Goal: Communication & Community: Answer question/provide support

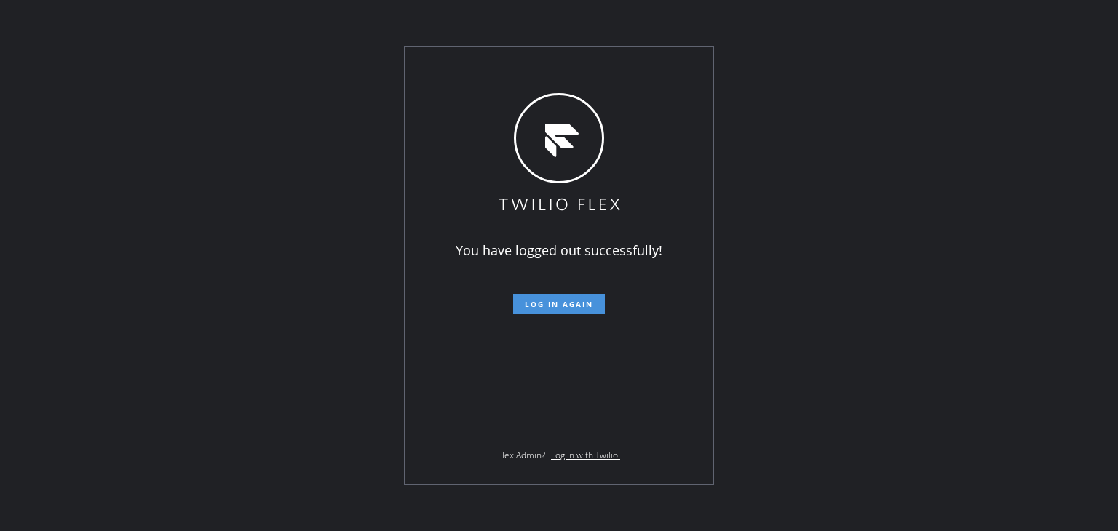
click at [547, 306] on span "Log in again" at bounding box center [559, 304] width 68 height 10
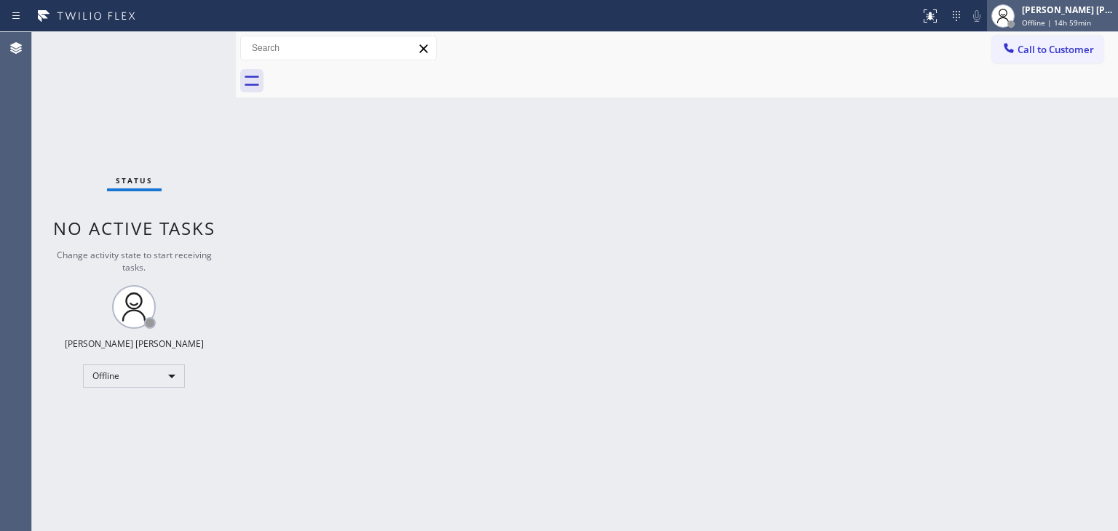
click at [1070, 7] on div "[PERSON_NAME] [PERSON_NAME]" at bounding box center [1068, 10] width 92 height 12
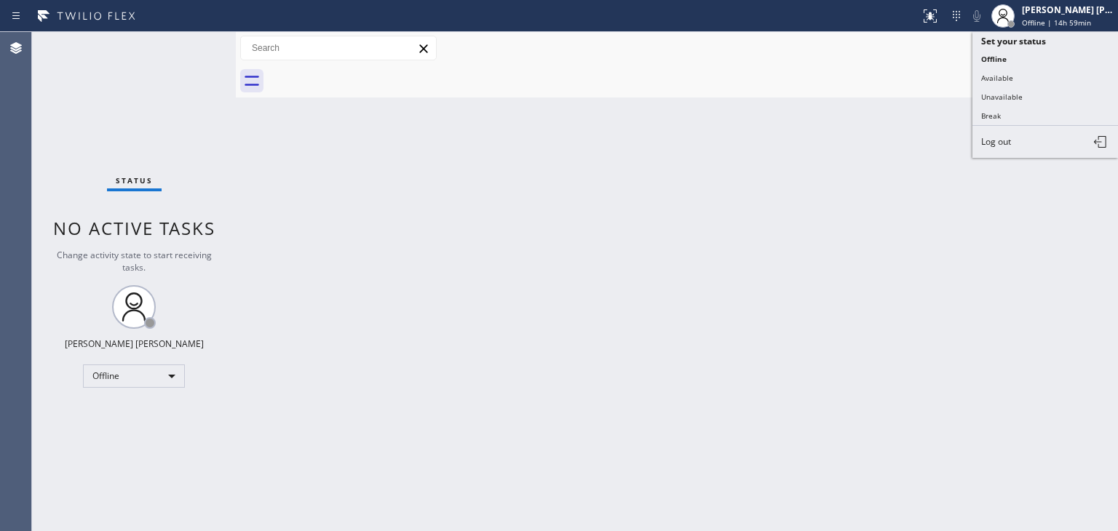
click at [1021, 74] on button "Available" at bounding box center [1046, 77] width 146 height 19
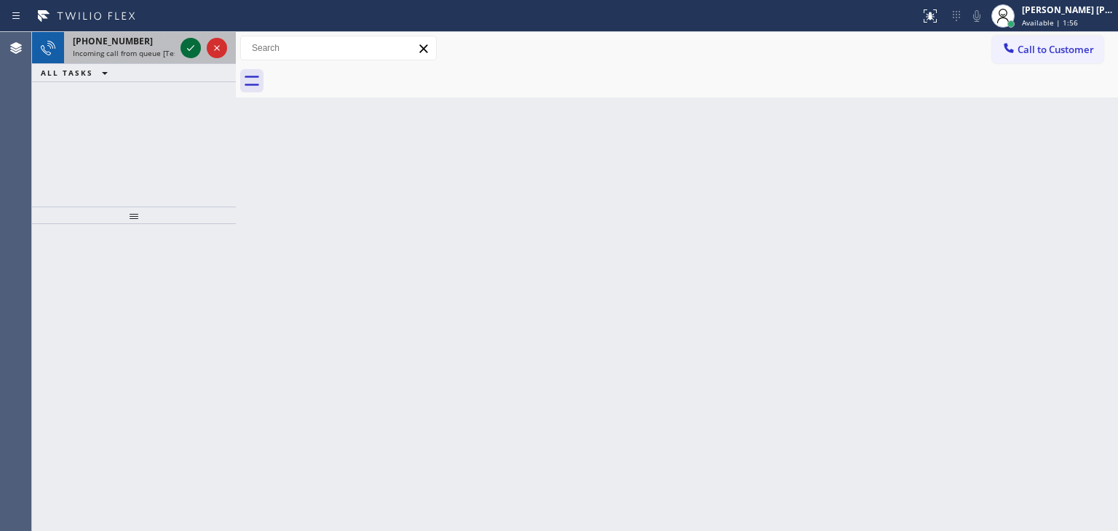
click at [194, 46] on icon at bounding box center [190, 48] width 7 height 6
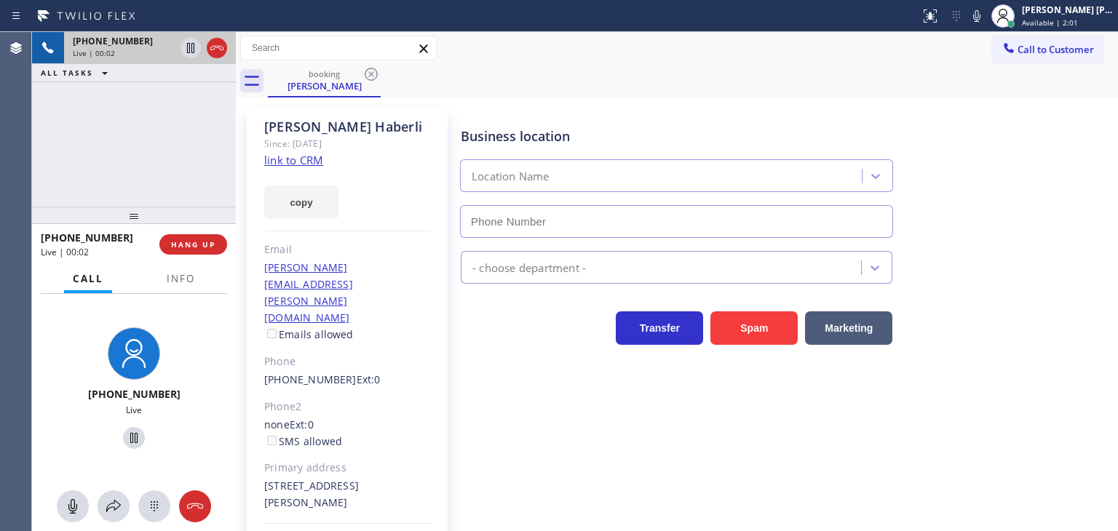
type input "[PHONE_NUMBER]"
click at [295, 162] on link "link to CRM" at bounding box center [293, 160] width 59 height 15
click at [986, 21] on icon at bounding box center [976, 15] width 17 height 17
drag, startPoint x: 1000, startPoint y: 9, endPoint x: 990, endPoint y: 56, distance: 47.5
click at [986, 9] on icon at bounding box center [976, 15] width 17 height 17
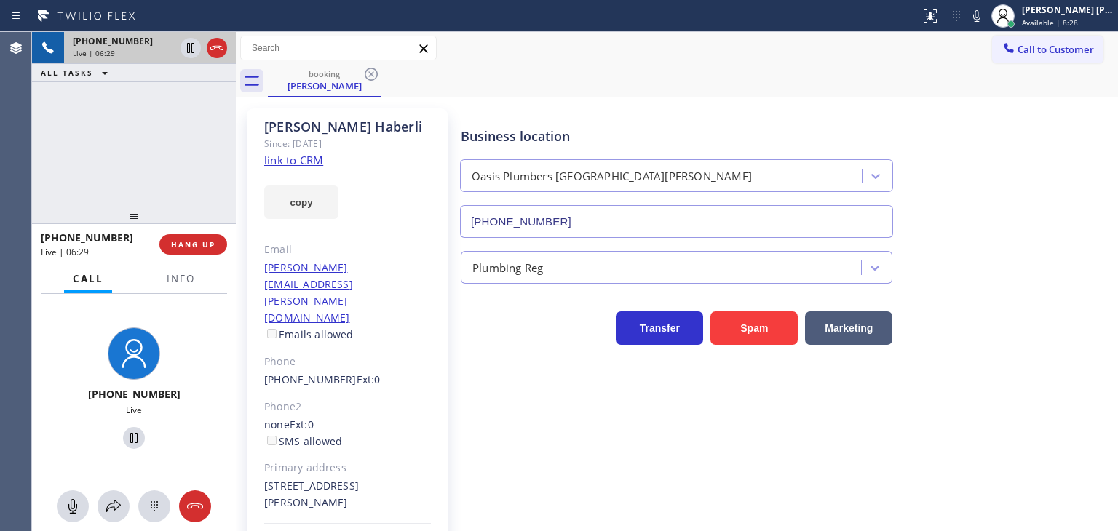
click at [180, 142] on div "[PHONE_NUMBER] Live | 06:29 ALL TASKS ALL TASKS ACTIVE TASKS TASKS IN WRAP UP" at bounding box center [134, 119] width 204 height 175
click at [986, 7] on icon at bounding box center [976, 15] width 17 height 17
click at [986, 16] on icon at bounding box center [976, 15] width 17 height 17
drag, startPoint x: 349, startPoint y: 456, endPoint x: 262, endPoint y: 429, distance: 91.6
click at [262, 429] on div "[PERSON_NAME] Since: [DATE] link to CRM copy Email [PERSON_NAME][EMAIL_ADDRESS]…" at bounding box center [347, 349] width 201 height 483
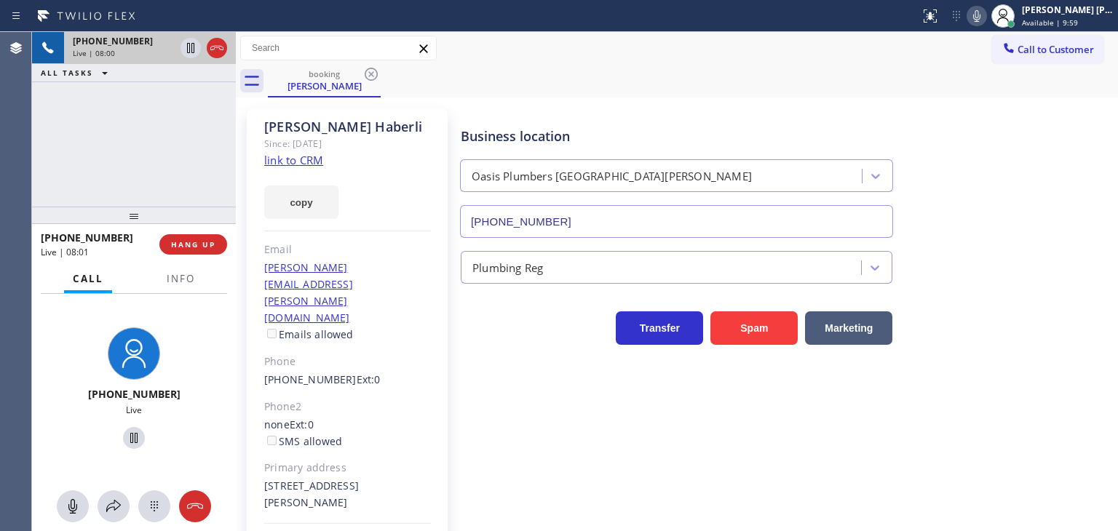
copy div "[STREET_ADDRESS][PERSON_NAME]"
click at [171, 282] on span "Info" at bounding box center [181, 278] width 28 height 13
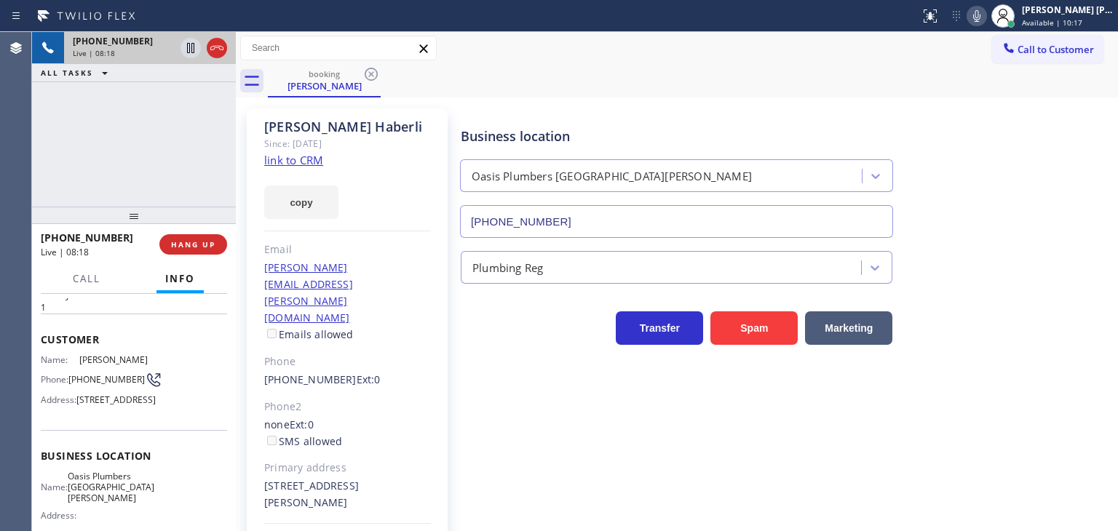
scroll to position [146, 0]
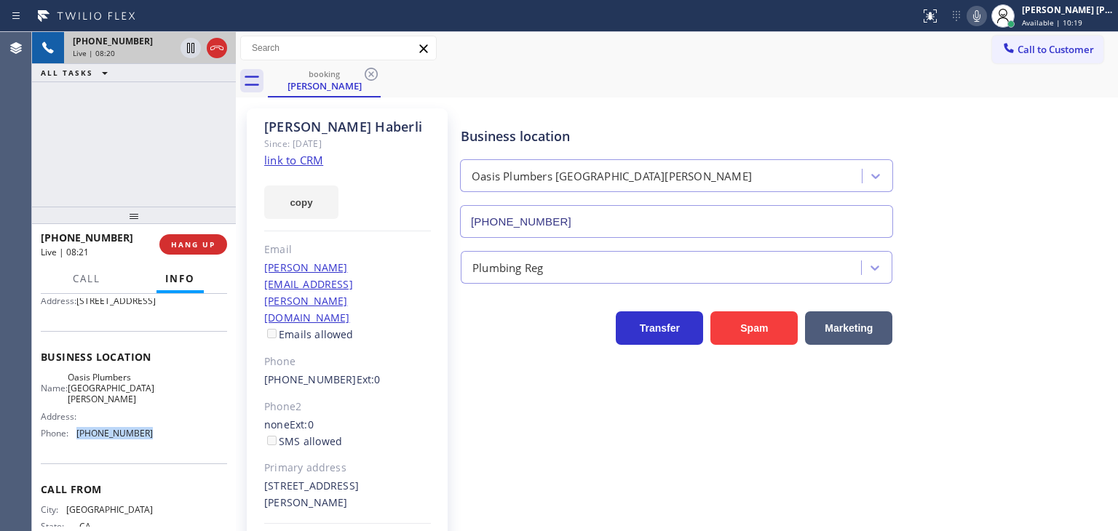
drag, startPoint x: 150, startPoint y: 443, endPoint x: 73, endPoint y: 446, distance: 77.2
click at [73, 446] on div "Name: Oasis Plumbers [GEOGRAPHIC_DATA][PERSON_NAME] Address: Phone: [PHONE_NUMB…" at bounding box center [134, 409] width 186 height 74
copy div "[PHONE_NUMBER]"
click at [1051, 315] on div "Transfer Spam Marketing" at bounding box center [786, 321] width 657 height 47
click at [986, 16] on icon at bounding box center [976, 15] width 17 height 17
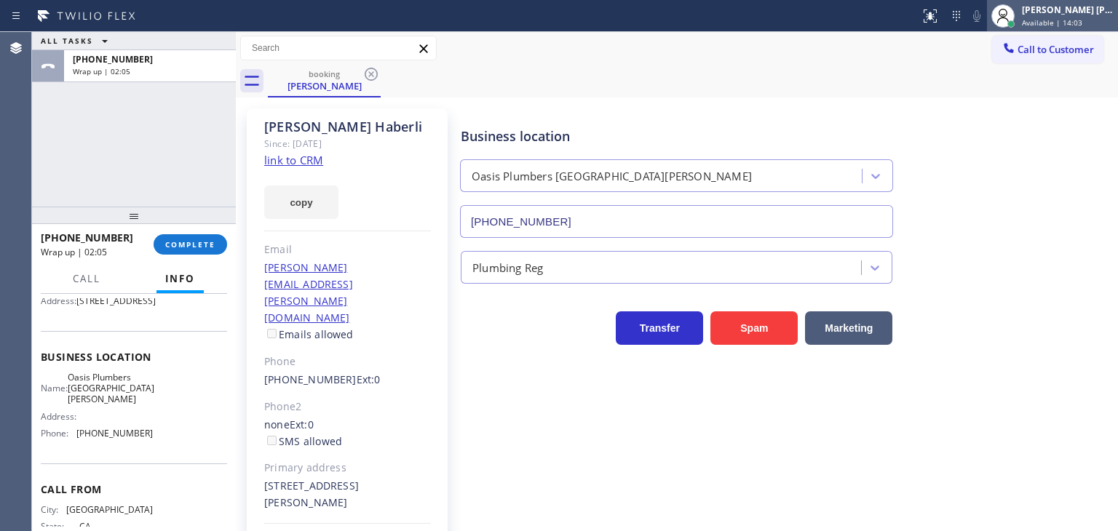
click at [1061, 17] on span "Available | 14:03" at bounding box center [1052, 22] width 60 height 10
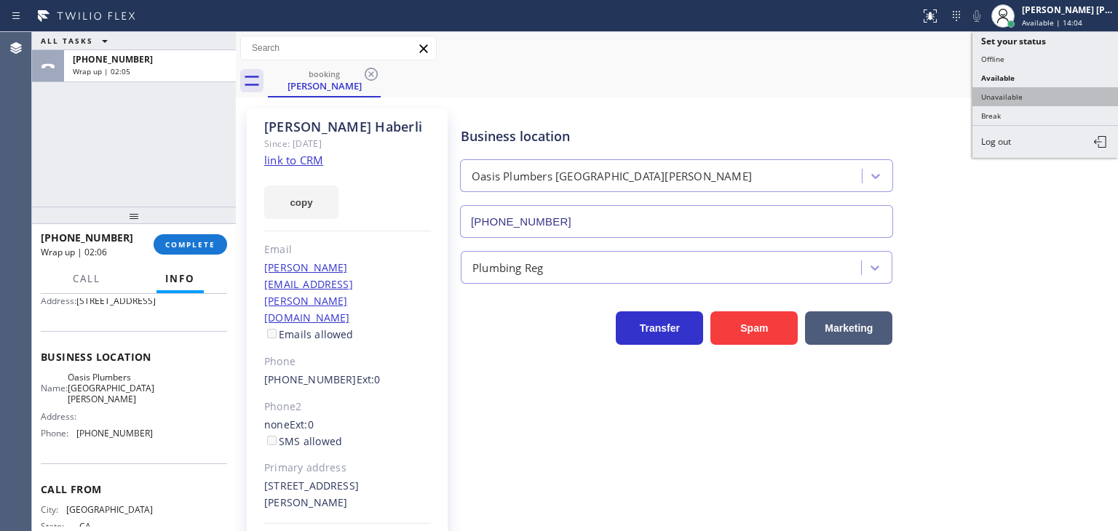
click at [1024, 89] on button "Unavailable" at bounding box center [1046, 96] width 146 height 19
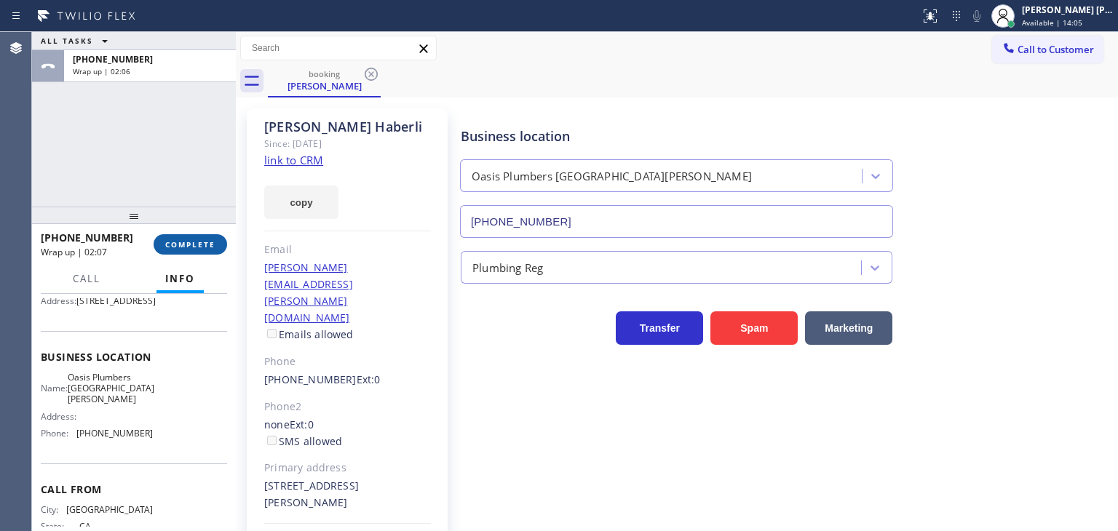
click at [215, 237] on button "COMPLETE" at bounding box center [191, 244] width 74 height 20
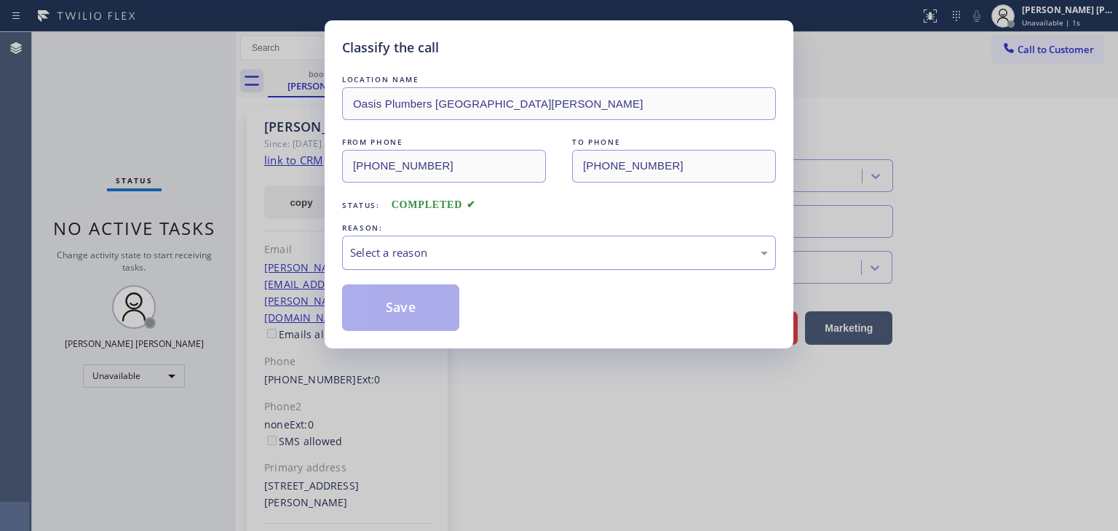
click at [348, 243] on div "Select a reason" at bounding box center [559, 253] width 434 height 34
click at [380, 295] on button "Save" at bounding box center [400, 308] width 117 height 47
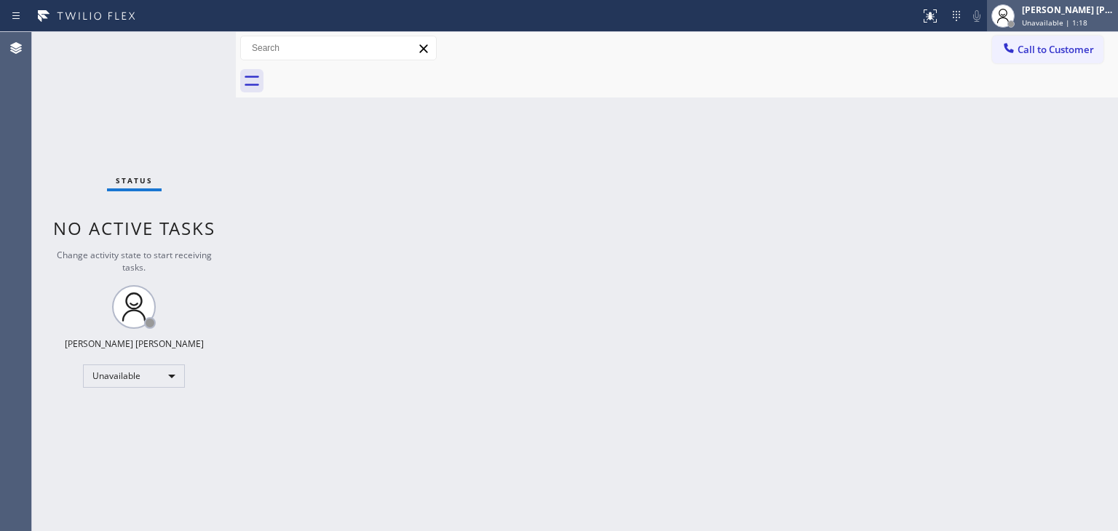
click at [1087, 14] on div "[PERSON_NAME] [PERSON_NAME]" at bounding box center [1068, 10] width 92 height 12
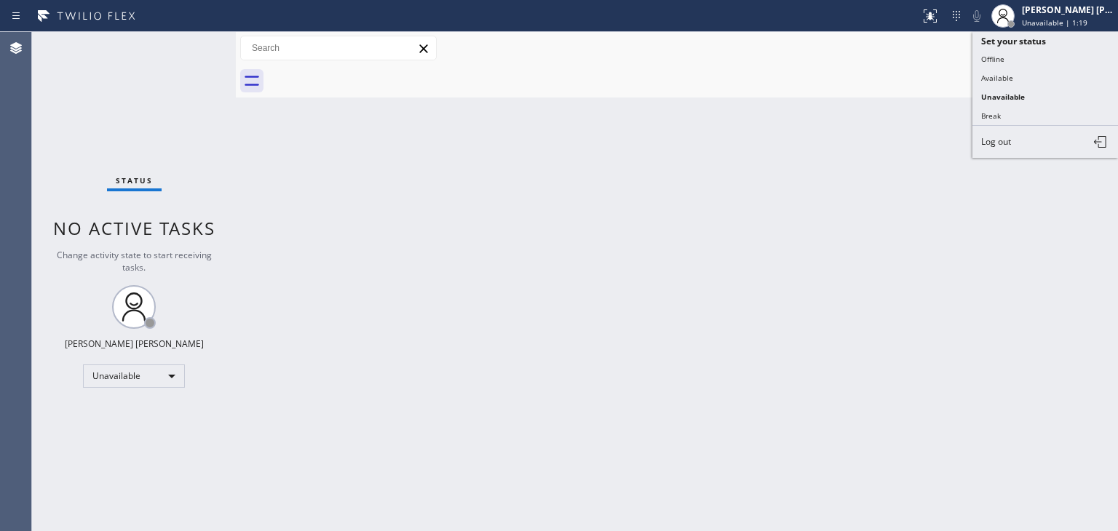
click at [1017, 74] on button "Available" at bounding box center [1046, 77] width 146 height 19
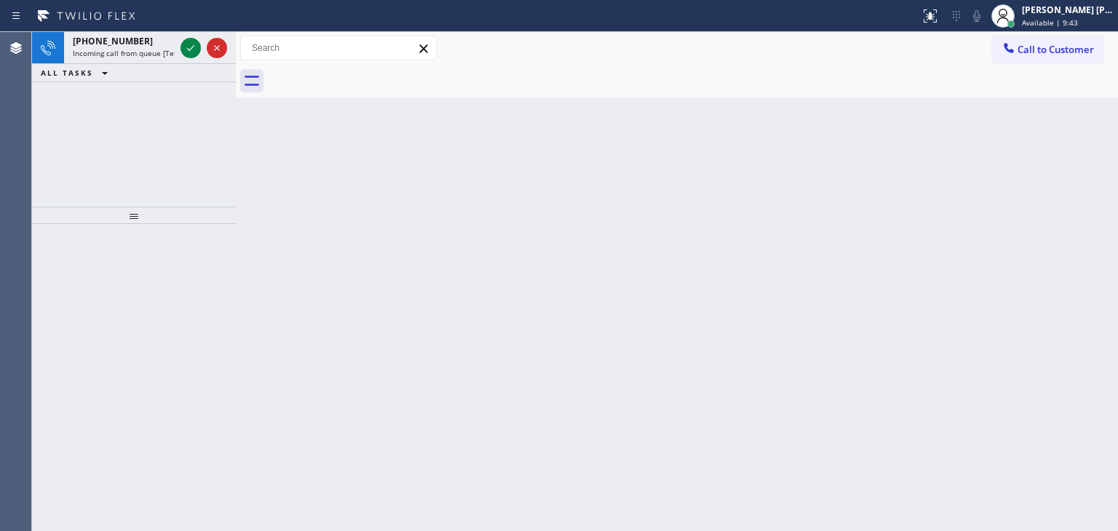
drag, startPoint x: 193, startPoint y: 50, endPoint x: 193, endPoint y: 199, distance: 150.0
click at [193, 50] on icon at bounding box center [190, 47] width 17 height 17
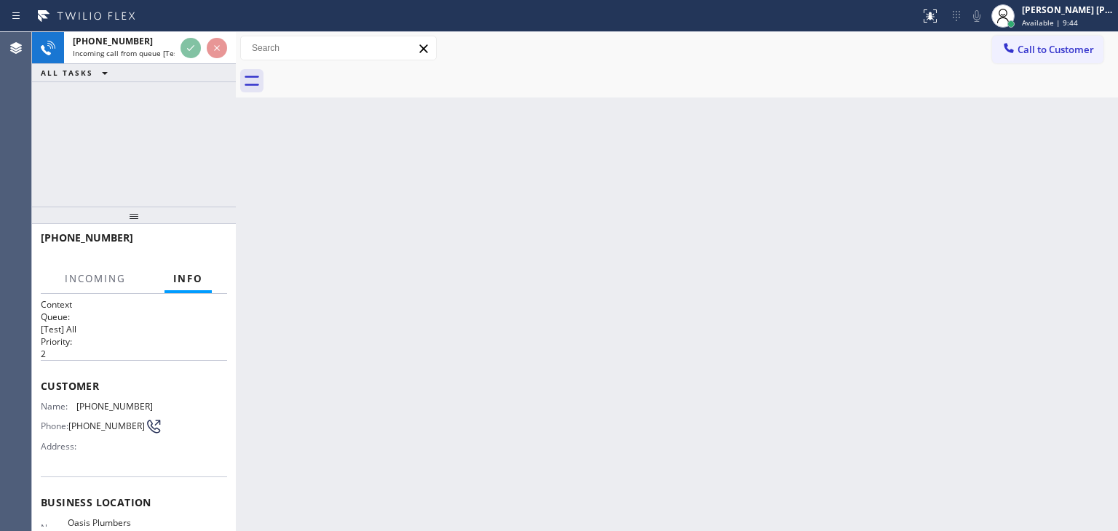
scroll to position [73, 0]
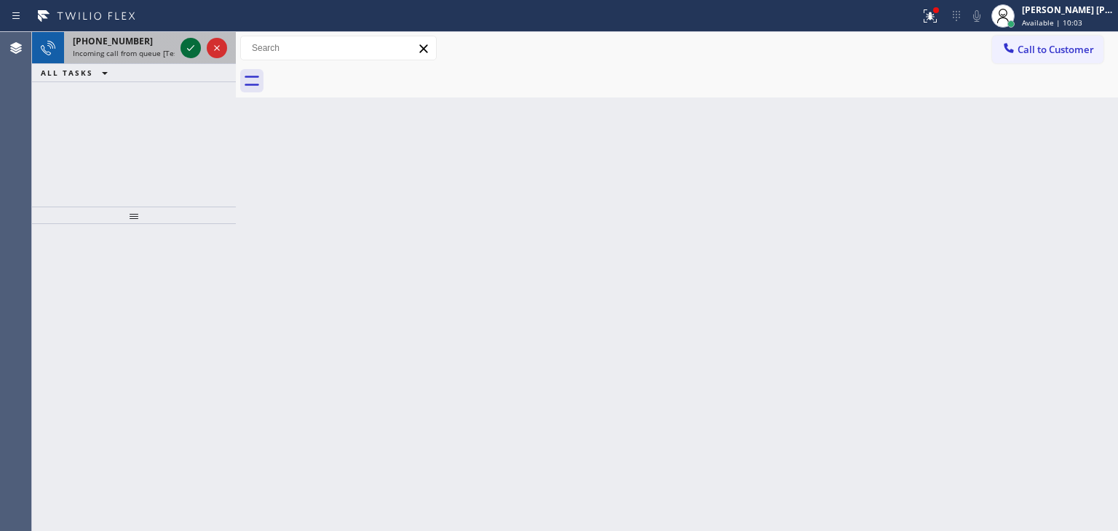
click at [194, 49] on icon at bounding box center [190, 47] width 17 height 17
click at [185, 46] on icon at bounding box center [190, 47] width 17 height 17
click at [191, 46] on icon at bounding box center [190, 47] width 17 height 17
click at [192, 50] on icon at bounding box center [190, 47] width 17 height 17
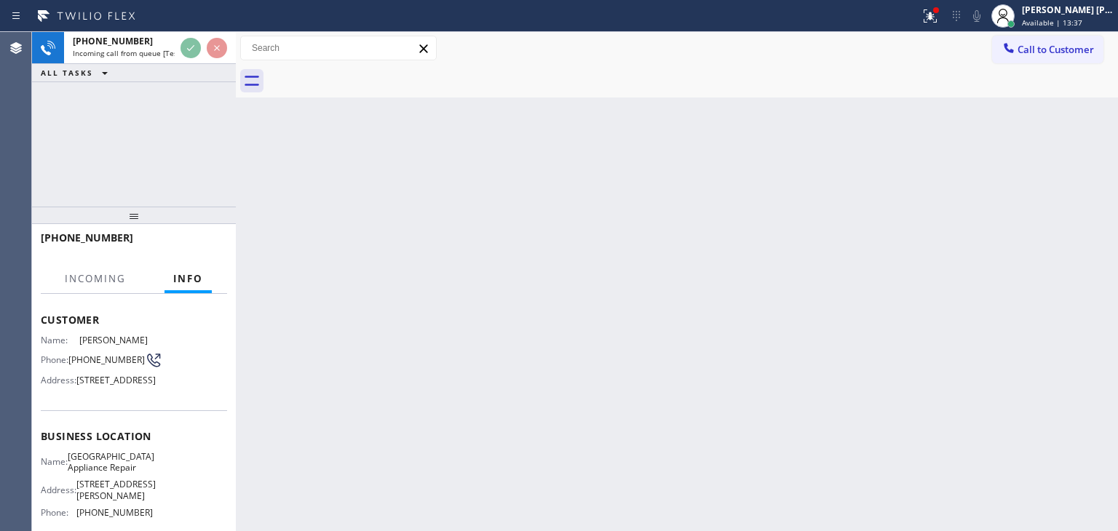
scroll to position [146, 0]
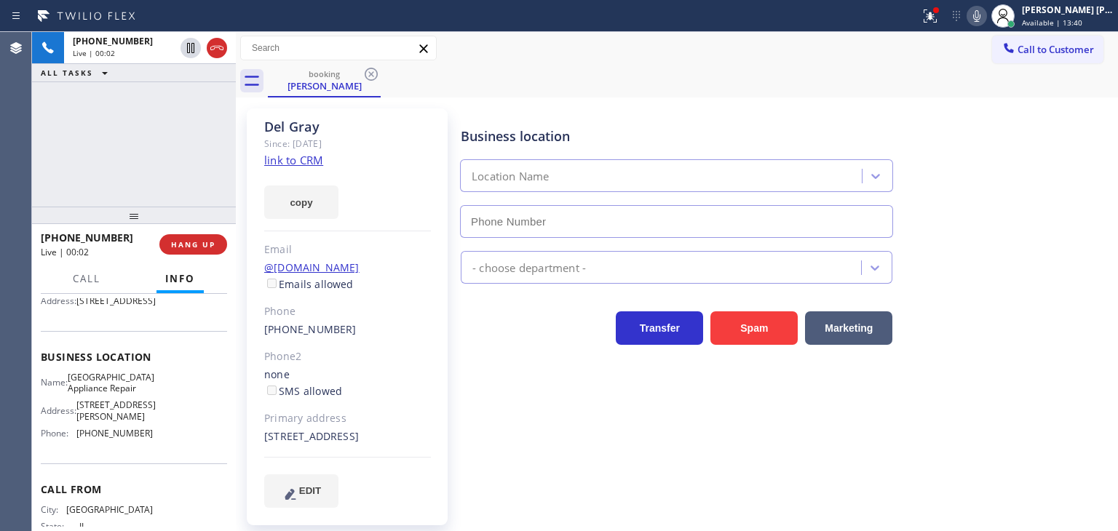
type input "[PHONE_NUMBER]"
click at [294, 161] on link "link to CRM" at bounding box center [293, 160] width 59 height 15
drag, startPoint x: 124, startPoint y: 236, endPoint x: 60, endPoint y: 237, distance: 63.3
click at [60, 237] on div "[PHONE_NUMBER]" at bounding box center [95, 238] width 108 height 14
drag, startPoint x: 147, startPoint y: 451, endPoint x: 72, endPoint y: 458, distance: 75.3
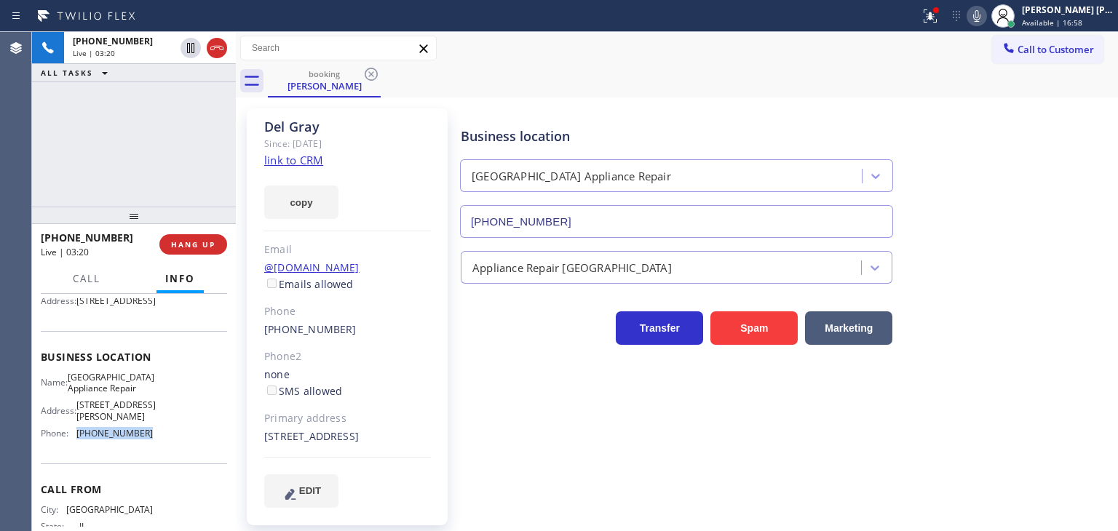
click at [72, 446] on div "Name: [GEOGRAPHIC_DATA] Appliance Repair Address: [STREET_ADDRESS][PERSON_NAME]…" at bounding box center [134, 409] width 186 height 74
copy div "[PHONE_NUMBER]"
click at [301, 486] on span "EDIT" at bounding box center [310, 491] width 22 height 11
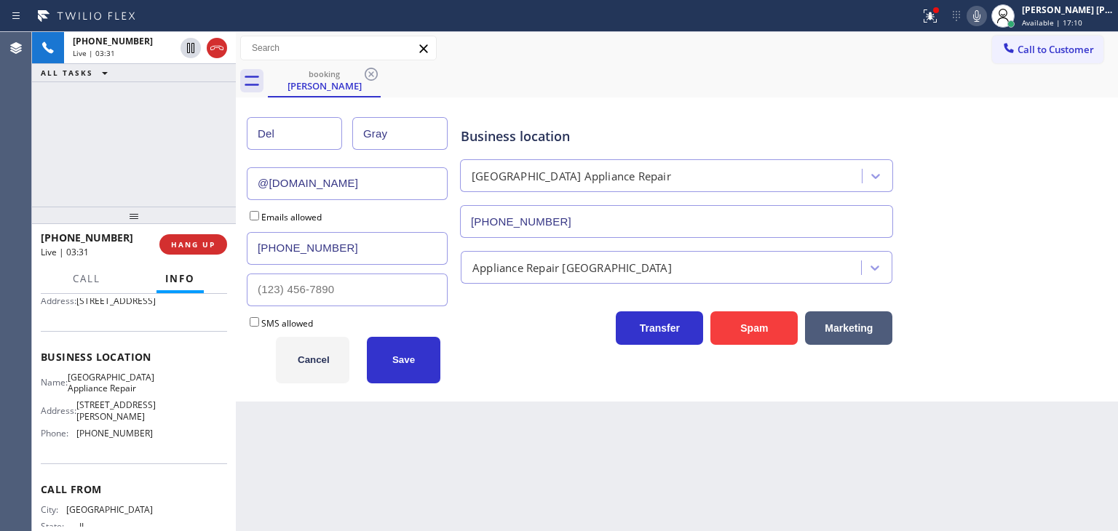
click at [256, 178] on input "@[DOMAIN_NAME]" at bounding box center [347, 183] width 201 height 33
click at [347, 180] on input "[EMAIL_ADDRESS][DOMAIN_NAME]" at bounding box center [347, 183] width 201 height 33
type input "[EMAIL_ADDRESS][DOMAIN_NAME]"
click at [411, 358] on span "Save" at bounding box center [403, 360] width 23 height 11
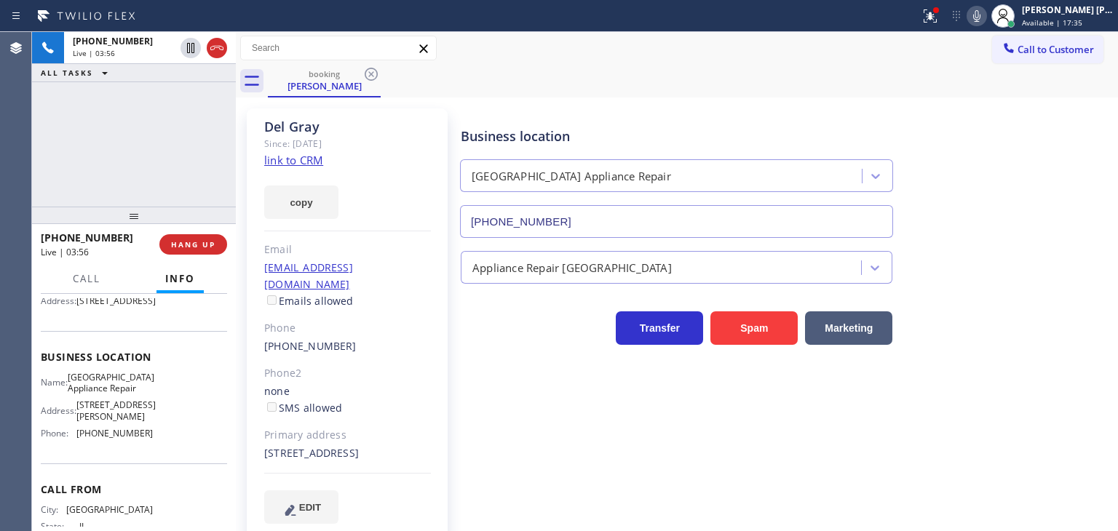
click at [294, 157] on link "link to CRM" at bounding box center [293, 160] width 59 height 15
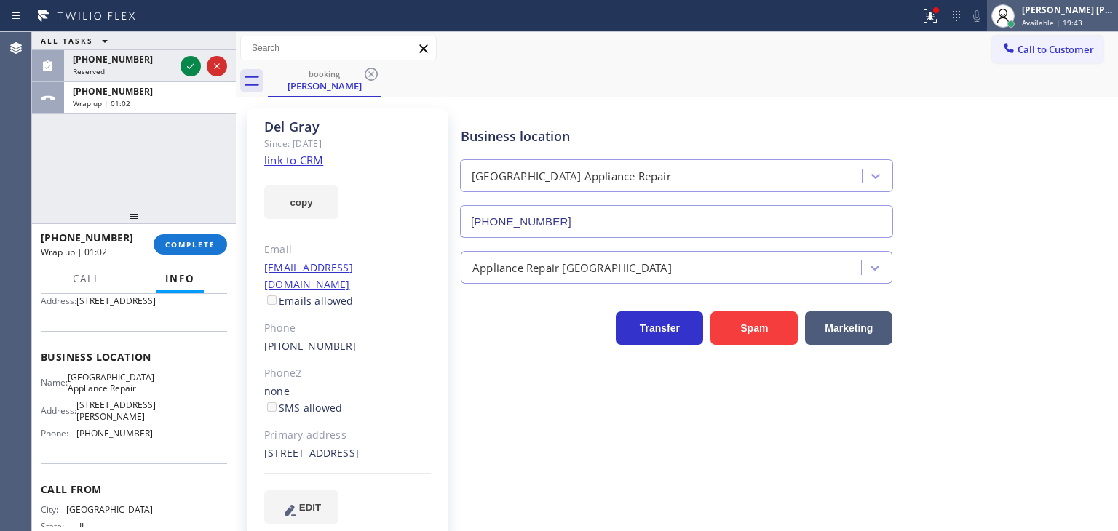
click at [1070, 15] on div "[PERSON_NAME] [PERSON_NAME]" at bounding box center [1068, 10] width 92 height 12
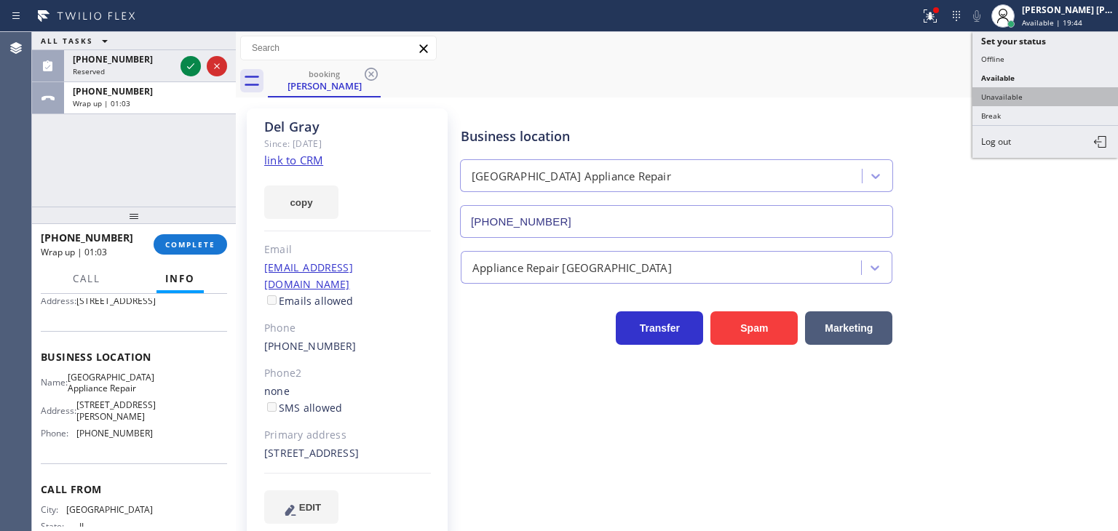
click at [1022, 90] on button "Unavailable" at bounding box center [1046, 96] width 146 height 19
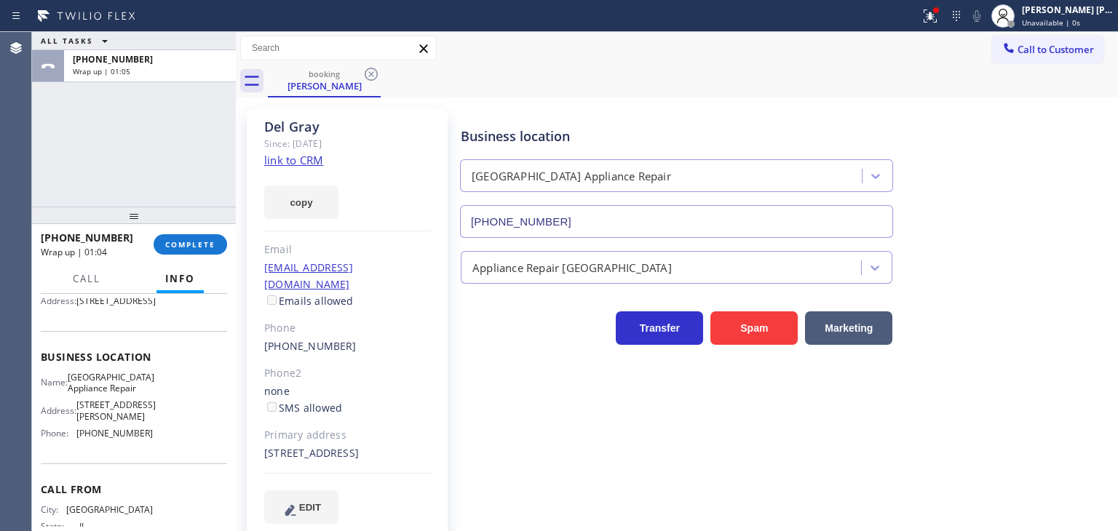
click at [163, 446] on div "Name: [GEOGRAPHIC_DATA] Appliance Repair Address: [STREET_ADDRESS][PERSON_NAME]…" at bounding box center [134, 409] width 186 height 74
drag, startPoint x: 151, startPoint y: 409, endPoint x: 78, endPoint y: 403, distance: 73.8
click at [78, 403] on div "Name: [GEOGRAPHIC_DATA] Appliance Repair Address: [STREET_ADDRESS][PERSON_NAME]…" at bounding box center [134, 409] width 186 height 74
copy span "[GEOGRAPHIC_DATA] Appliance Repair"
click at [183, 255] on div "[PHONE_NUMBER] Wrap up | 03:18 COMPLETE" at bounding box center [134, 245] width 186 height 38
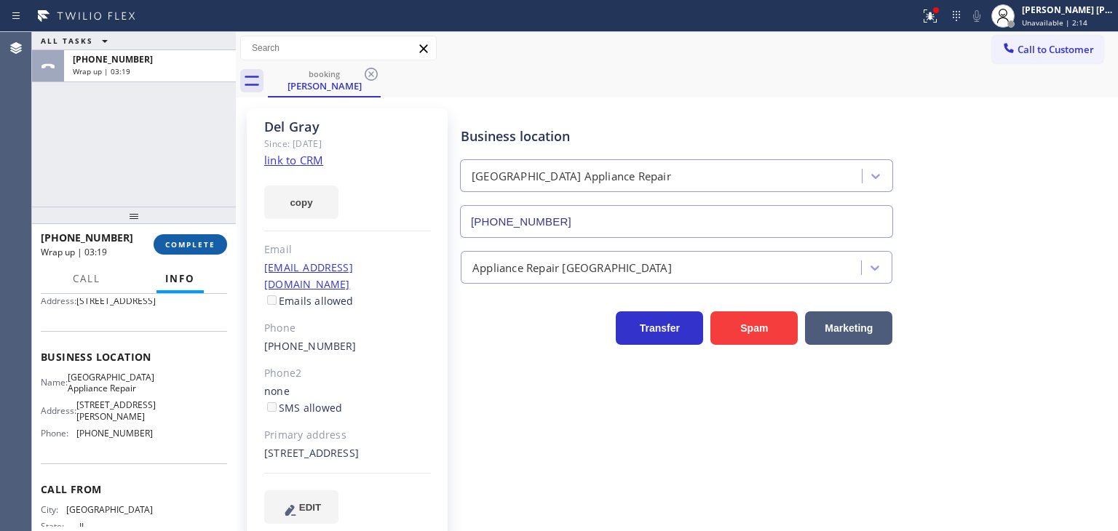
click at [189, 234] on button "COMPLETE" at bounding box center [191, 244] width 74 height 20
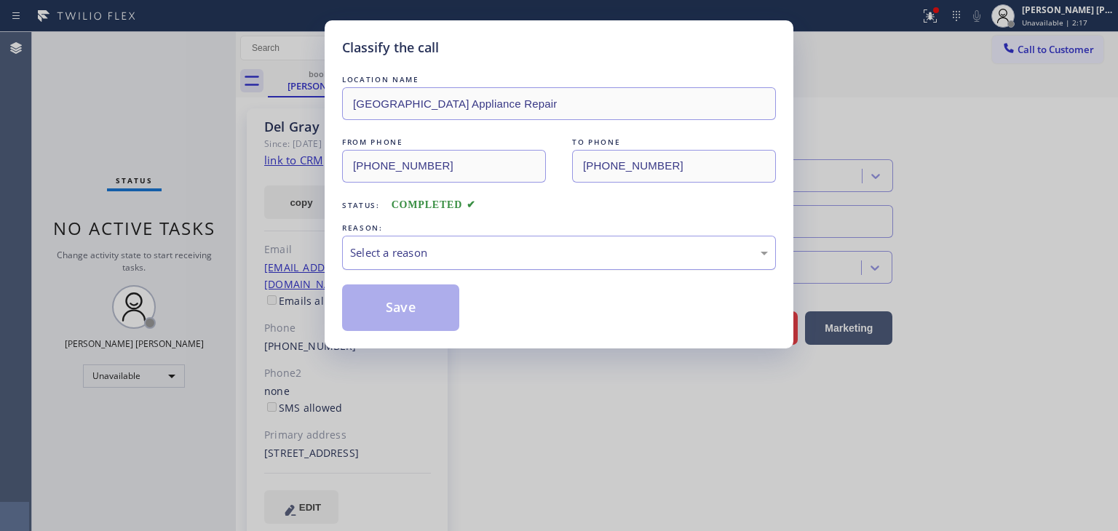
click at [485, 266] on div "Select a reason" at bounding box center [559, 253] width 434 height 34
click at [414, 301] on button "Save" at bounding box center [400, 308] width 117 height 47
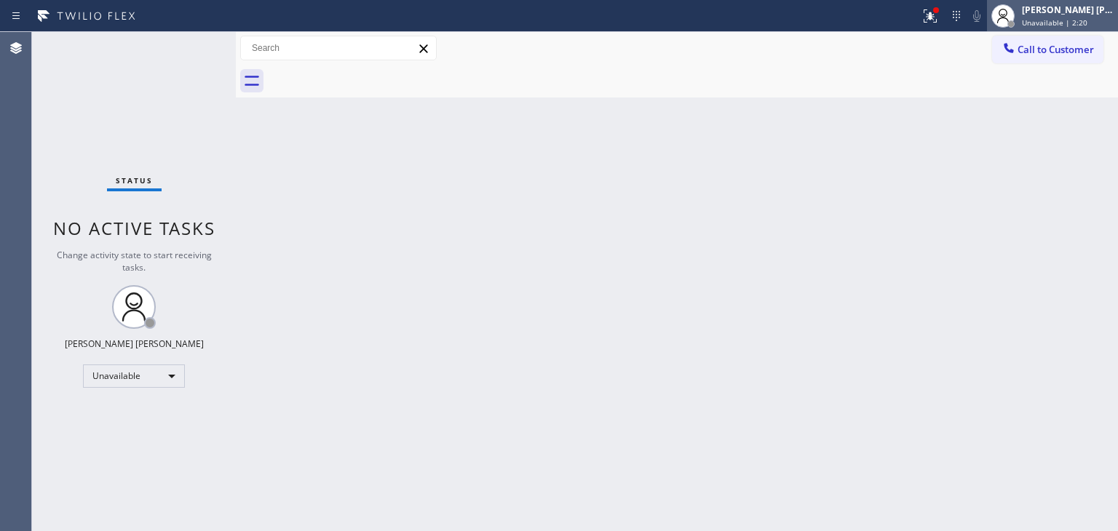
click at [1079, 25] on span "Unavailable | 2:20" at bounding box center [1055, 22] width 66 height 10
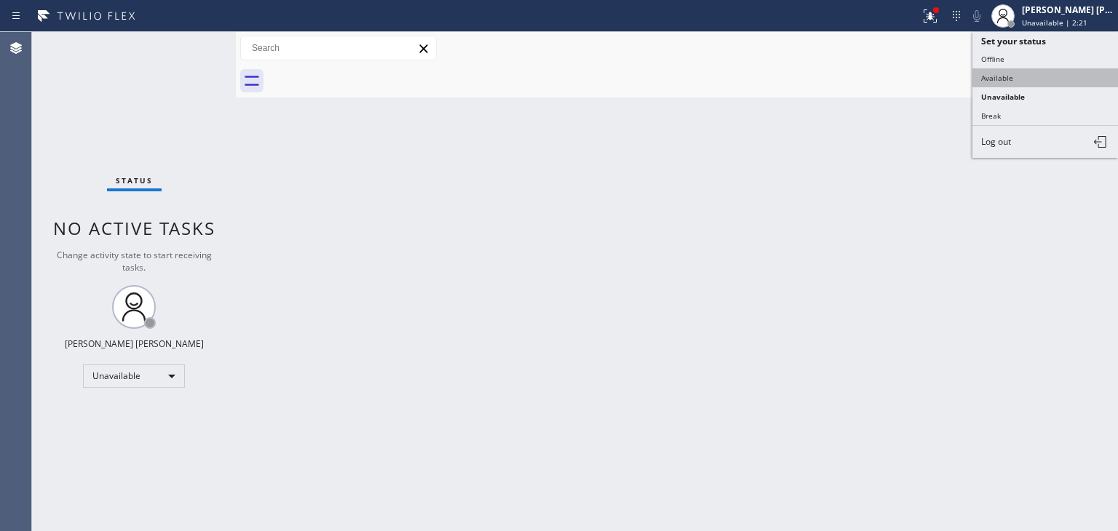
click at [1040, 73] on button "Available" at bounding box center [1046, 77] width 146 height 19
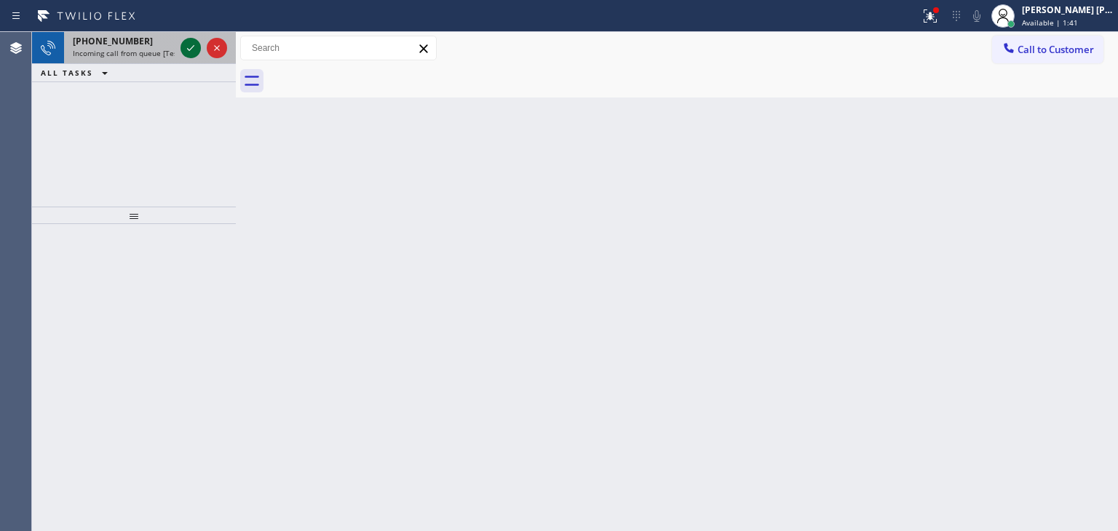
click at [195, 47] on icon at bounding box center [190, 47] width 17 height 17
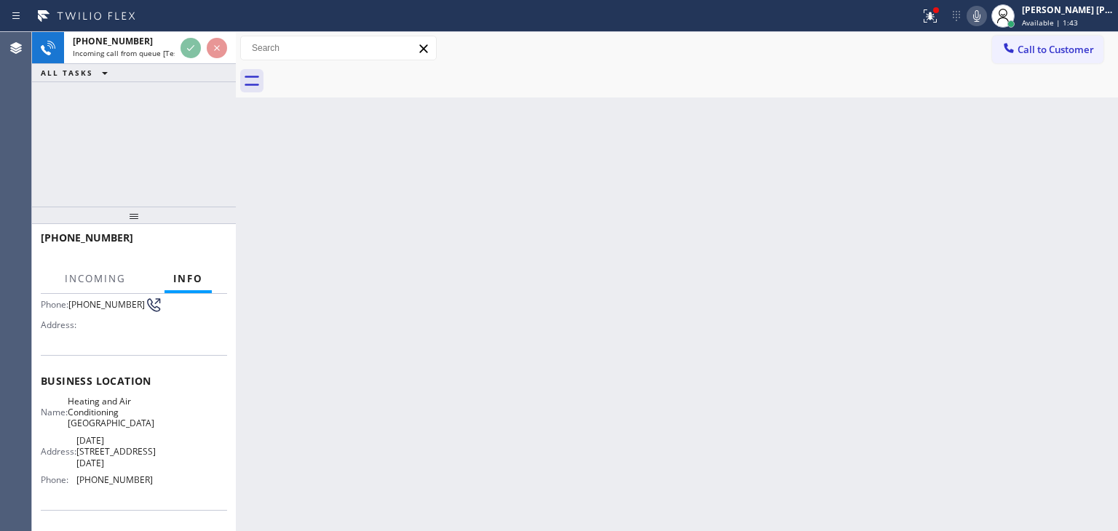
scroll to position [146, 0]
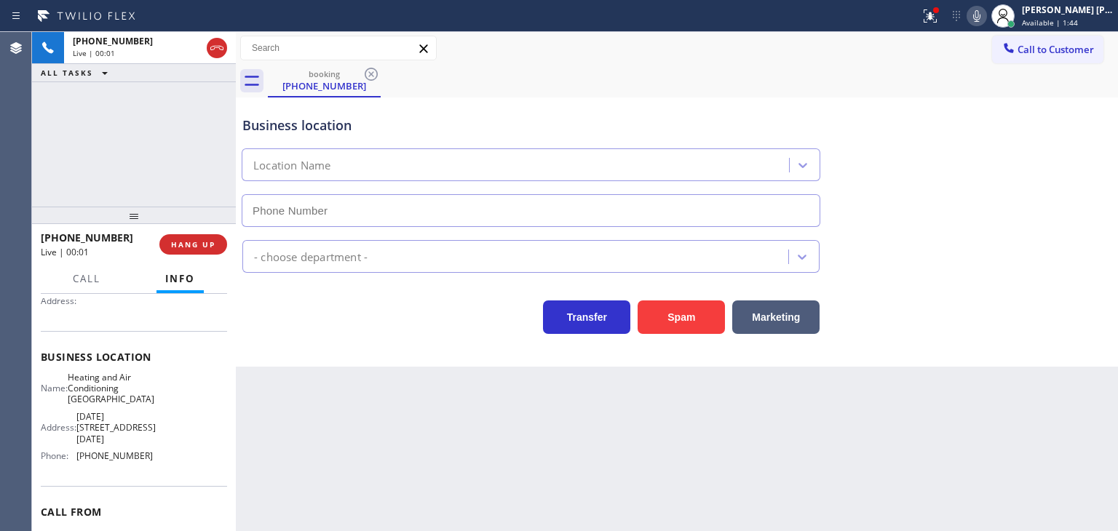
type input "[PHONE_NUMBER]"
click at [986, 10] on icon at bounding box center [976, 15] width 17 height 17
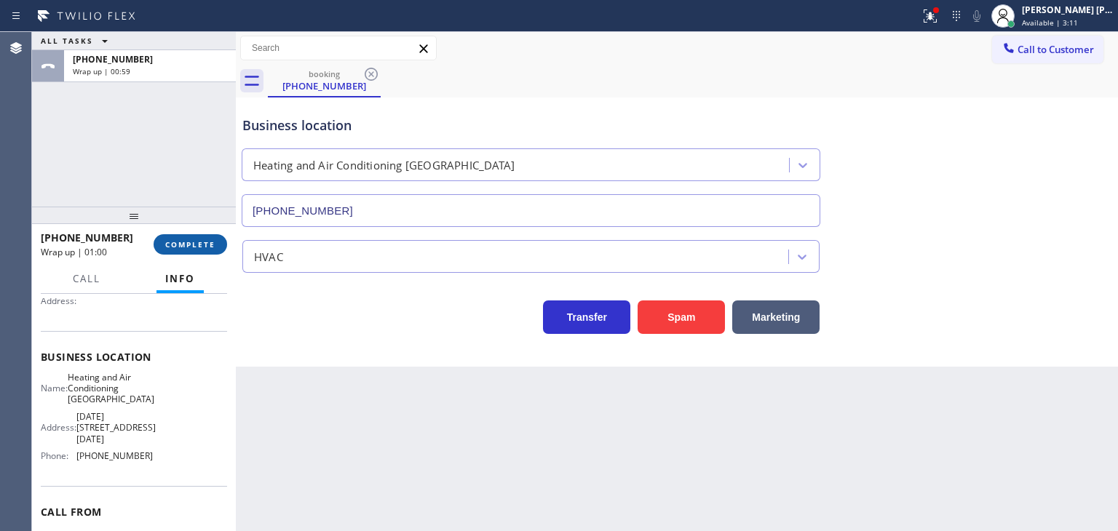
click at [185, 243] on span "COMPLETE" at bounding box center [190, 245] width 50 height 10
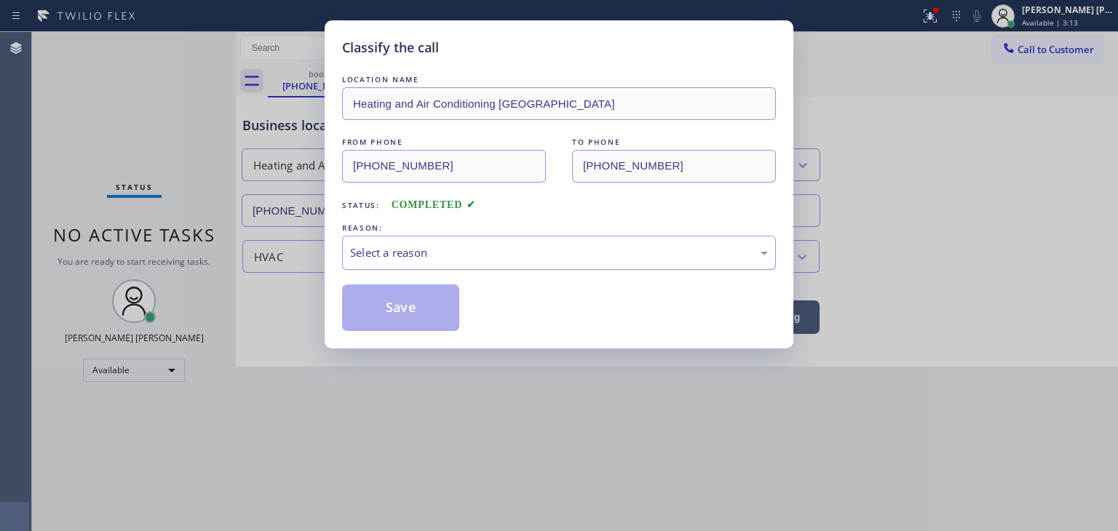
click at [414, 260] on div "Select a reason" at bounding box center [559, 253] width 418 height 17
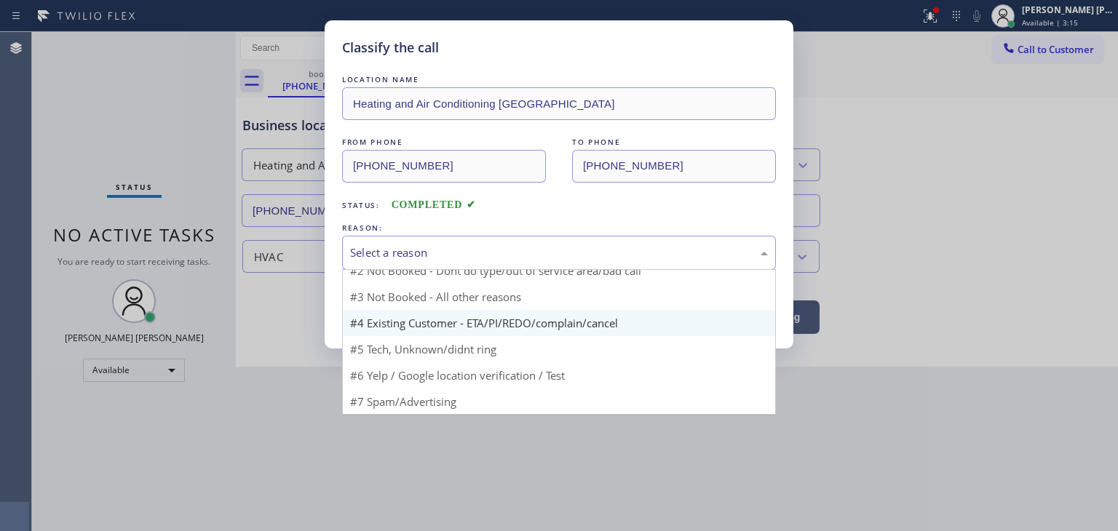
scroll to position [12, 0]
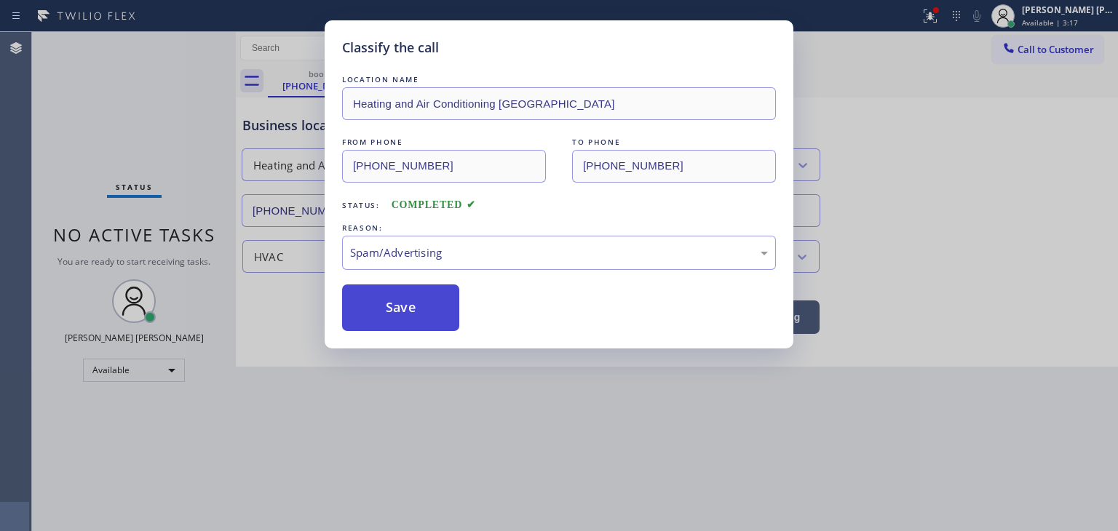
click at [403, 309] on button "Save" at bounding box center [400, 308] width 117 height 47
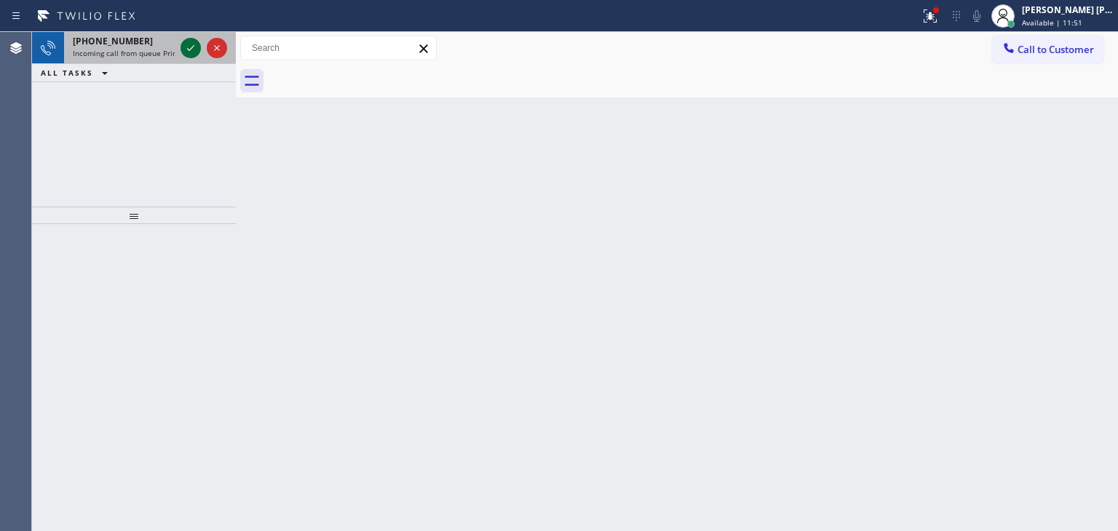
click at [183, 41] on icon at bounding box center [190, 47] width 17 height 17
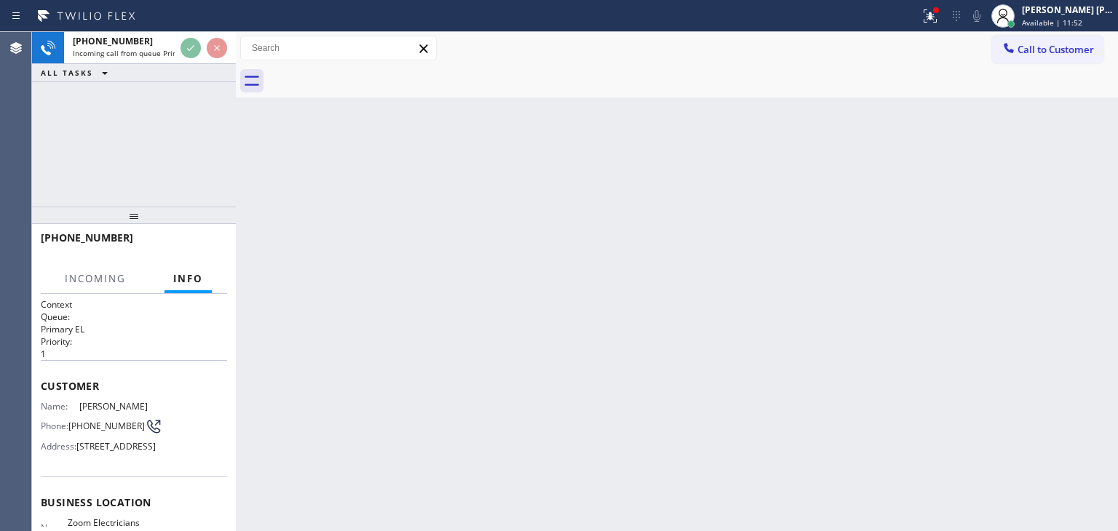
scroll to position [73, 0]
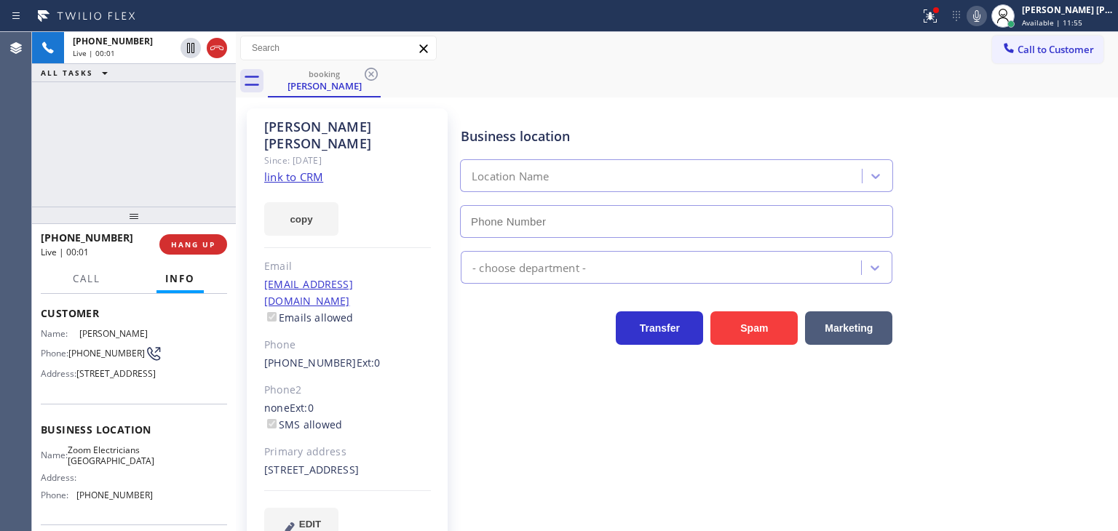
type input "[PHONE_NUMBER]"
click at [300, 170] on link "link to CRM" at bounding box center [293, 177] width 59 height 15
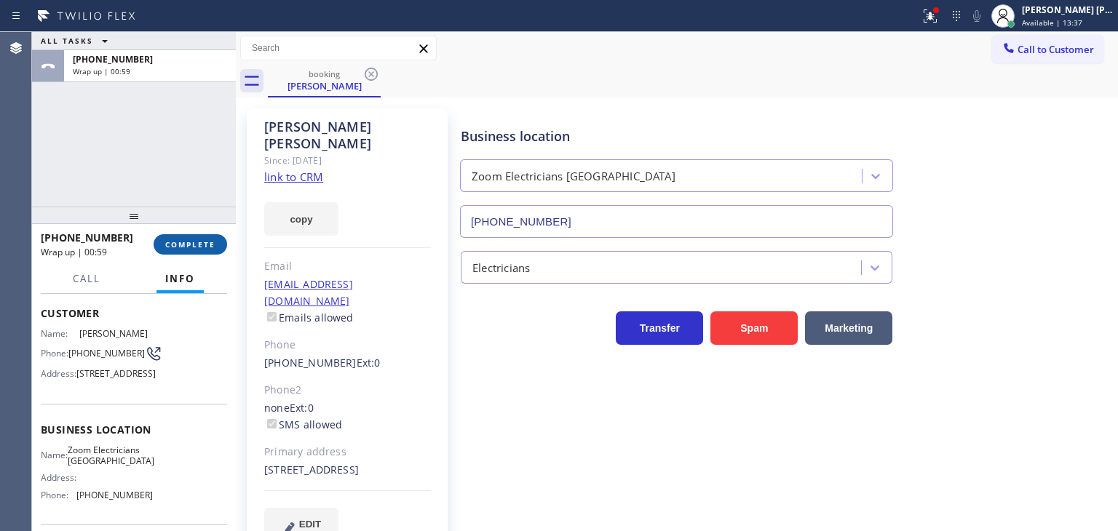
click at [192, 244] on span "COMPLETE" at bounding box center [190, 245] width 50 height 10
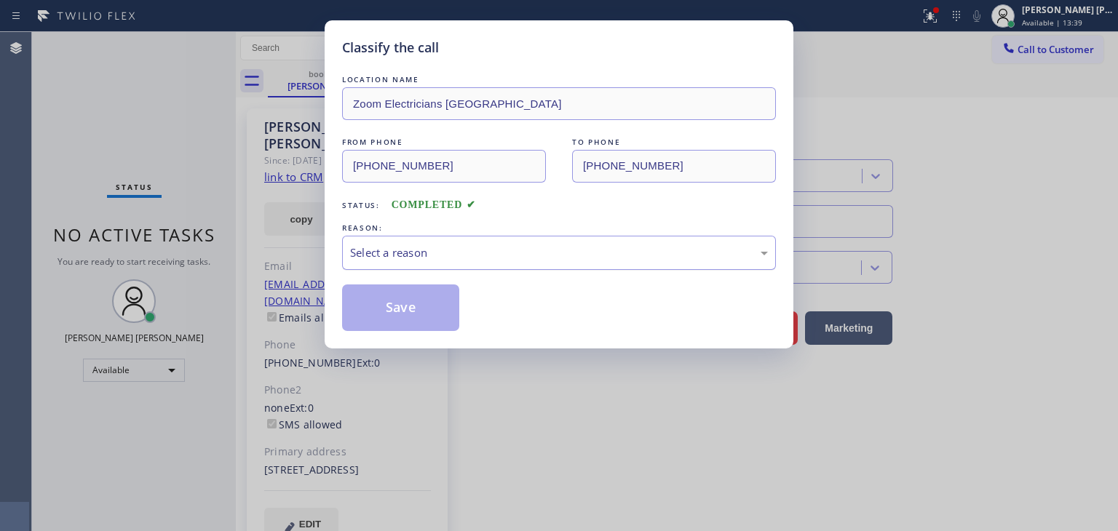
click at [427, 266] on div "Select a reason" at bounding box center [559, 253] width 434 height 34
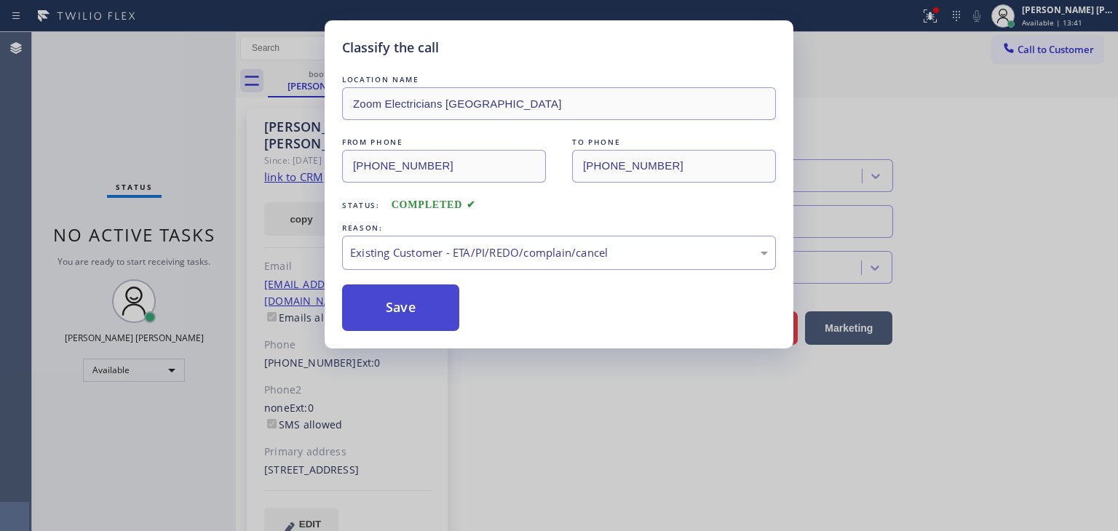
click at [402, 303] on button "Save" at bounding box center [400, 308] width 117 height 47
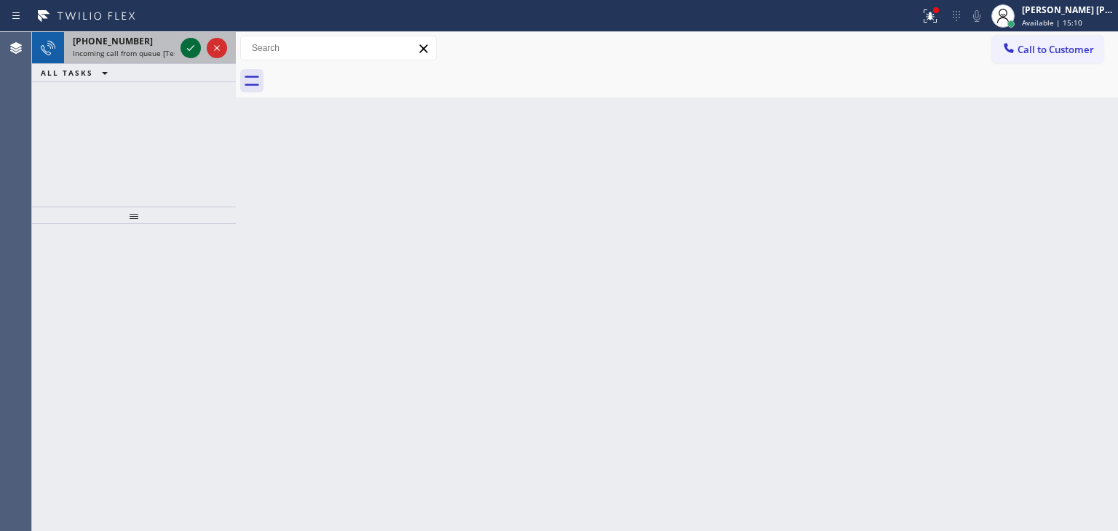
click at [194, 53] on icon at bounding box center [190, 47] width 17 height 17
click at [192, 55] on icon at bounding box center [190, 47] width 17 height 17
click at [189, 39] on button at bounding box center [191, 48] width 20 height 20
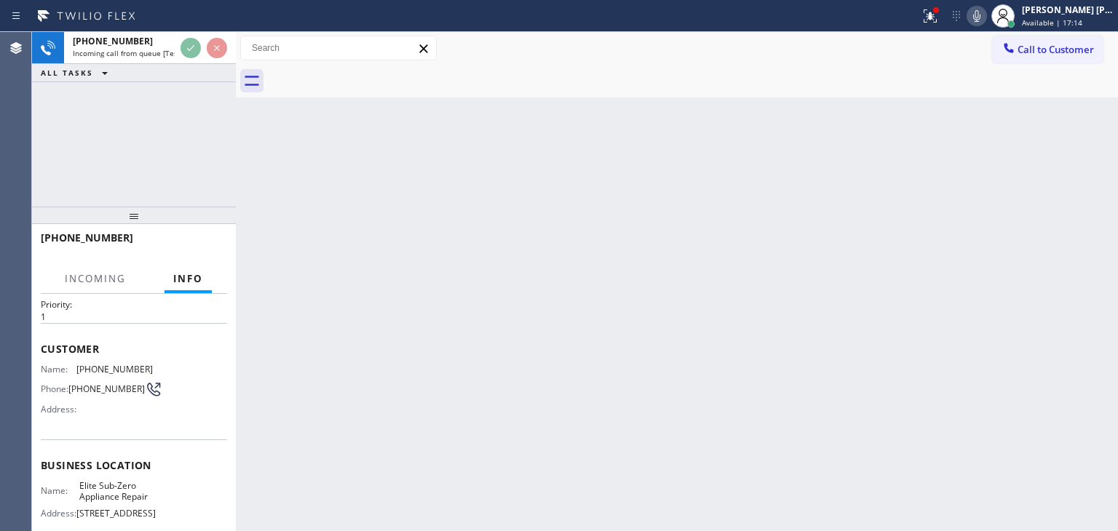
scroll to position [73, 0]
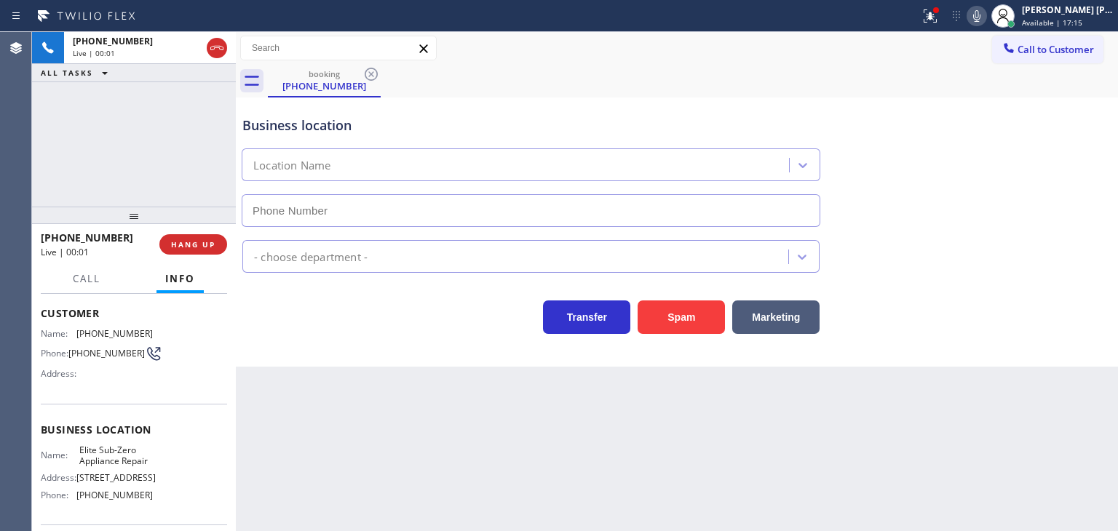
type input "[PHONE_NUMBER]"
drag, startPoint x: 119, startPoint y: 240, endPoint x: 55, endPoint y: 232, distance: 65.3
click at [55, 232] on div "[PHONE_NUMBER]" at bounding box center [95, 238] width 108 height 14
copy span "7603338656"
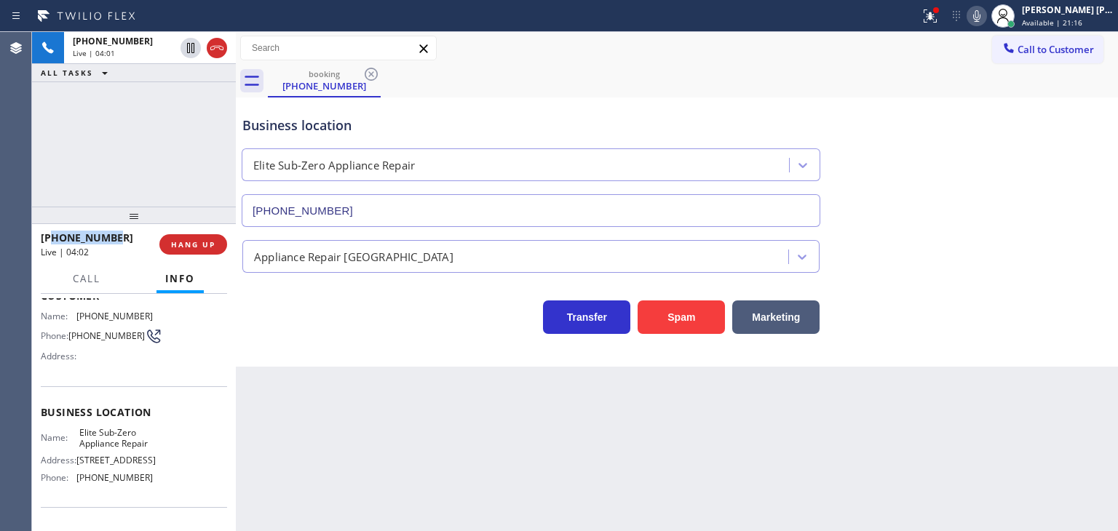
scroll to position [183, 0]
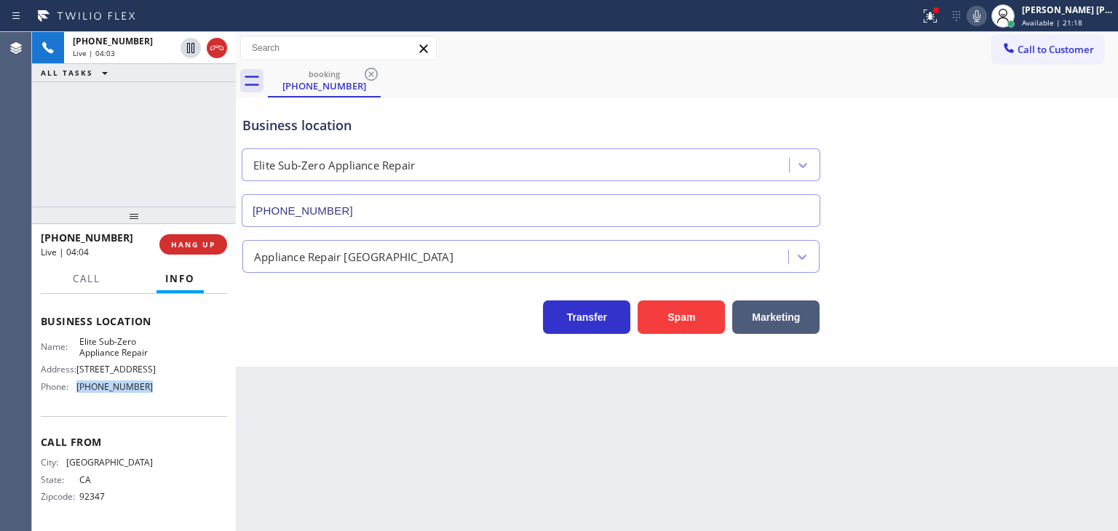
drag, startPoint x: 150, startPoint y: 387, endPoint x: 73, endPoint y: 386, distance: 77.2
click at [73, 386] on div "Name: Elite Sub-Zero Appliance Repair Address: [STREET_ADDRESS] Phone: [PHONE_N…" at bounding box center [134, 367] width 186 height 63
copy div "[PHONE_NUMBER]"
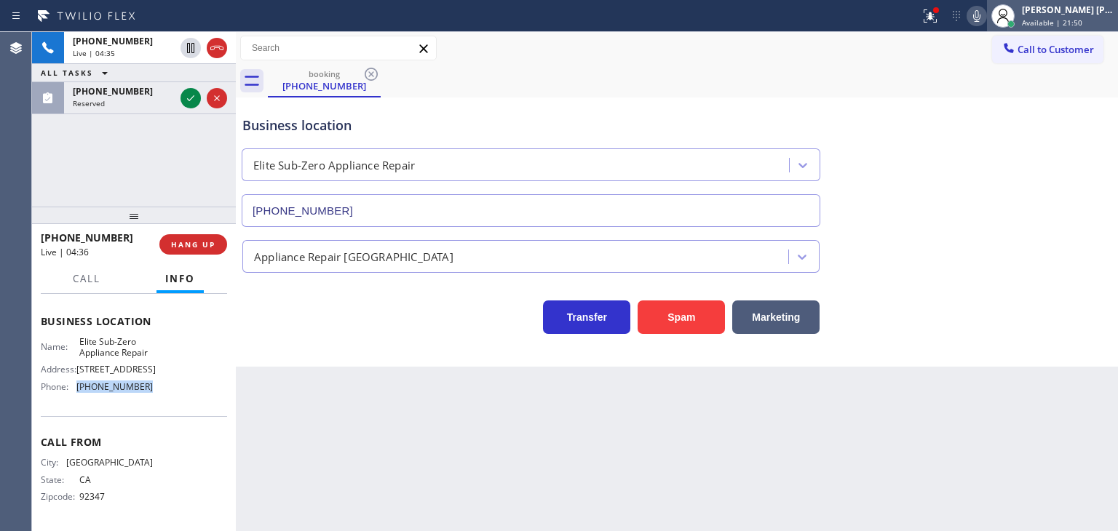
click at [1073, 9] on div "[PERSON_NAME] [PERSON_NAME]" at bounding box center [1068, 10] width 92 height 12
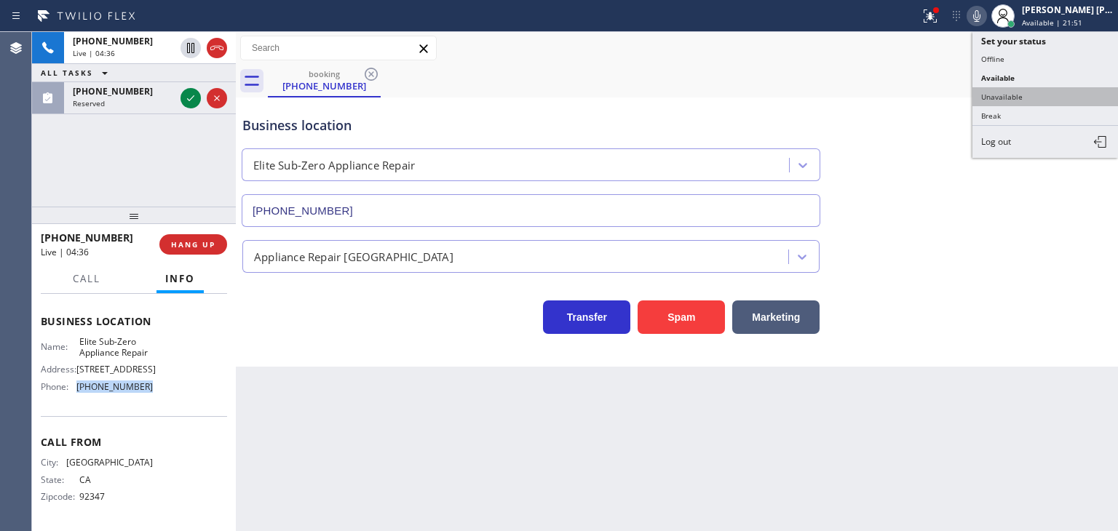
click at [1018, 88] on button "Unavailable" at bounding box center [1046, 96] width 146 height 19
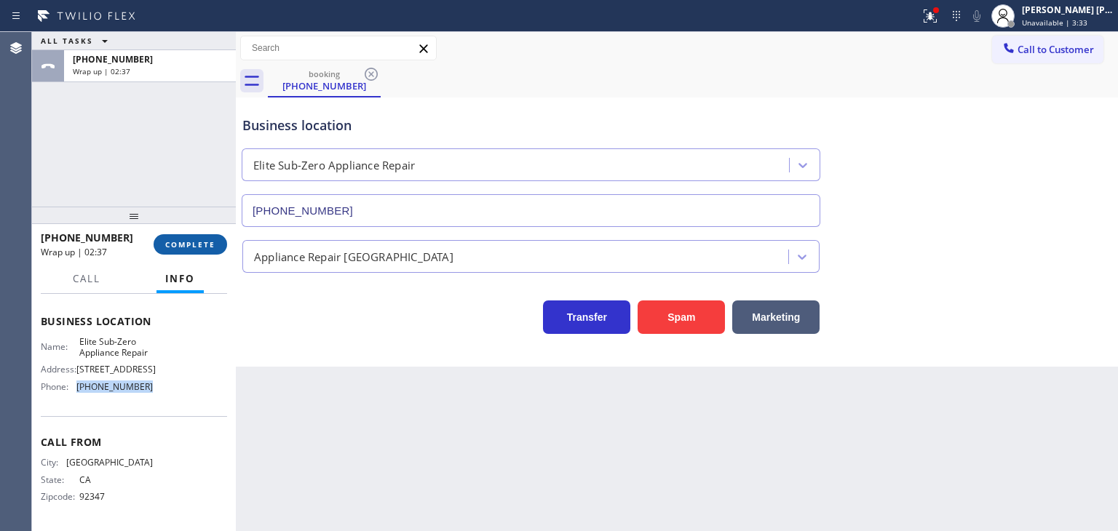
click at [197, 248] on span "COMPLETE" at bounding box center [190, 245] width 50 height 10
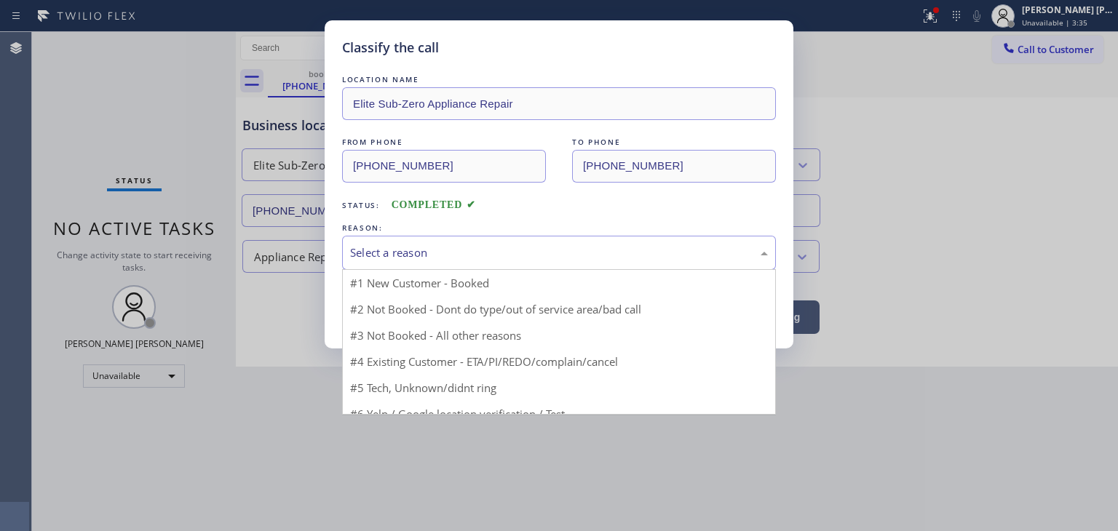
click at [443, 245] on div "Select a reason" at bounding box center [559, 253] width 418 height 17
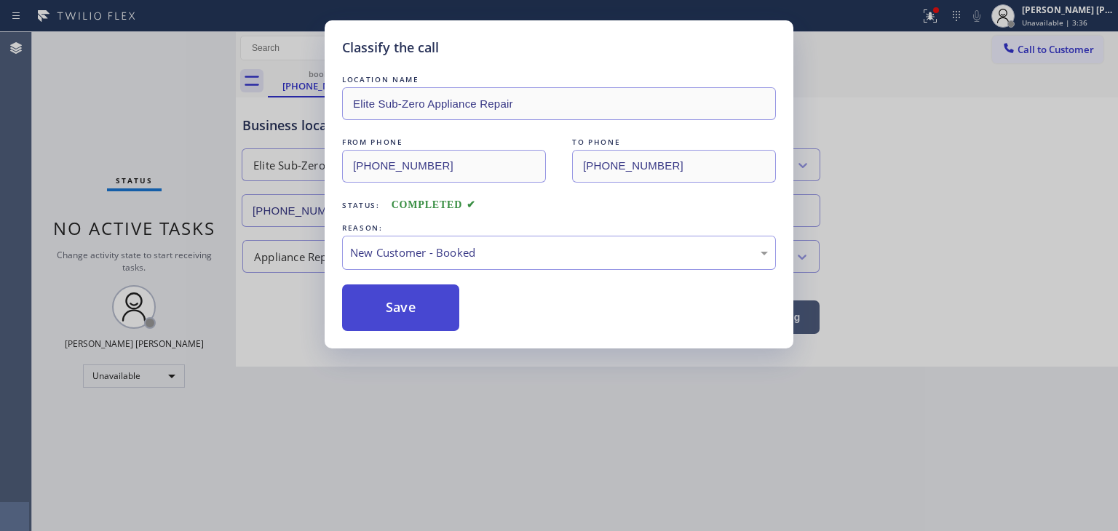
click at [405, 305] on button "Save" at bounding box center [400, 308] width 117 height 47
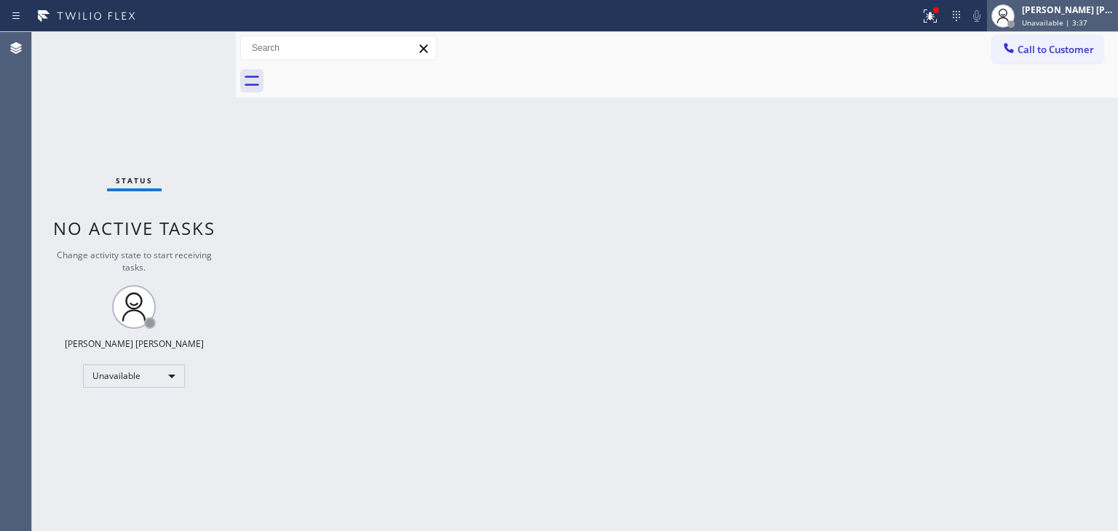
click at [1068, 23] on span "Unavailable | 3:37" at bounding box center [1055, 22] width 66 height 10
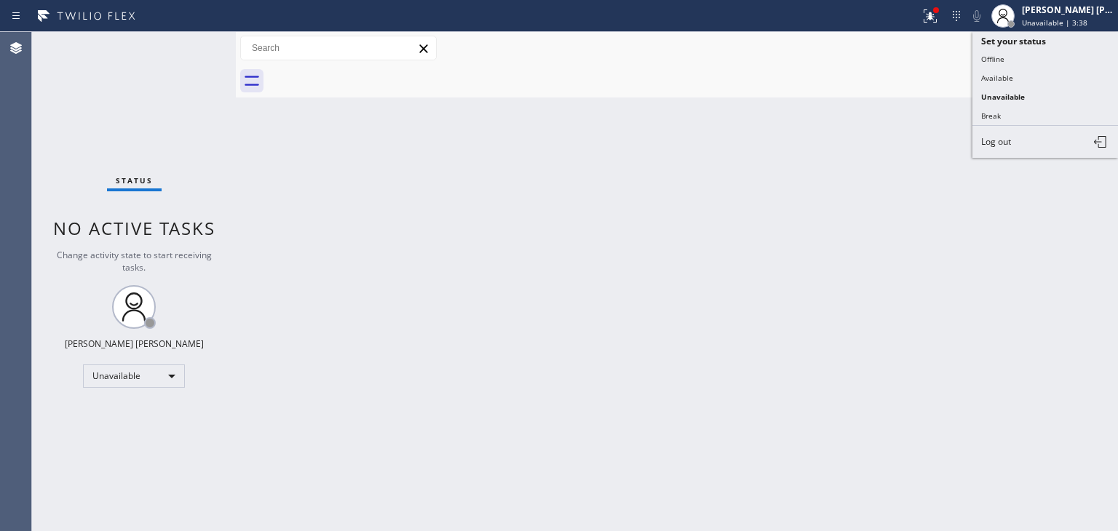
drag, startPoint x: 1017, startPoint y: 72, endPoint x: 294, endPoint y: 71, distance: 722.9
click at [1016, 73] on button "Available" at bounding box center [1046, 77] width 146 height 19
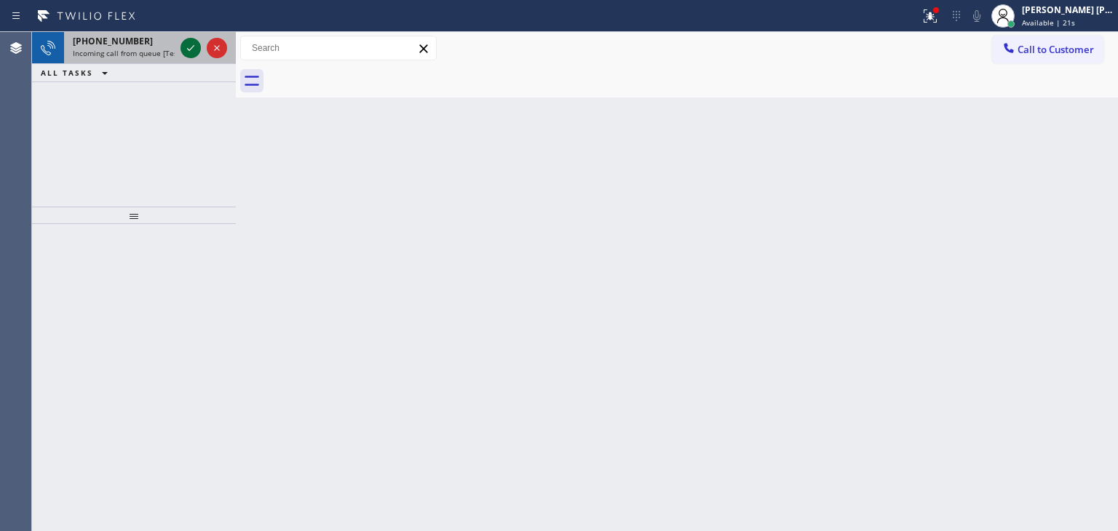
click at [192, 52] on icon at bounding box center [190, 47] width 17 height 17
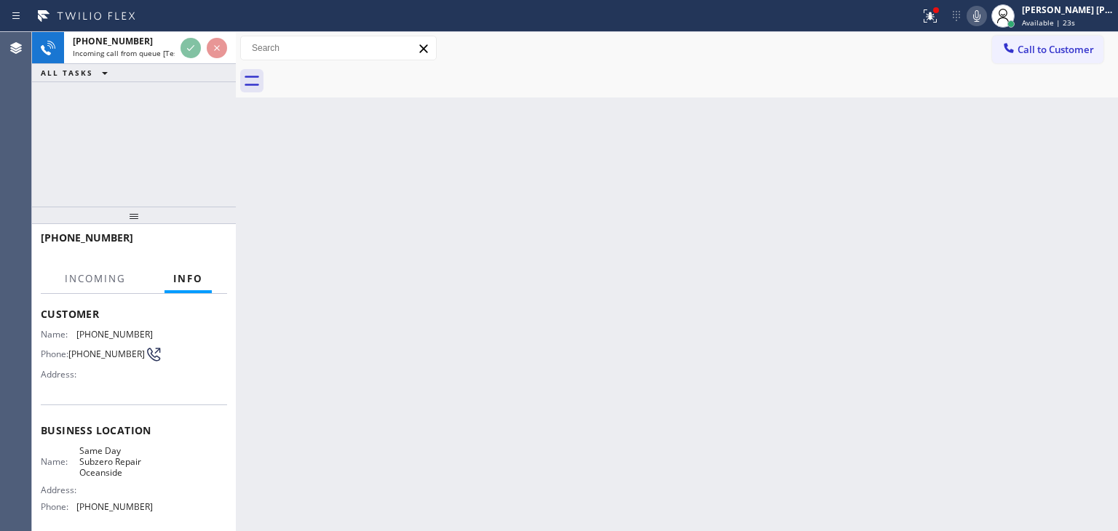
scroll to position [73, 0]
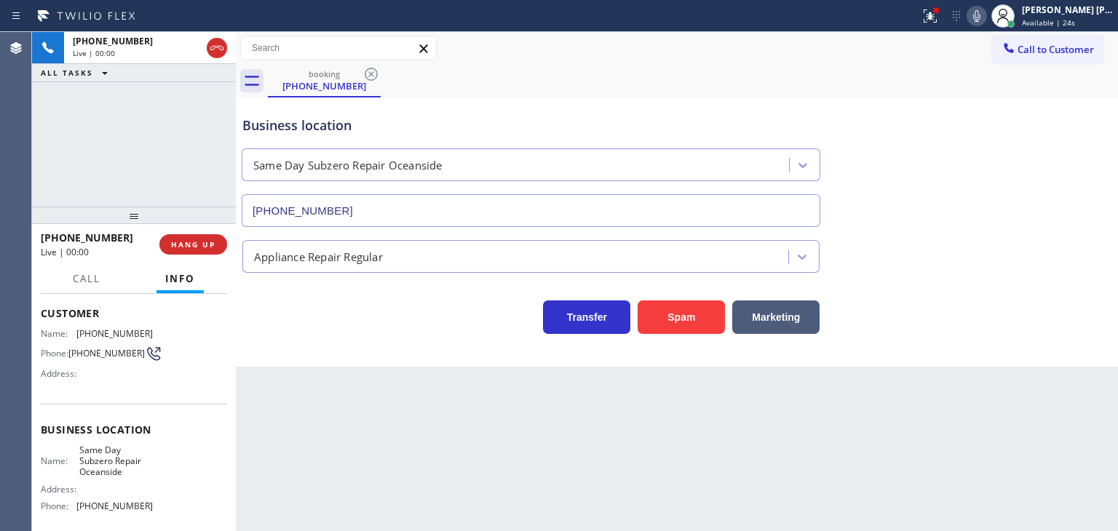
type input "[PHONE_NUMBER]"
click at [986, 15] on icon at bounding box center [976, 15] width 17 height 17
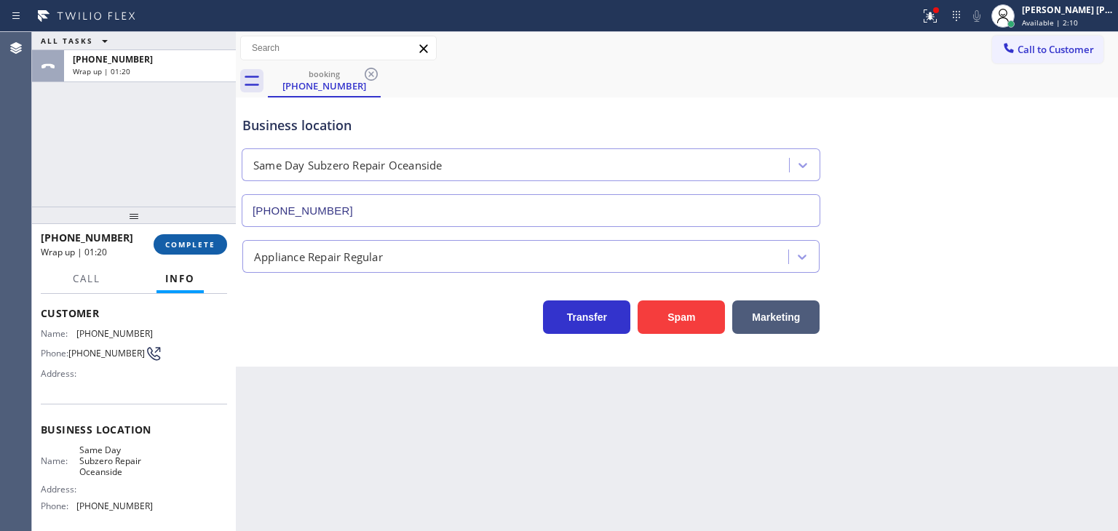
click at [183, 242] on span "COMPLETE" at bounding box center [190, 245] width 50 height 10
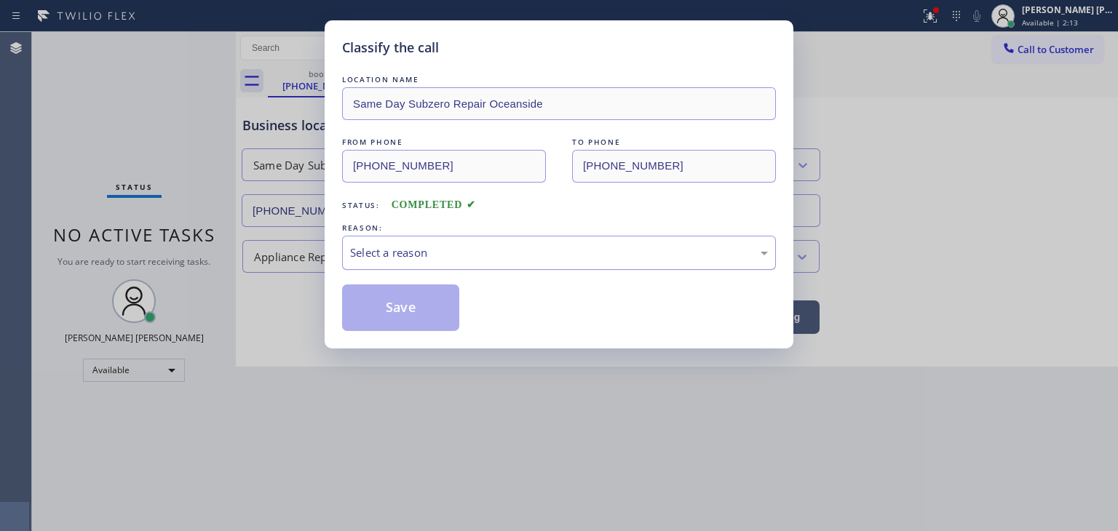
click at [458, 257] on div "Select a reason" at bounding box center [559, 253] width 418 height 17
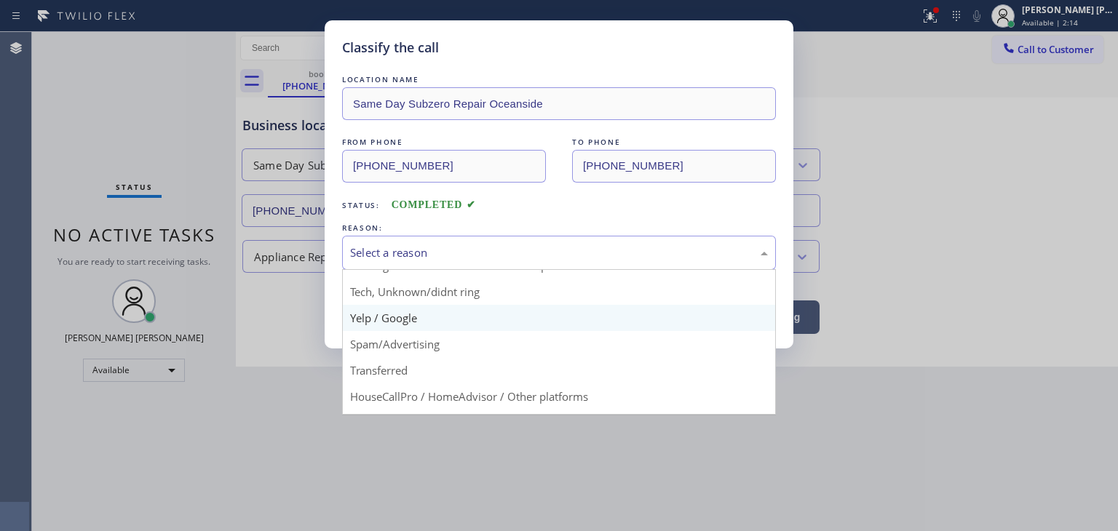
scroll to position [73, 0]
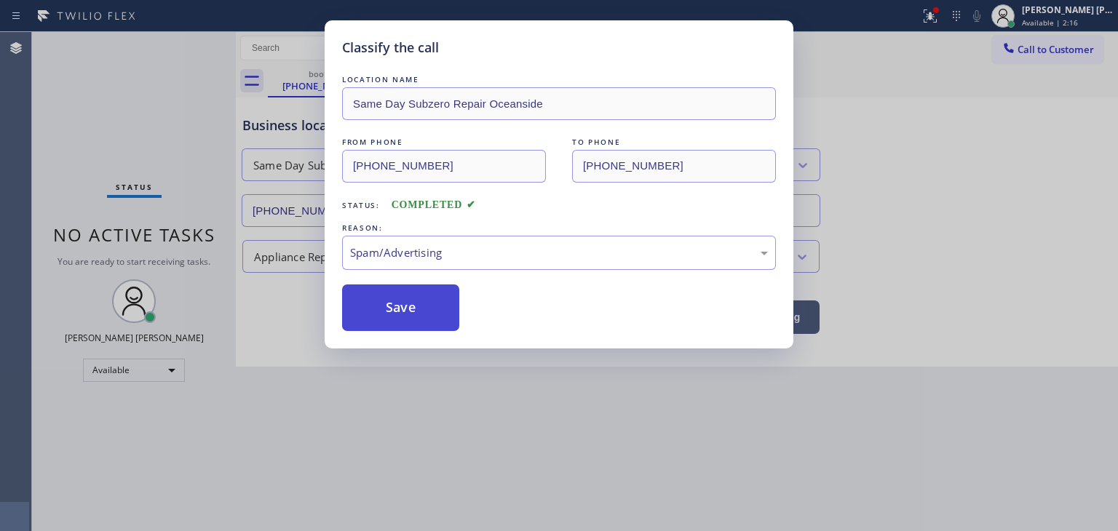
click at [395, 319] on button "Save" at bounding box center [400, 308] width 117 height 47
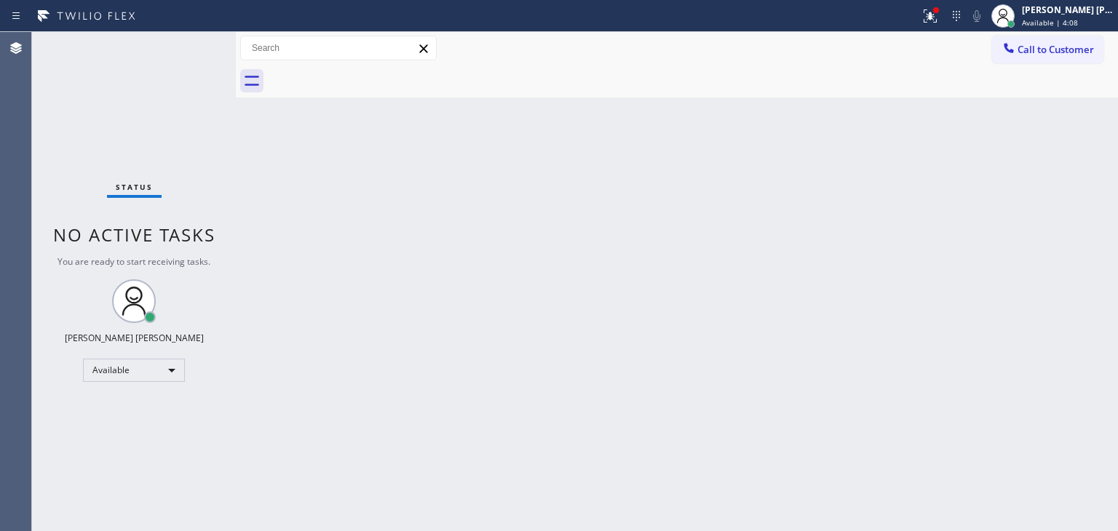
click at [191, 47] on div "Status No active tasks You are ready to start receiving tasks. [PERSON_NAME] [P…" at bounding box center [134, 281] width 204 height 499
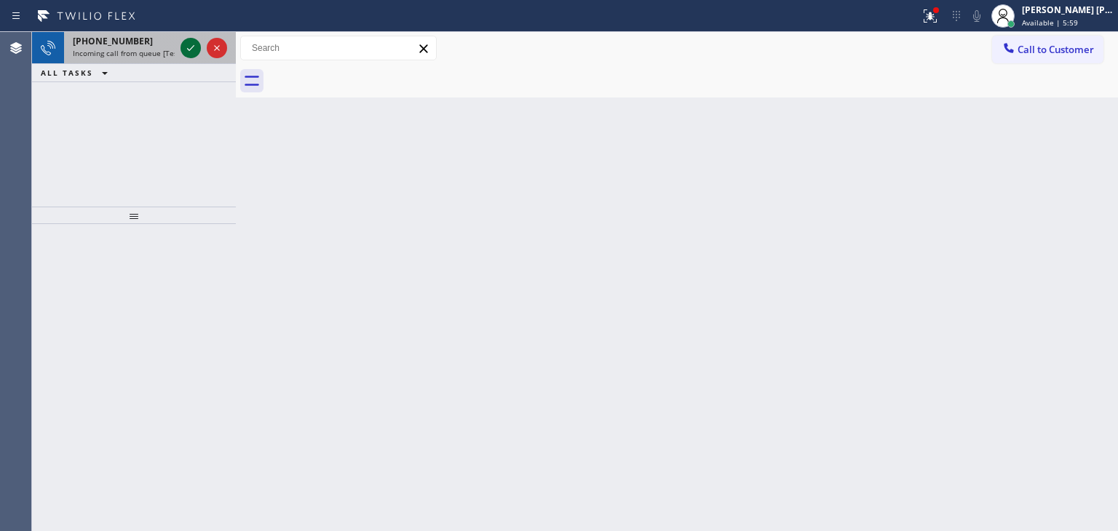
click at [197, 47] on icon at bounding box center [190, 47] width 17 height 17
click at [187, 47] on icon at bounding box center [190, 47] width 17 height 17
click at [192, 41] on icon at bounding box center [190, 47] width 17 height 17
click at [190, 41] on icon at bounding box center [190, 47] width 17 height 17
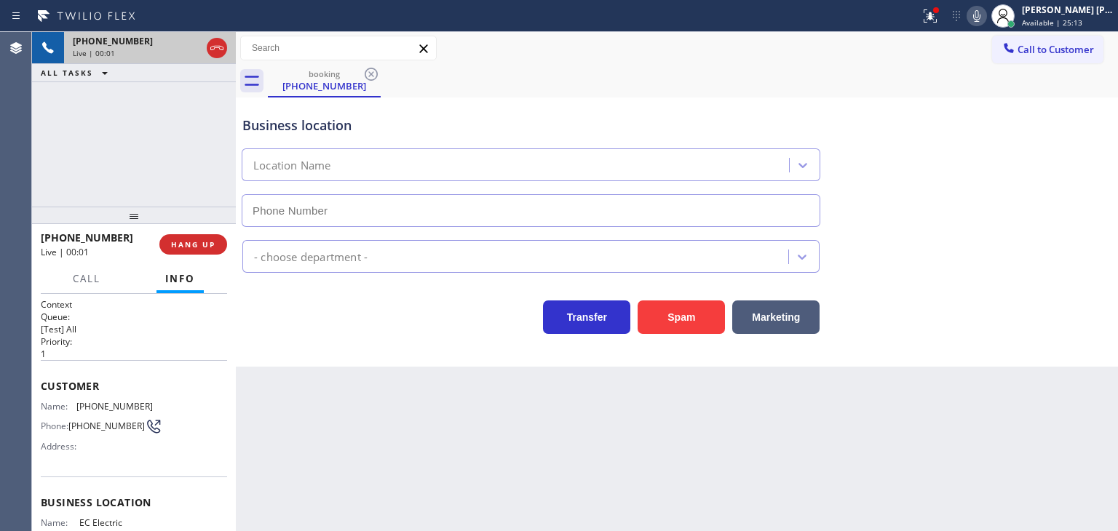
type input "[PHONE_NUMBER]"
click at [986, 15] on icon at bounding box center [976, 15] width 17 height 17
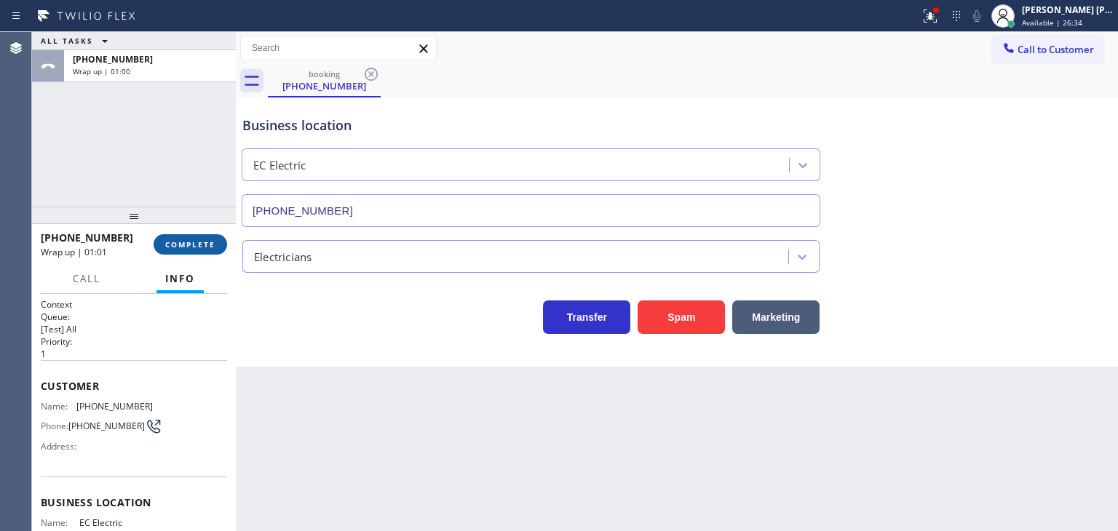
click at [183, 238] on button "COMPLETE" at bounding box center [191, 244] width 74 height 20
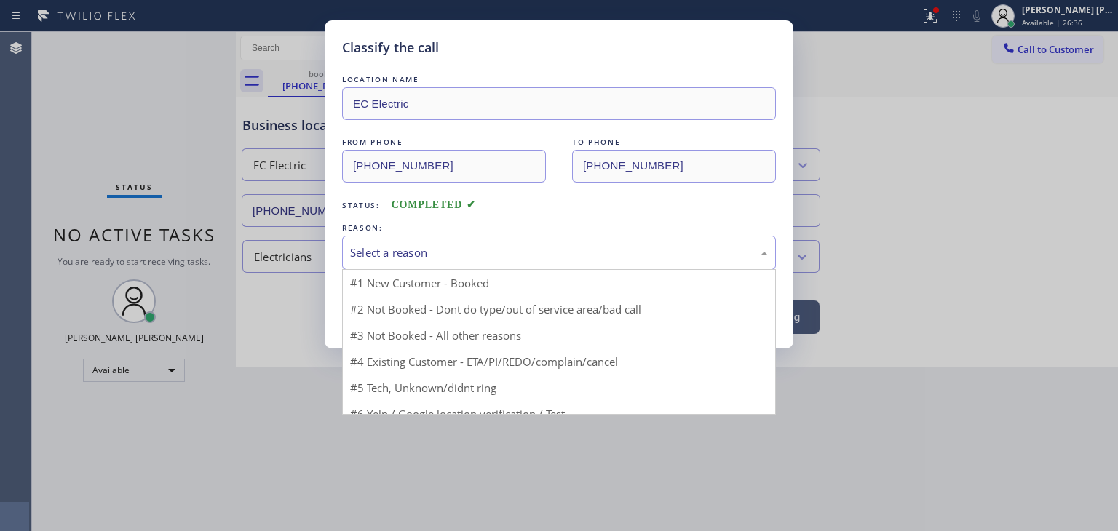
click at [373, 241] on div "Select a reason" at bounding box center [559, 253] width 434 height 34
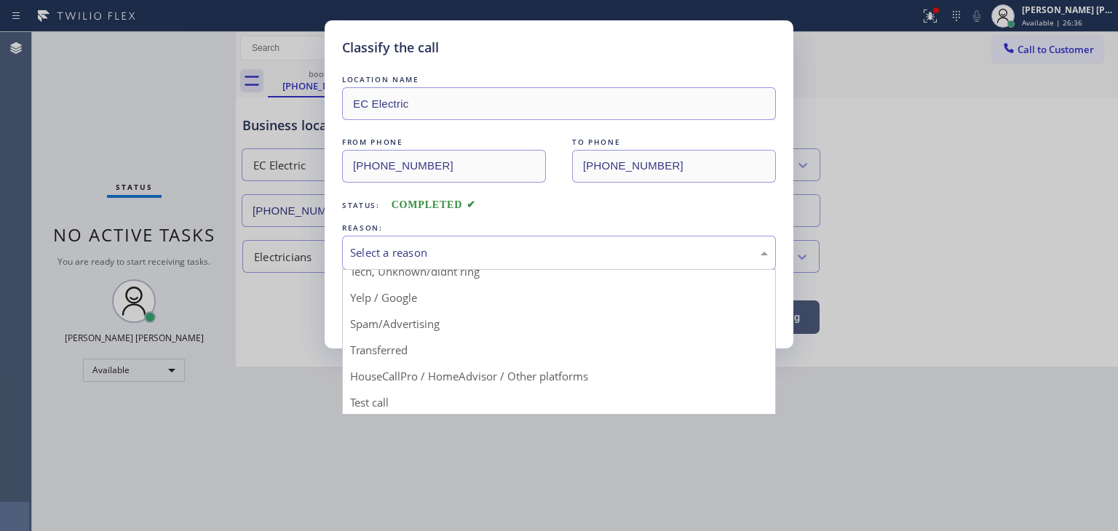
scroll to position [91, 0]
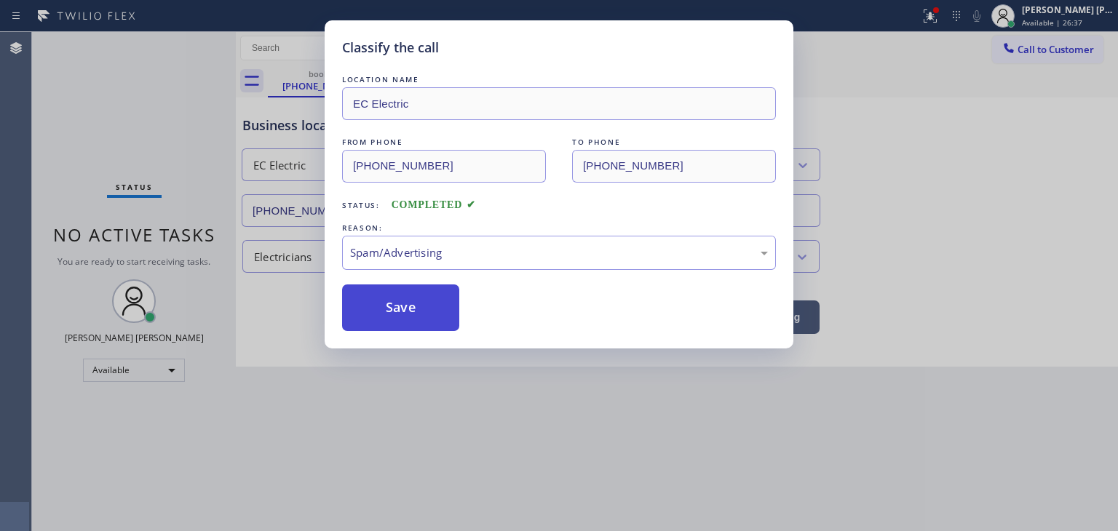
click at [397, 312] on button "Save" at bounding box center [400, 308] width 117 height 47
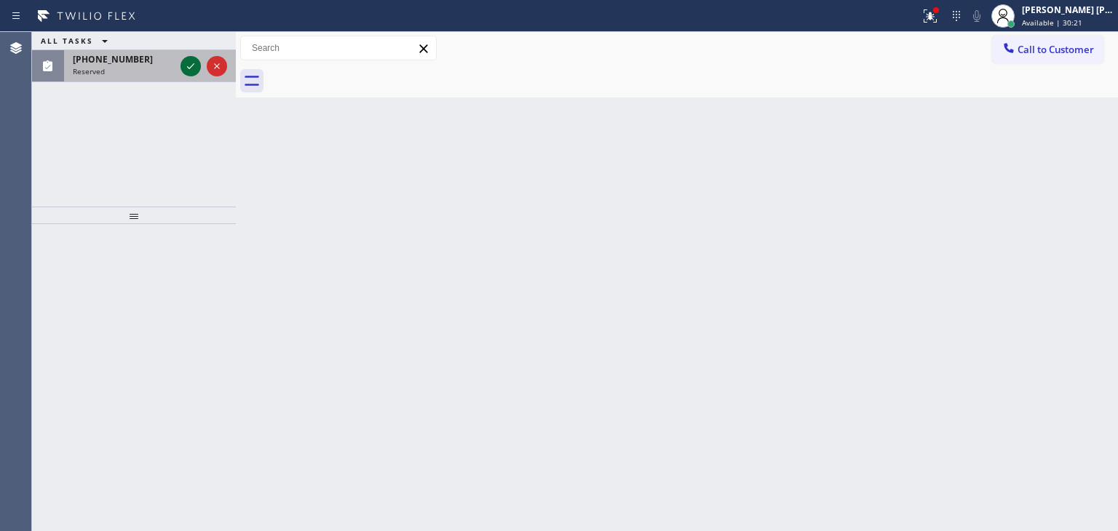
click at [195, 61] on icon at bounding box center [190, 66] width 17 height 17
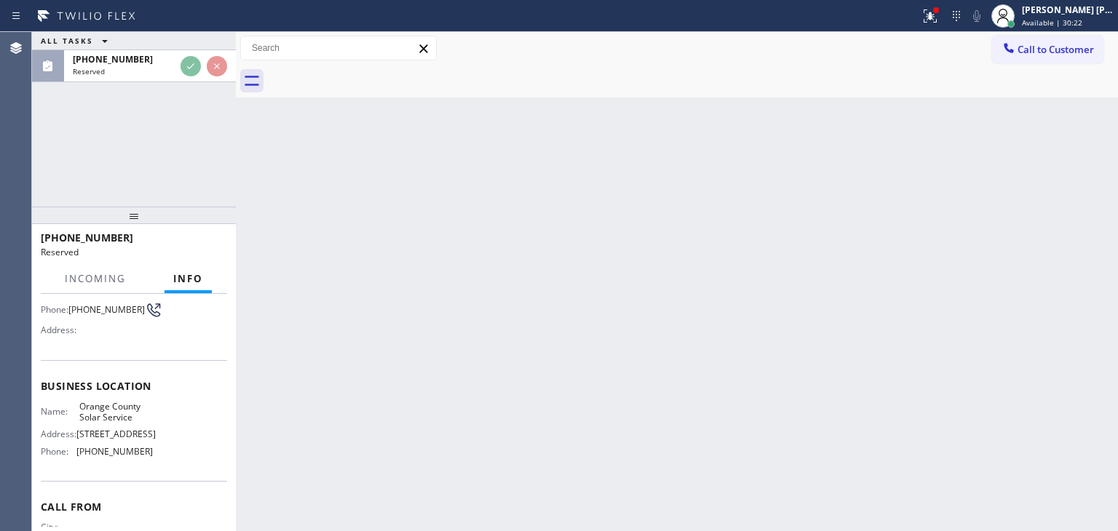
scroll to position [146, 0]
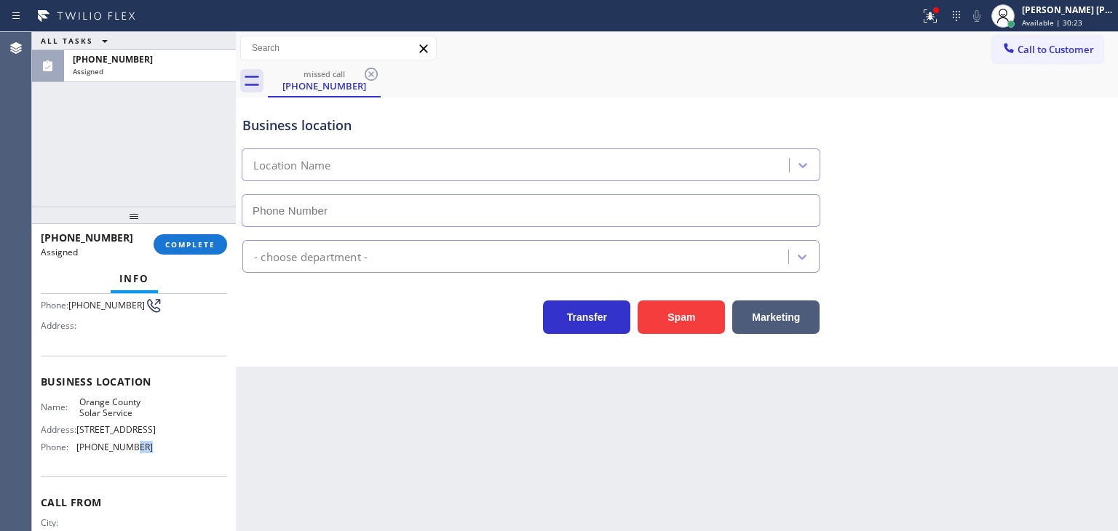
type input "[PHONE_NUMBER]"
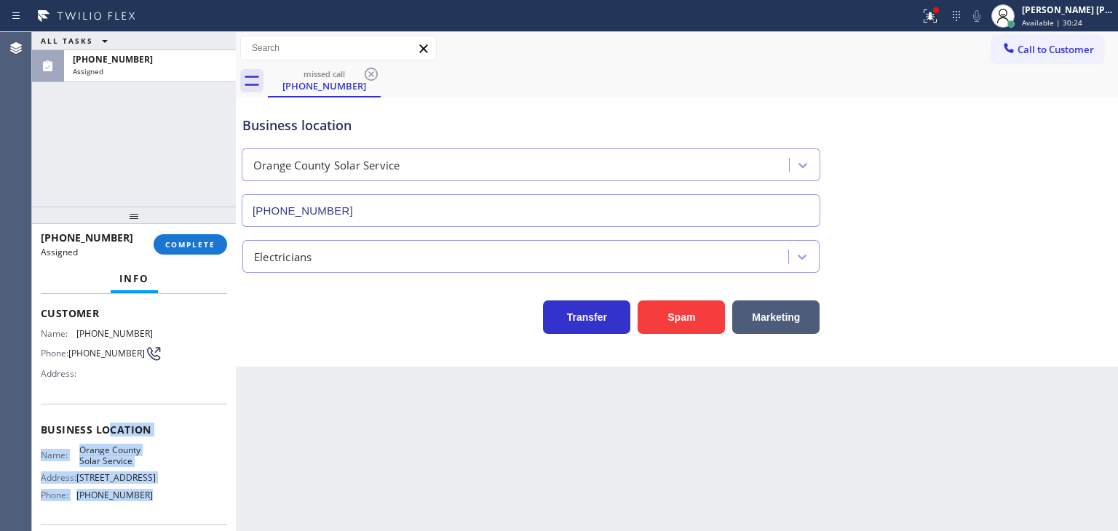
scroll to position [73, 0]
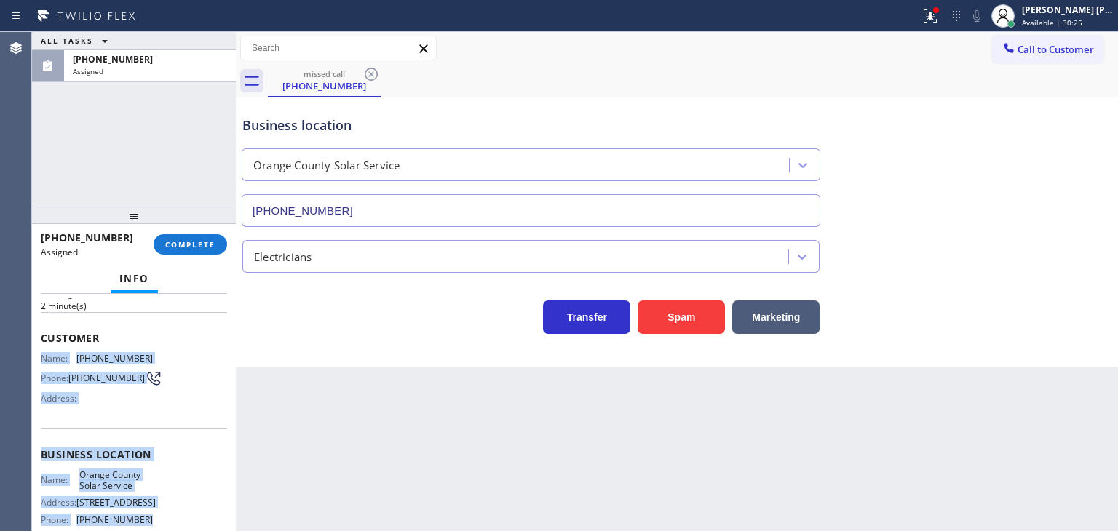
drag, startPoint x: 157, startPoint y: 443, endPoint x: 44, endPoint y: 344, distance: 150.7
click at [44, 344] on div "Context Queue: Electrical Priority: 0 Task Age: [DEMOGRAPHIC_DATA] minute(s) Cu…" at bounding box center [134, 443] width 186 height 435
copy div "Name: [PHONE_NUMBER] Phone: [PHONE_NUMBER] Address: Business location Name: Ora…"
click at [207, 237] on button "COMPLETE" at bounding box center [191, 244] width 74 height 20
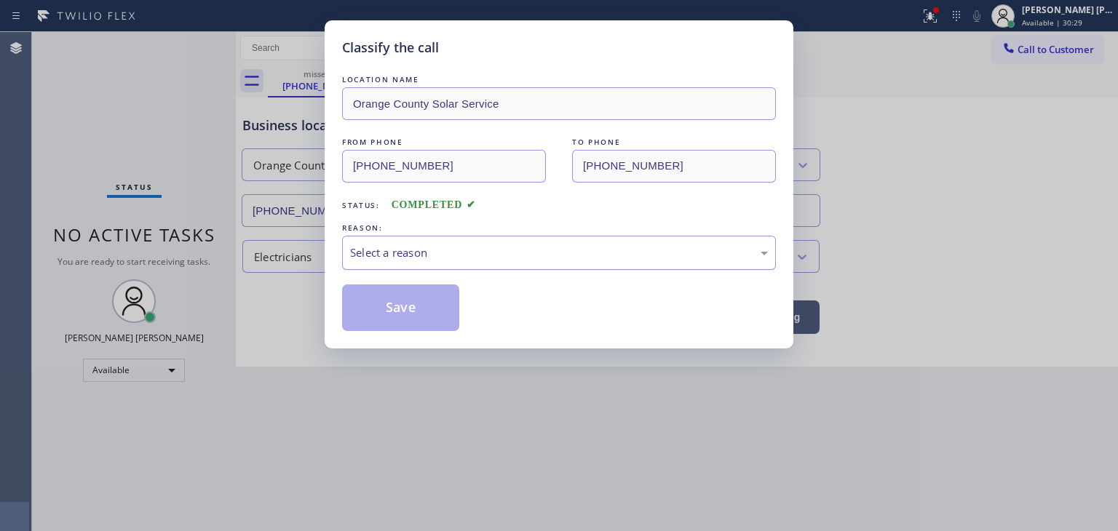
click at [390, 254] on div "Select a reason" at bounding box center [559, 253] width 418 height 17
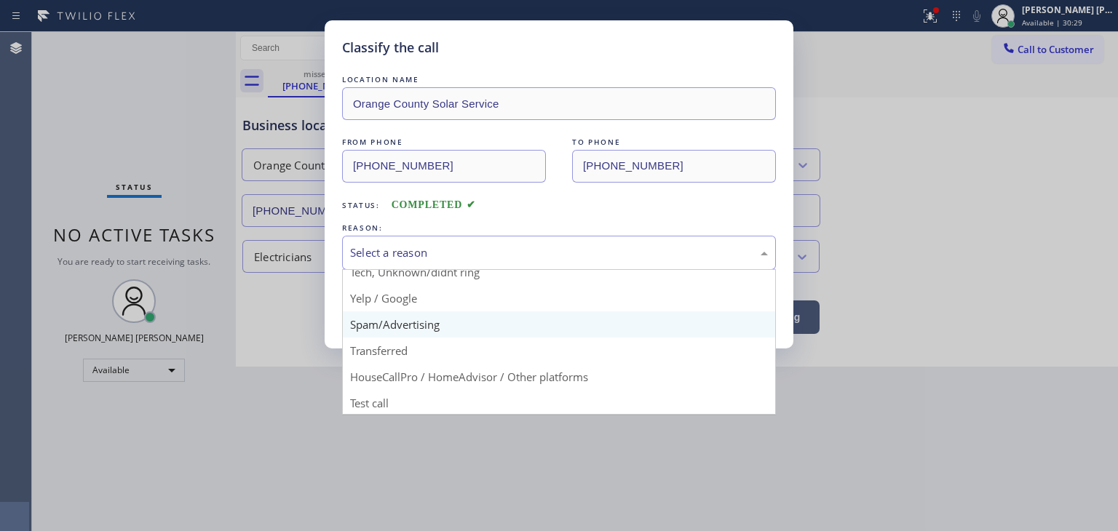
scroll to position [91, 0]
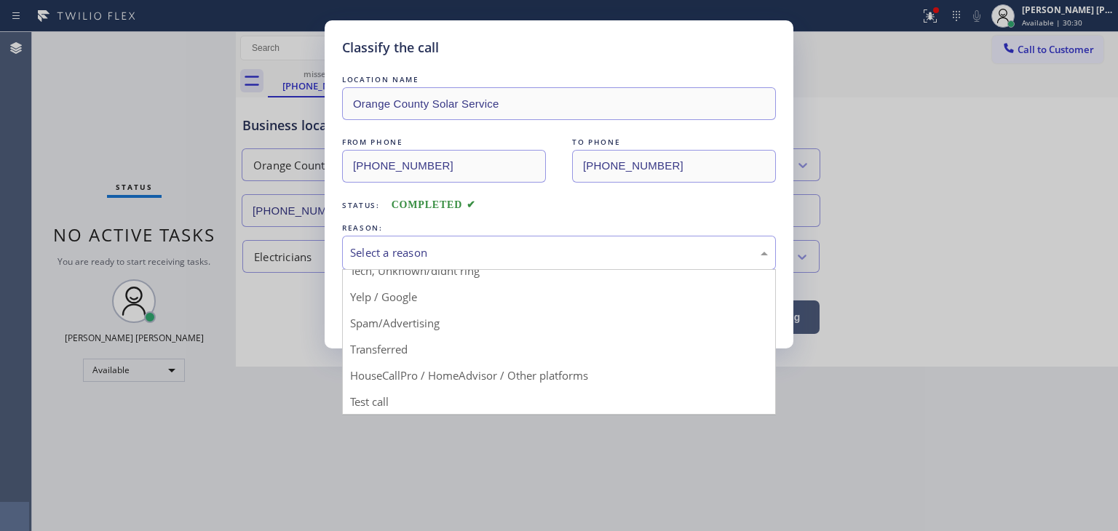
drag, startPoint x: 396, startPoint y: 329, endPoint x: 399, endPoint y: 314, distance: 15.6
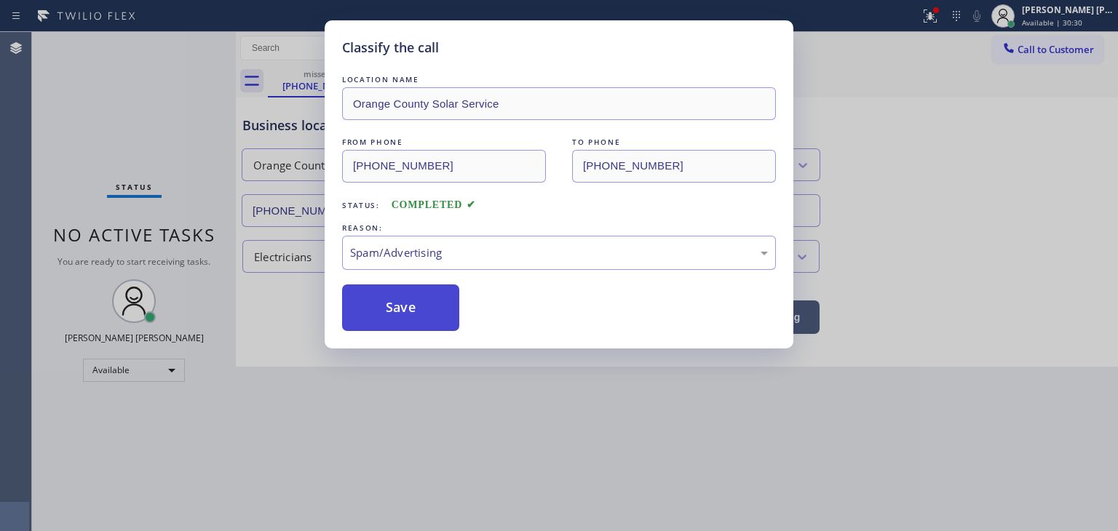
click at [399, 312] on button "Save" at bounding box center [400, 308] width 117 height 47
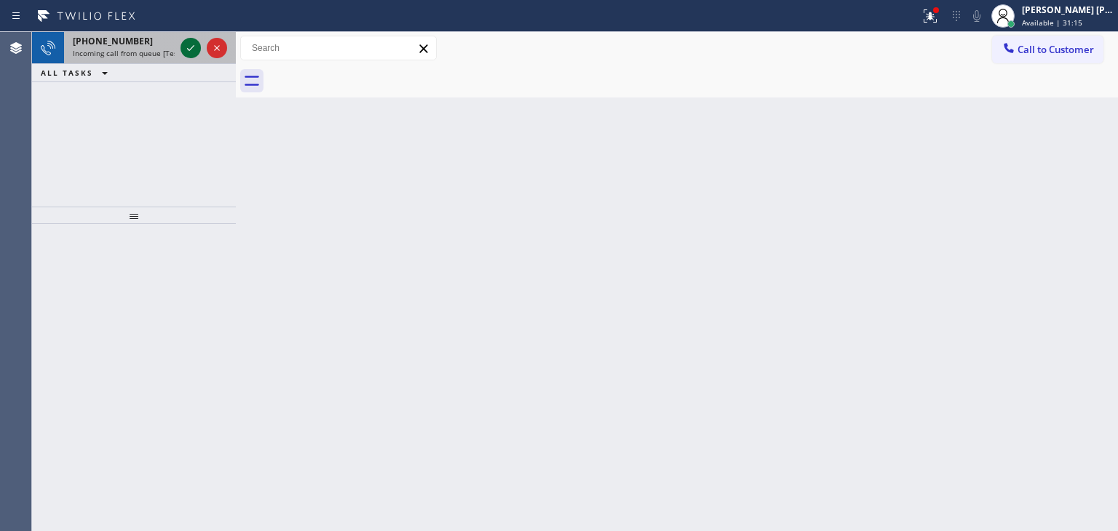
click at [189, 47] on icon at bounding box center [190, 47] width 17 height 17
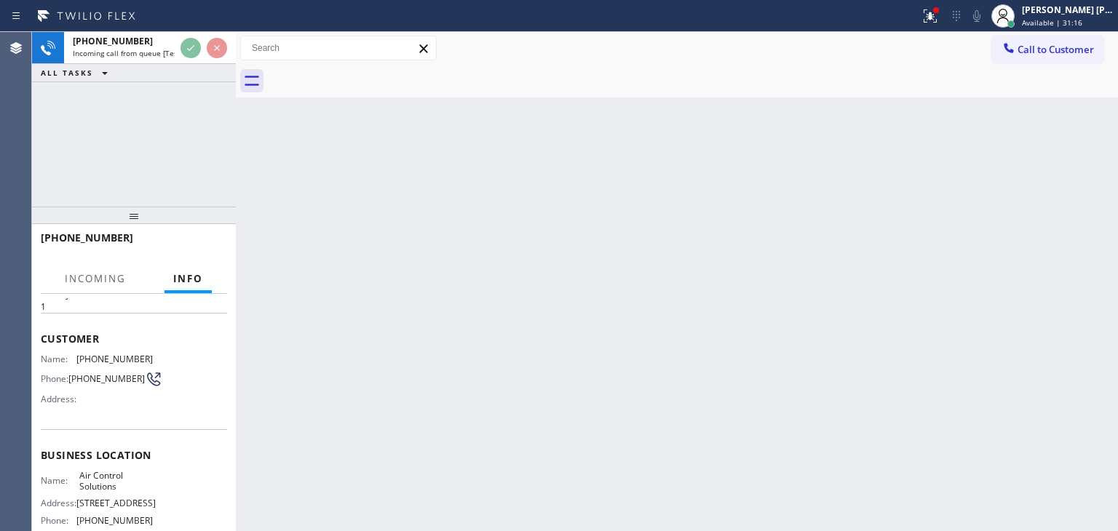
scroll to position [73, 0]
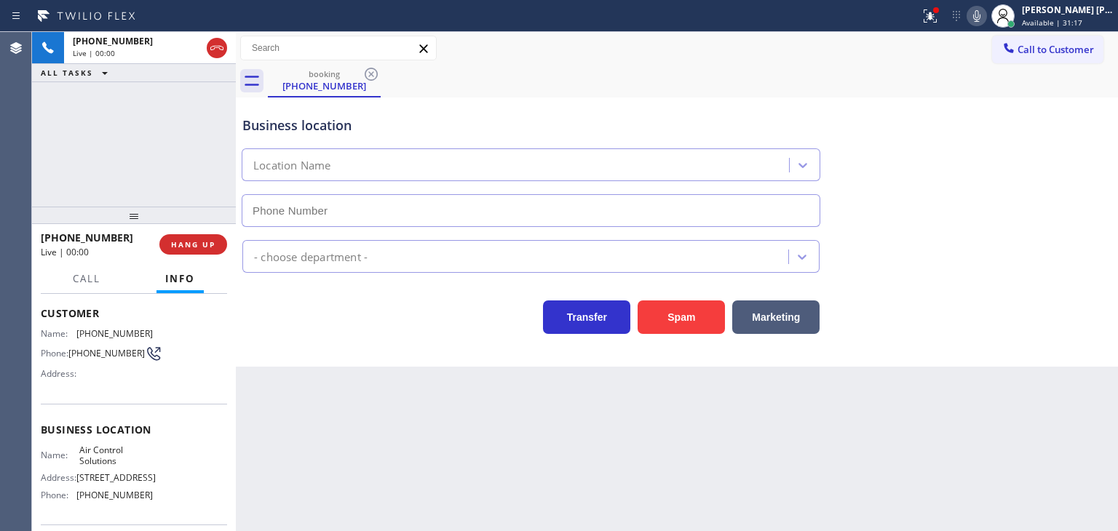
type input "[PHONE_NUMBER]"
click at [986, 17] on icon at bounding box center [976, 15] width 17 height 17
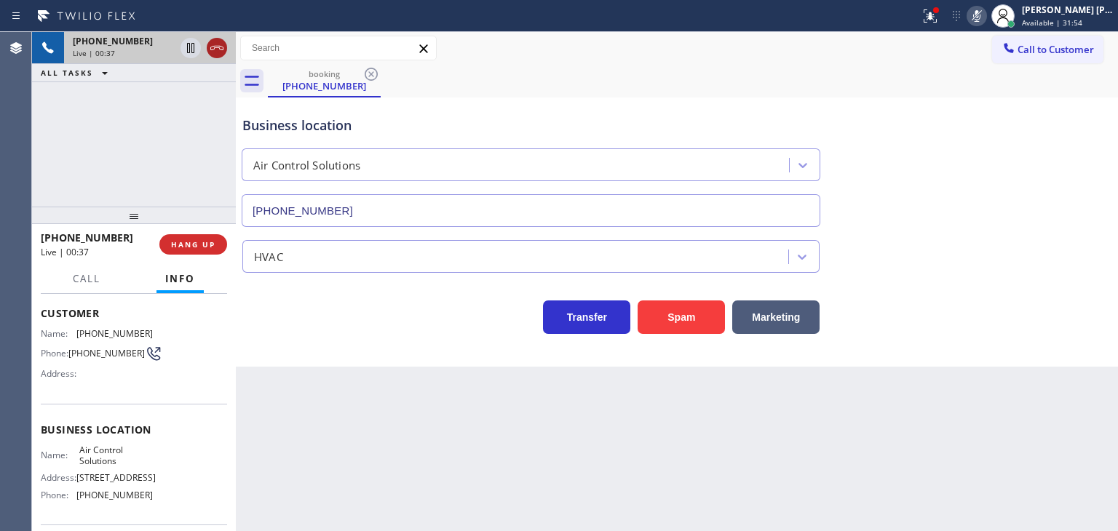
click at [218, 55] on icon at bounding box center [216, 47] width 17 height 17
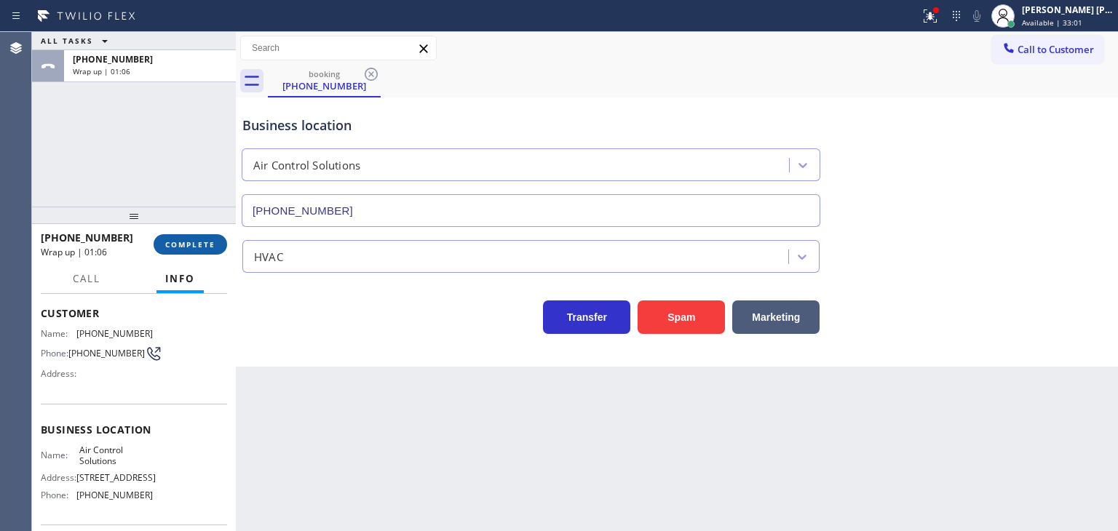
click at [204, 237] on button "COMPLETE" at bounding box center [191, 244] width 74 height 20
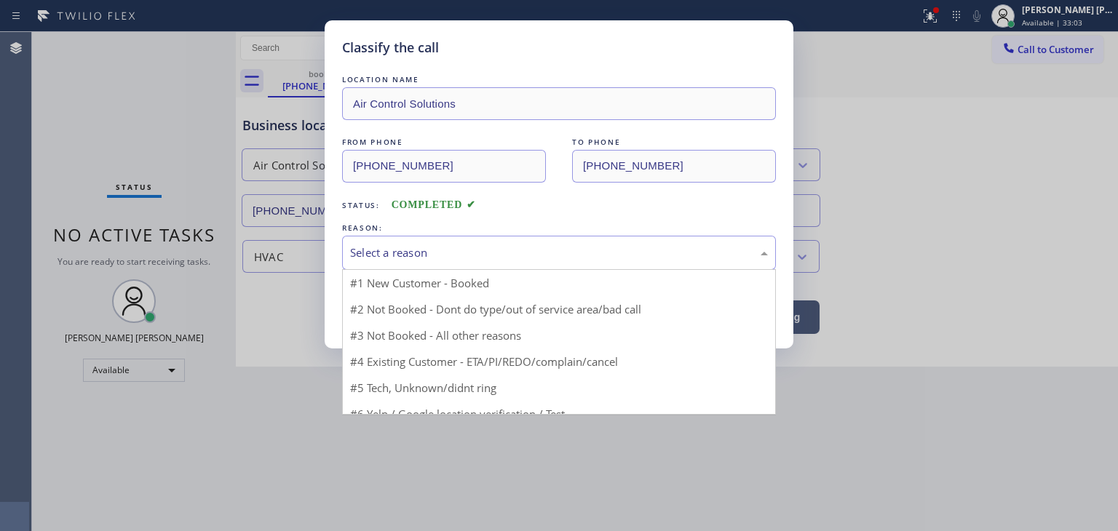
click at [420, 260] on div "Select a reason" at bounding box center [559, 253] width 418 height 17
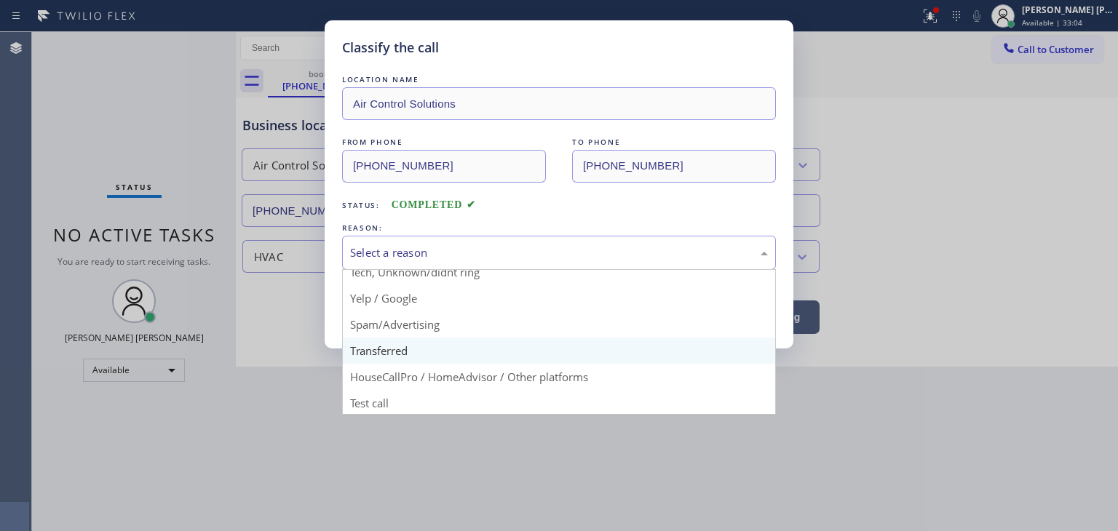
scroll to position [91, 0]
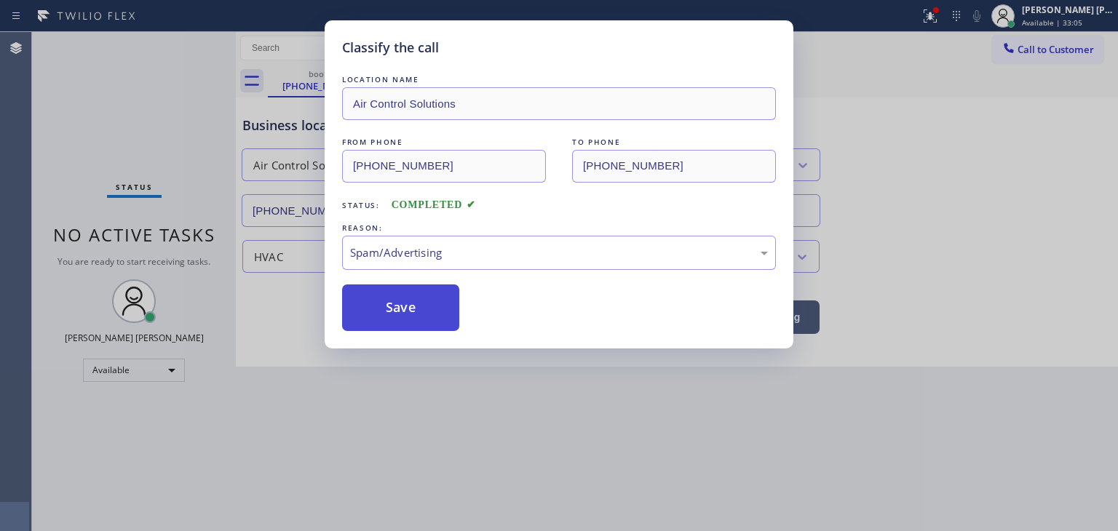
click at [417, 316] on button "Save" at bounding box center [400, 308] width 117 height 47
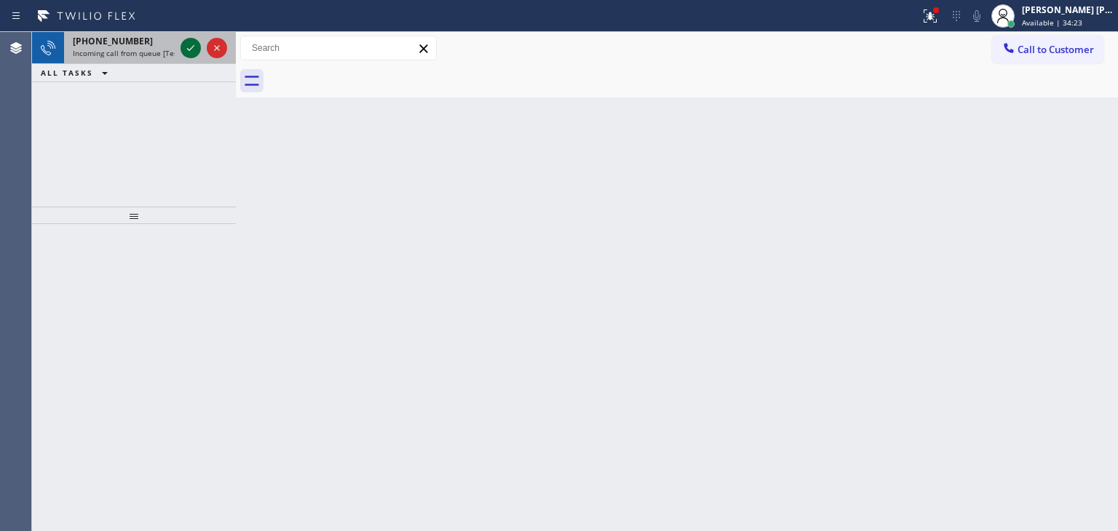
click at [191, 47] on icon at bounding box center [190, 47] width 17 height 17
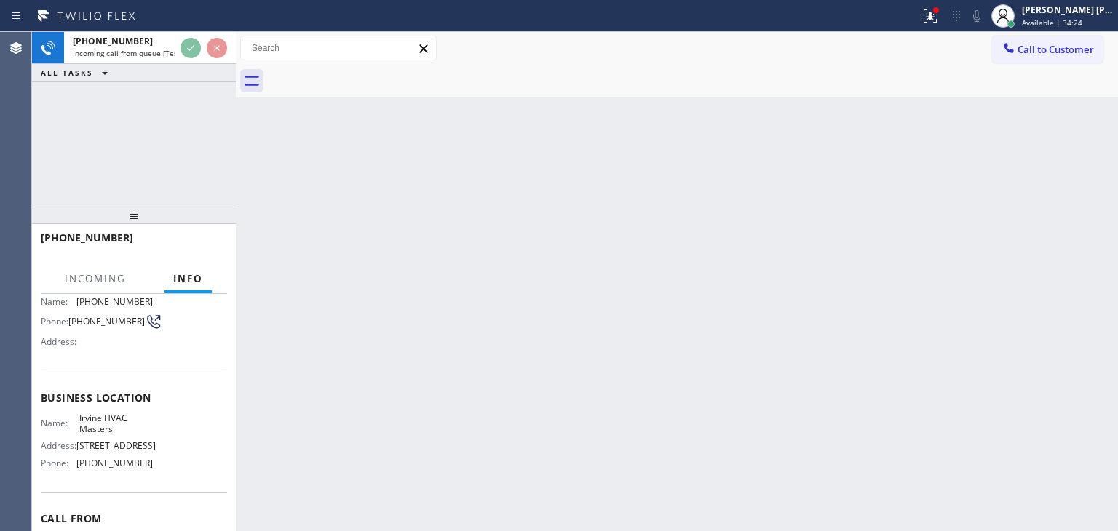
scroll to position [146, 0]
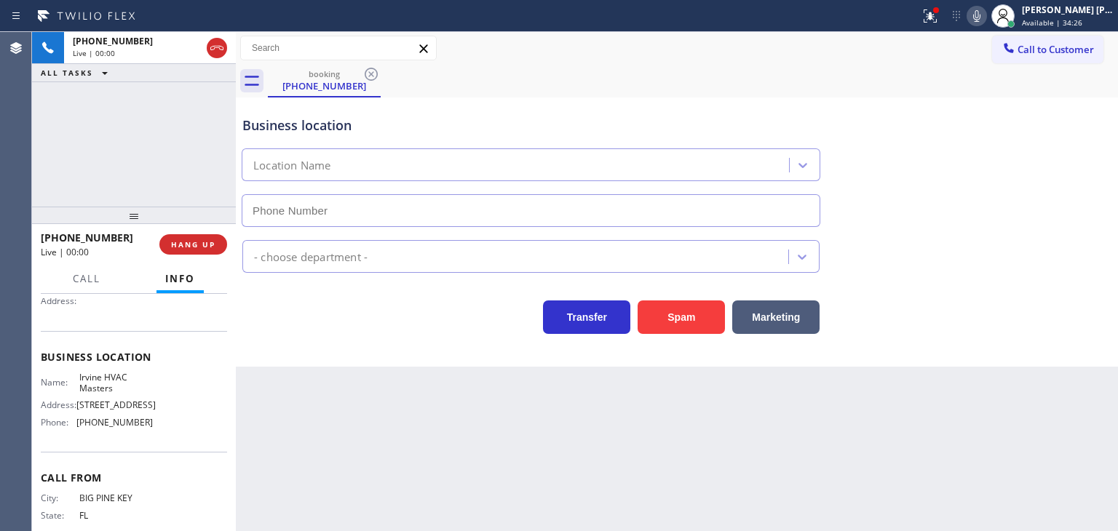
type input "[PHONE_NUMBER]"
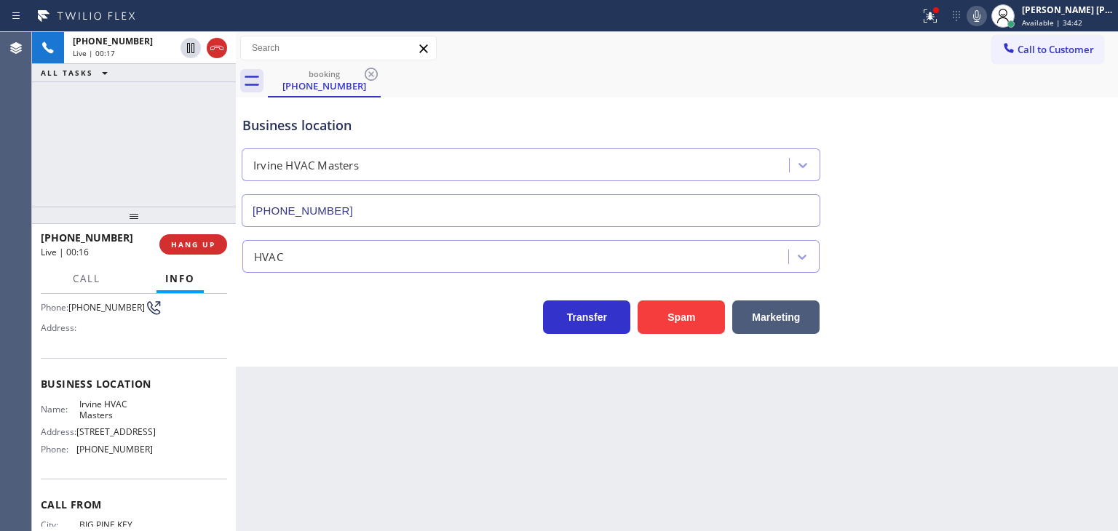
scroll to position [48, 0]
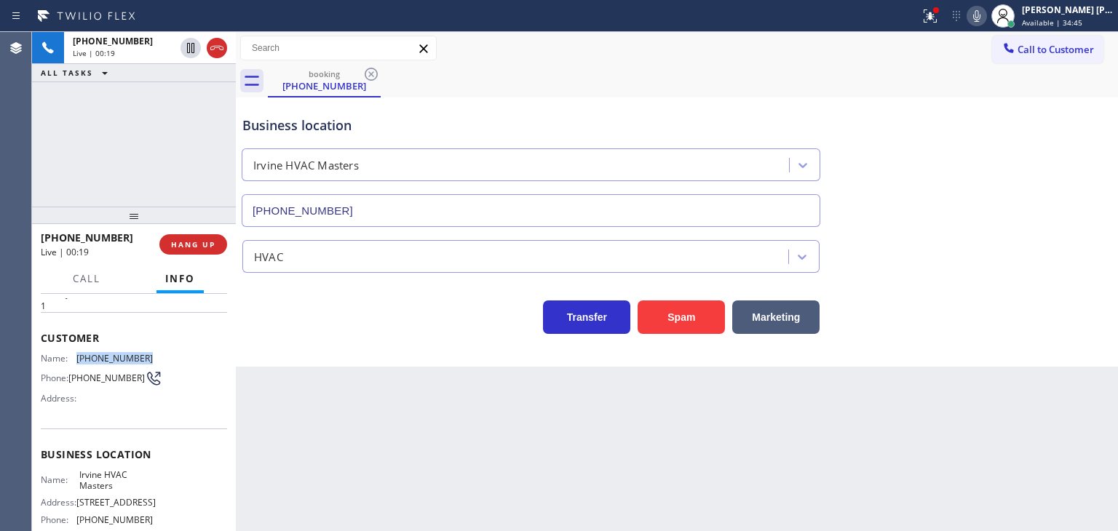
drag, startPoint x: 156, startPoint y: 352, endPoint x: 79, endPoint y: 352, distance: 77.2
click at [79, 353] on div "Name: [PHONE_NUMBER] Phone: [PHONE_NUMBER] Address:" at bounding box center [134, 382] width 186 height 58
copy span "[PHONE_NUMBER]"
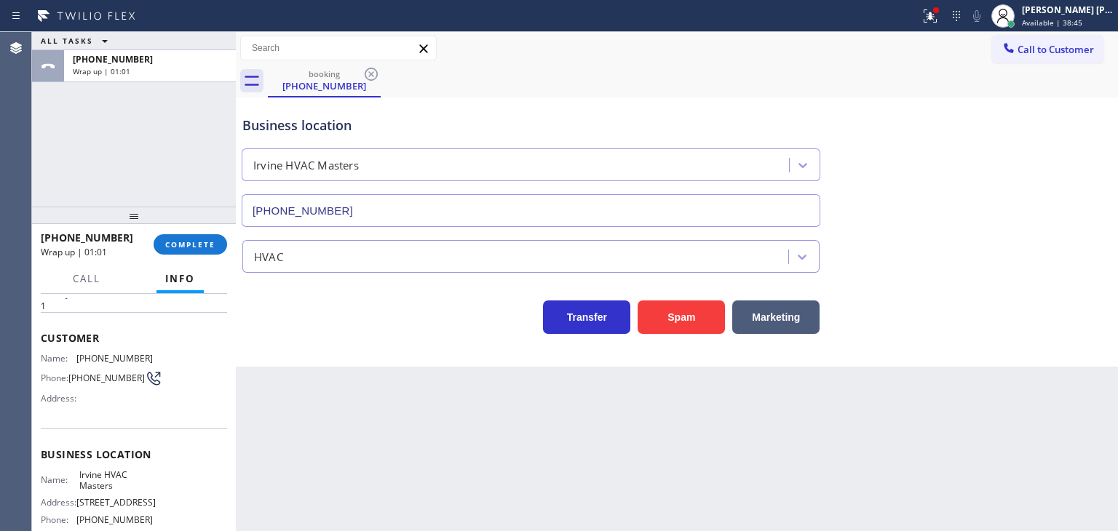
click at [199, 259] on div "[PHONE_NUMBER] Wrap up | 01:01 COMPLETE" at bounding box center [134, 245] width 186 height 38
click at [199, 255] on div "[PHONE_NUMBER] Wrap up | 01:02 COMPLETE" at bounding box center [134, 245] width 186 height 38
click at [199, 248] on span "COMPLETE" at bounding box center [190, 245] width 50 height 10
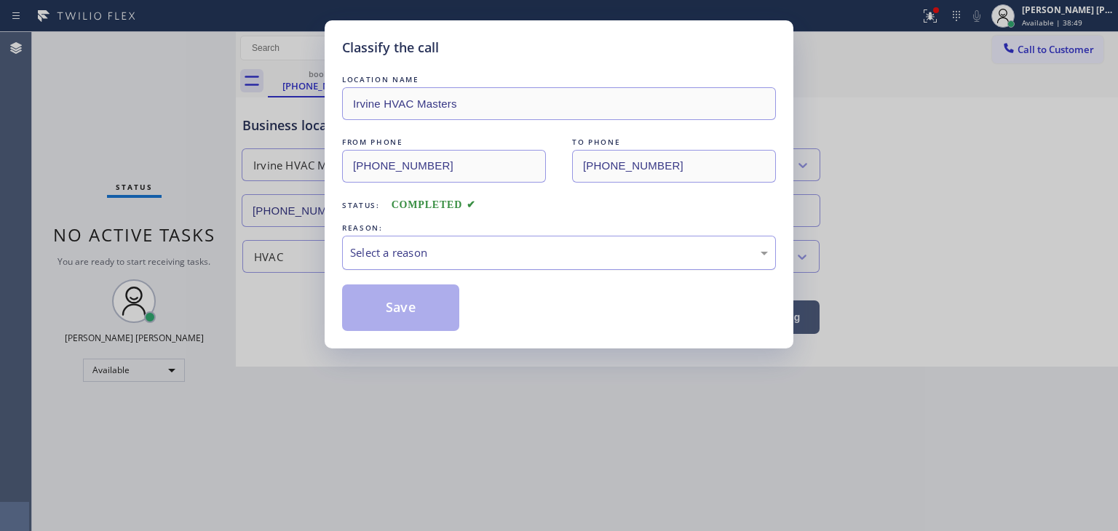
click at [438, 240] on div "Select a reason" at bounding box center [559, 253] width 434 height 34
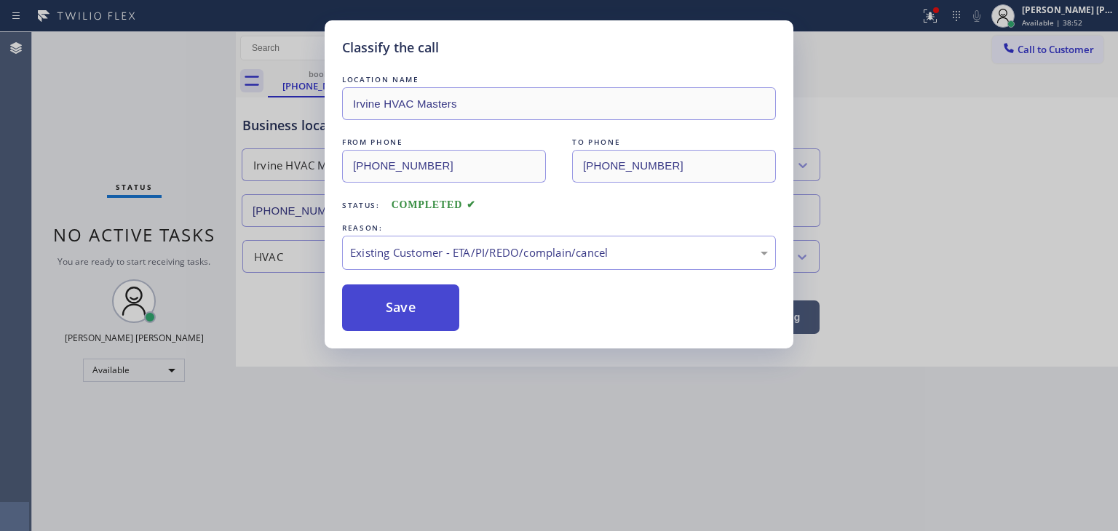
click at [415, 312] on button "Save" at bounding box center [400, 308] width 117 height 47
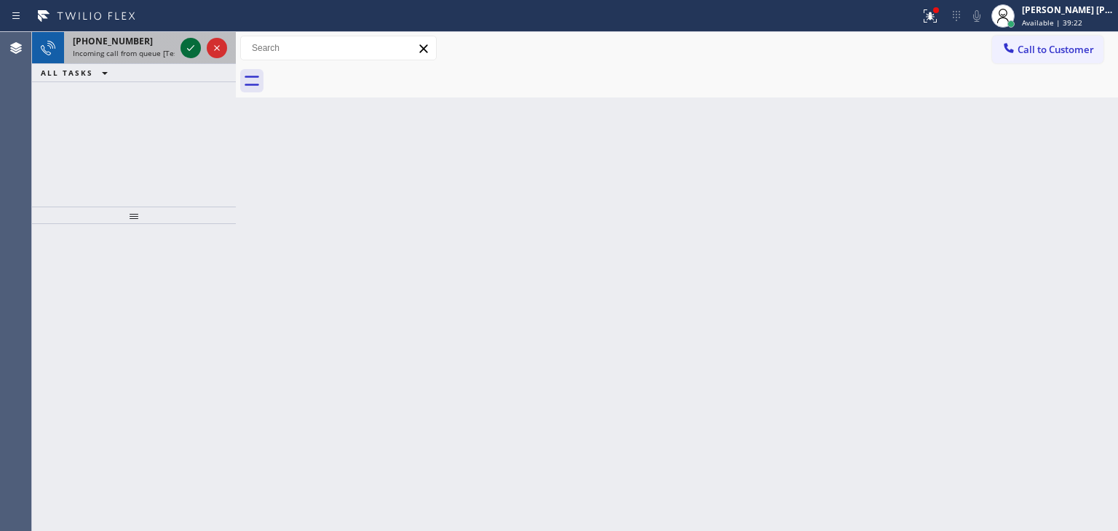
click at [192, 53] on icon at bounding box center [190, 47] width 17 height 17
click at [193, 50] on icon at bounding box center [190, 47] width 17 height 17
click at [192, 41] on icon at bounding box center [190, 47] width 17 height 17
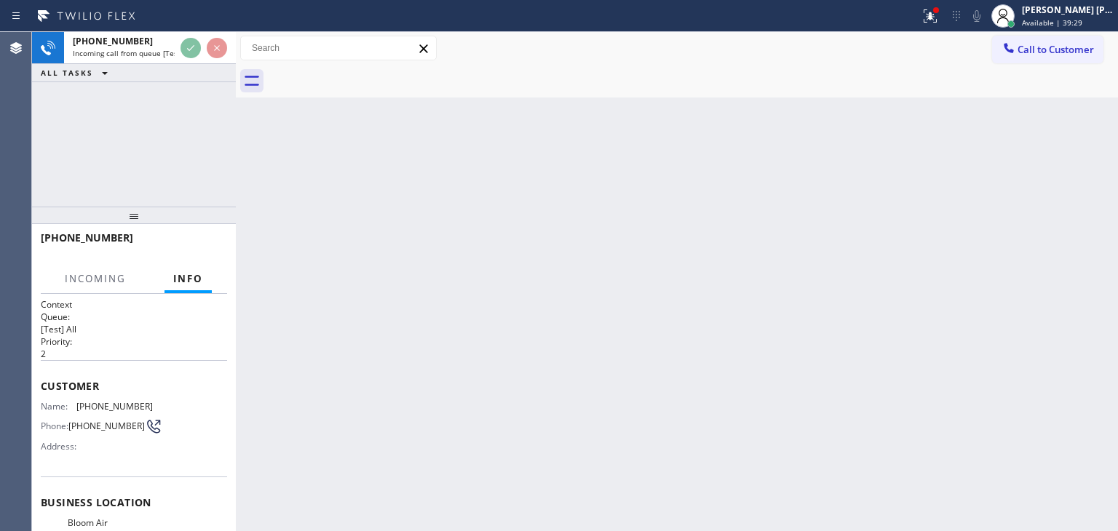
scroll to position [73, 0]
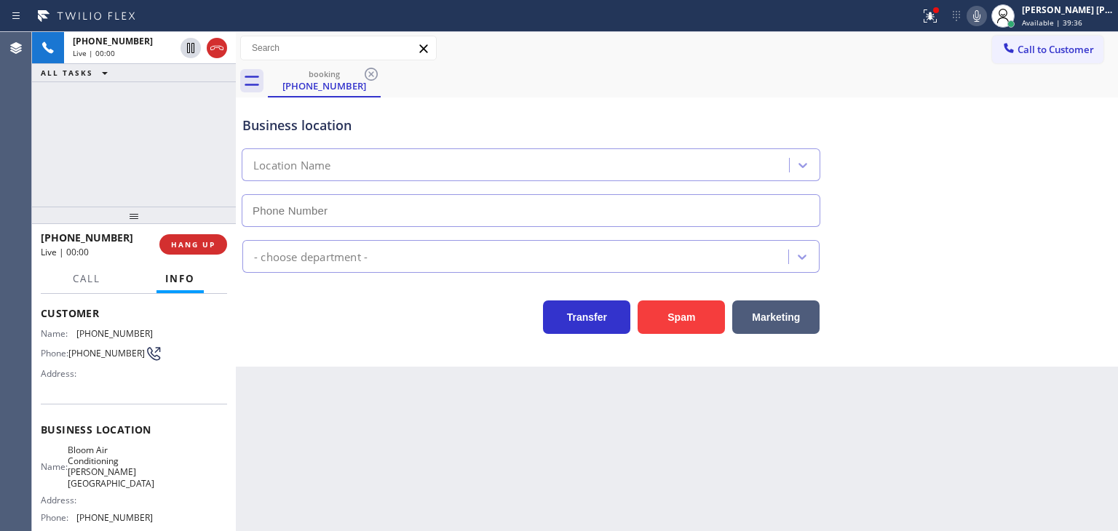
type input "[PHONE_NUMBER]"
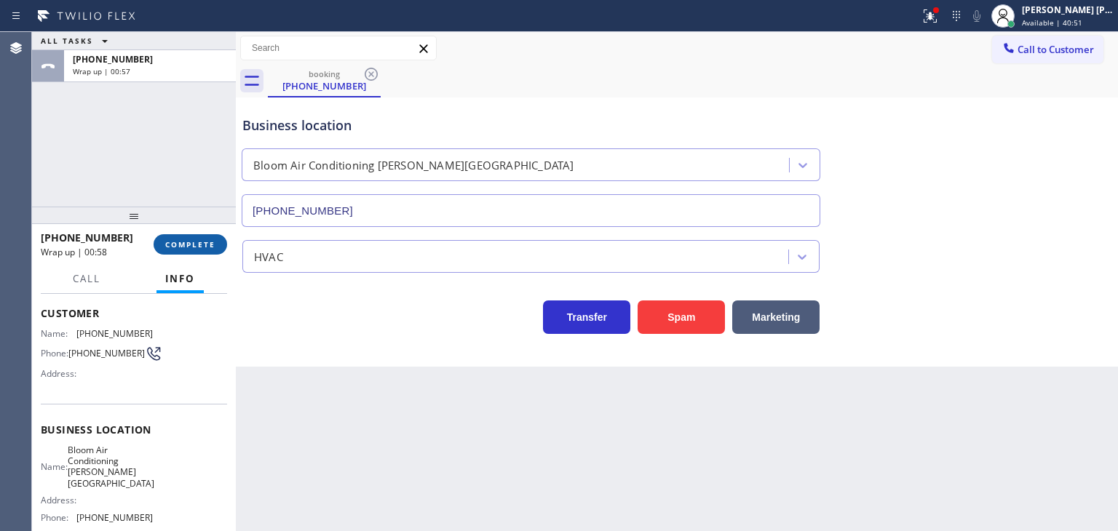
click at [181, 248] on span "COMPLETE" at bounding box center [190, 245] width 50 height 10
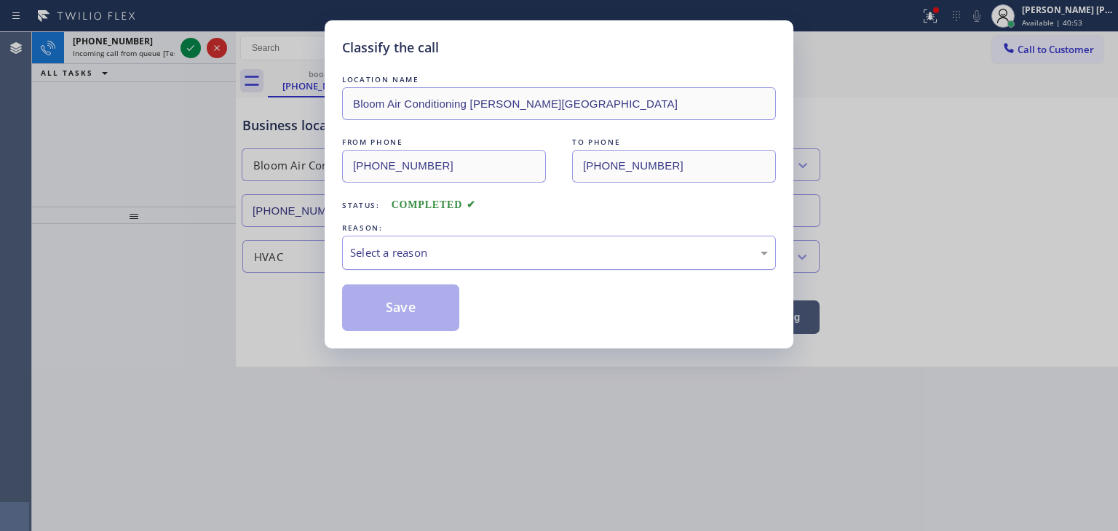
click at [422, 258] on div "Select a reason" at bounding box center [559, 253] width 418 height 17
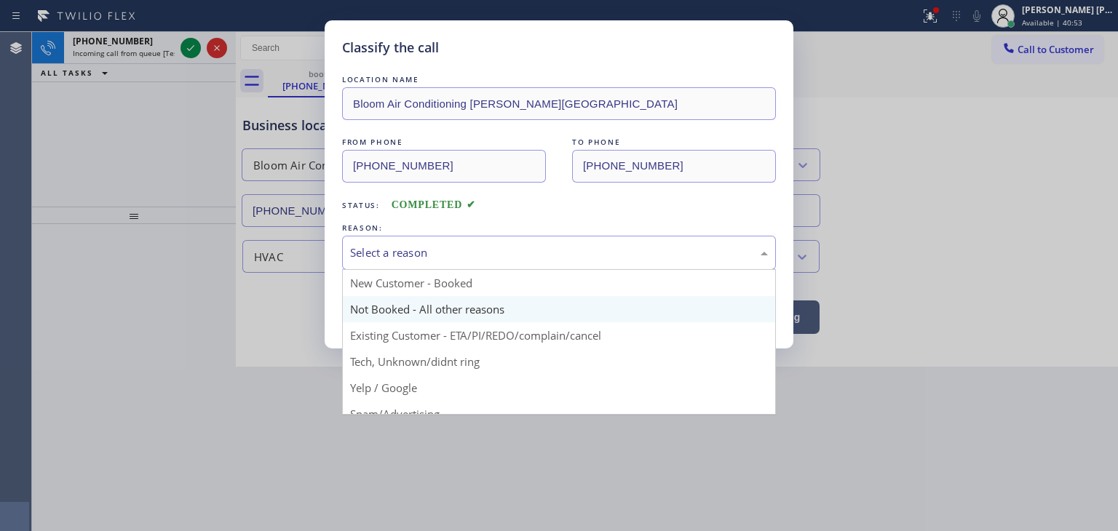
scroll to position [73, 0]
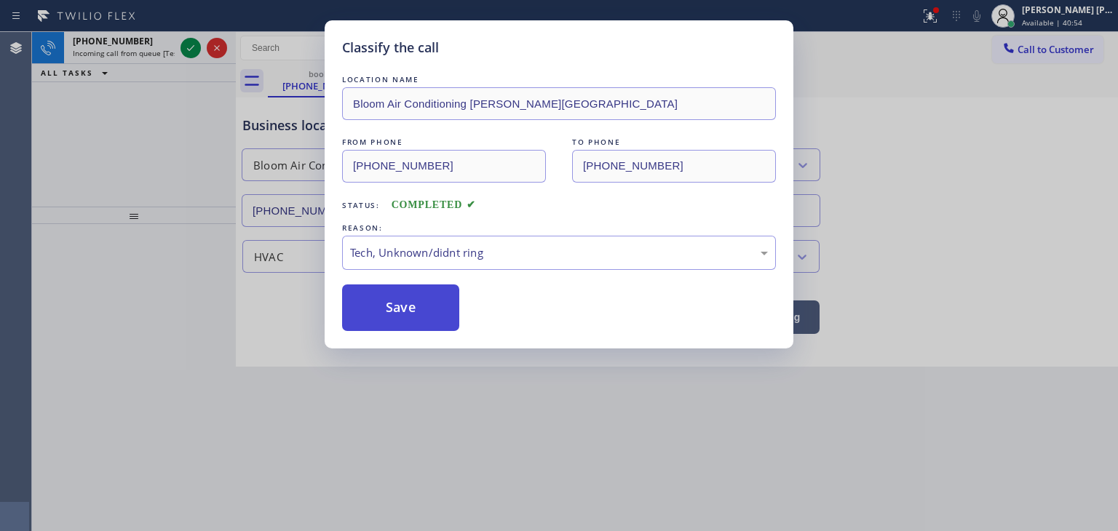
click at [414, 303] on button "Save" at bounding box center [400, 308] width 117 height 47
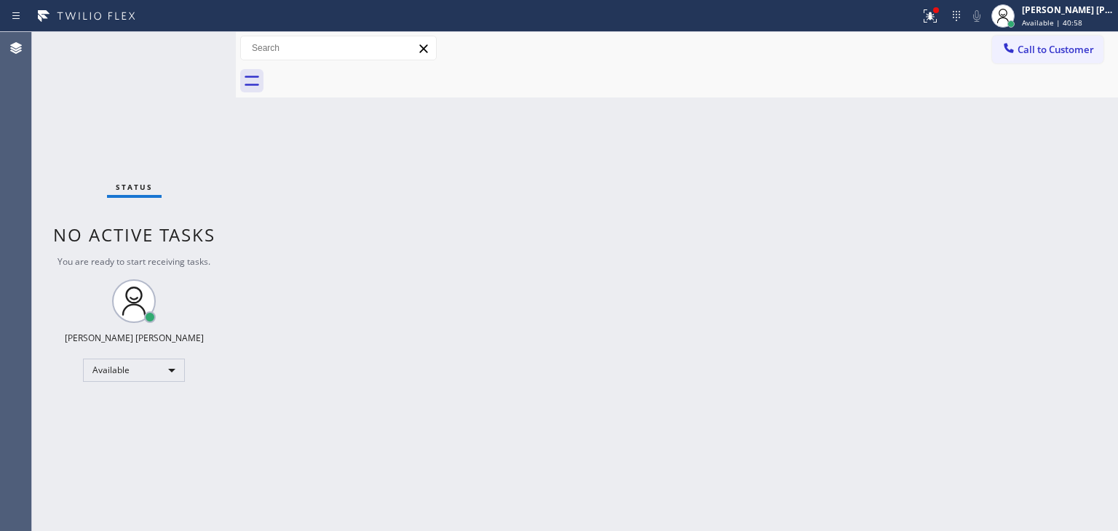
click at [193, 50] on div "Status No active tasks You are ready to start receiving tasks. [PERSON_NAME] [P…" at bounding box center [134, 281] width 204 height 499
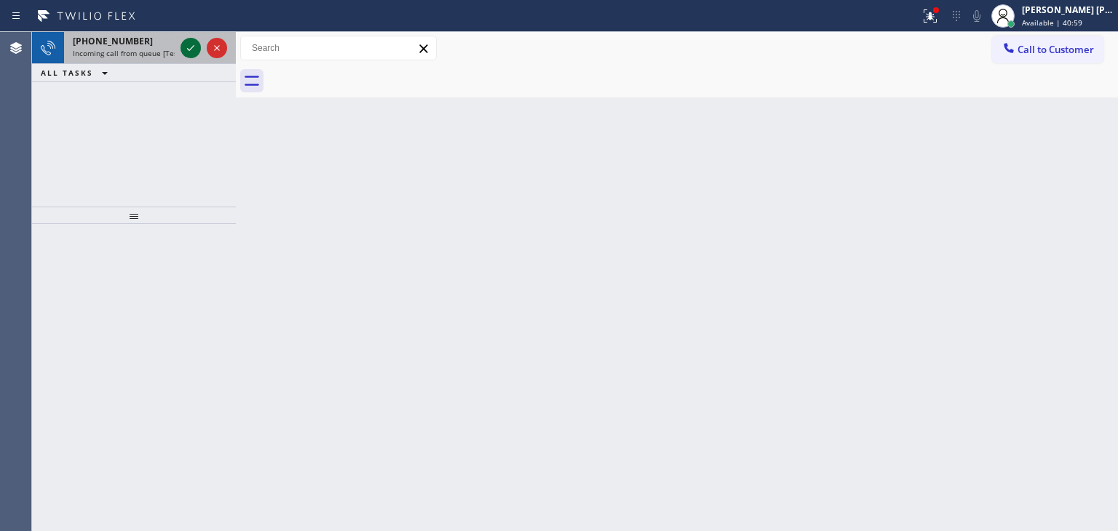
click at [193, 50] on icon at bounding box center [190, 47] width 17 height 17
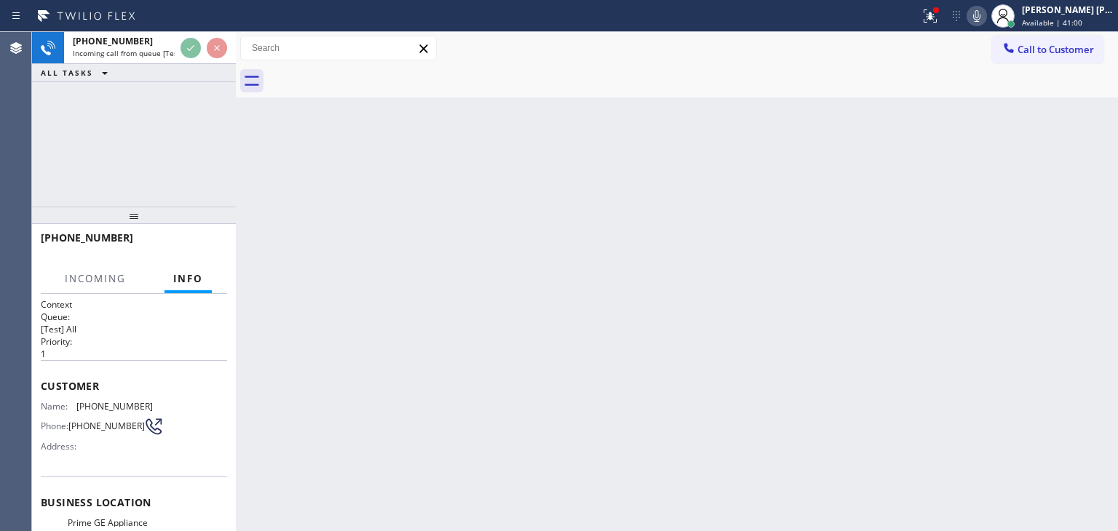
scroll to position [73, 0]
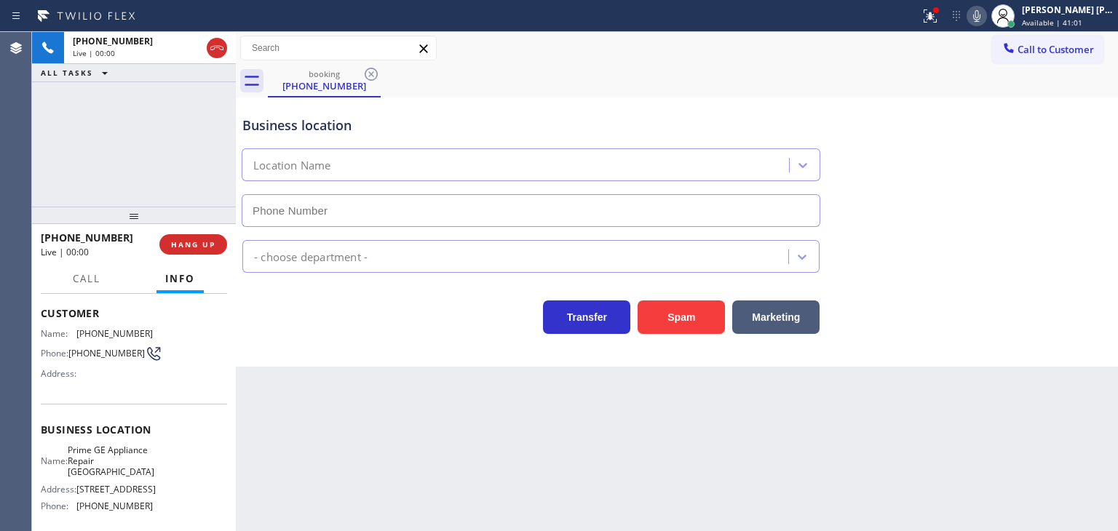
type input "[PHONE_NUMBER]"
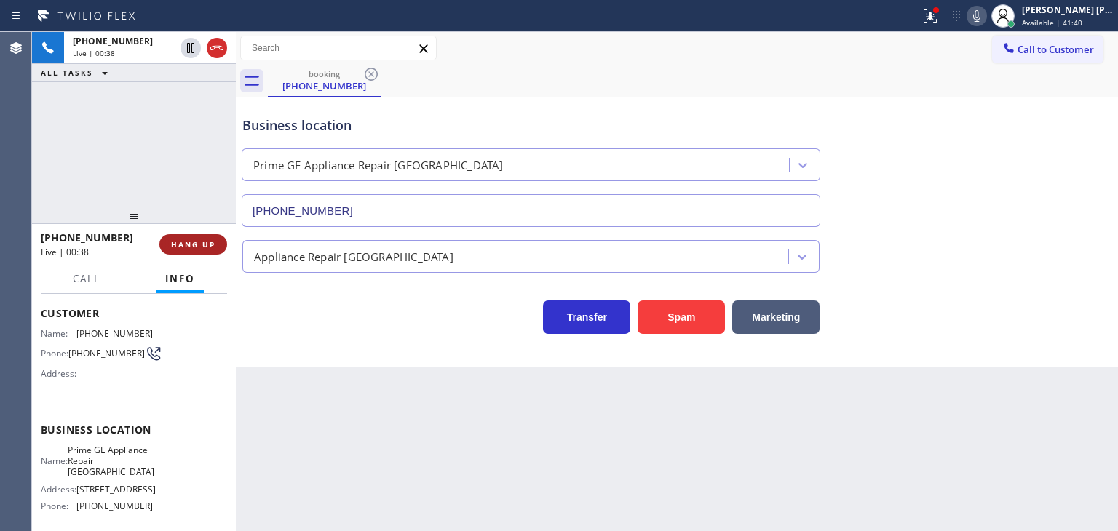
click at [213, 246] on span "HANG UP" at bounding box center [193, 245] width 44 height 10
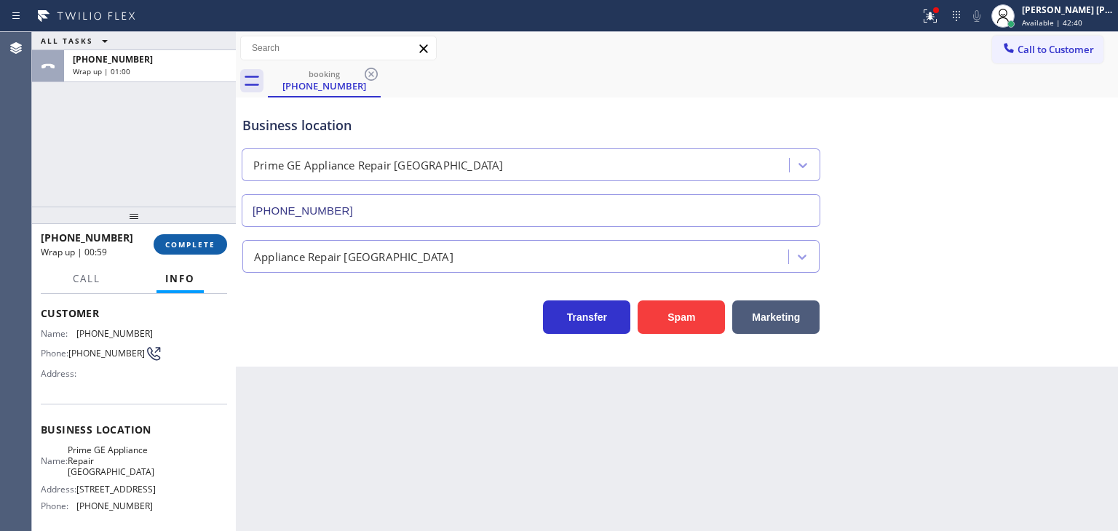
click at [213, 246] on span "COMPLETE" at bounding box center [190, 245] width 50 height 10
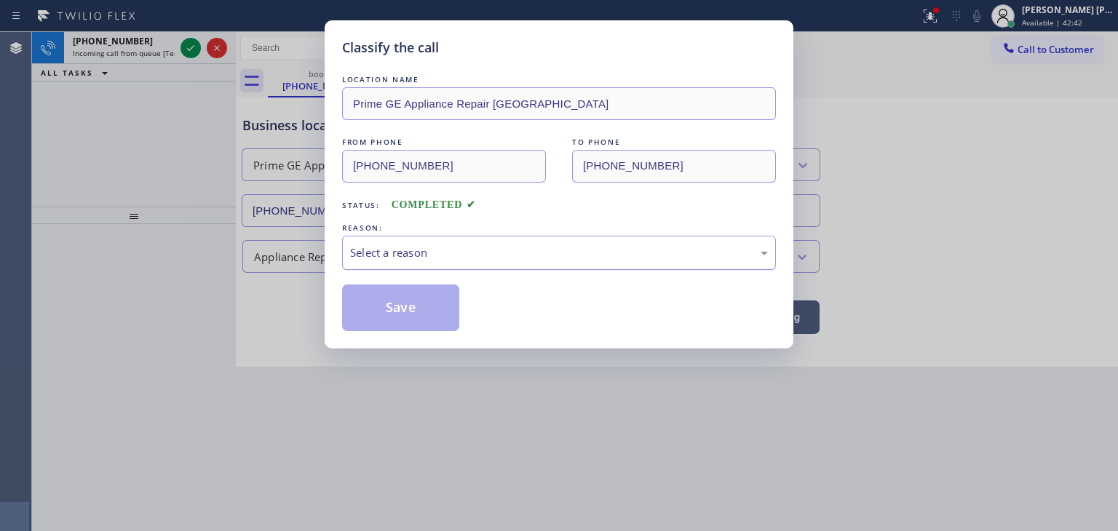
click at [453, 264] on div "Select a reason" at bounding box center [559, 253] width 434 height 34
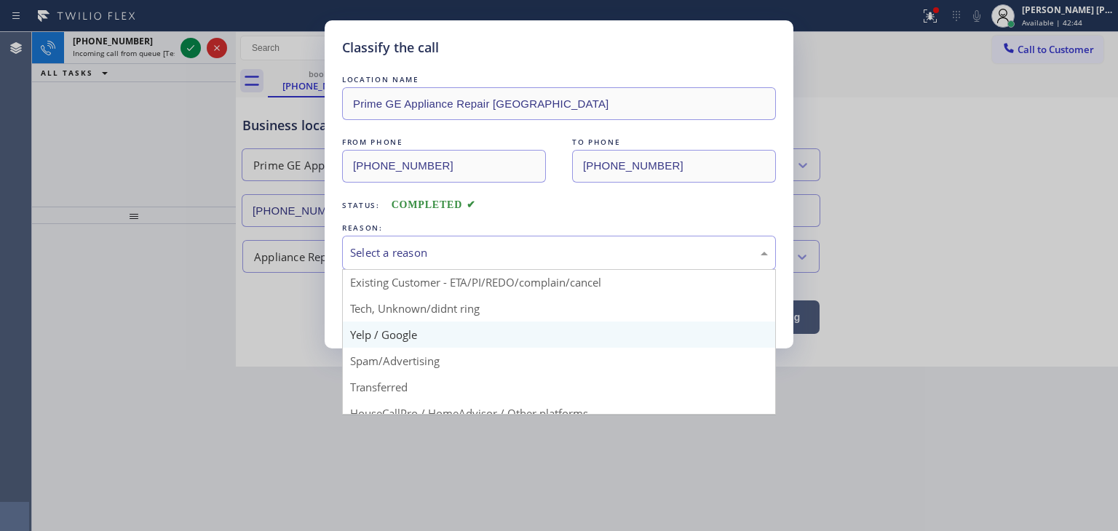
scroll to position [91, 0]
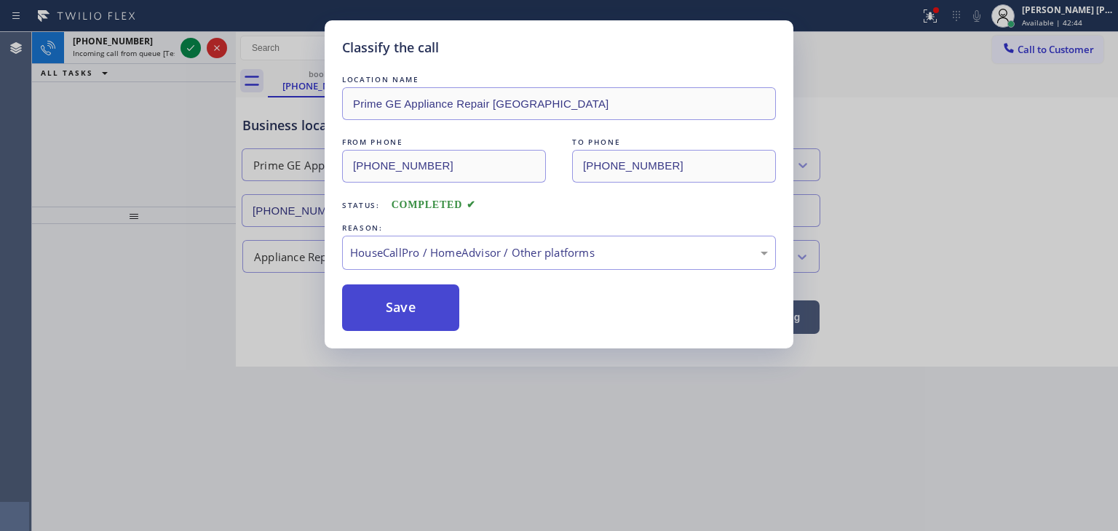
click at [416, 313] on button "Save" at bounding box center [400, 308] width 117 height 47
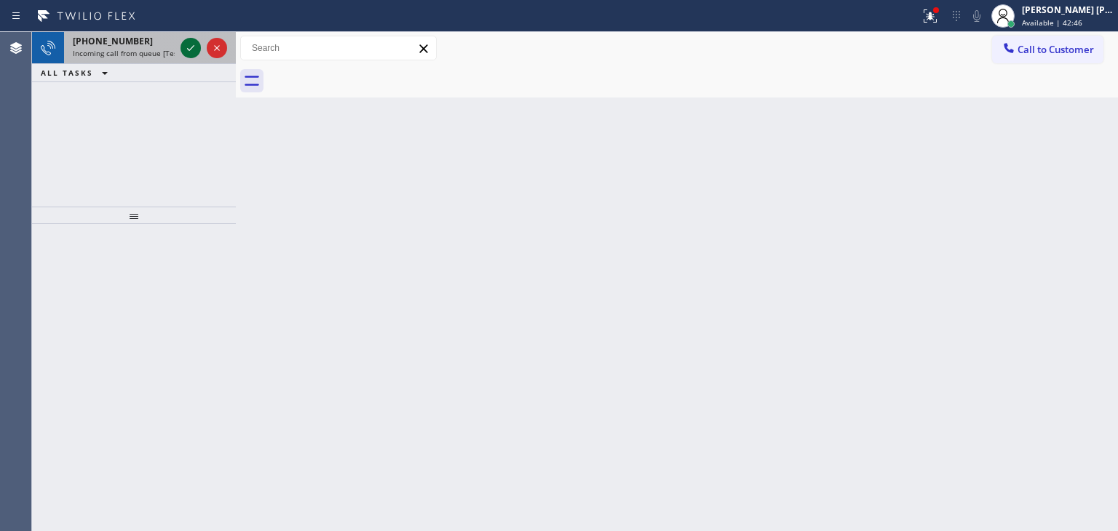
click at [187, 44] on icon at bounding box center [190, 47] width 17 height 17
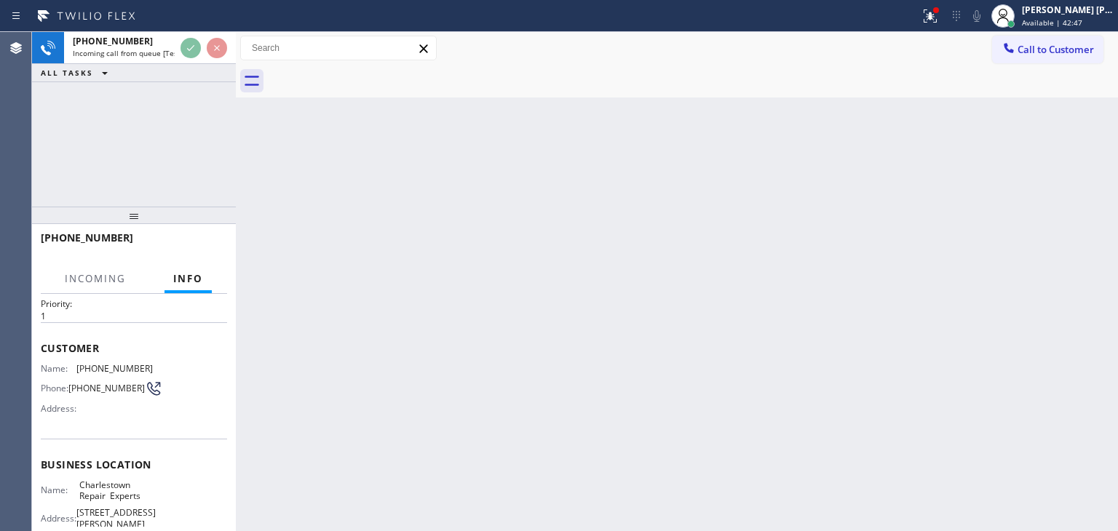
scroll to position [73, 0]
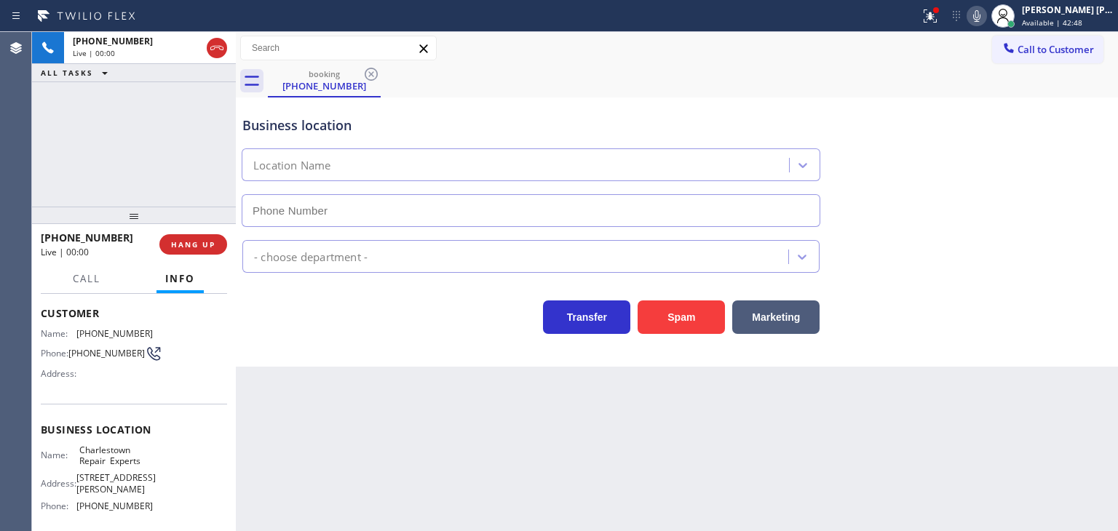
type input "[PHONE_NUMBER]"
click at [180, 165] on div "[PHONE_NUMBER] Live | 00:12 ALL TASKS ALL TASKS ACTIVE TASKS TASKS IN WRAP UP" at bounding box center [134, 119] width 204 height 175
drag, startPoint x: 123, startPoint y: 237, endPoint x: 54, endPoint y: 243, distance: 69.4
click at [54, 243] on div "[PHONE_NUMBER]" at bounding box center [95, 238] width 108 height 14
copy span "5082546400"
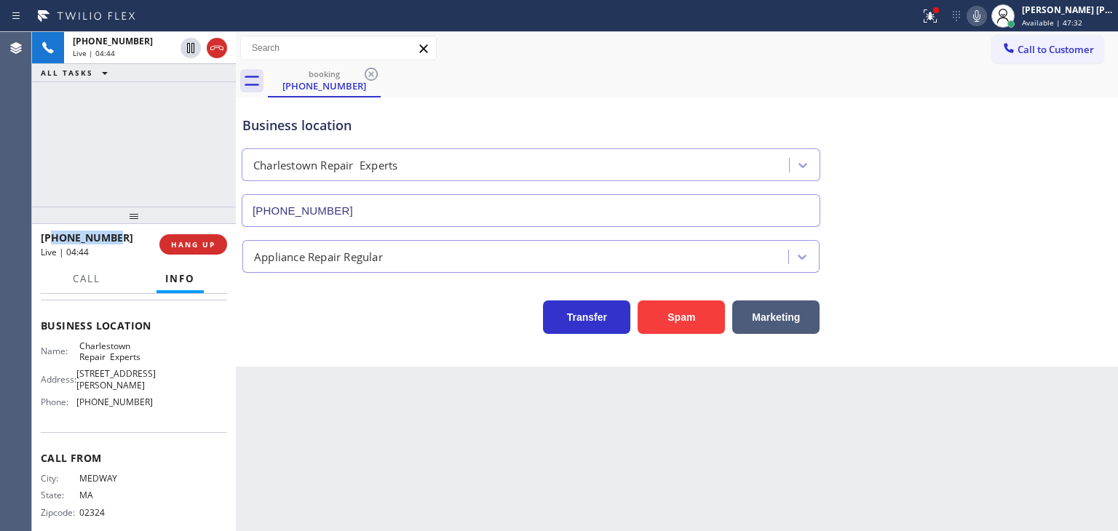
scroll to position [183, 0]
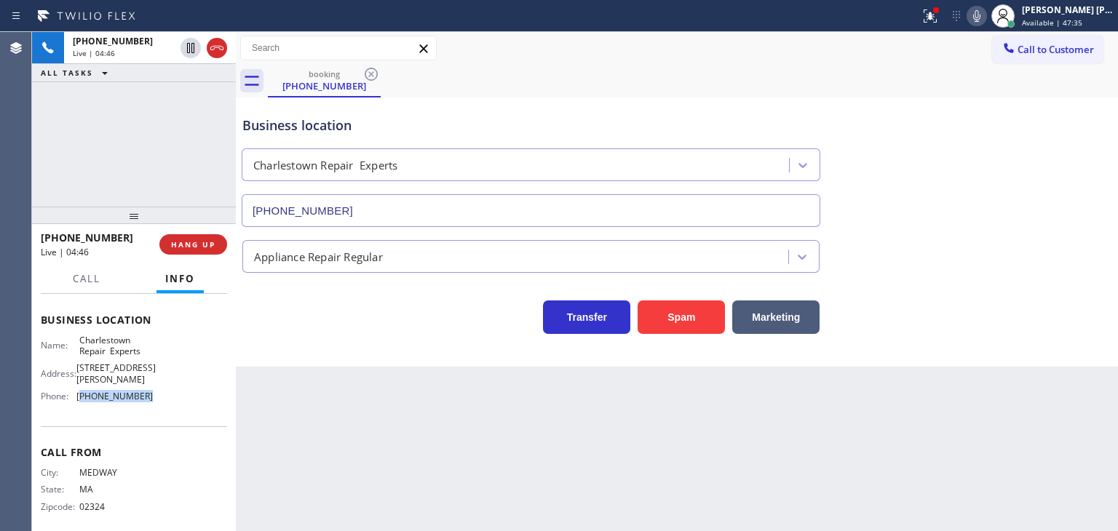
drag, startPoint x: 143, startPoint y: 388, endPoint x: 80, endPoint y: 390, distance: 62.6
click at [80, 391] on span "[PHONE_NUMBER]" at bounding box center [114, 396] width 76 height 11
copy span "617) 337-3226"
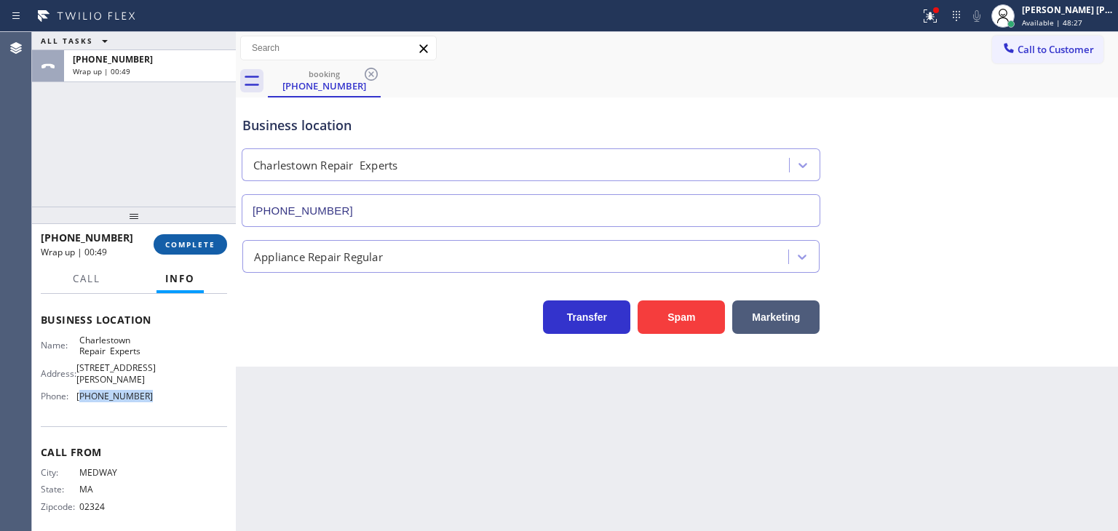
click at [210, 245] on span "COMPLETE" at bounding box center [190, 245] width 50 height 10
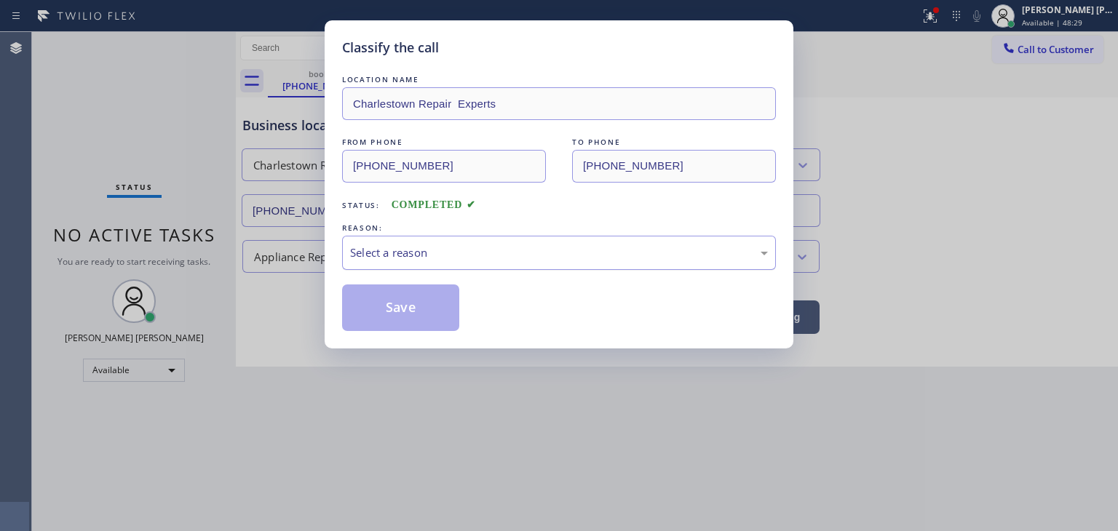
drag, startPoint x: 446, startPoint y: 248, endPoint x: 437, endPoint y: 256, distance: 11.9
click at [444, 248] on div "Select a reason" at bounding box center [559, 253] width 418 height 17
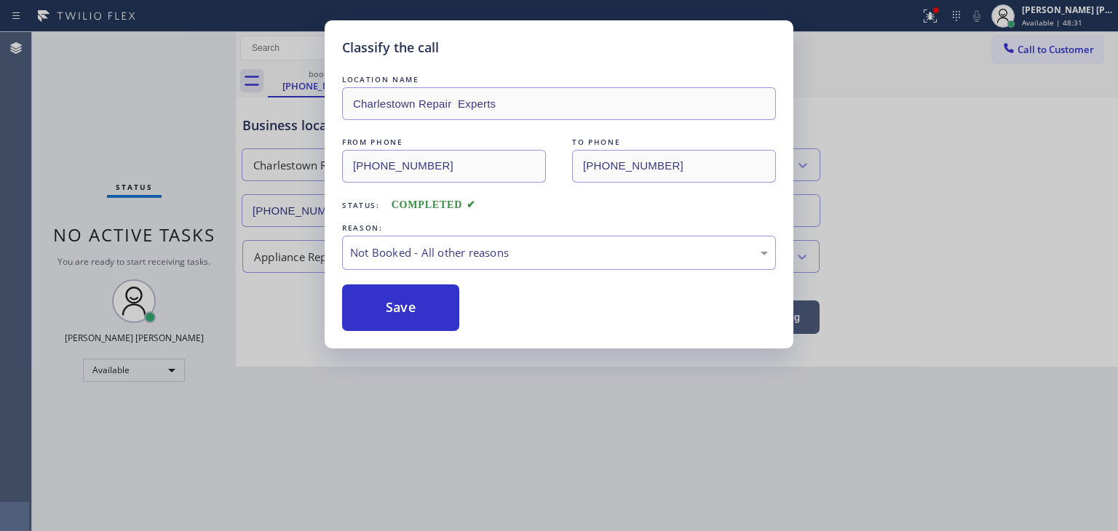
click at [397, 312] on button "Save" at bounding box center [400, 308] width 117 height 47
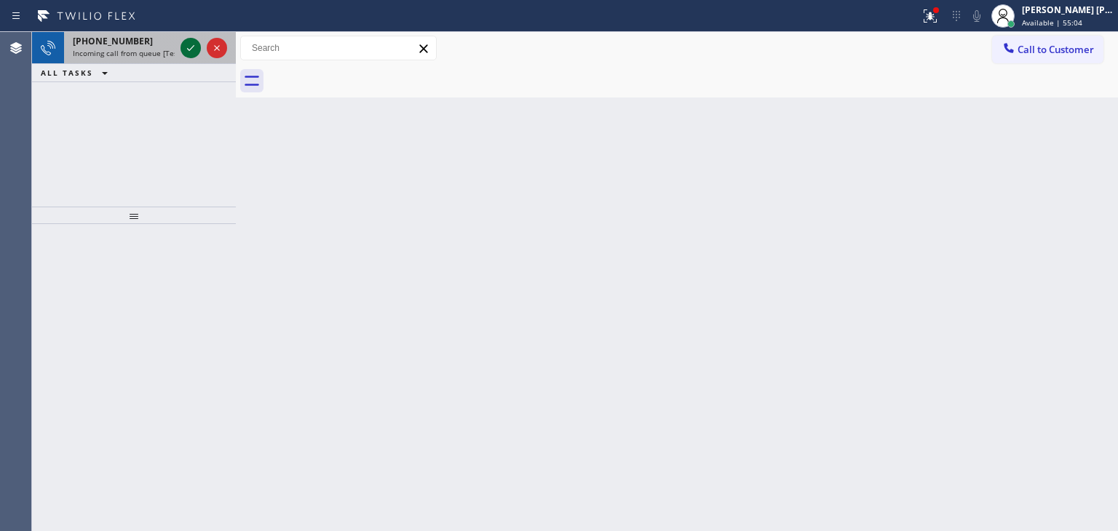
click at [195, 39] on icon at bounding box center [190, 47] width 17 height 17
click at [194, 44] on icon at bounding box center [190, 47] width 17 height 17
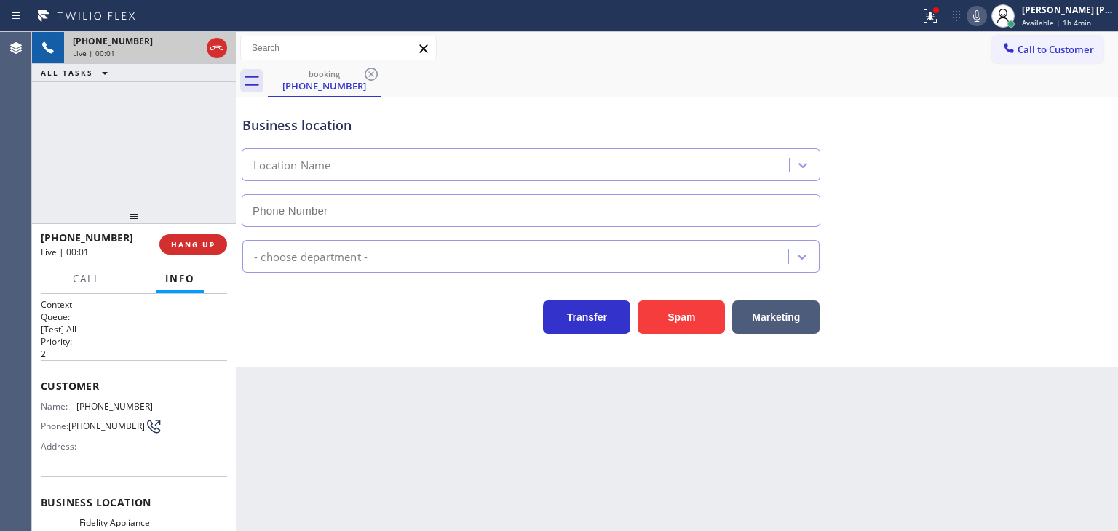
type input "[PHONE_NUMBER]"
click at [986, 11] on icon at bounding box center [976, 15] width 17 height 17
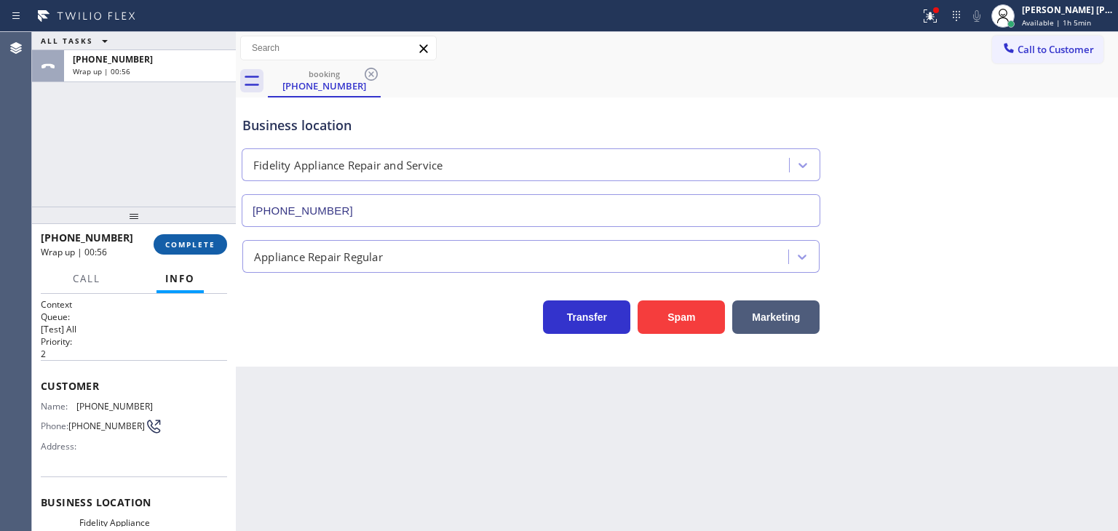
click at [186, 245] on span "COMPLETE" at bounding box center [190, 245] width 50 height 10
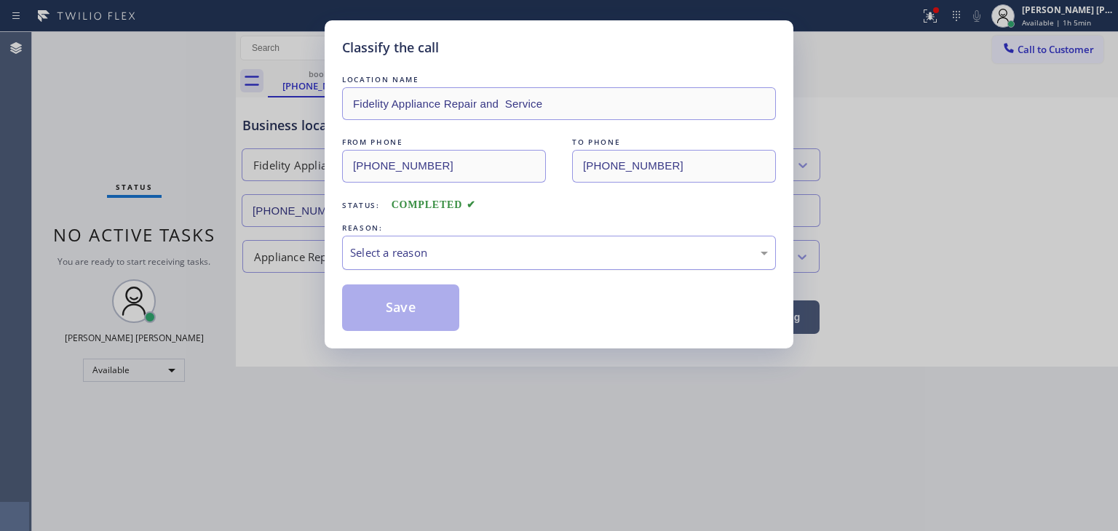
click at [460, 256] on div "Select a reason" at bounding box center [559, 253] width 418 height 17
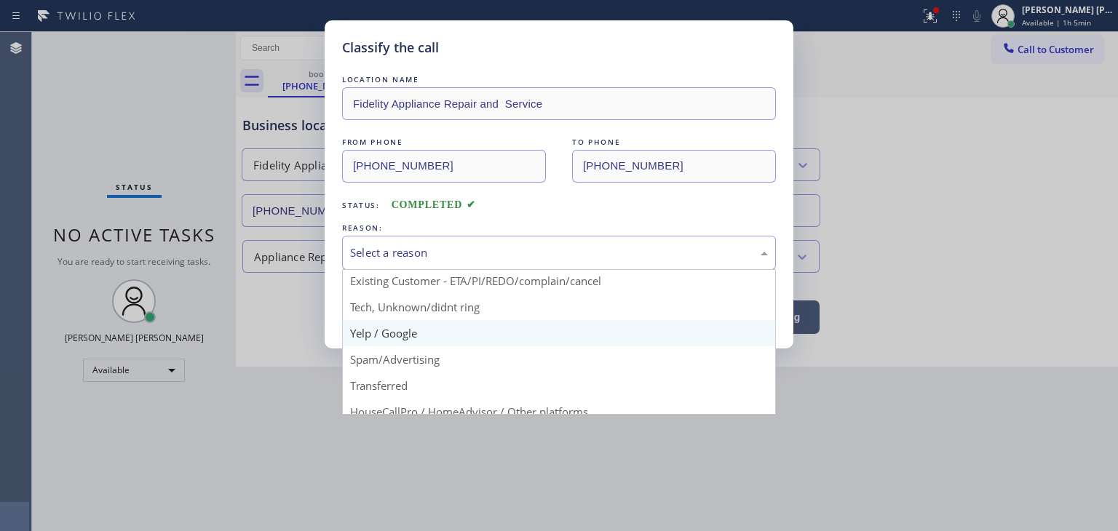
scroll to position [73, 0]
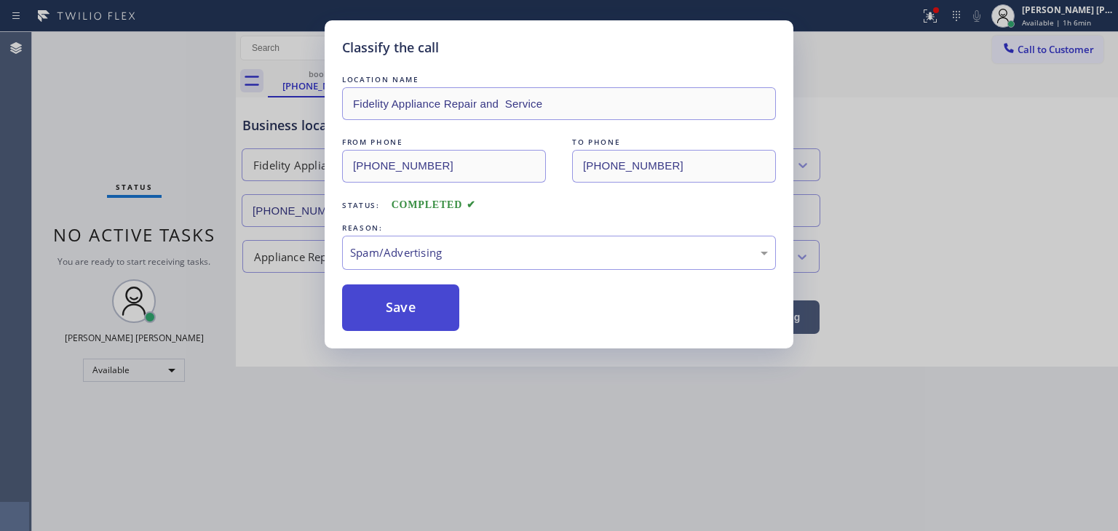
click at [414, 315] on button "Save" at bounding box center [400, 308] width 117 height 47
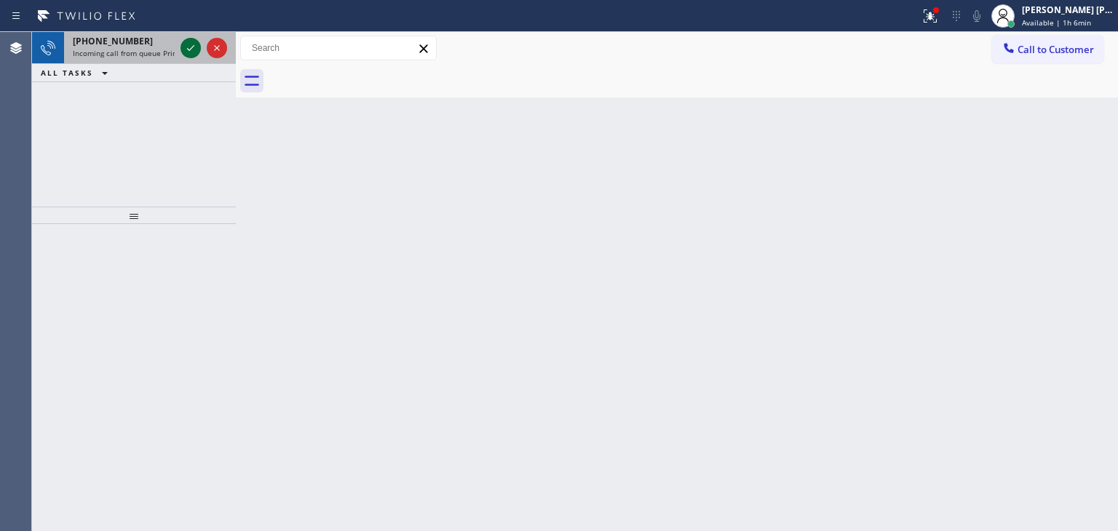
click at [190, 50] on icon at bounding box center [190, 48] width 7 height 6
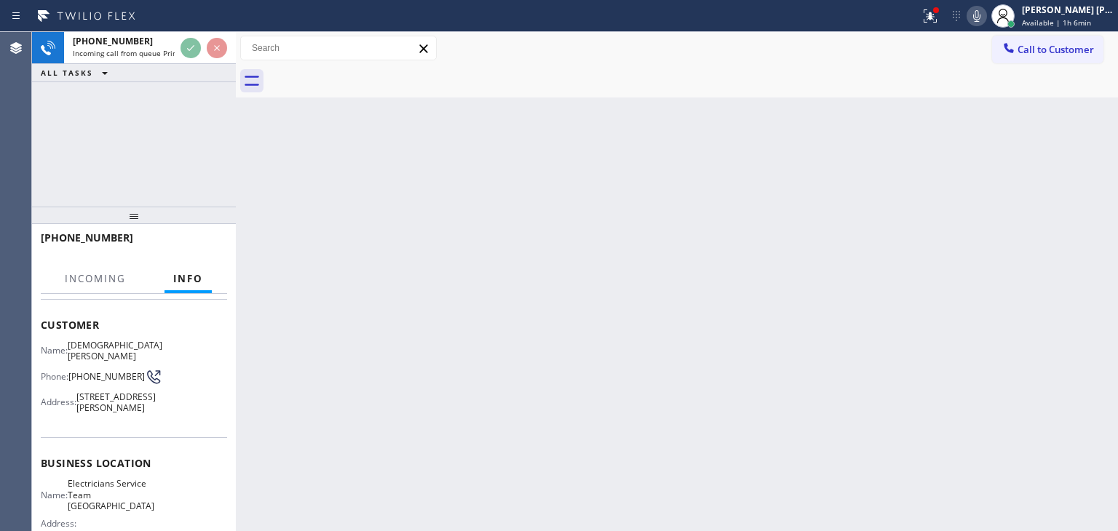
scroll to position [73, 0]
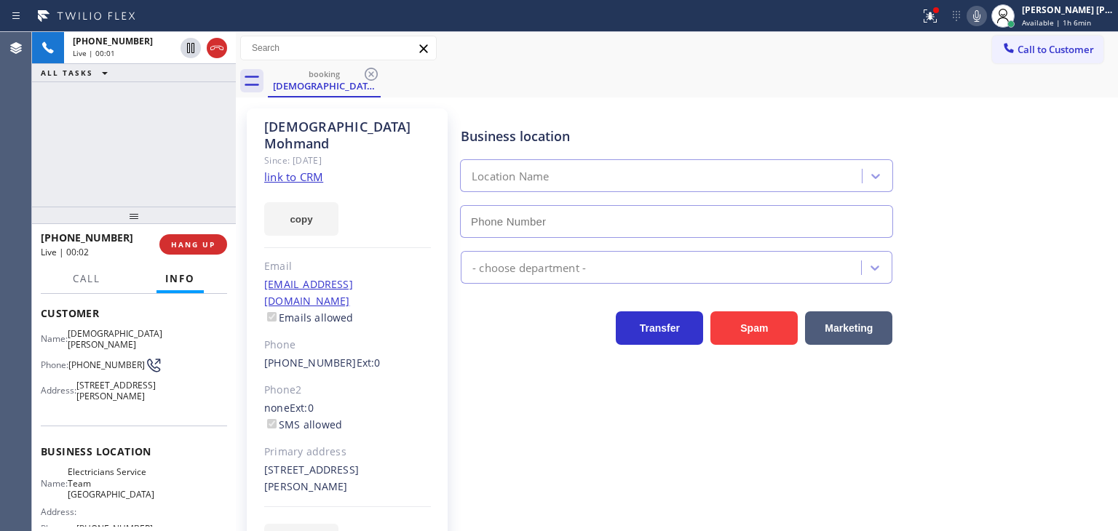
type input "[PHONE_NUMBER]"
click at [290, 170] on link "link to CRM" at bounding box center [293, 177] width 59 height 15
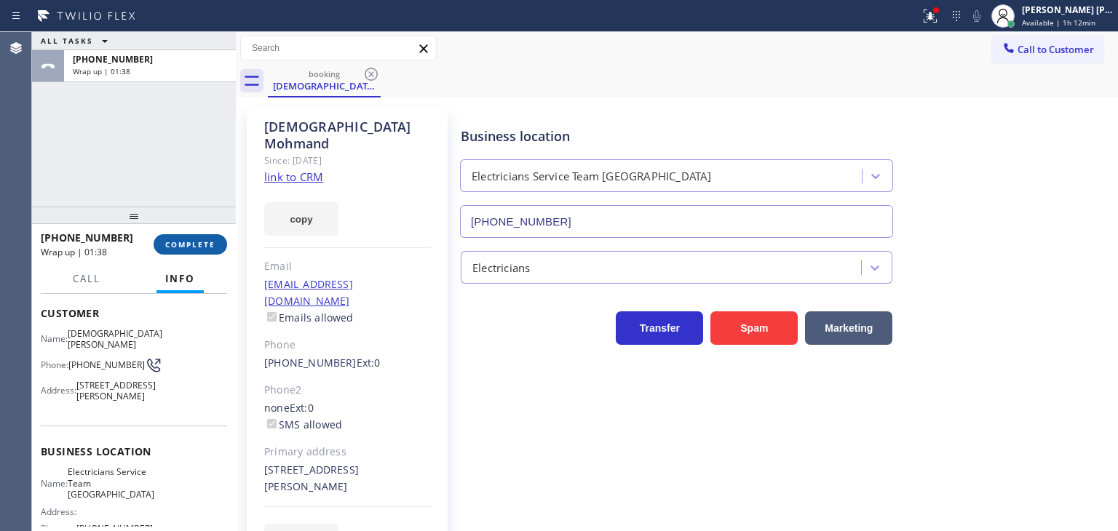
click at [195, 242] on span "COMPLETE" at bounding box center [190, 245] width 50 height 10
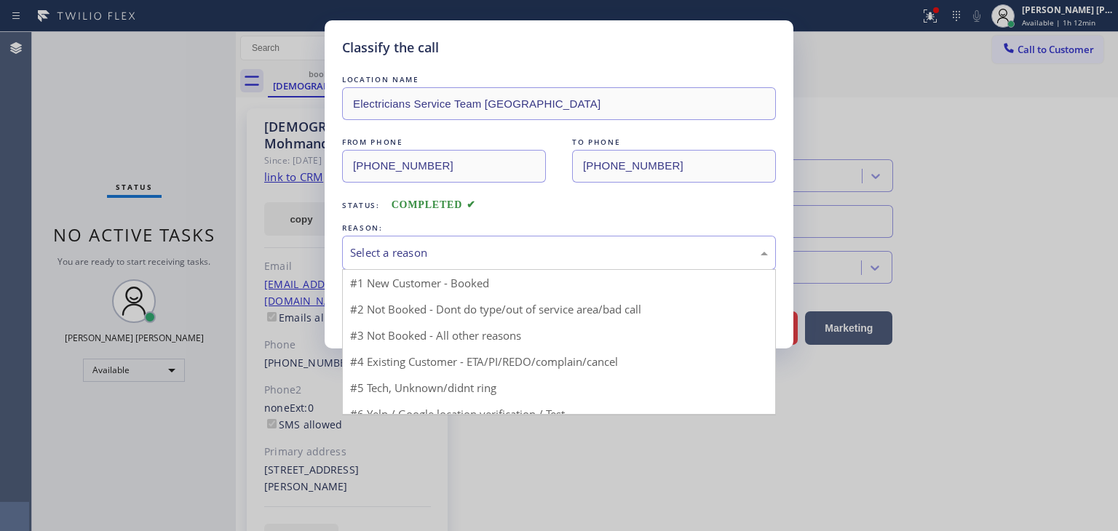
click at [451, 254] on div "Select a reason" at bounding box center [559, 253] width 418 height 17
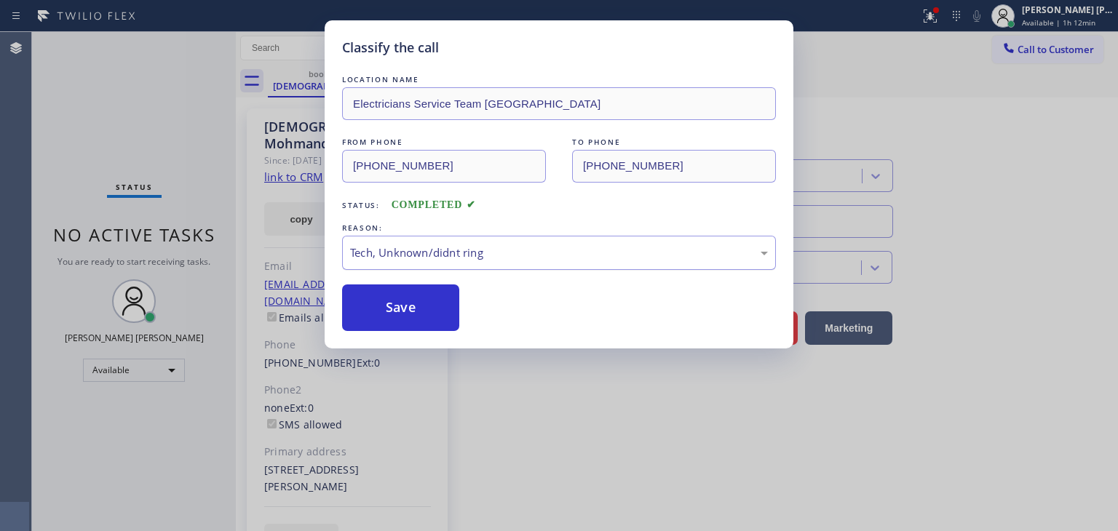
click at [427, 254] on div "Tech, Unknown/didnt ring" at bounding box center [559, 253] width 418 height 17
click at [412, 310] on button "Save" at bounding box center [400, 308] width 117 height 47
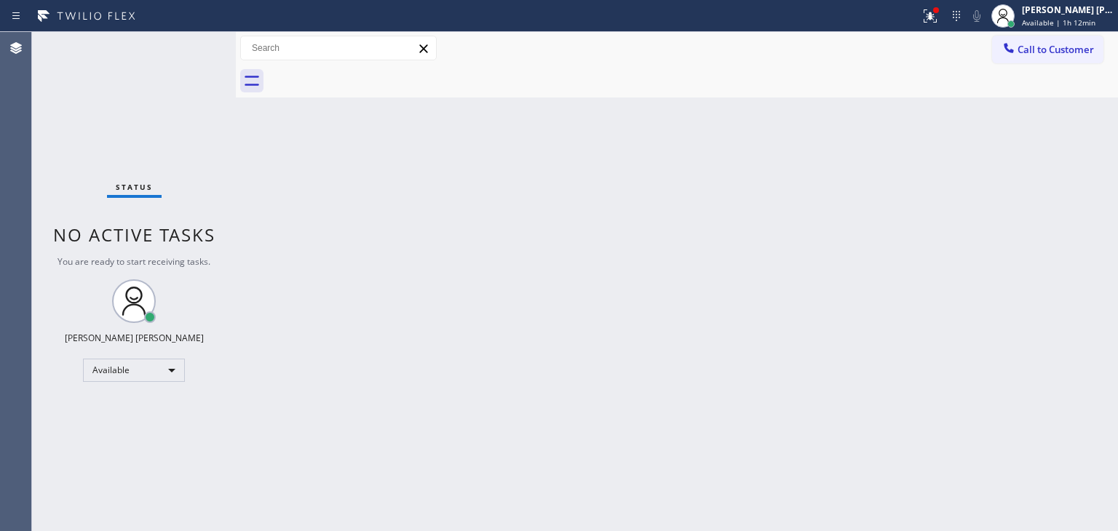
click at [188, 52] on div "Status No active tasks You are ready to start receiving tasks. [PERSON_NAME] [P…" at bounding box center [134, 281] width 204 height 499
click at [184, 44] on div "Status No active tasks You are ready to start receiving tasks. [PERSON_NAME] [P…" at bounding box center [134, 281] width 204 height 499
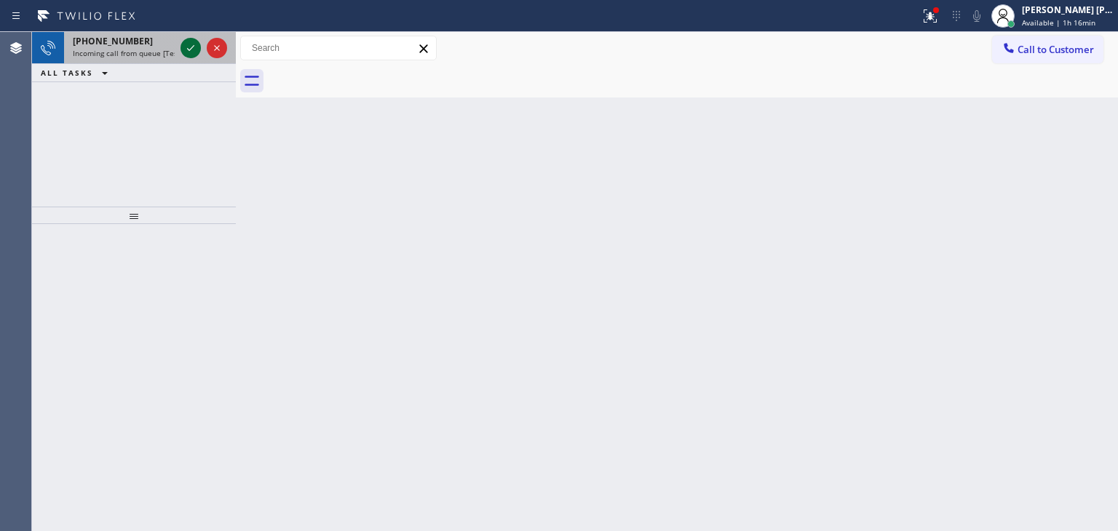
click at [186, 47] on icon at bounding box center [190, 47] width 17 height 17
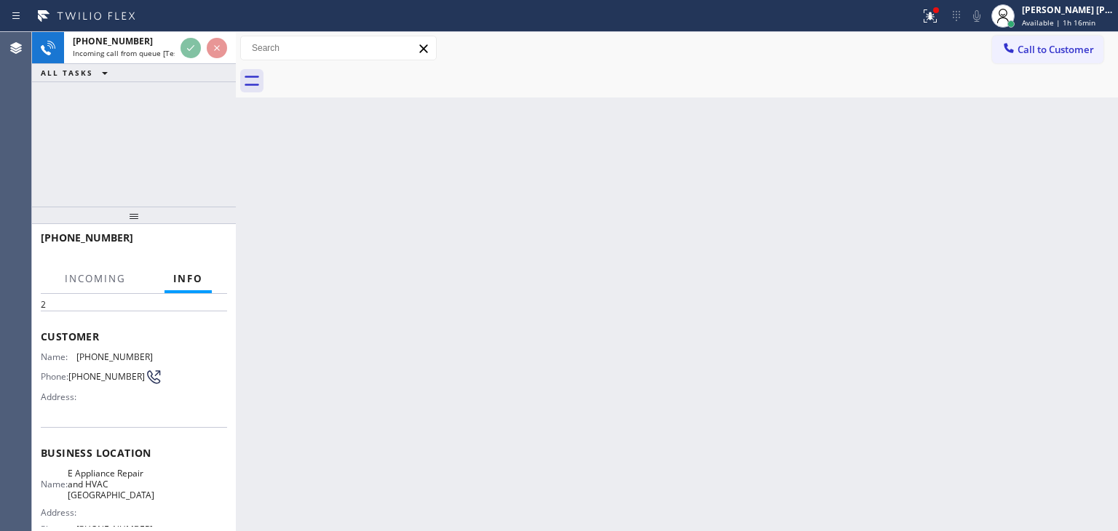
scroll to position [73, 0]
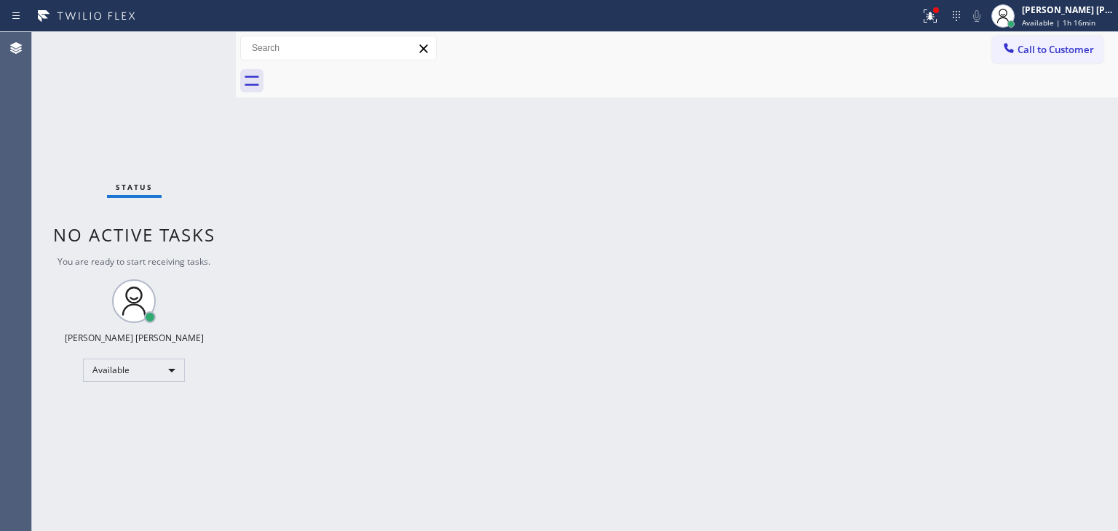
click at [195, 44] on div "Status No active tasks You are ready to start receiving tasks. [PERSON_NAME] [P…" at bounding box center [134, 281] width 204 height 499
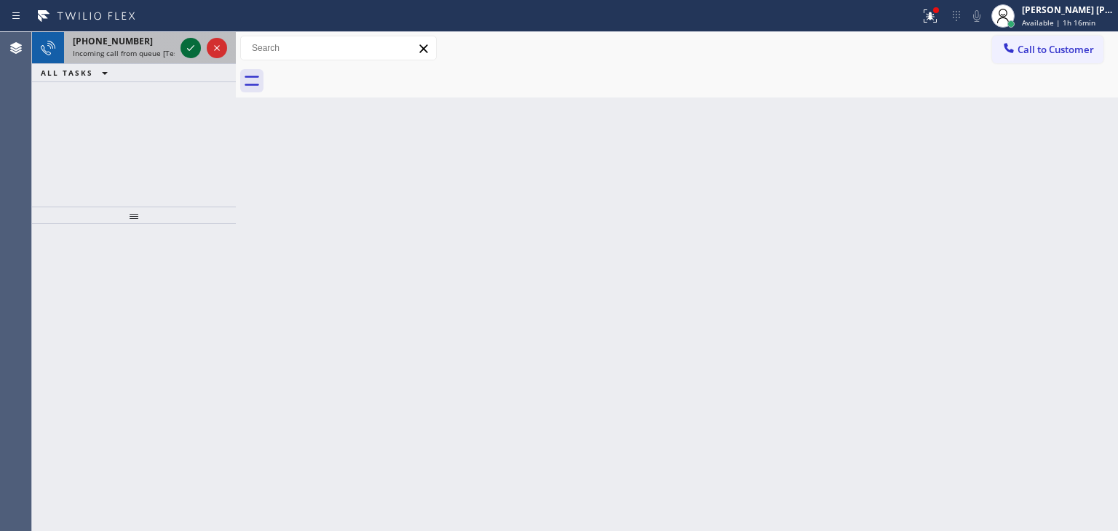
click at [182, 52] on icon at bounding box center [190, 47] width 17 height 17
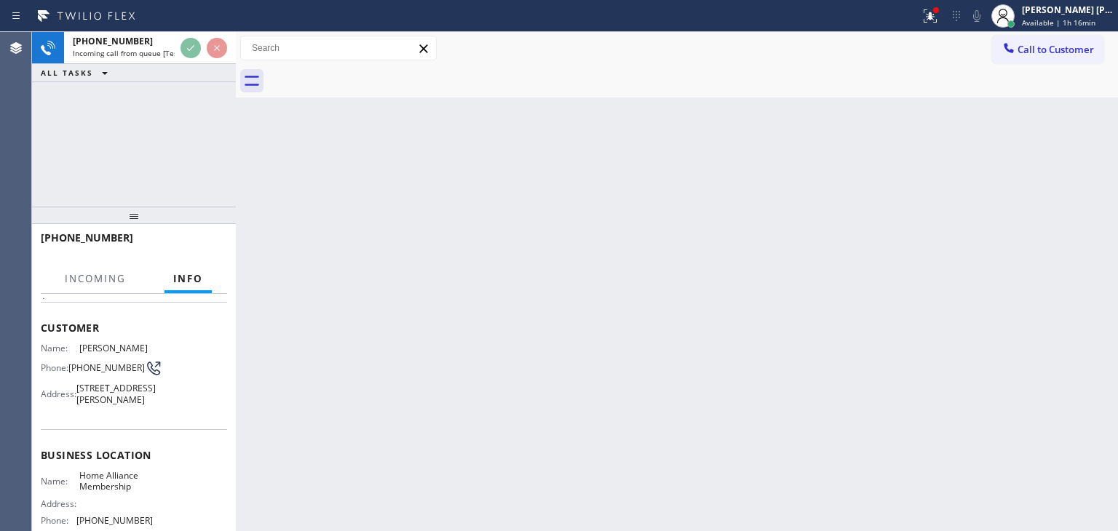
scroll to position [146, 0]
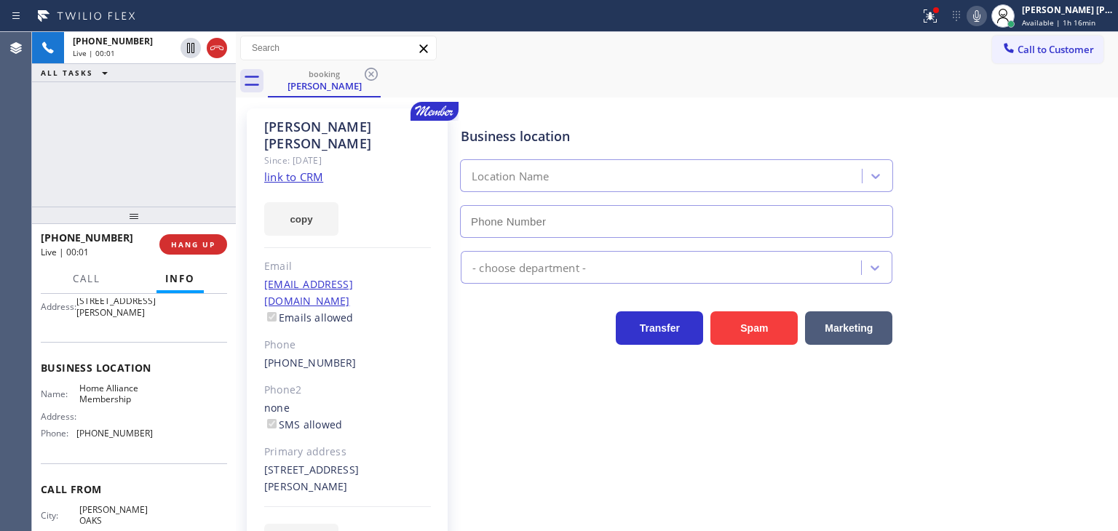
type input "[PHONE_NUMBER]"
click at [311, 170] on link "link to CRM" at bounding box center [293, 177] width 59 height 15
click at [100, 161] on div "[PHONE_NUMBER] Live | 00:55 ALL TASKS ALL TASKS ACTIVE TASKS TASKS IN WRAP UP" at bounding box center [134, 119] width 204 height 175
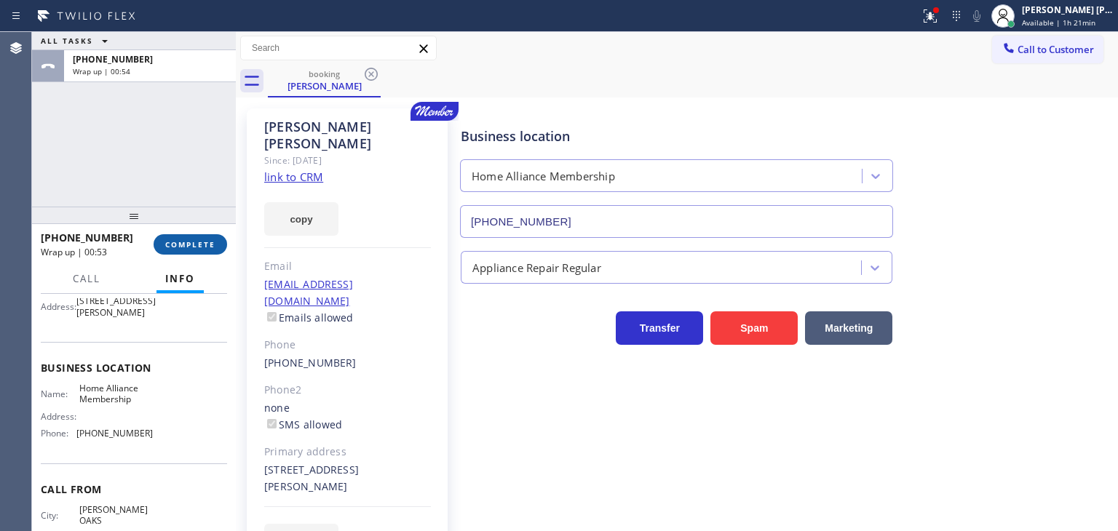
click at [197, 245] on span "COMPLETE" at bounding box center [190, 245] width 50 height 10
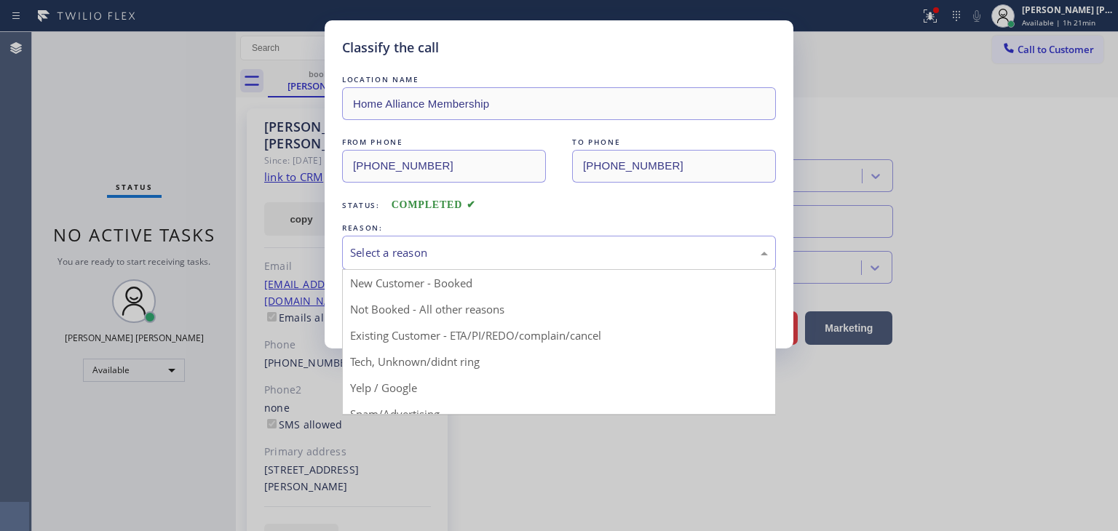
click at [443, 260] on div "Select a reason" at bounding box center [559, 253] width 418 height 17
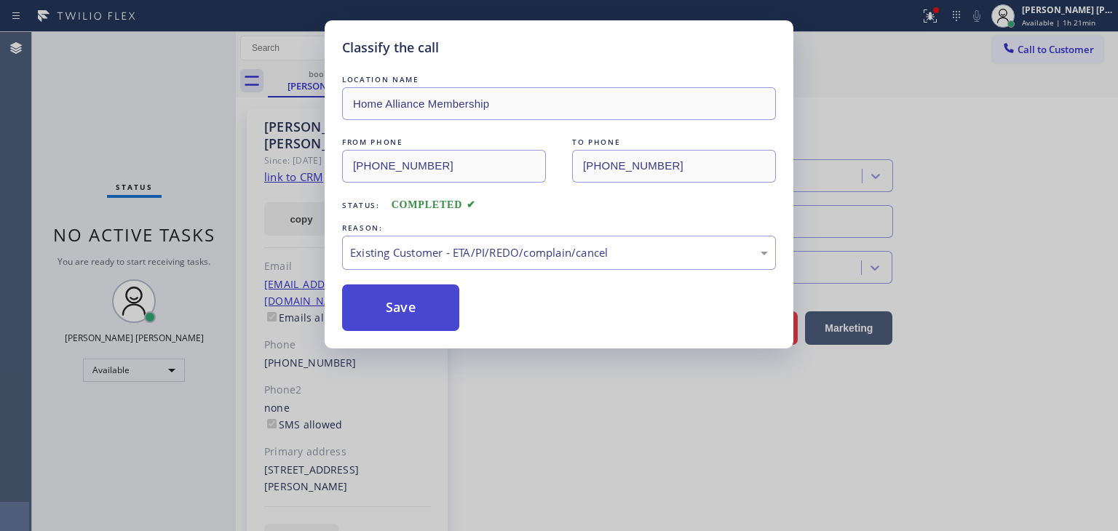
click at [395, 312] on button "Save" at bounding box center [400, 308] width 117 height 47
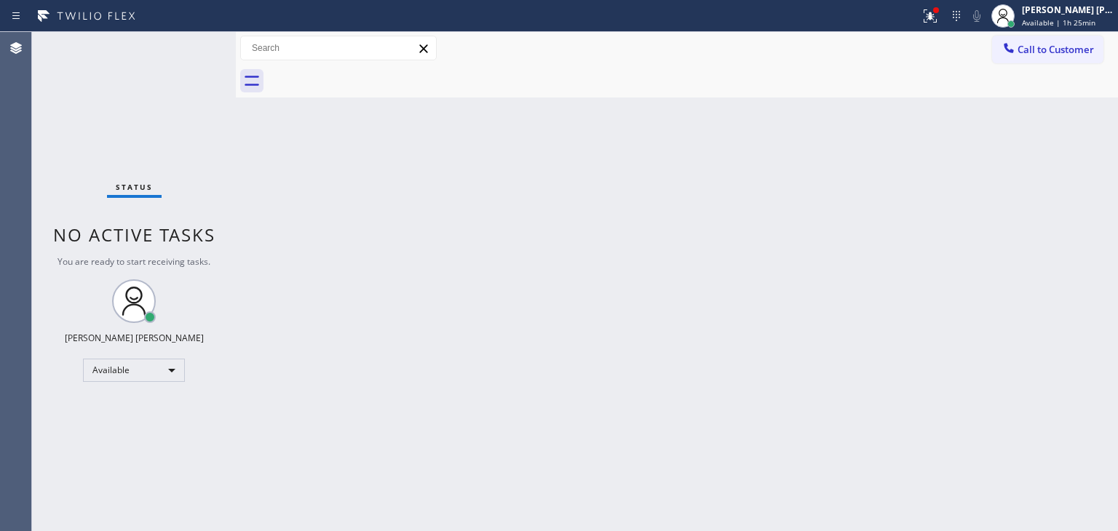
click at [191, 42] on div "Status No active tasks You are ready to start receiving tasks. [PERSON_NAME] [P…" at bounding box center [134, 281] width 204 height 499
click at [189, 44] on div "Status No active tasks You are ready to start receiving tasks. [PERSON_NAME] [P…" at bounding box center [134, 281] width 204 height 499
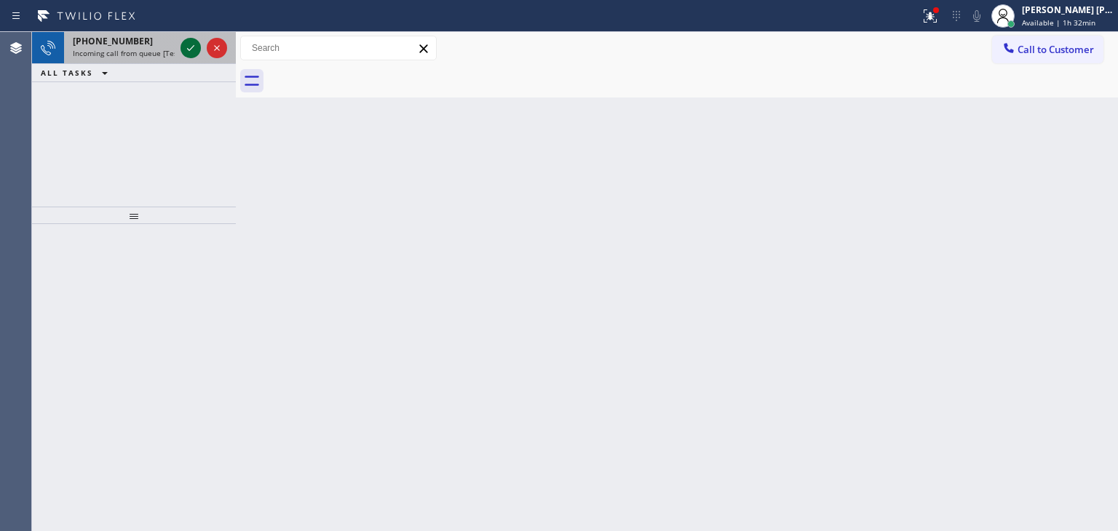
click at [192, 47] on icon at bounding box center [190, 48] width 7 height 6
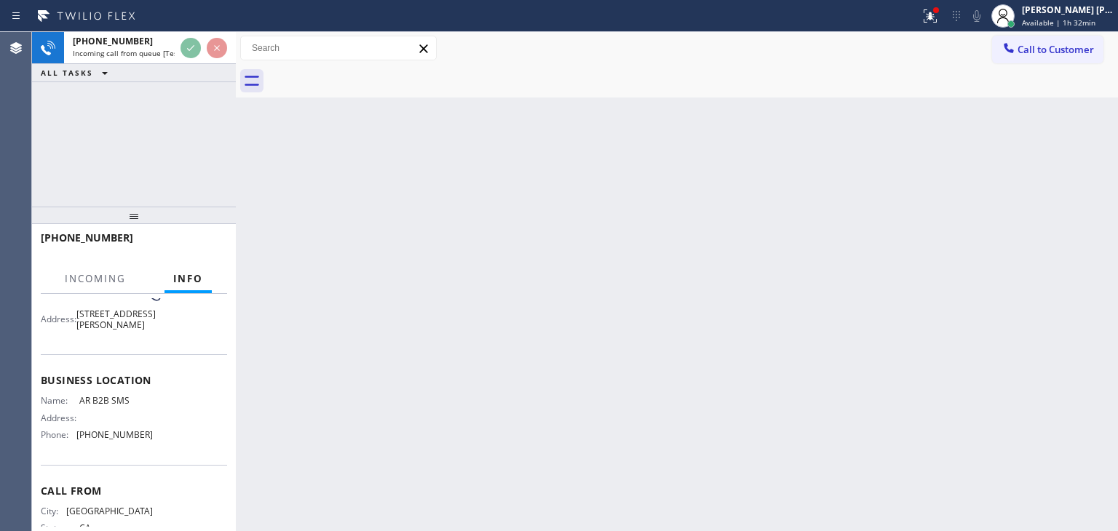
scroll to position [146, 0]
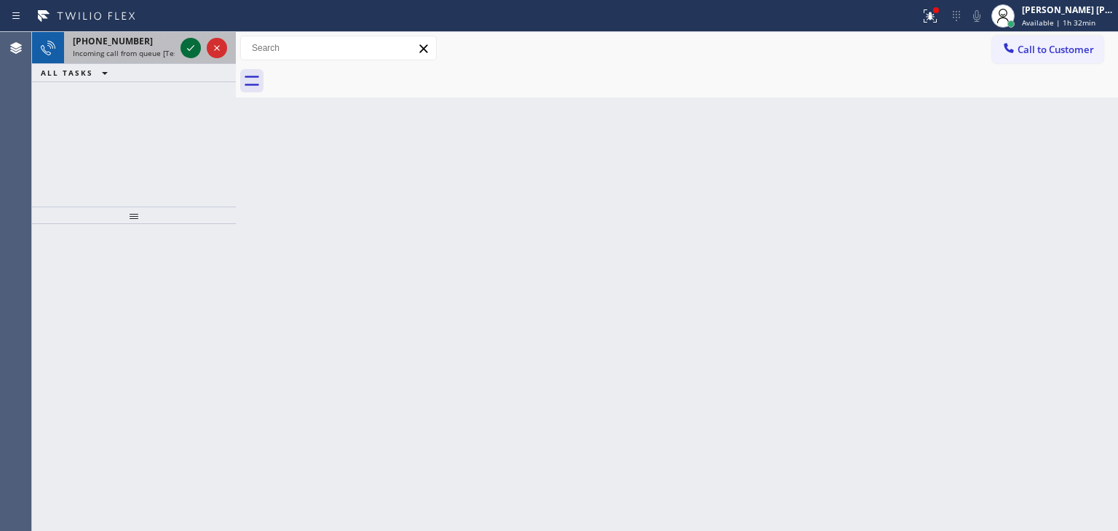
click at [194, 47] on icon at bounding box center [190, 47] width 17 height 17
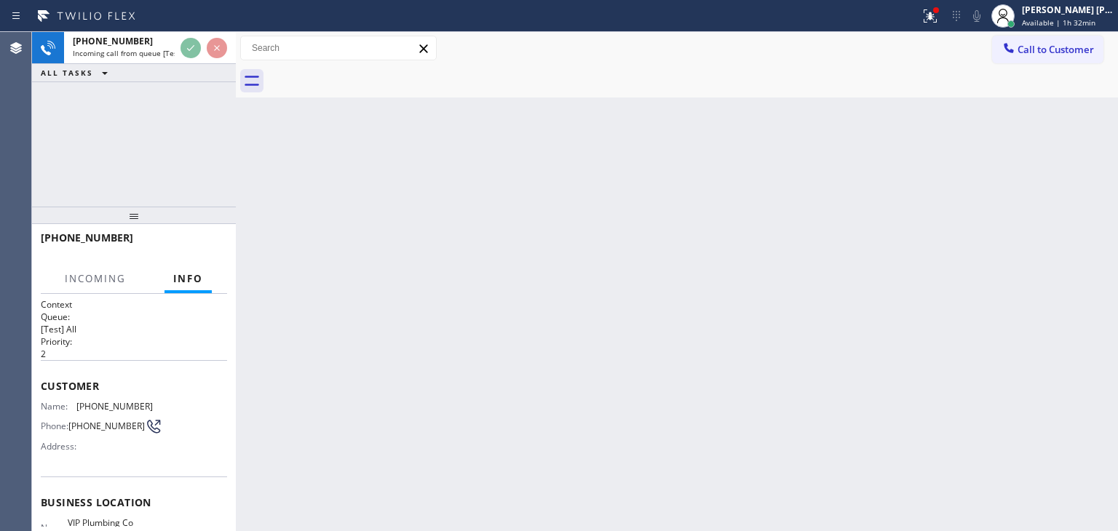
scroll to position [146, 0]
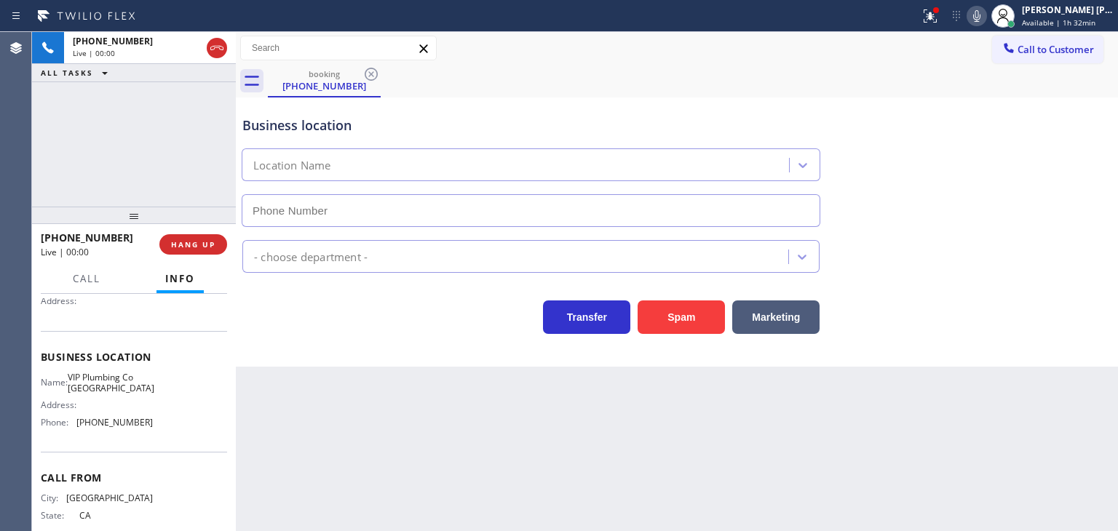
type input "[PHONE_NUMBER]"
click at [981, 17] on icon at bounding box center [976, 16] width 7 height 12
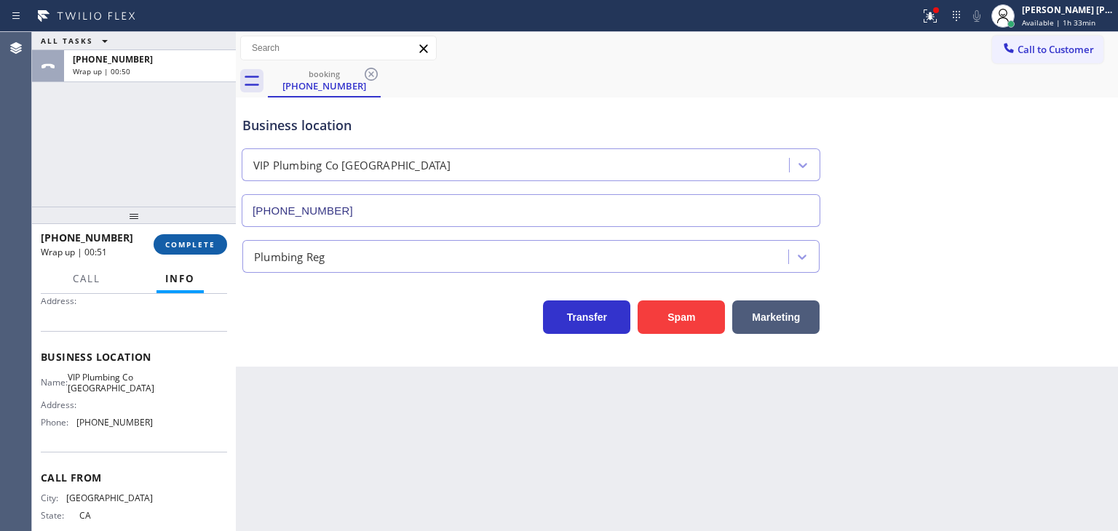
click at [196, 241] on span "COMPLETE" at bounding box center [190, 245] width 50 height 10
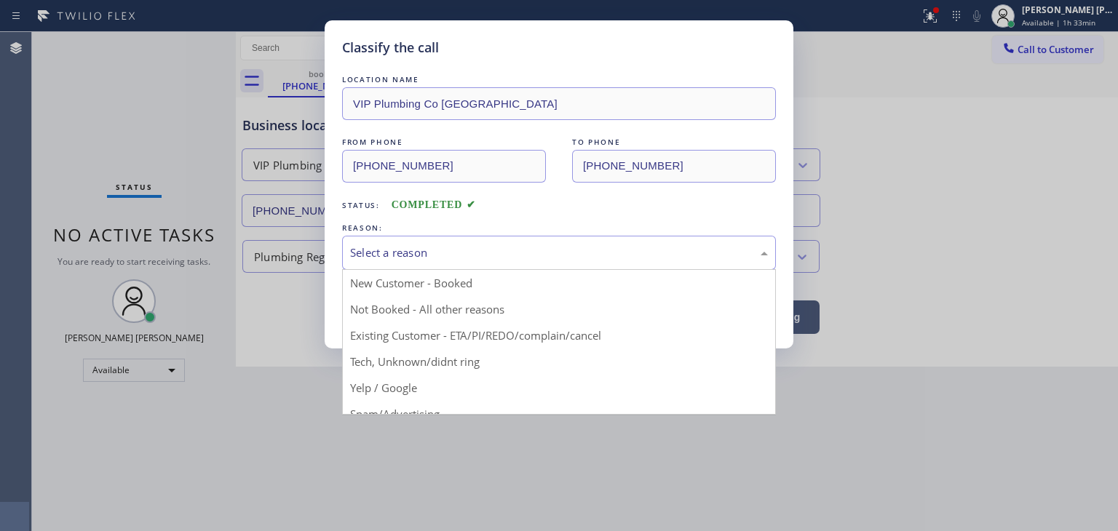
click at [453, 256] on div "Select a reason" at bounding box center [559, 253] width 418 height 17
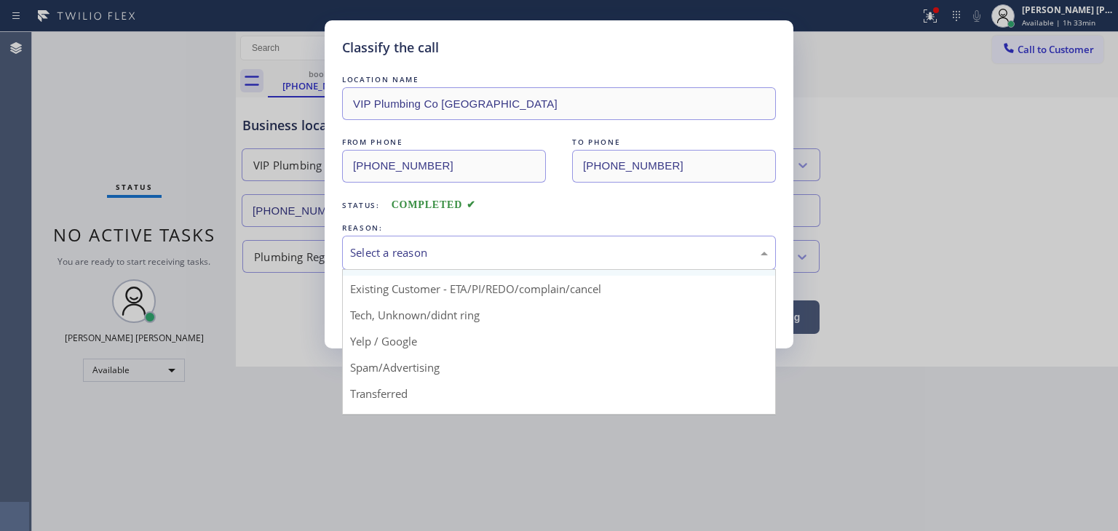
scroll to position [73, 0]
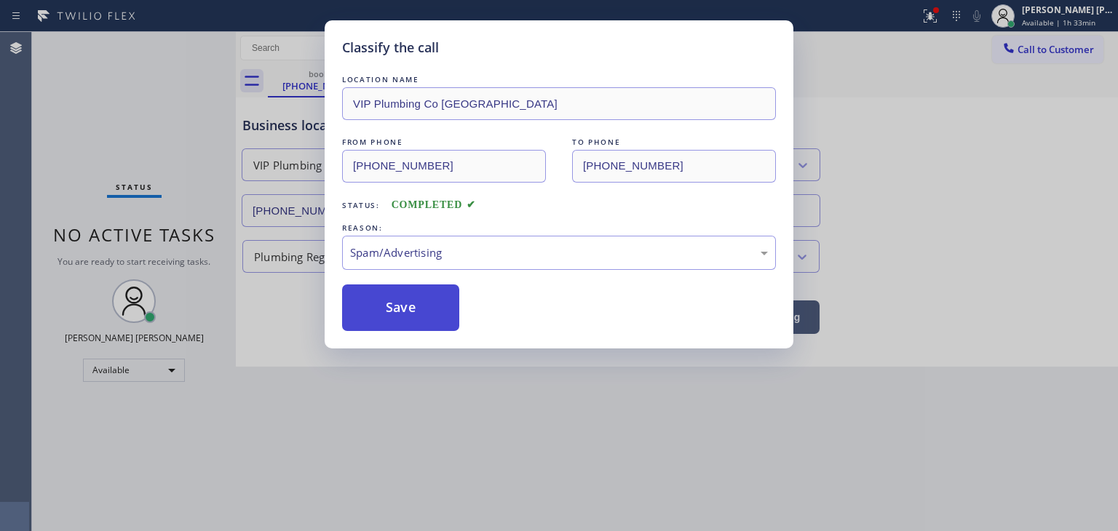
click at [388, 307] on button "Save" at bounding box center [400, 308] width 117 height 47
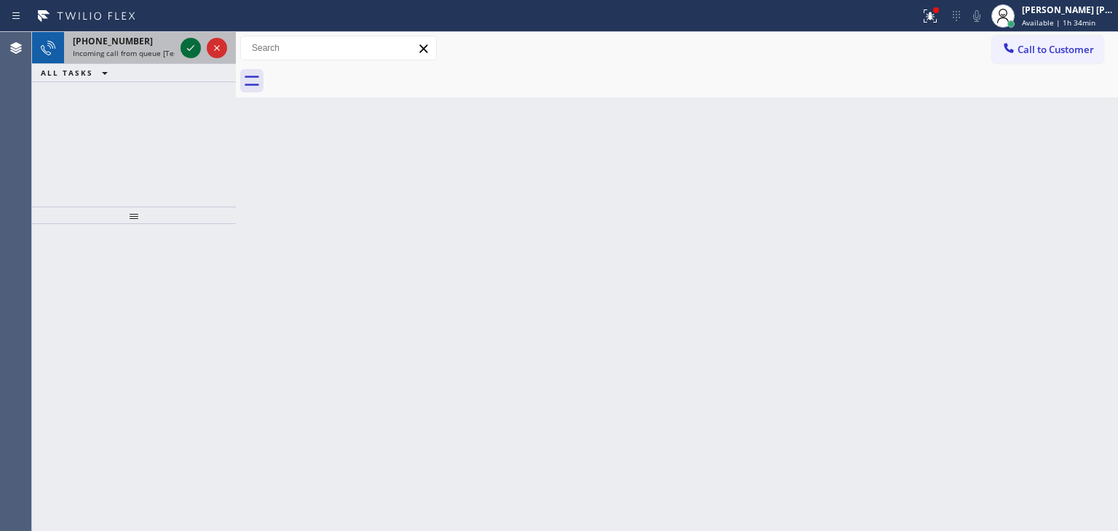
click at [191, 50] on icon at bounding box center [190, 47] width 17 height 17
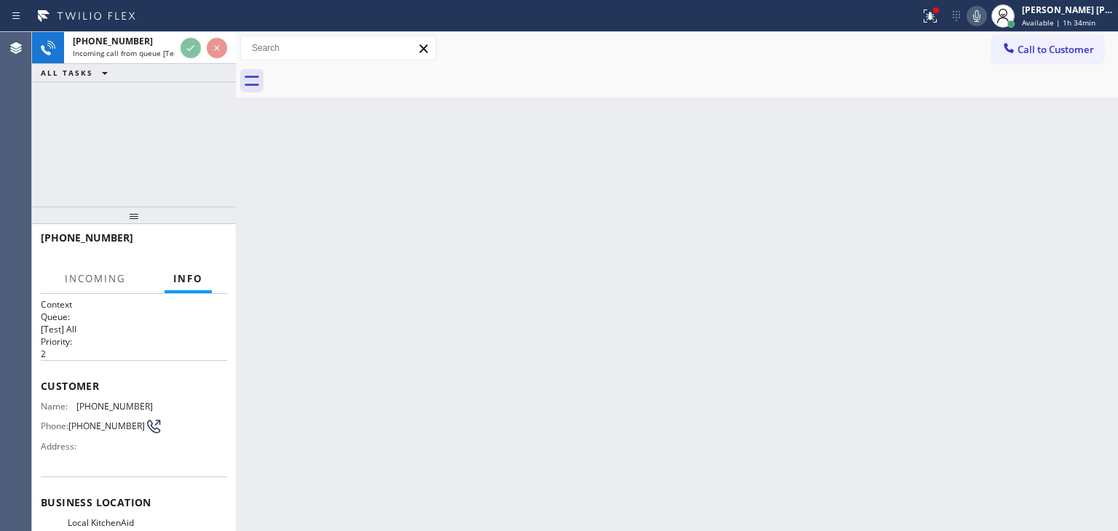
scroll to position [73, 0]
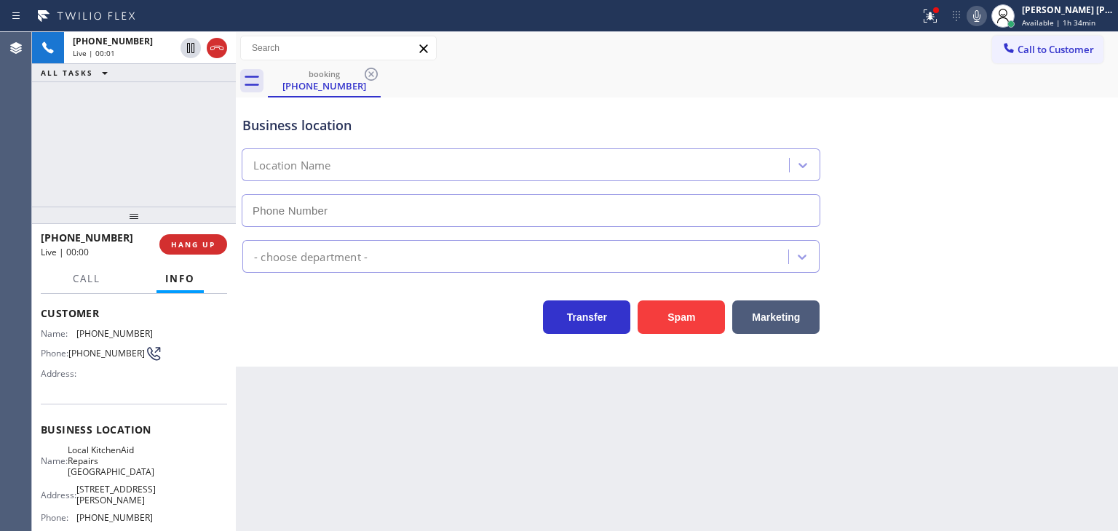
type input "[PHONE_NUMBER]"
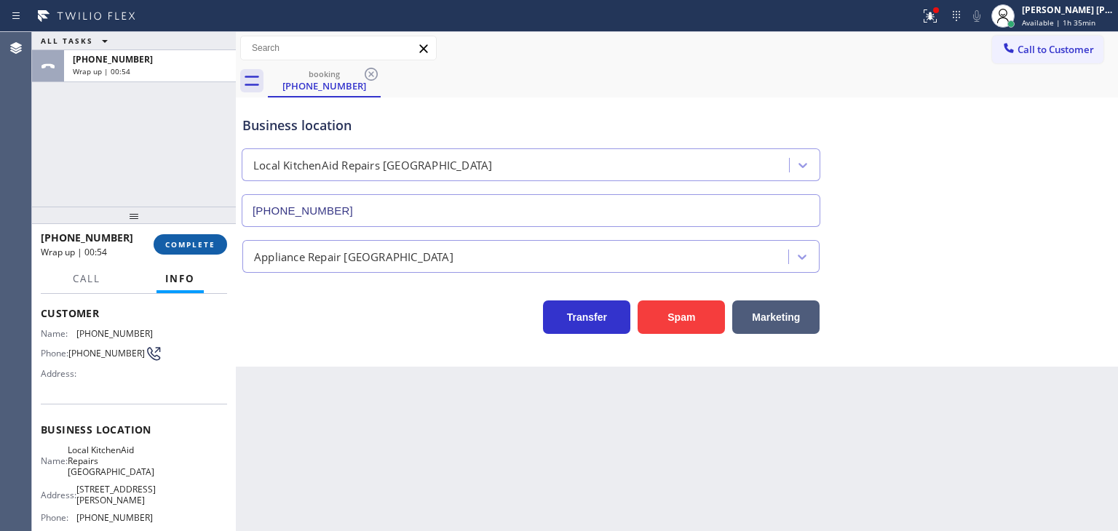
click at [172, 245] on span "COMPLETE" at bounding box center [190, 245] width 50 height 10
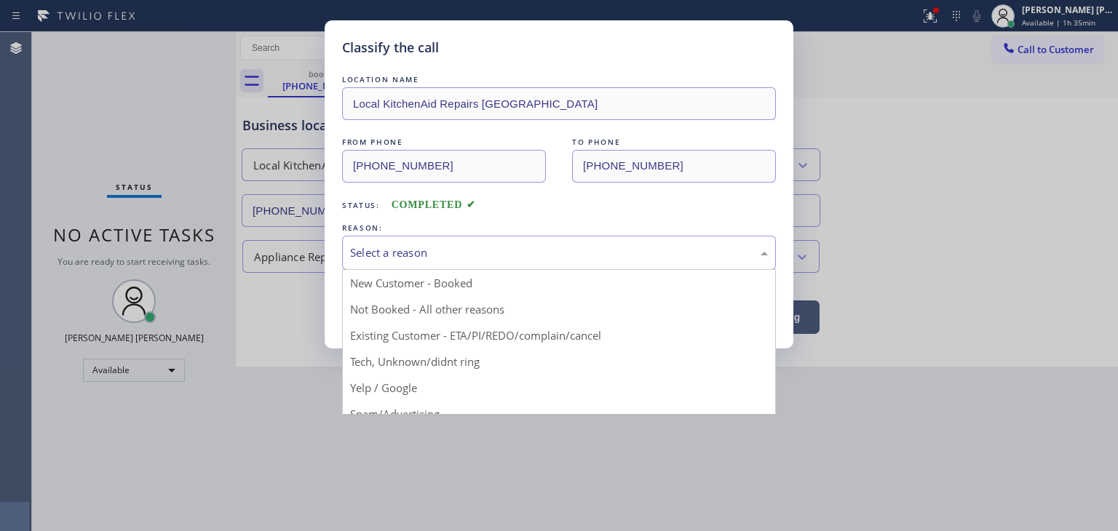
click at [501, 254] on div "Select a reason" at bounding box center [559, 253] width 418 height 17
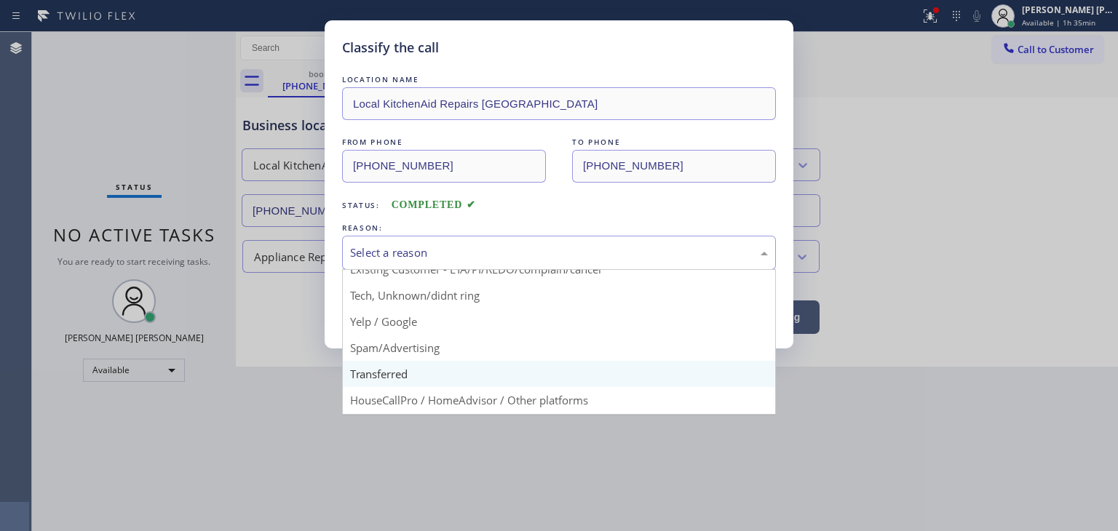
scroll to position [91, 0]
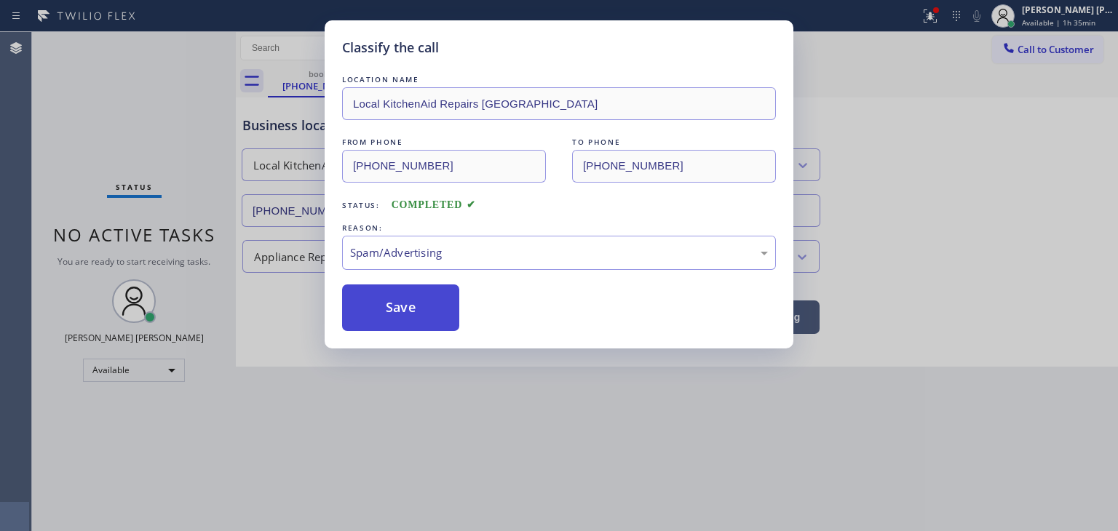
click at [381, 313] on button "Save" at bounding box center [400, 308] width 117 height 47
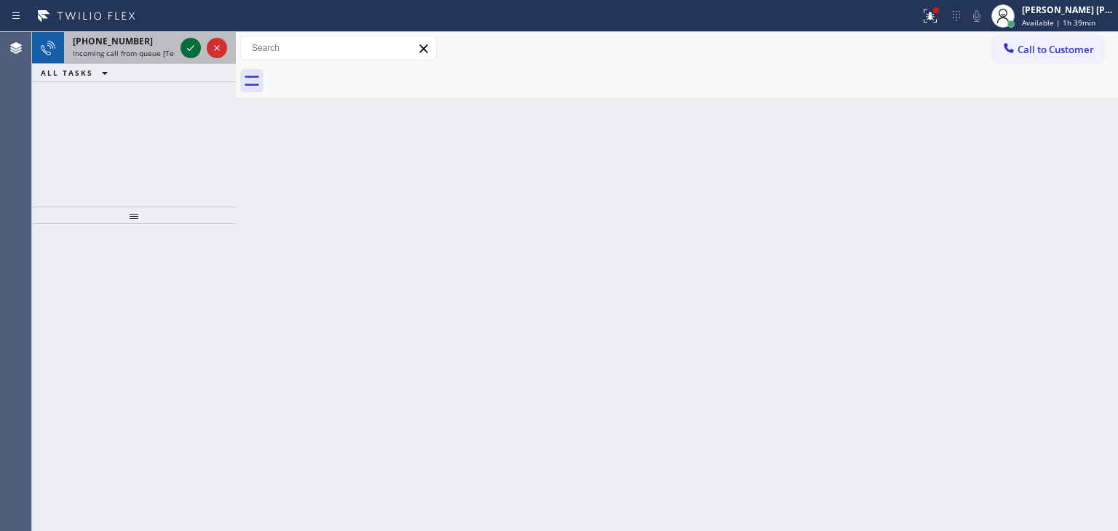
click at [194, 44] on icon at bounding box center [190, 47] width 17 height 17
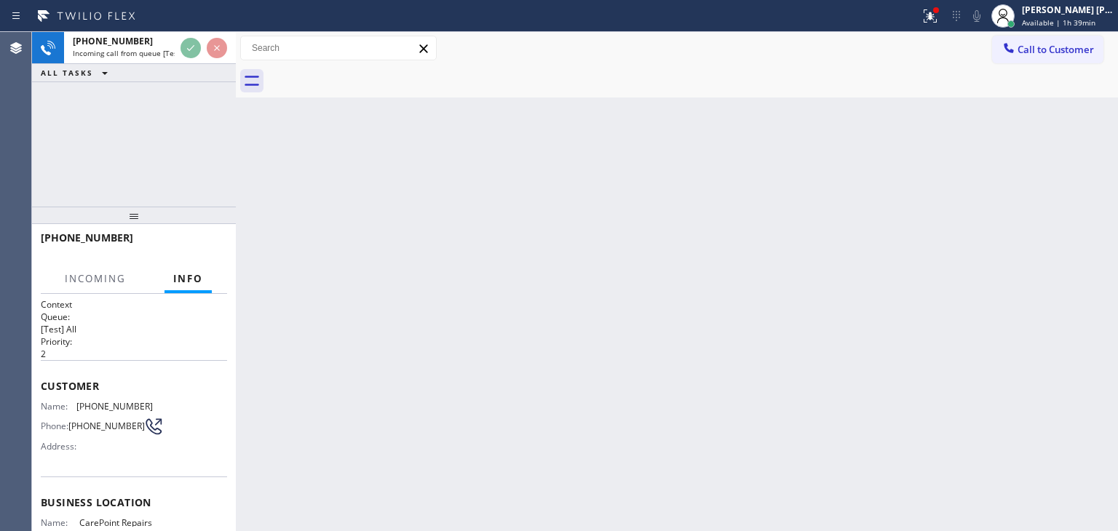
scroll to position [146, 0]
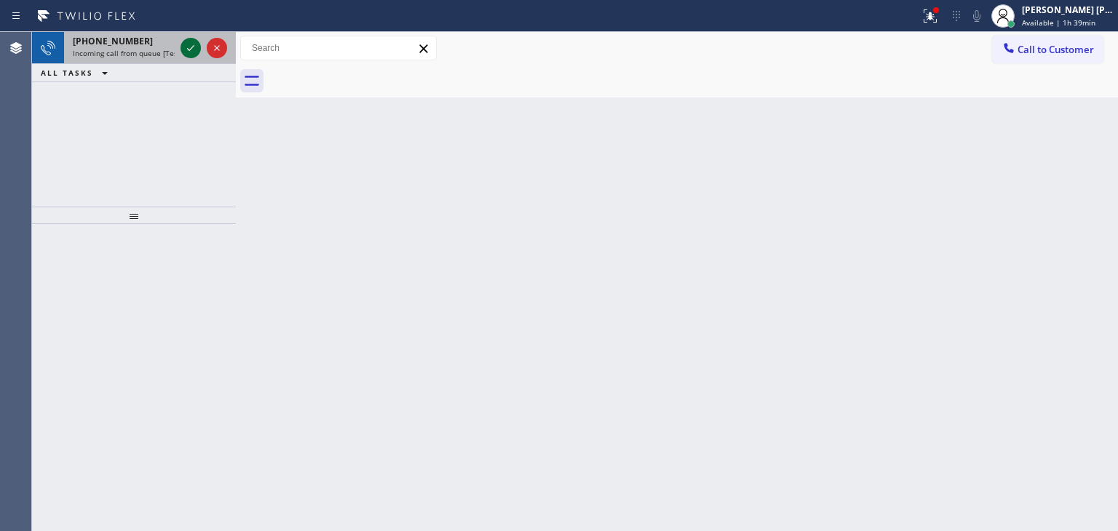
click at [194, 41] on icon at bounding box center [190, 47] width 17 height 17
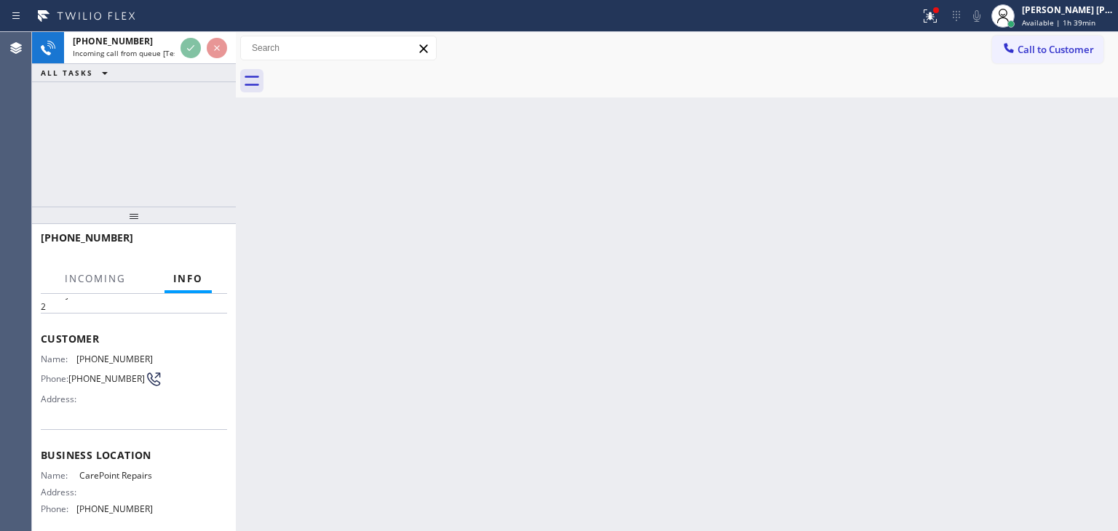
scroll to position [73, 0]
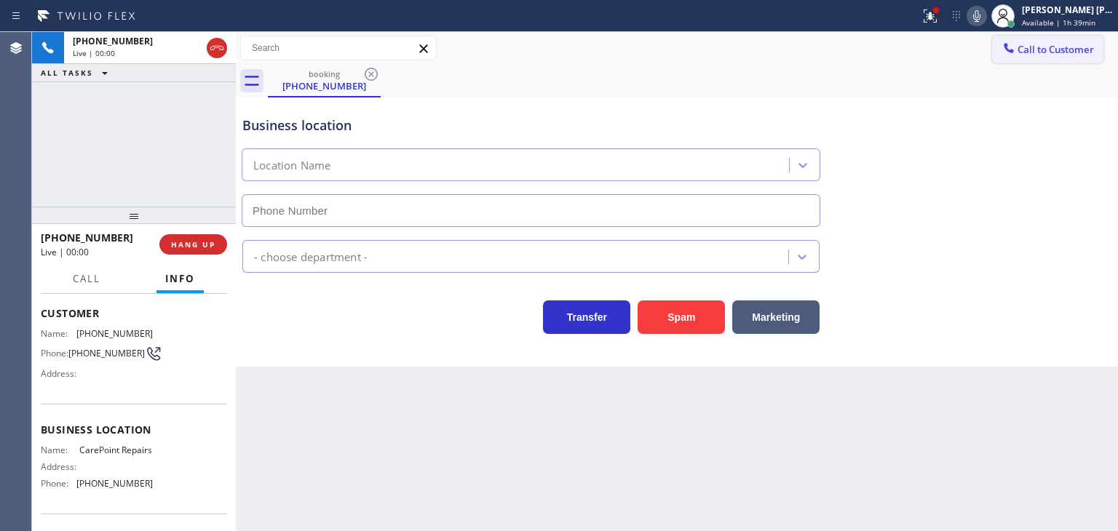
type input "[PHONE_NUMBER]"
click at [986, 7] on icon at bounding box center [976, 15] width 17 height 17
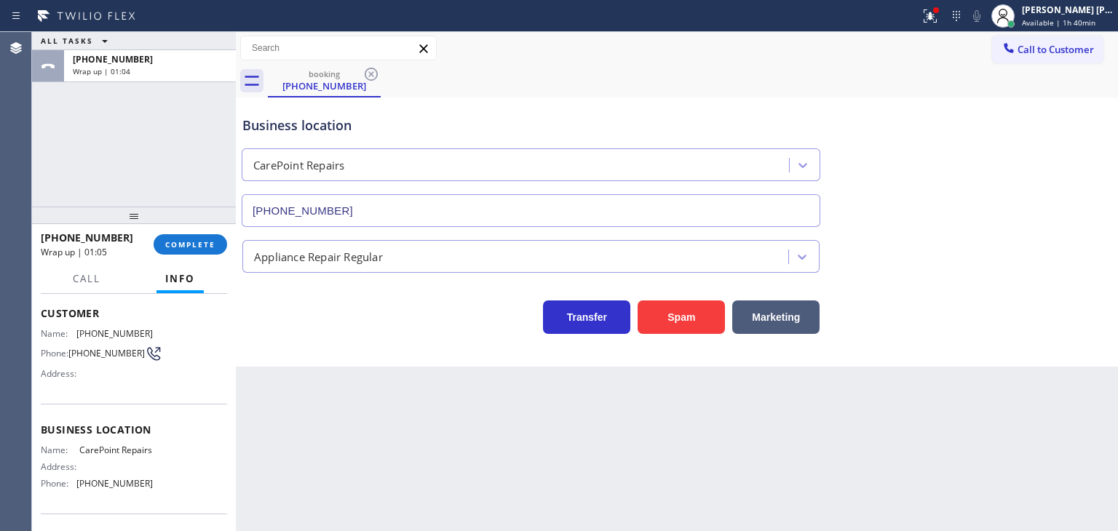
click at [192, 224] on div at bounding box center [134, 215] width 204 height 17
click at [192, 248] on span "COMPLETE" at bounding box center [190, 245] width 50 height 10
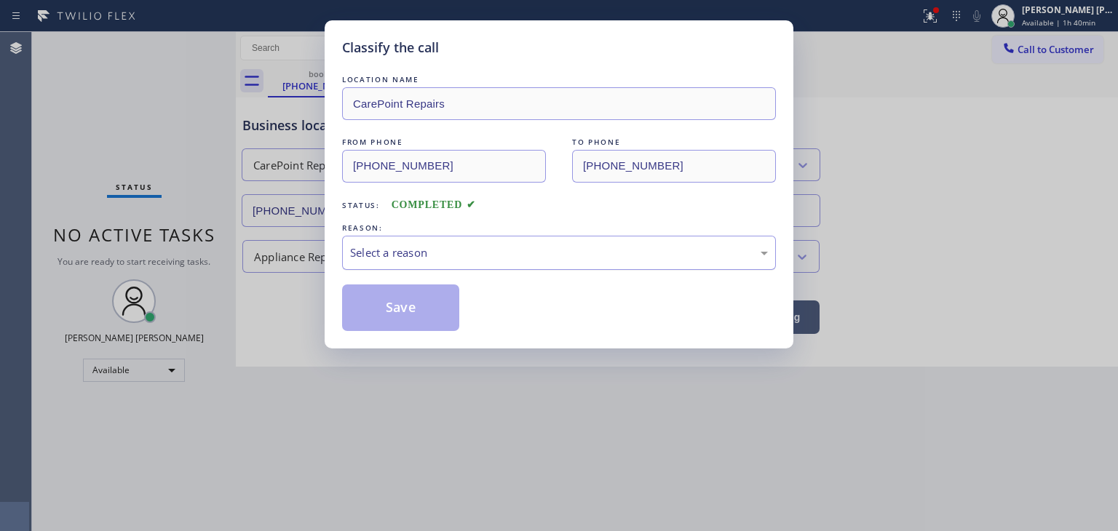
drag, startPoint x: 532, startPoint y: 260, endPoint x: 525, endPoint y: 263, distance: 7.8
click at [531, 260] on div "Select a reason" at bounding box center [559, 253] width 418 height 17
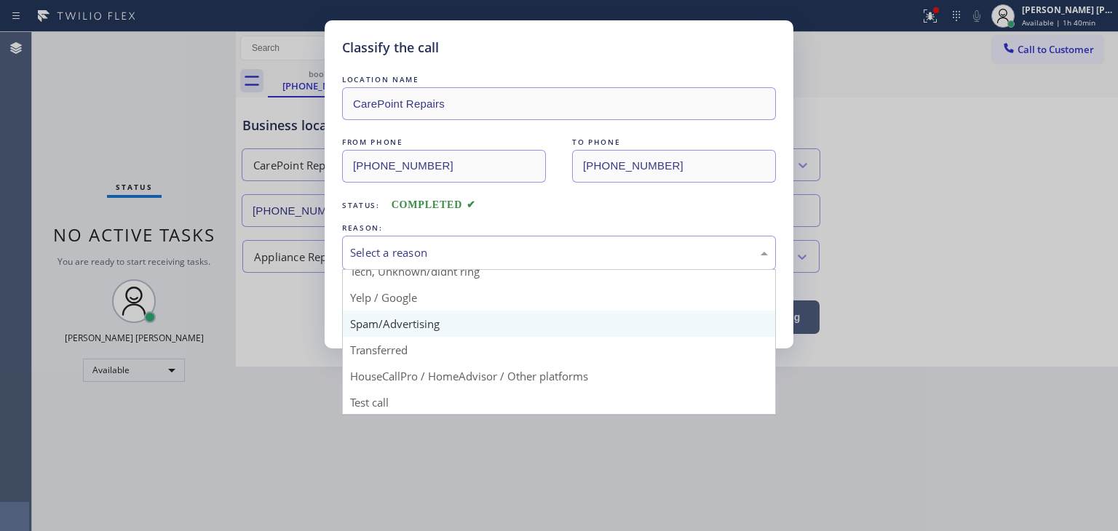
scroll to position [91, 0]
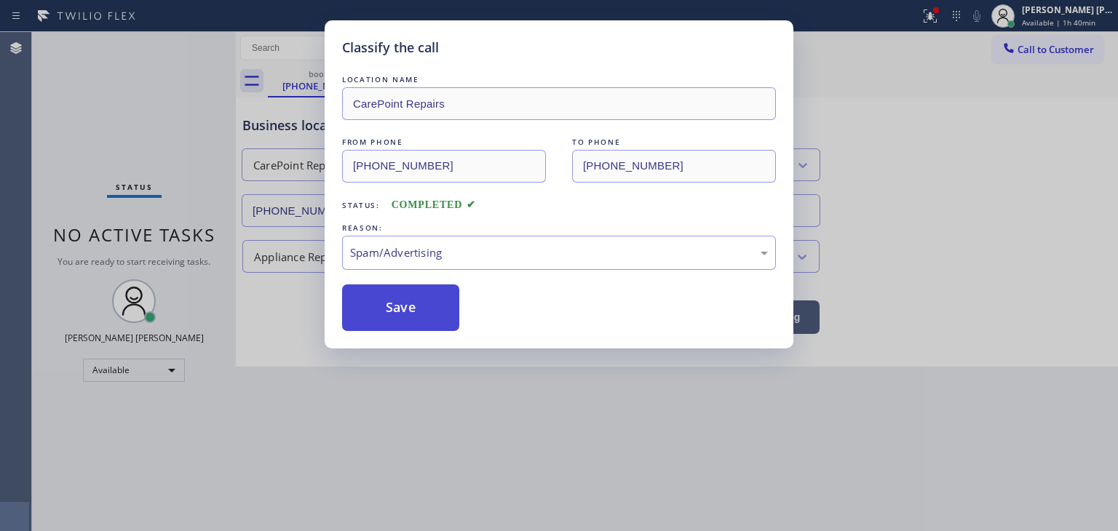
click at [402, 317] on button "Save" at bounding box center [400, 308] width 117 height 47
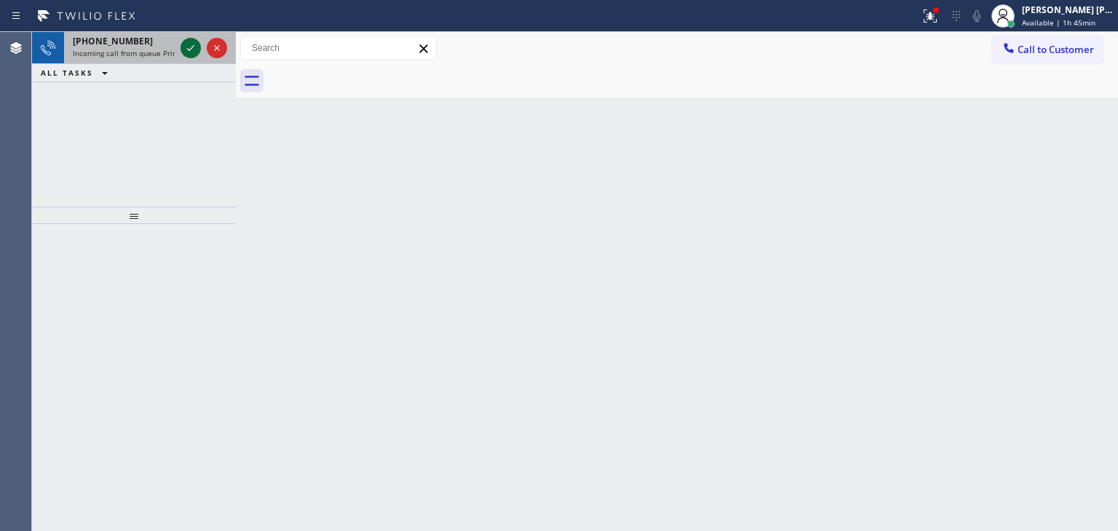
click at [198, 50] on icon at bounding box center [190, 47] width 17 height 17
click at [195, 47] on icon at bounding box center [190, 47] width 17 height 17
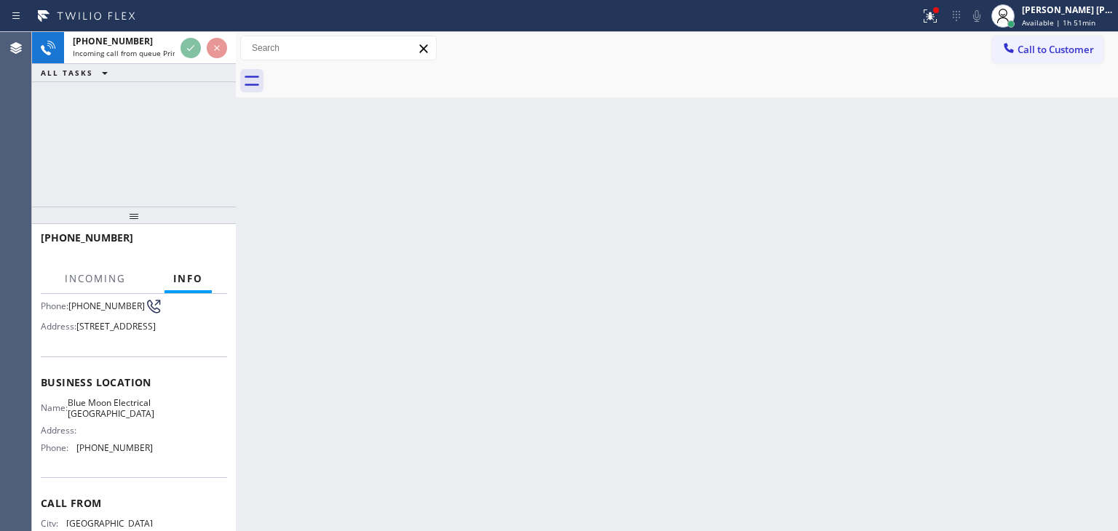
scroll to position [146, 0]
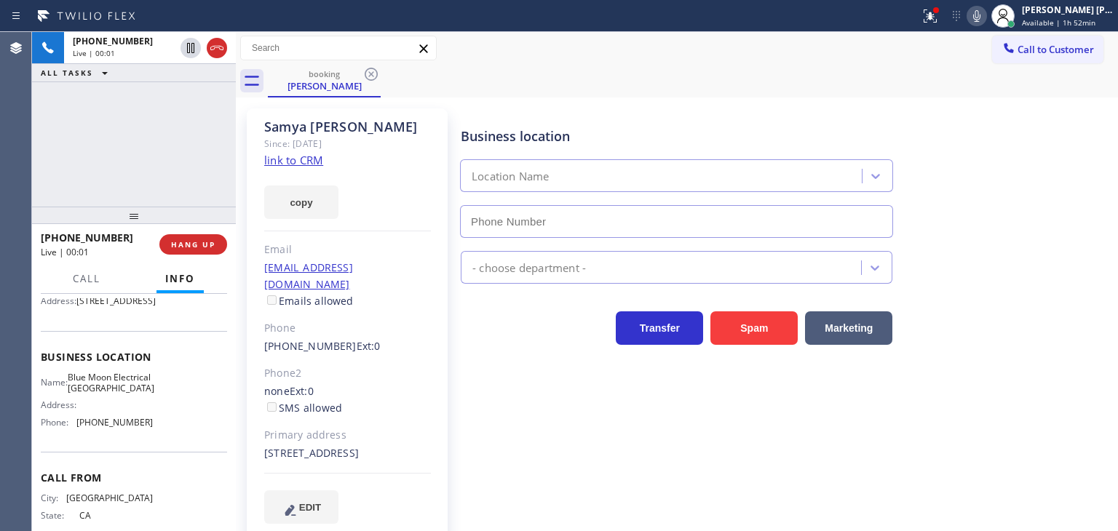
type input "[PHONE_NUMBER]"
click at [301, 159] on link "link to CRM" at bounding box center [293, 160] width 59 height 15
click at [124, 120] on div "[PHONE_NUMBER] Live | 01:17 ALL TASKS ALL TASKS ACTIVE TASKS TASKS IN WRAP UP" at bounding box center [134, 119] width 204 height 175
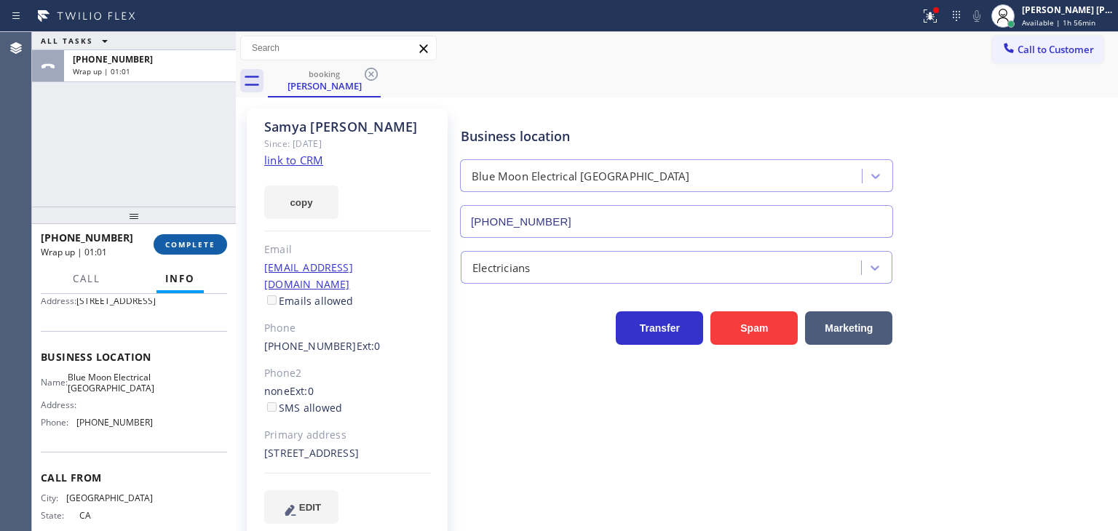
click at [181, 237] on button "COMPLETE" at bounding box center [191, 244] width 74 height 20
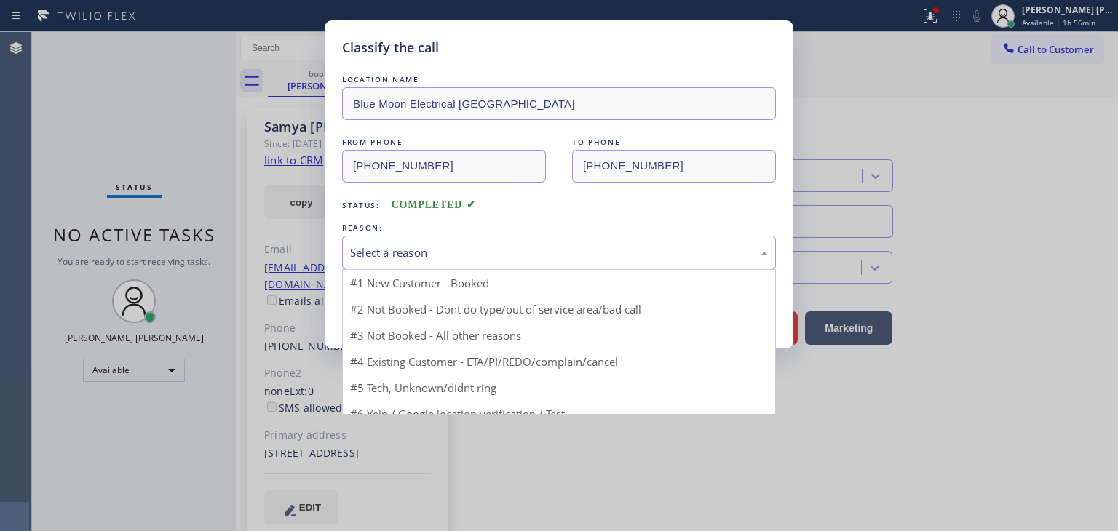
click at [437, 253] on div "Select a reason" at bounding box center [559, 253] width 418 height 17
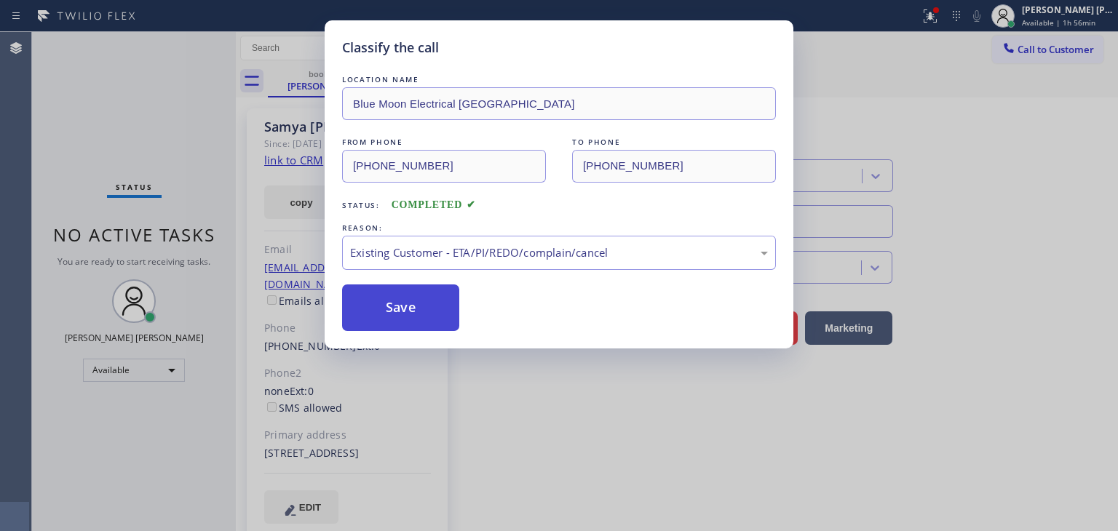
click at [419, 307] on button "Save" at bounding box center [400, 308] width 117 height 47
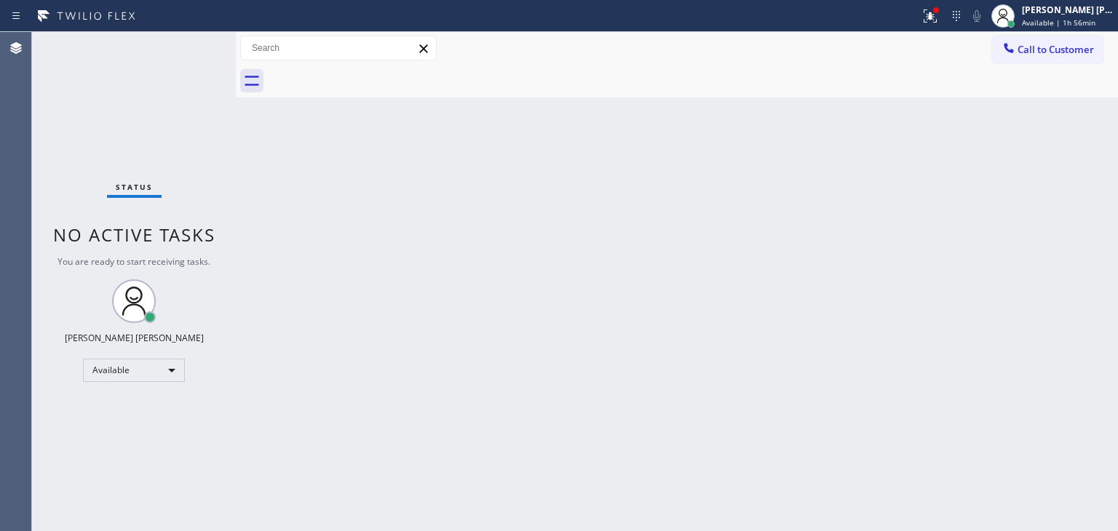
click at [192, 41] on div "Status No active tasks You are ready to start receiving tasks. [PERSON_NAME] [P…" at bounding box center [134, 281] width 204 height 499
drag, startPoint x: 1087, startPoint y: 11, endPoint x: 1069, endPoint y: 29, distance: 25.7
click at [1086, 12] on div "[PERSON_NAME] [PERSON_NAME]" at bounding box center [1068, 10] width 92 height 12
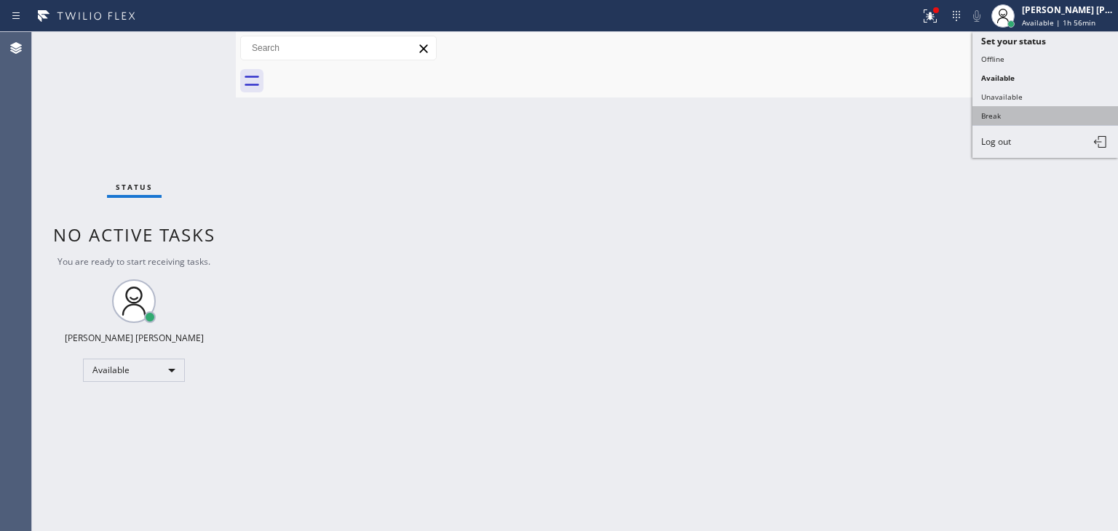
click at [1024, 111] on button "Break" at bounding box center [1046, 115] width 146 height 19
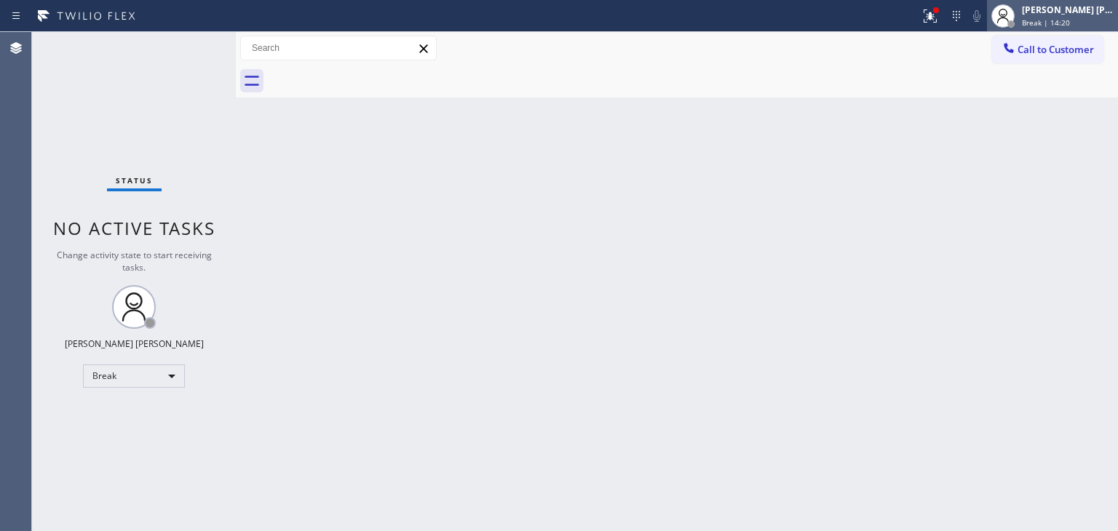
click at [1070, 21] on span "Break | 14:20" at bounding box center [1046, 22] width 48 height 10
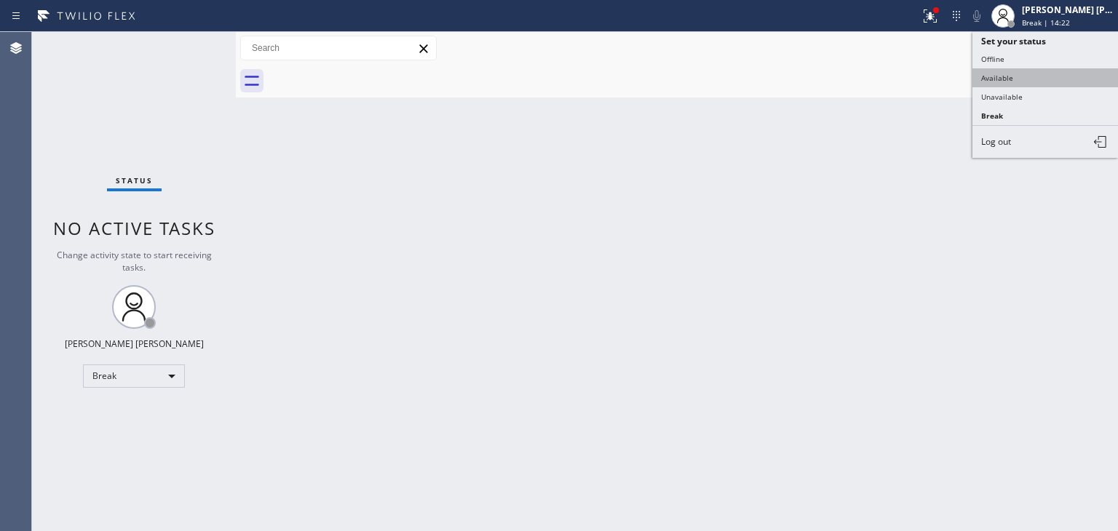
click at [1001, 70] on button "Available" at bounding box center [1046, 77] width 146 height 19
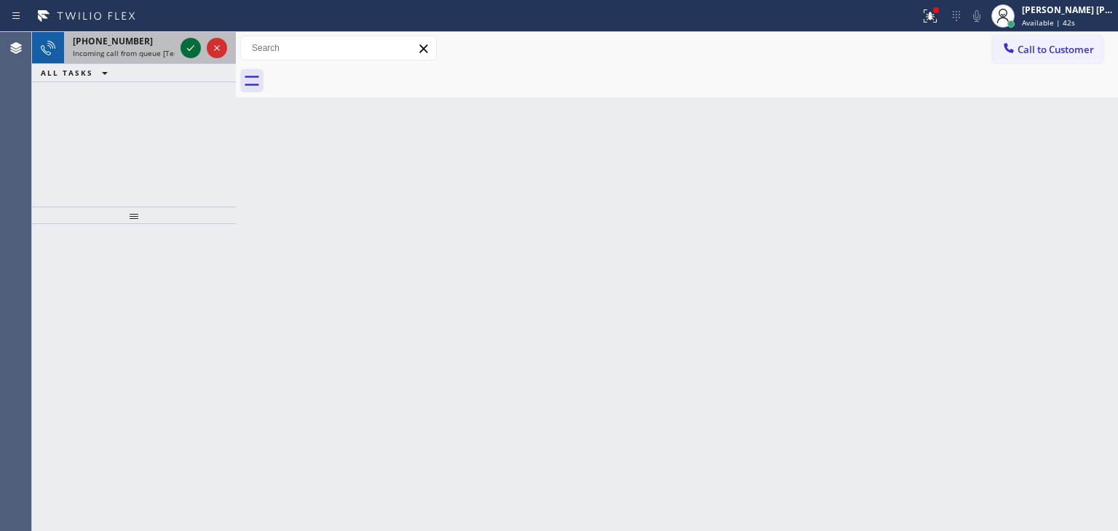
click at [194, 50] on icon at bounding box center [190, 47] width 17 height 17
click at [189, 50] on icon at bounding box center [190, 48] width 7 height 6
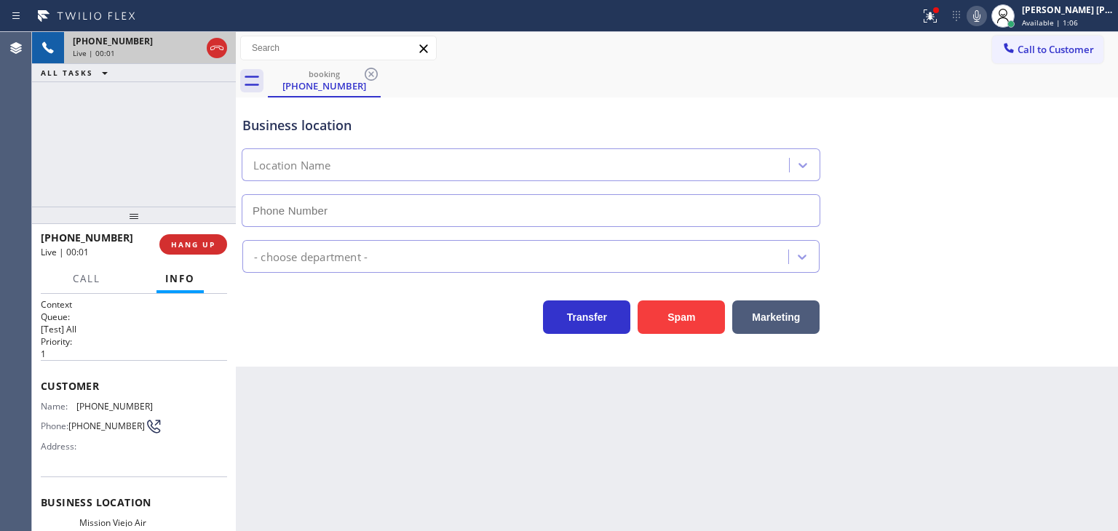
type input "[PHONE_NUMBER]"
click at [200, 245] on span "HANG UP" at bounding box center [193, 245] width 44 height 10
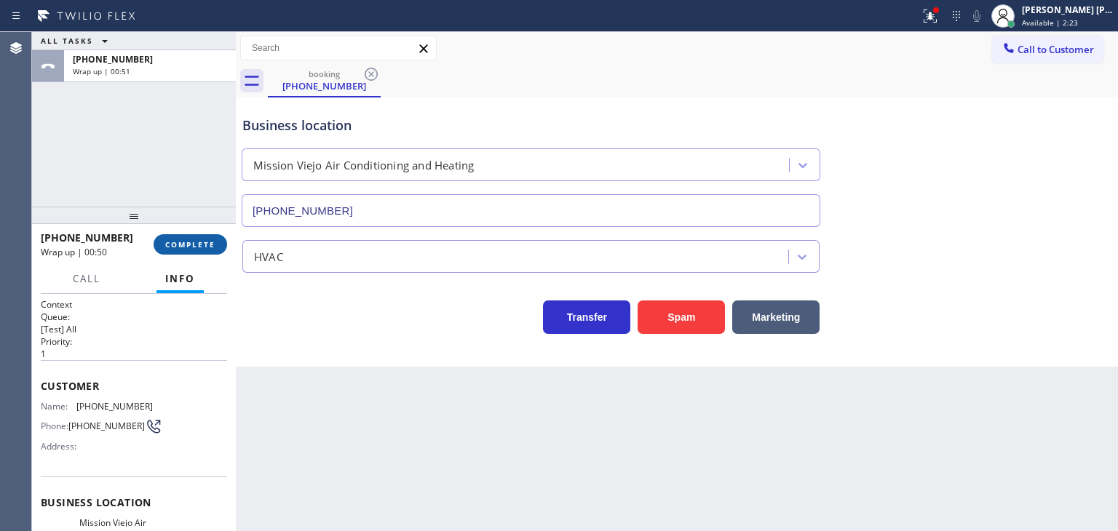
click at [178, 247] on span "COMPLETE" at bounding box center [190, 245] width 50 height 10
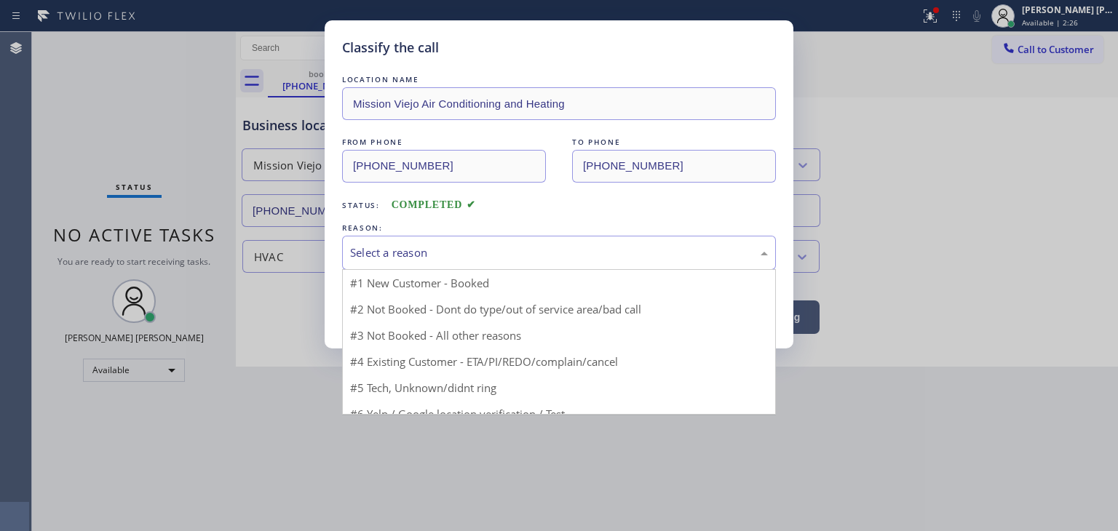
click at [452, 252] on div "Select a reason" at bounding box center [559, 253] width 418 height 17
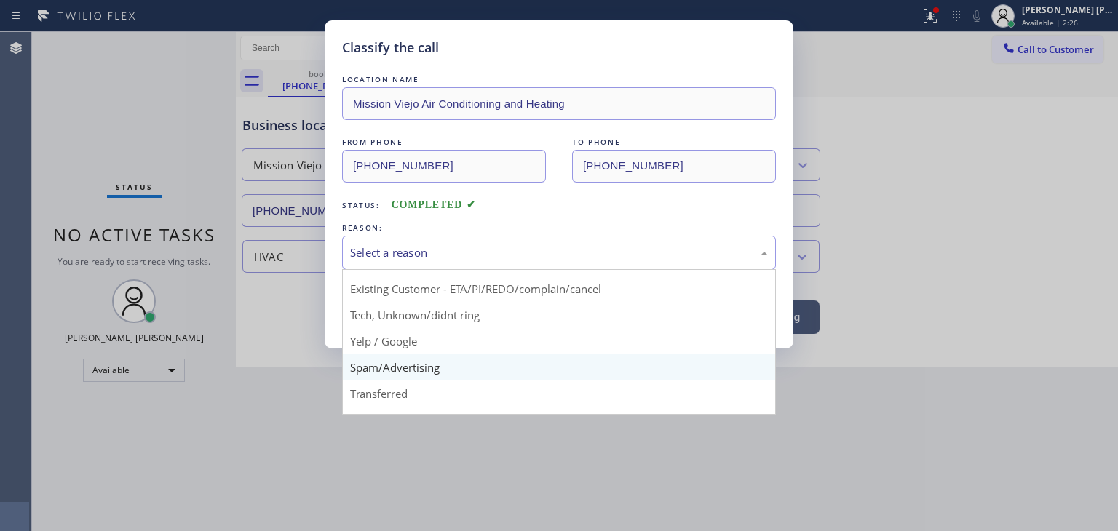
scroll to position [91, 0]
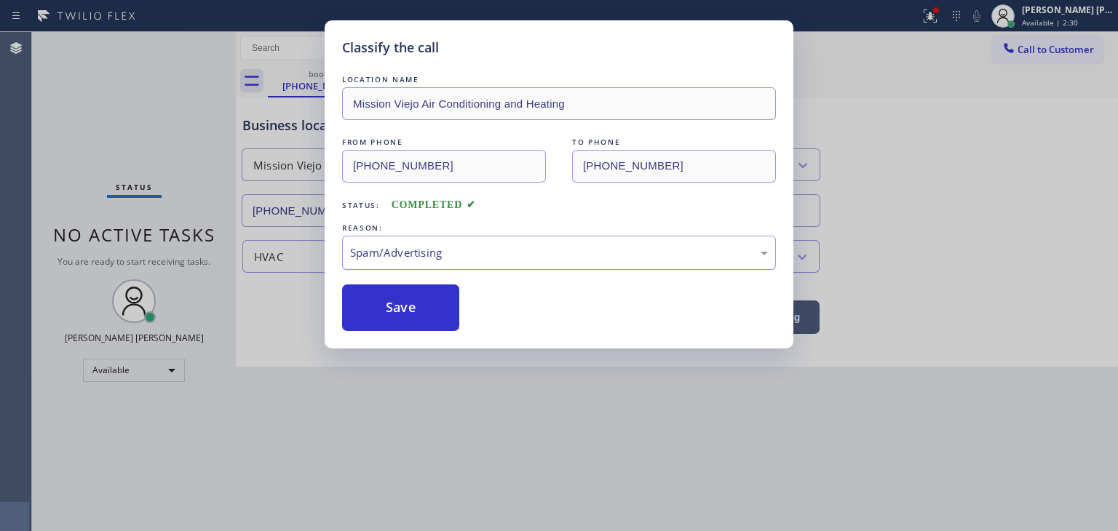
click at [393, 261] on div "Spam/Advertising" at bounding box center [559, 253] width 434 height 34
click at [387, 309] on button "Save" at bounding box center [400, 308] width 117 height 47
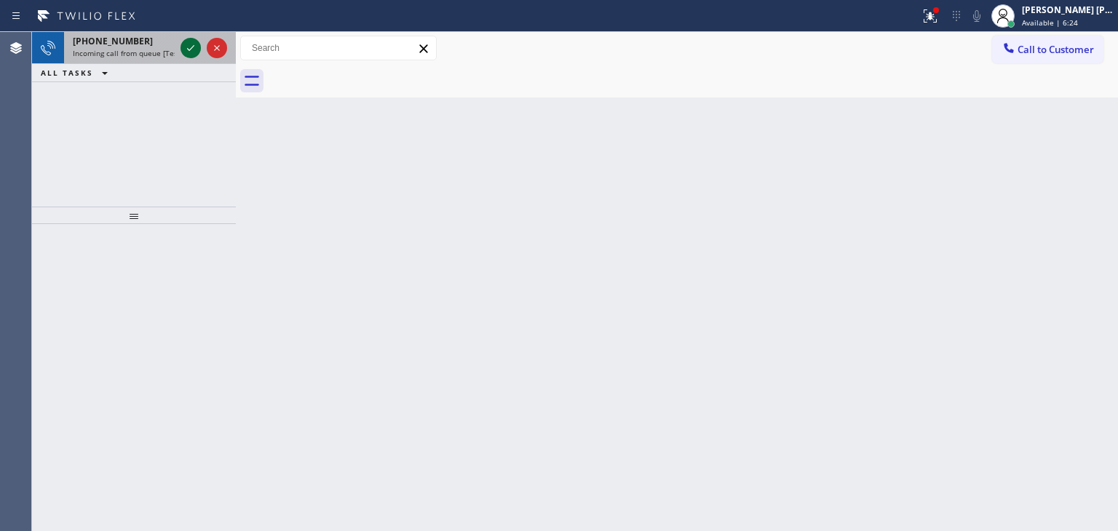
click at [183, 44] on icon at bounding box center [190, 47] width 17 height 17
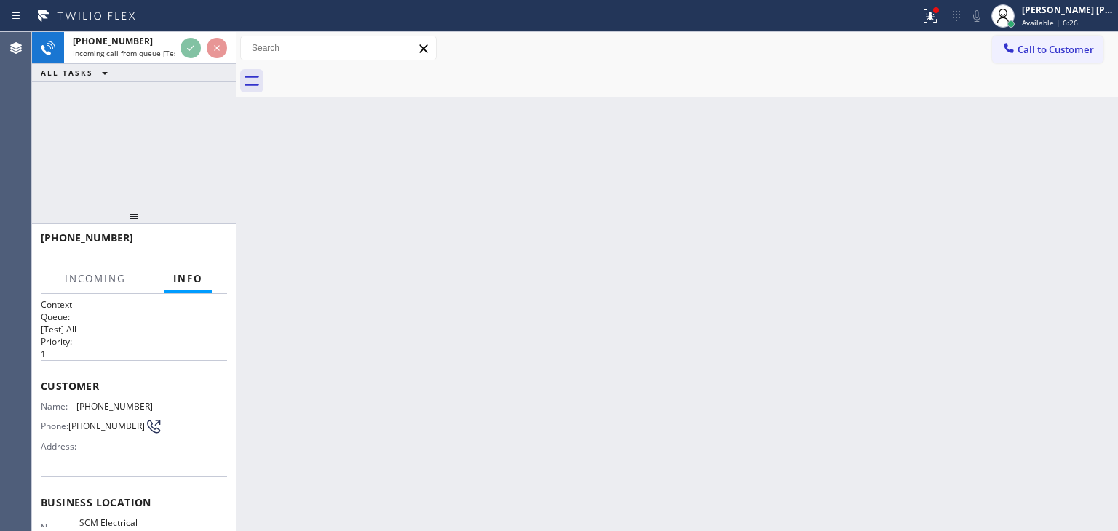
scroll to position [146, 0]
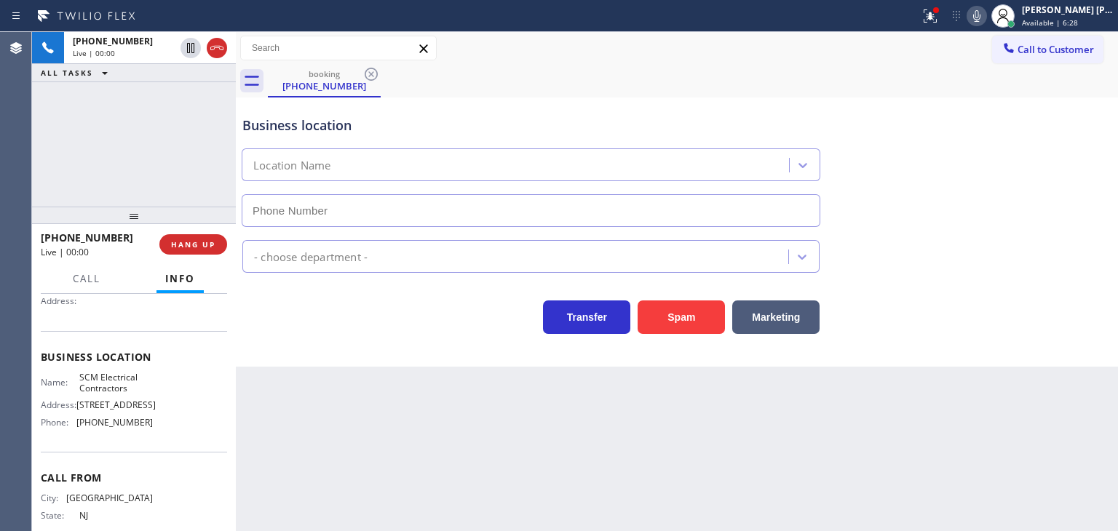
type input "[PHONE_NUMBER]"
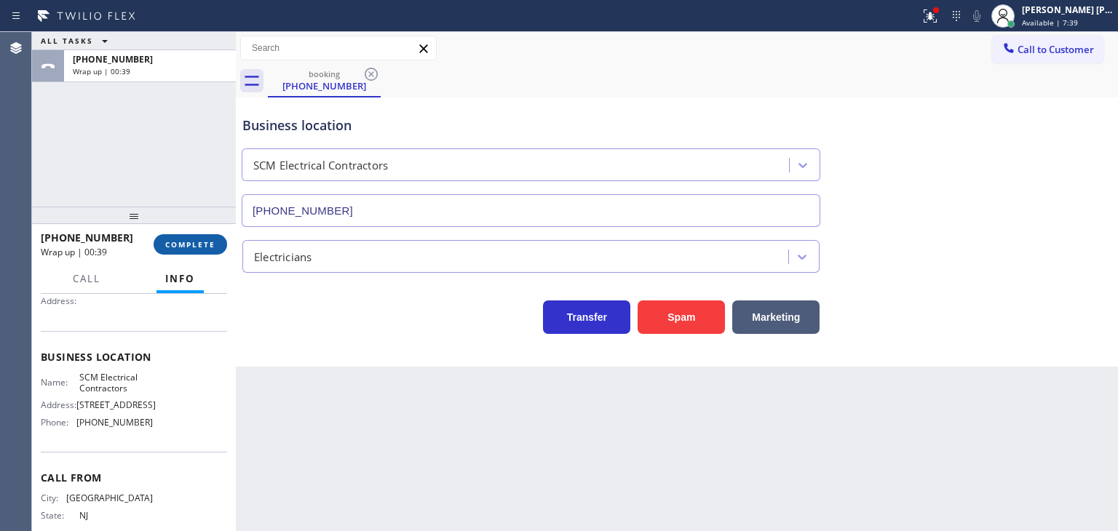
click at [205, 245] on span "COMPLETE" at bounding box center [190, 245] width 50 height 10
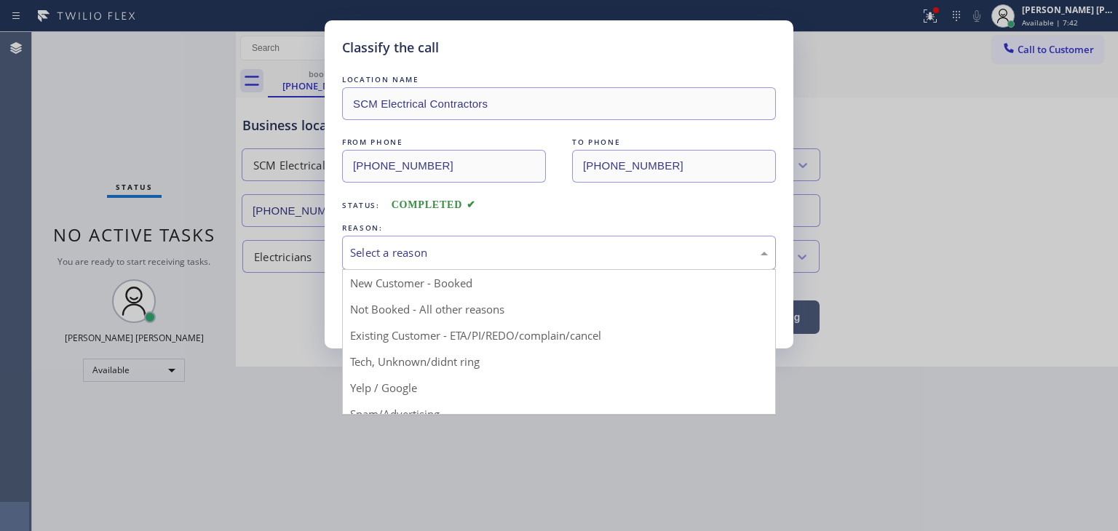
click at [392, 261] on div "Select a reason" at bounding box center [559, 253] width 434 height 34
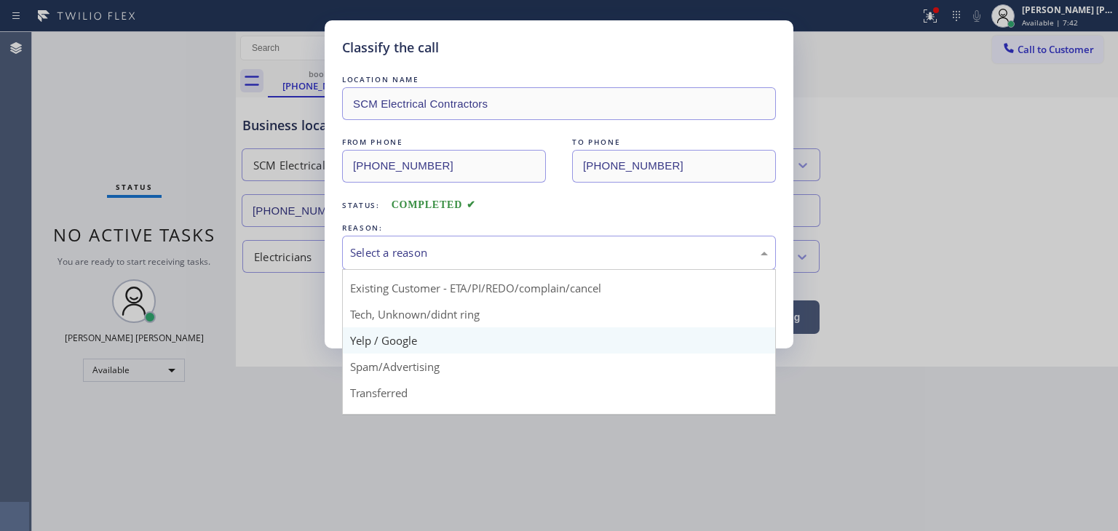
scroll to position [73, 0]
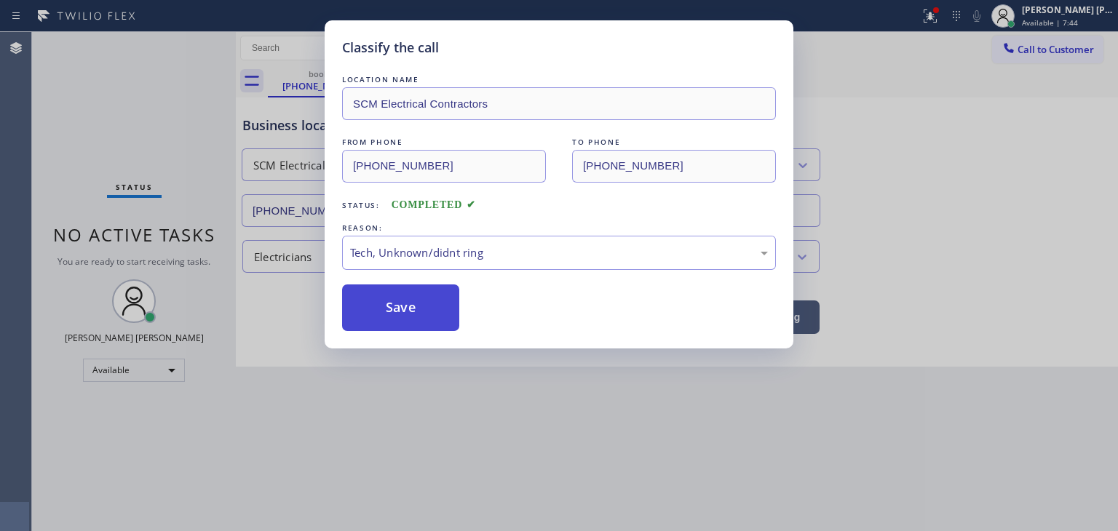
click at [408, 306] on button "Save" at bounding box center [400, 308] width 117 height 47
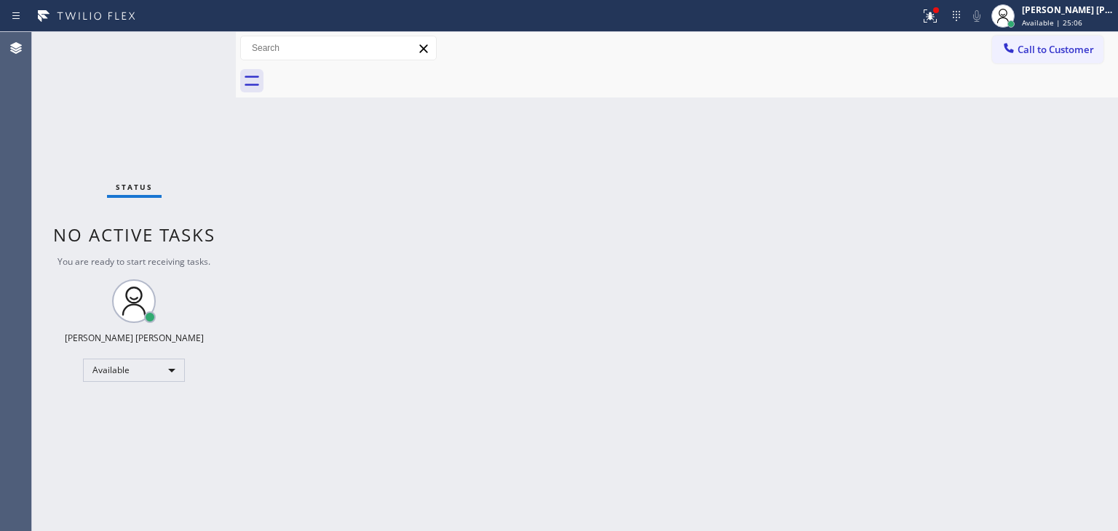
click at [186, 44] on div "Status No active tasks You are ready to start receiving tasks. [PERSON_NAME] [P…" at bounding box center [134, 281] width 204 height 499
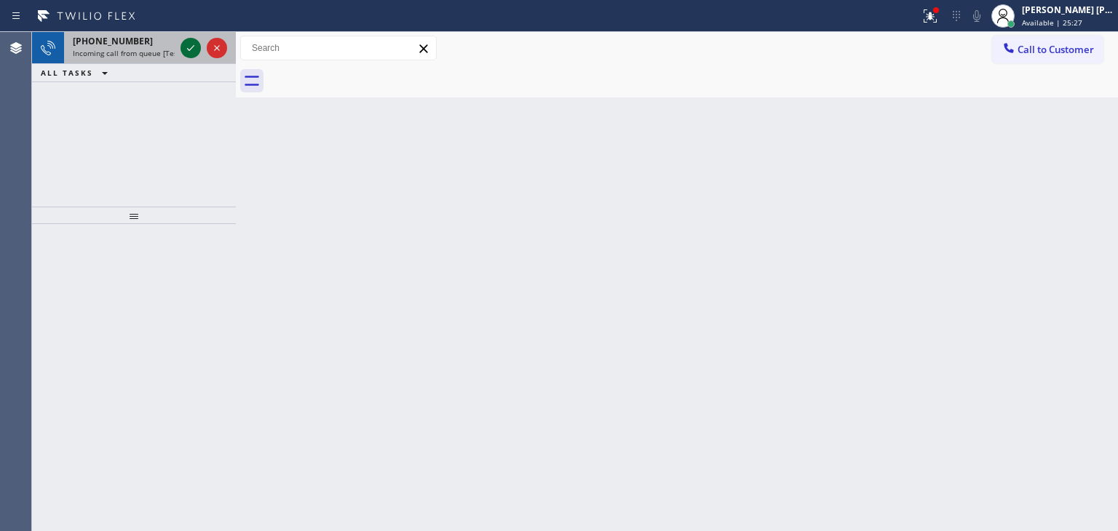
click at [186, 44] on icon at bounding box center [190, 47] width 17 height 17
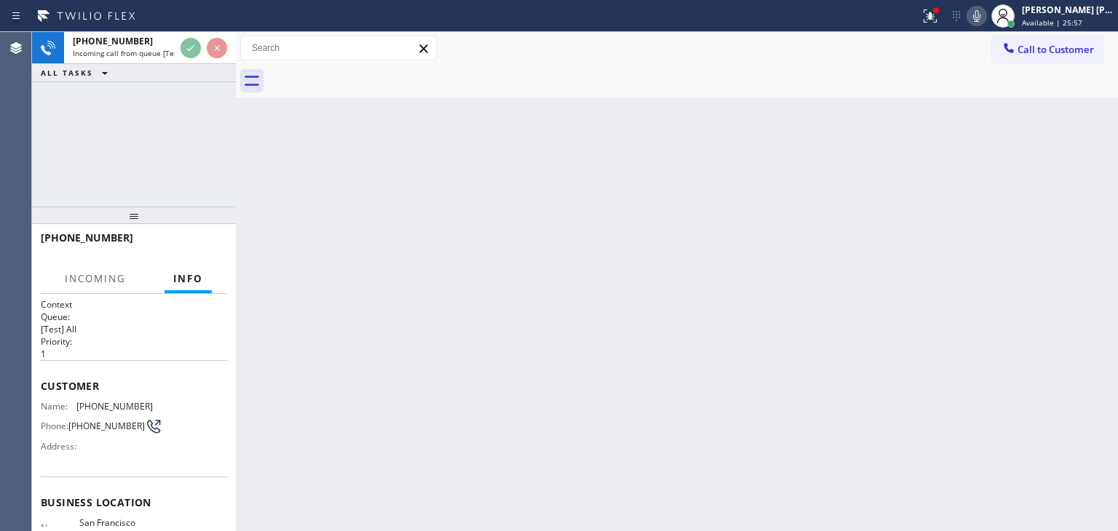
scroll to position [73, 0]
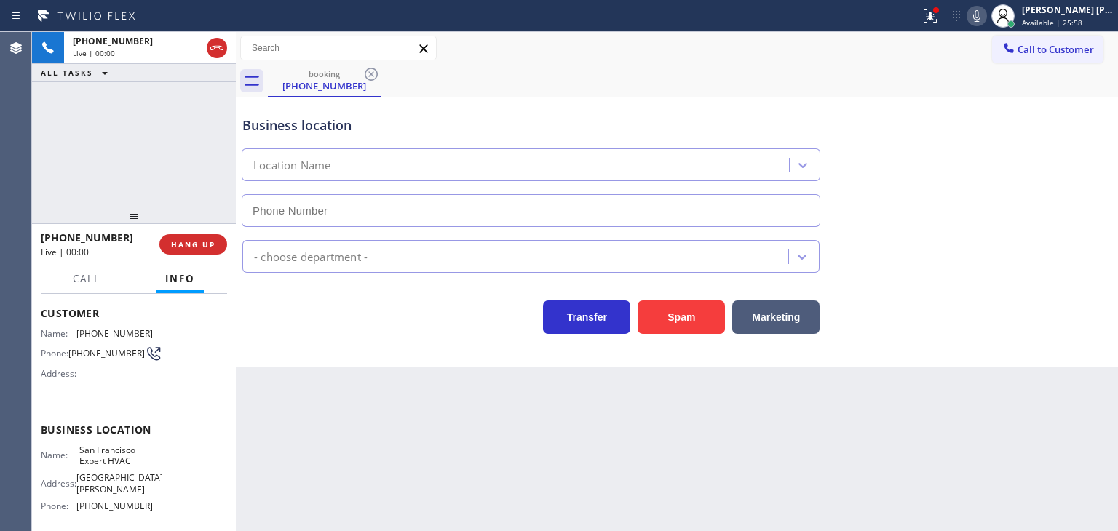
type input "[PHONE_NUMBER]"
drag, startPoint x: 1059, startPoint y: 139, endPoint x: 1048, endPoint y: 114, distance: 27.1
click at [1059, 139] on div "Business location [GEOGRAPHIC_DATA] Expert HVAC [PHONE_NUMBER]" at bounding box center [677, 161] width 875 height 132
click at [981, 12] on icon at bounding box center [976, 16] width 7 height 12
drag, startPoint x: 1005, startPoint y: 12, endPoint x: 997, endPoint y: 222, distance: 209.8
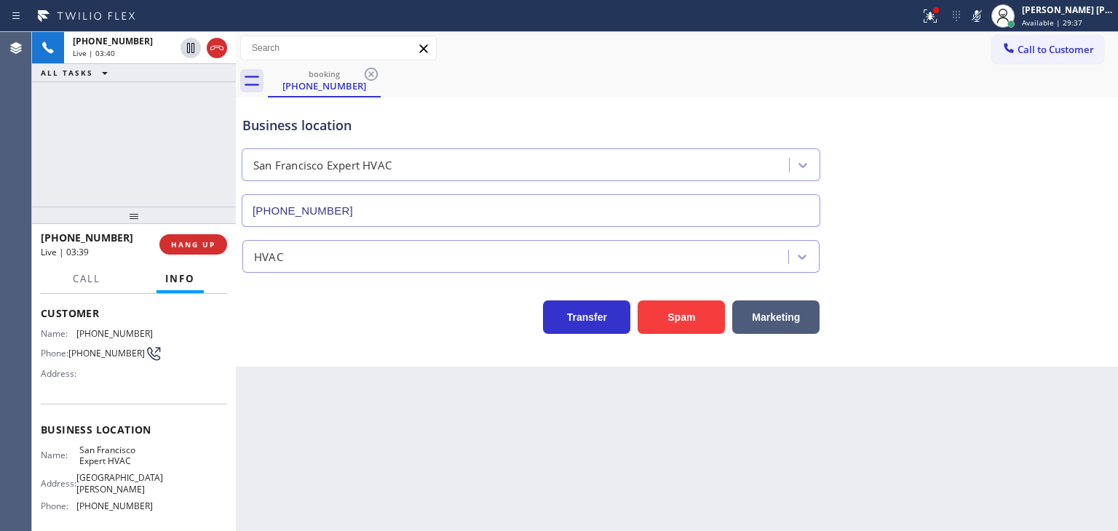
click at [986, 12] on icon at bounding box center [976, 15] width 17 height 17
drag, startPoint x: 125, startPoint y: 234, endPoint x: 55, endPoint y: 231, distance: 70.7
click at [55, 231] on div "[PHONE_NUMBER]" at bounding box center [95, 238] width 108 height 14
click at [981, 15] on icon at bounding box center [976, 16] width 7 height 12
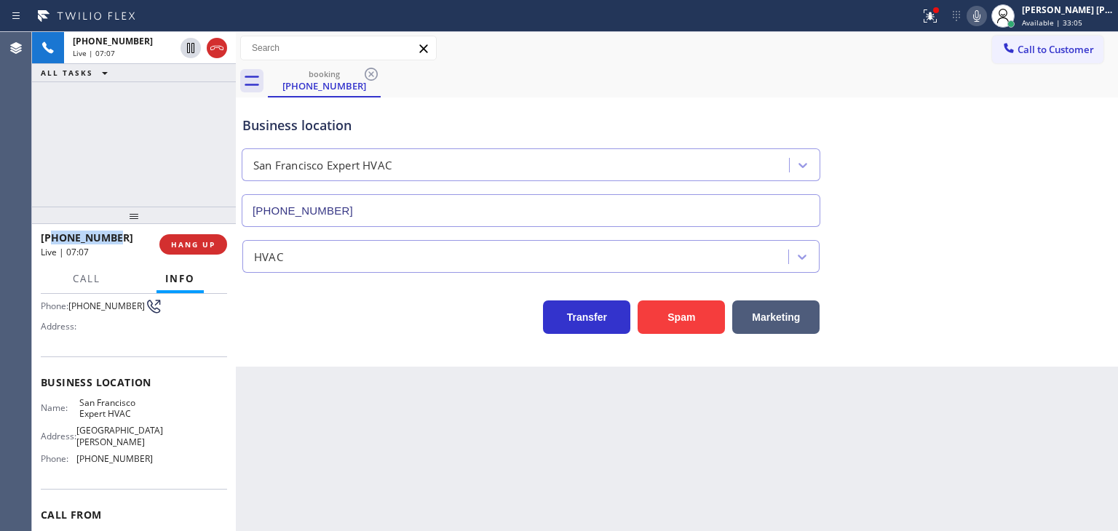
scroll to position [146, 0]
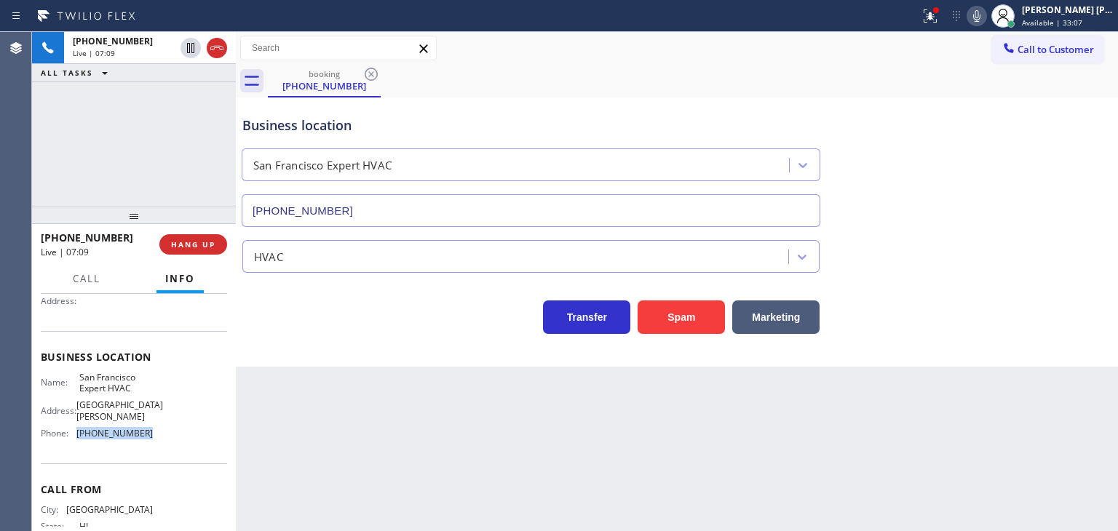
drag, startPoint x: 140, startPoint y: 430, endPoint x: 69, endPoint y: 436, distance: 70.9
click at [69, 436] on div "Name: [GEOGRAPHIC_DATA] Expert HVAC Address: [STREET_ADDRESS][PERSON_NAME] Phon…" at bounding box center [134, 409] width 186 height 74
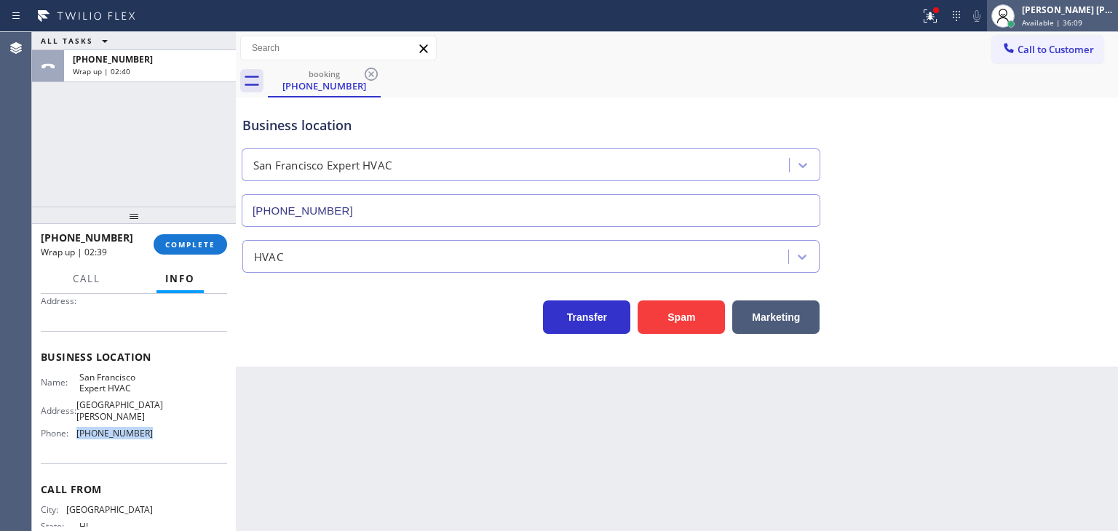
click at [1086, 11] on div "[PERSON_NAME] [PERSON_NAME]" at bounding box center [1068, 10] width 92 height 12
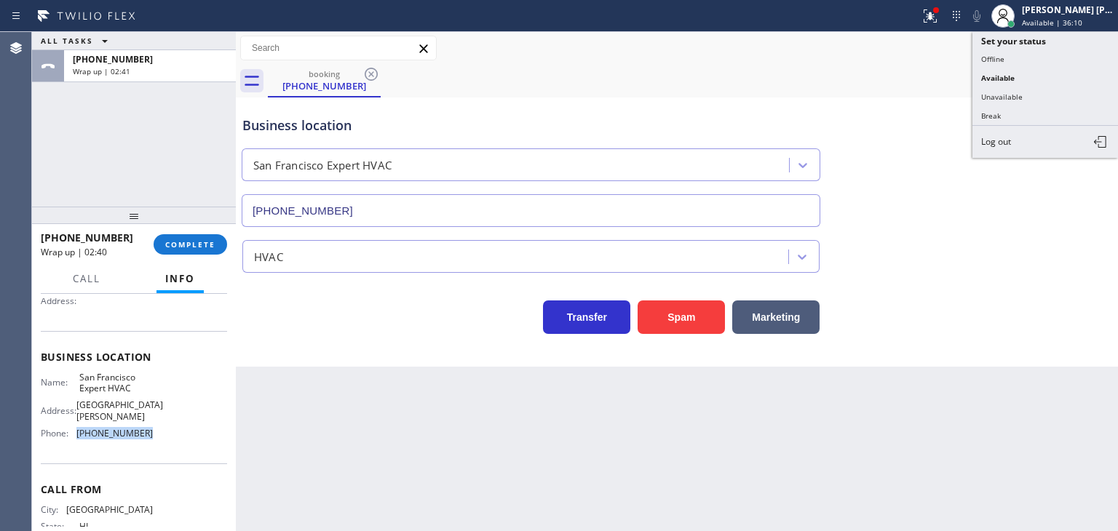
drag, startPoint x: 1021, startPoint y: 100, endPoint x: 714, endPoint y: 184, distance: 318.6
click at [1021, 100] on button "Unavailable" at bounding box center [1046, 96] width 146 height 19
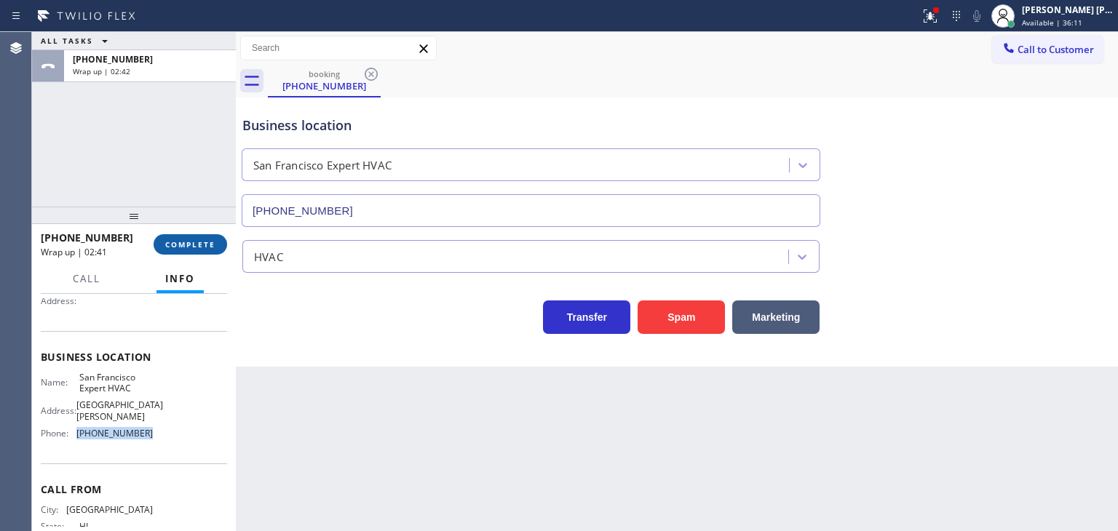
click at [197, 244] on span "COMPLETE" at bounding box center [190, 245] width 50 height 10
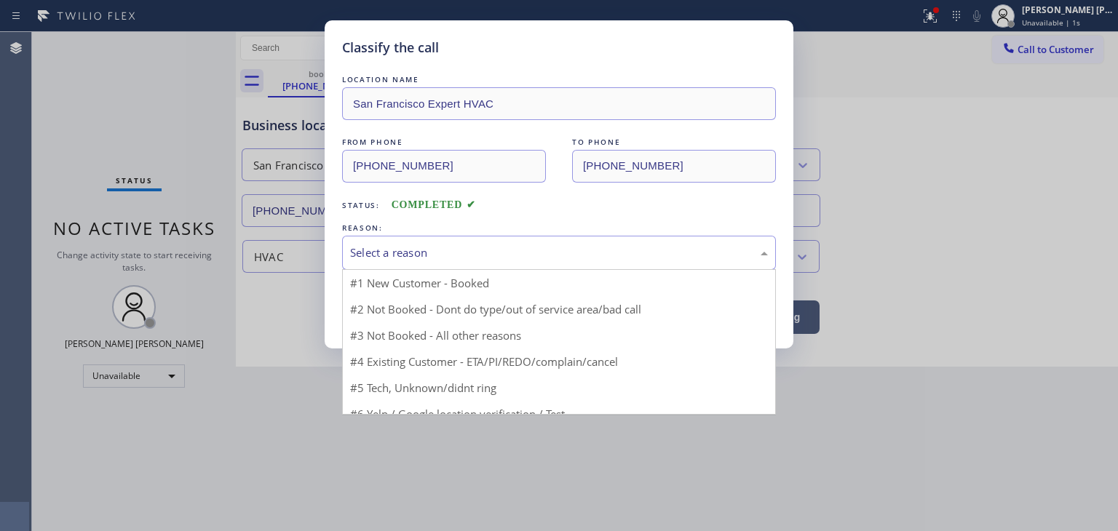
click at [379, 251] on div "Select a reason" at bounding box center [559, 253] width 418 height 17
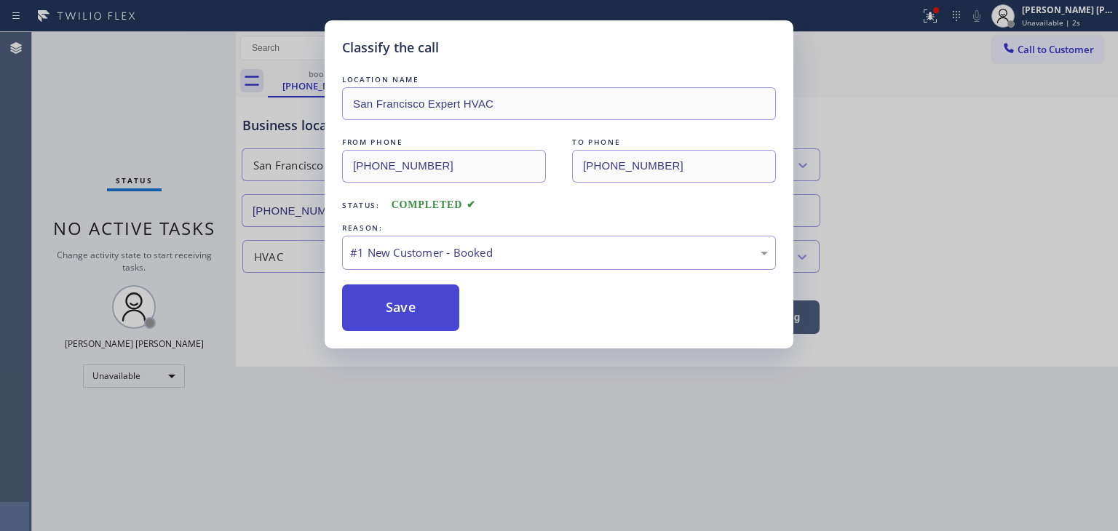
click at [395, 304] on button "Save" at bounding box center [400, 308] width 117 height 47
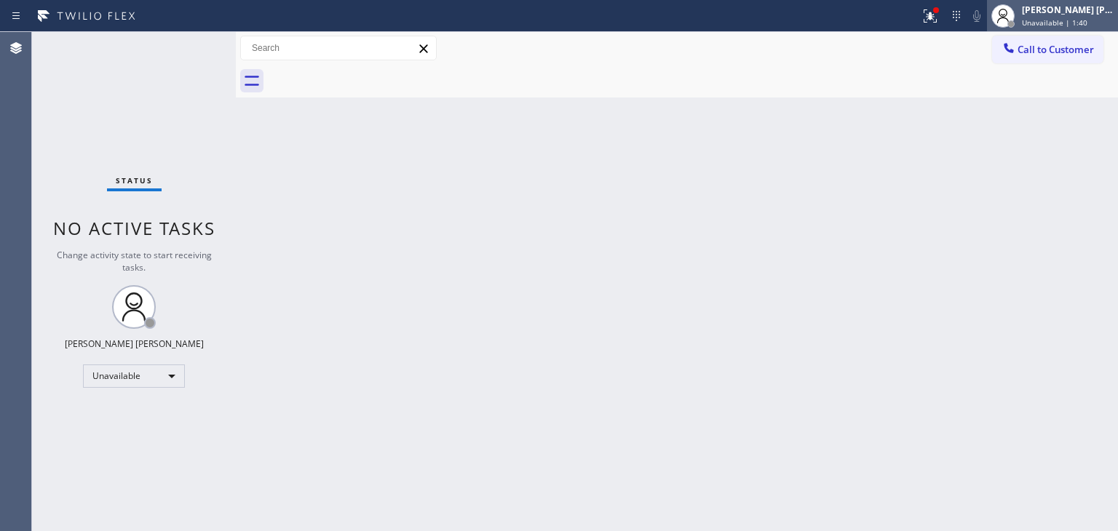
click at [1064, 20] on span "Unavailable | 1:40" at bounding box center [1055, 22] width 66 height 10
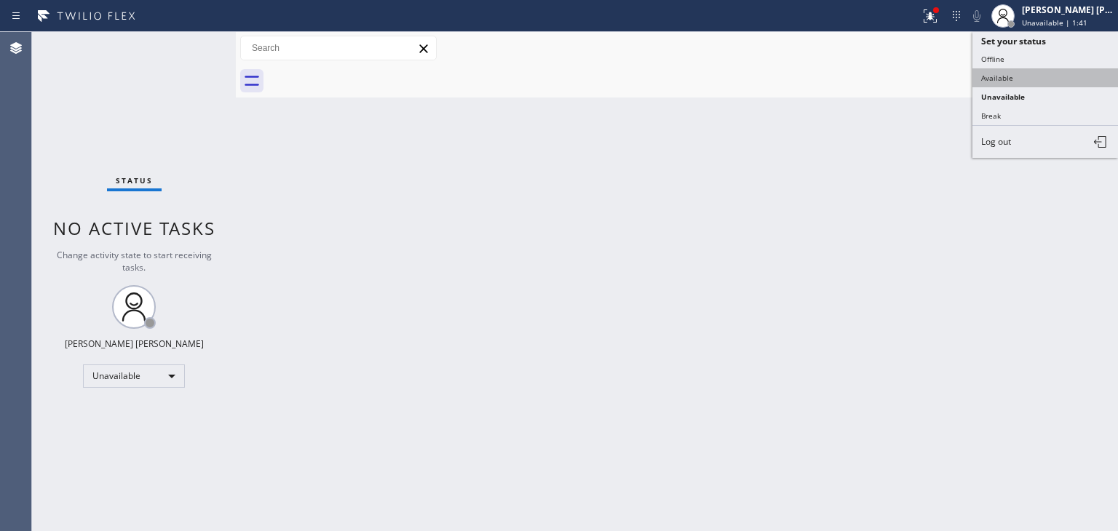
click at [1000, 83] on button "Available" at bounding box center [1046, 77] width 146 height 19
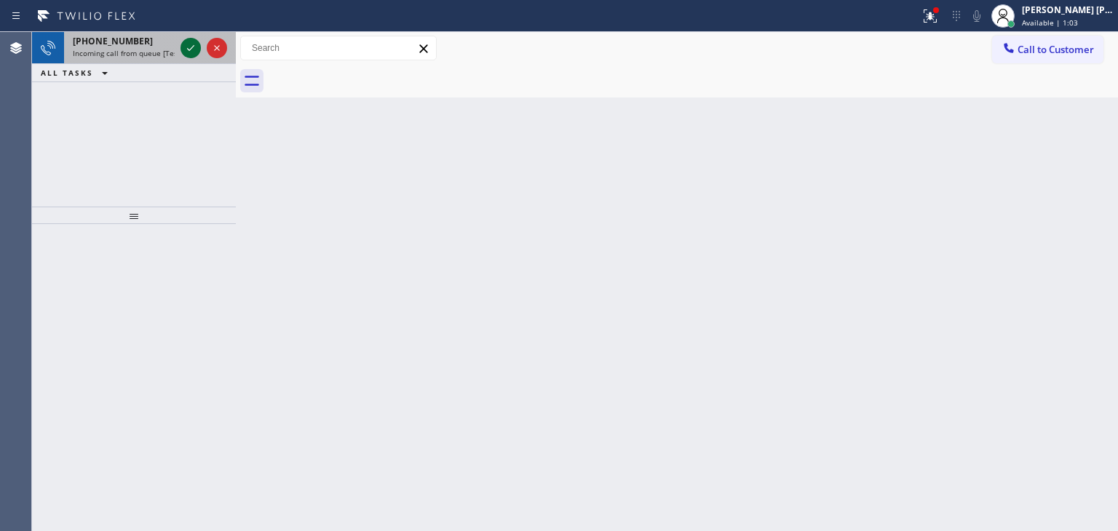
click at [187, 50] on icon at bounding box center [190, 47] width 17 height 17
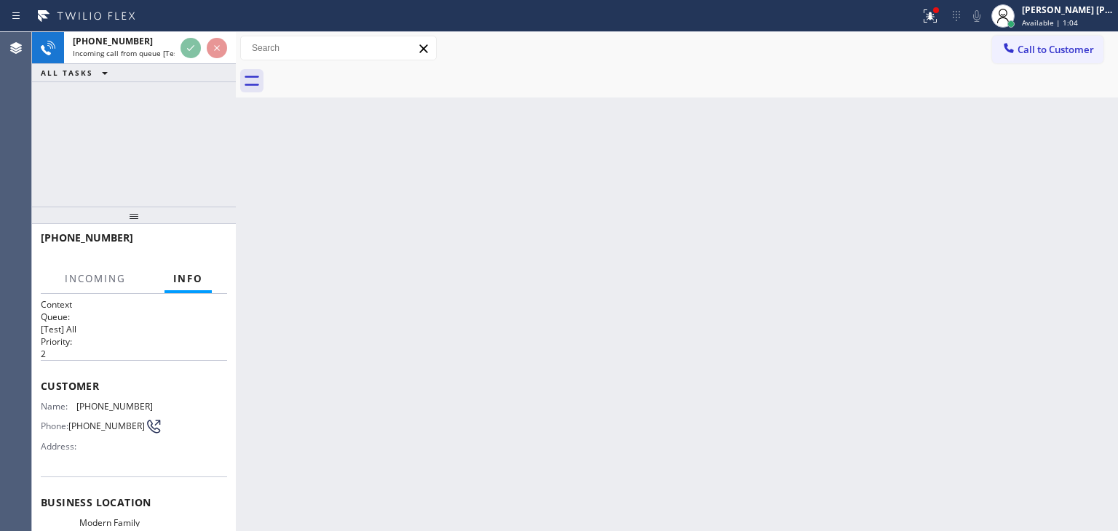
scroll to position [72, 0]
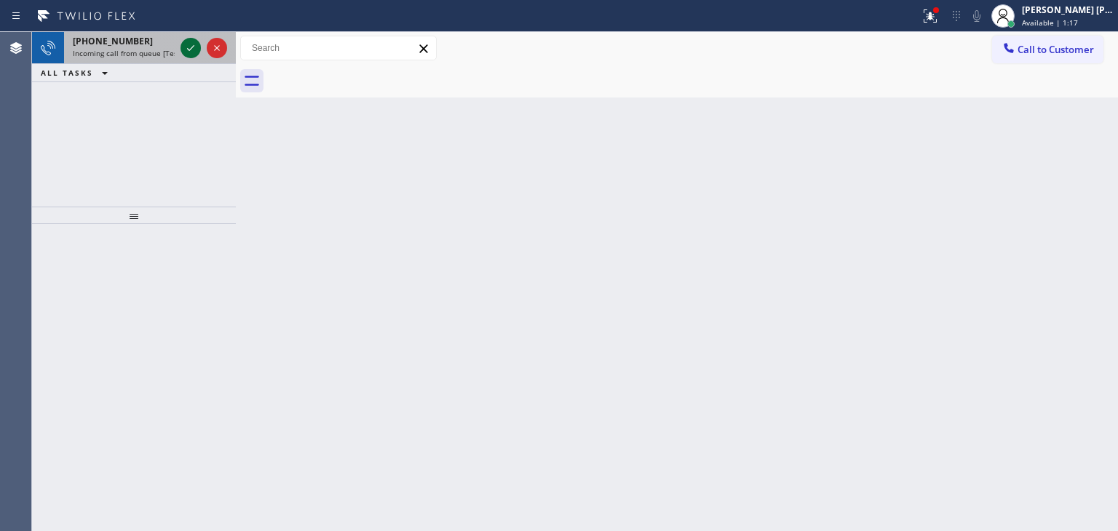
click at [189, 39] on icon at bounding box center [190, 47] width 17 height 17
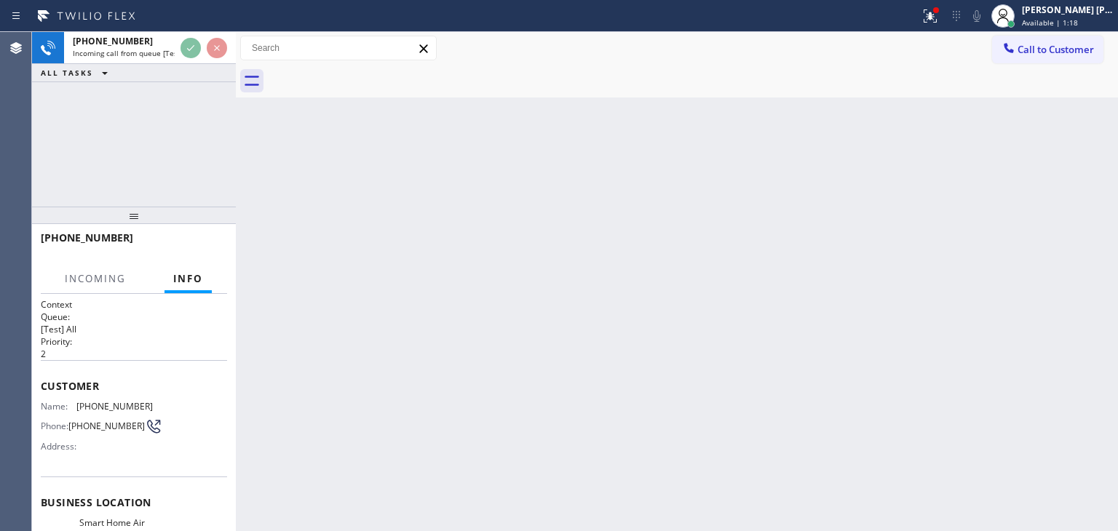
scroll to position [73, 0]
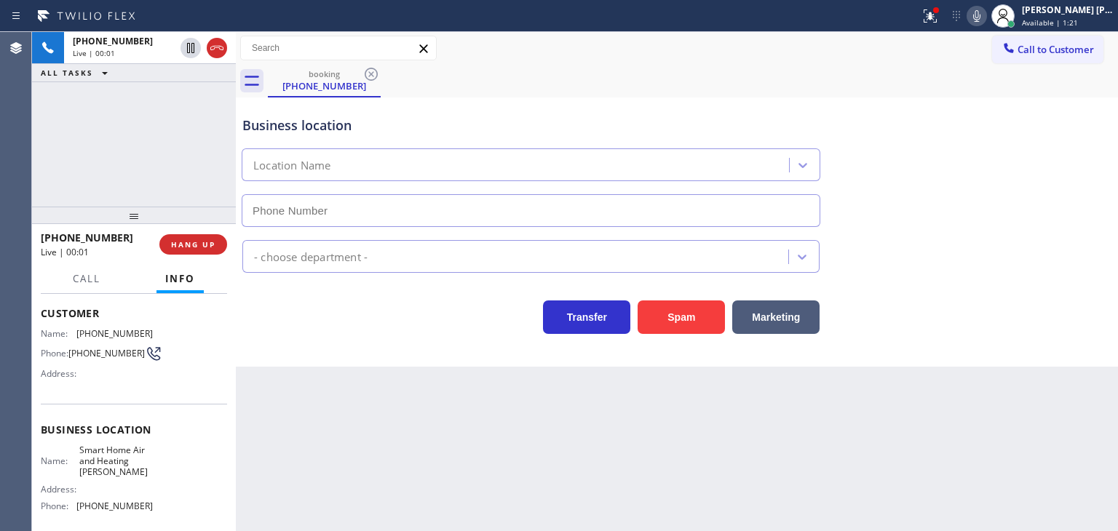
type input "[PHONE_NUMBER]"
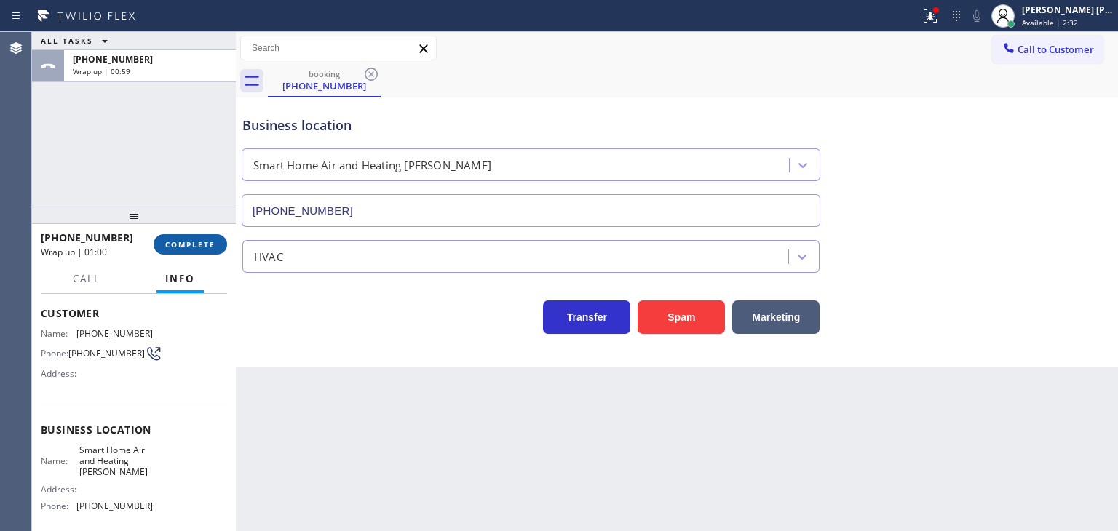
click at [183, 246] on span "COMPLETE" at bounding box center [190, 245] width 50 height 10
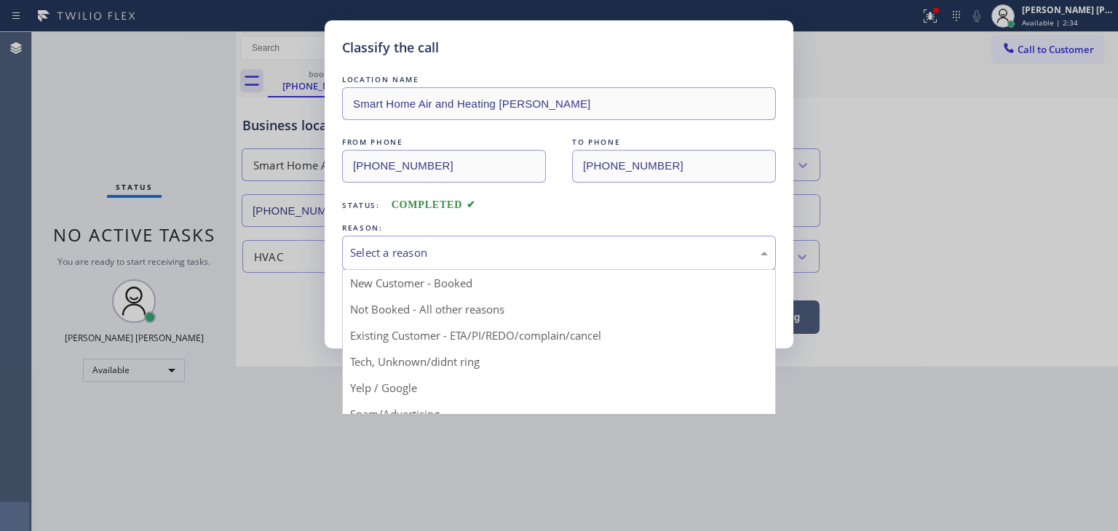
click at [395, 261] on div "Select a reason" at bounding box center [559, 253] width 434 height 34
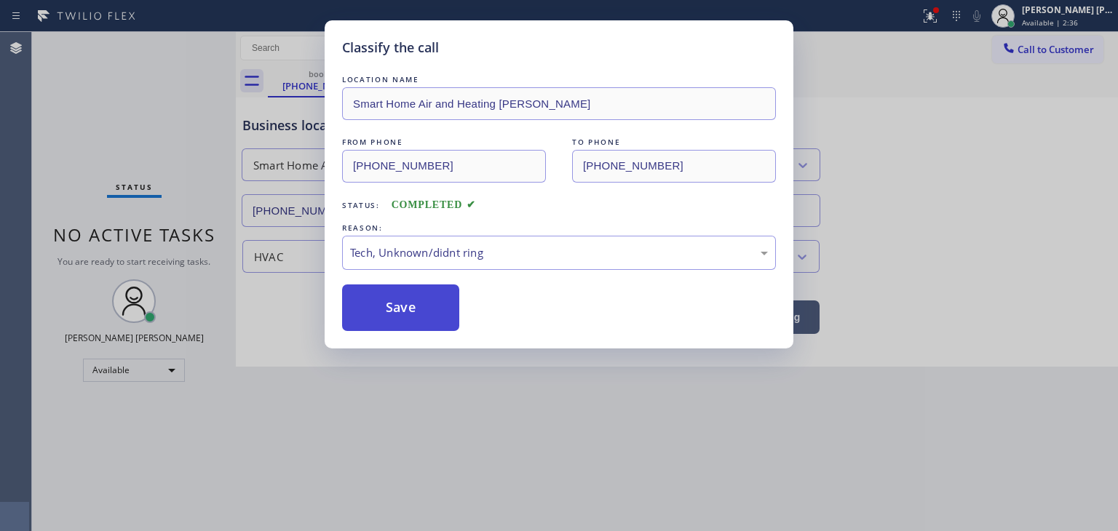
click at [408, 304] on button "Save" at bounding box center [400, 308] width 117 height 47
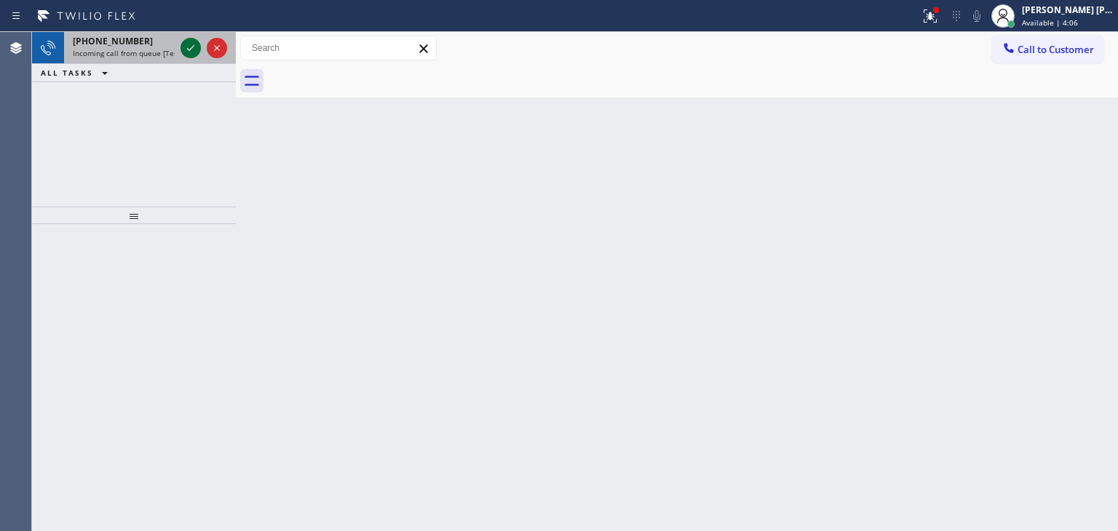
click at [193, 52] on icon at bounding box center [190, 47] width 17 height 17
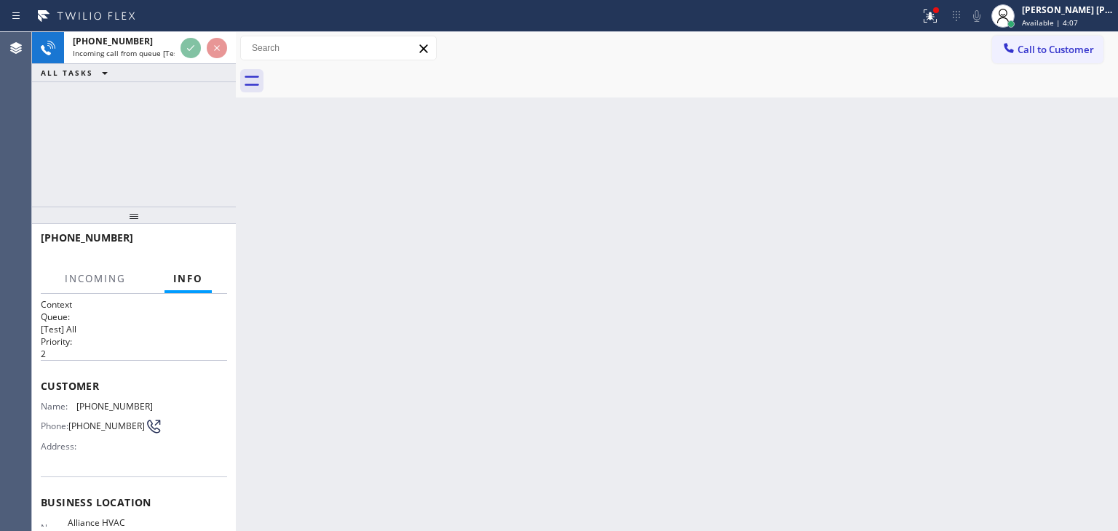
scroll to position [146, 0]
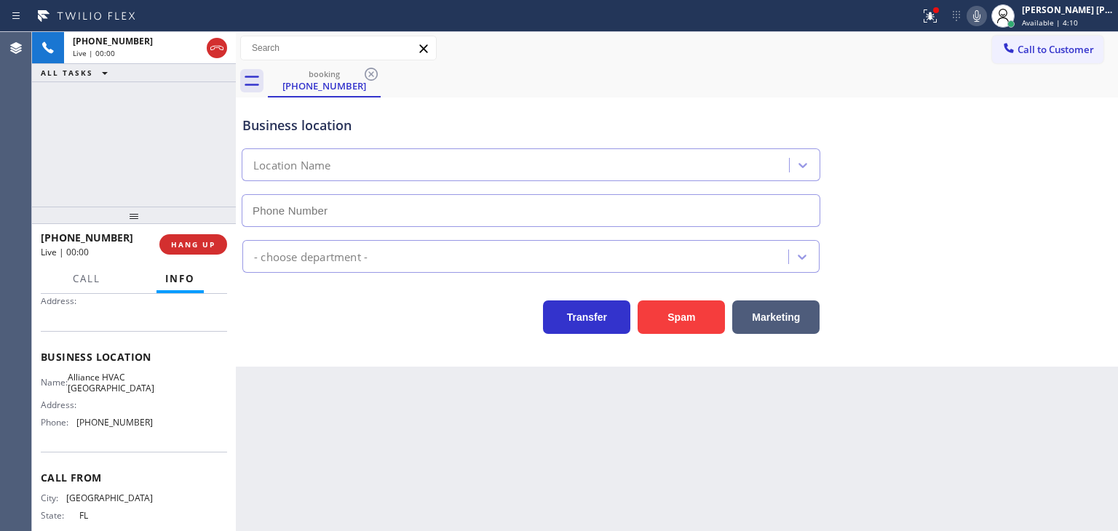
type input "[PHONE_NUMBER]"
click at [986, 18] on icon at bounding box center [976, 15] width 17 height 17
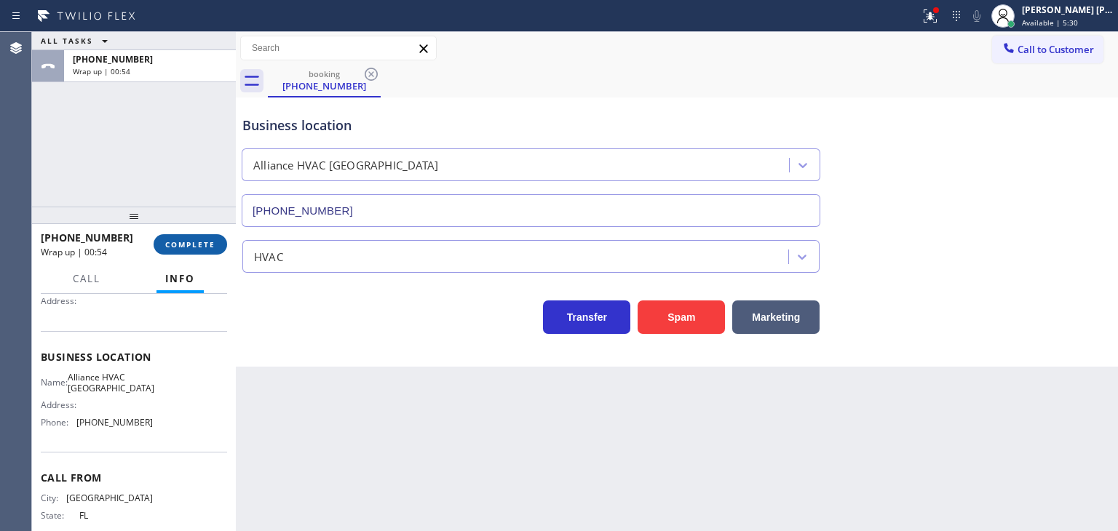
click at [210, 237] on button "COMPLETE" at bounding box center [191, 244] width 74 height 20
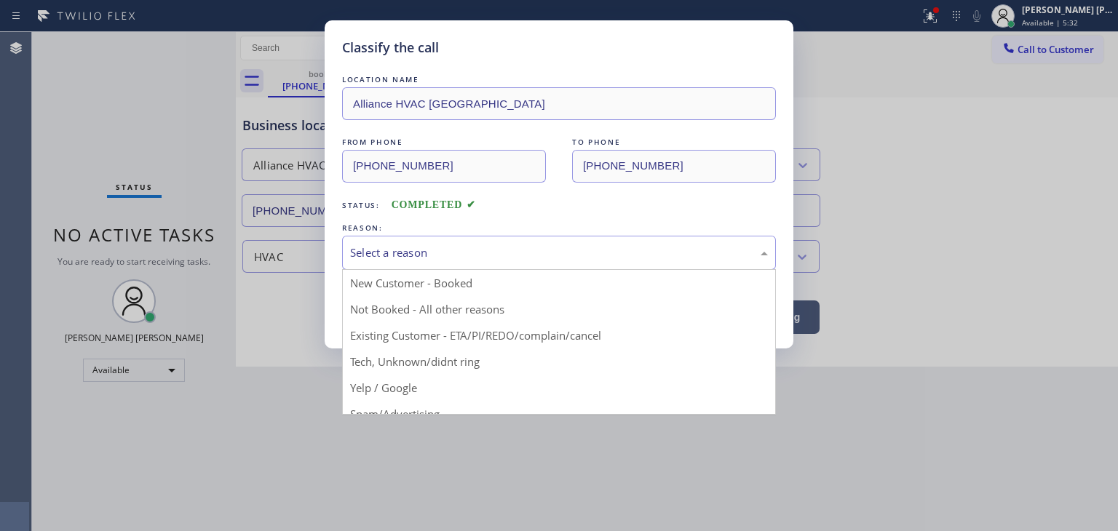
click at [423, 237] on div "Select a reason" at bounding box center [559, 253] width 434 height 34
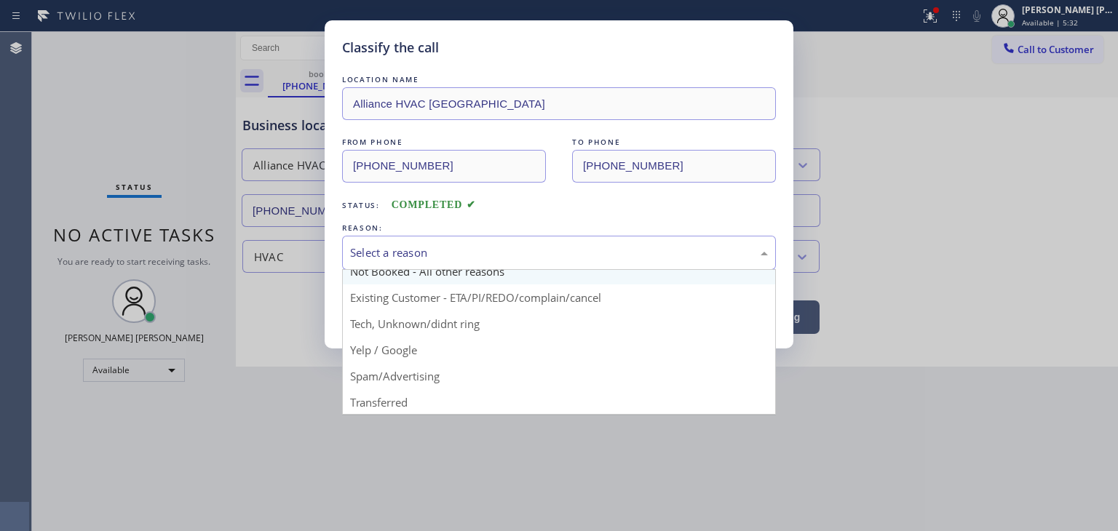
scroll to position [73, 0]
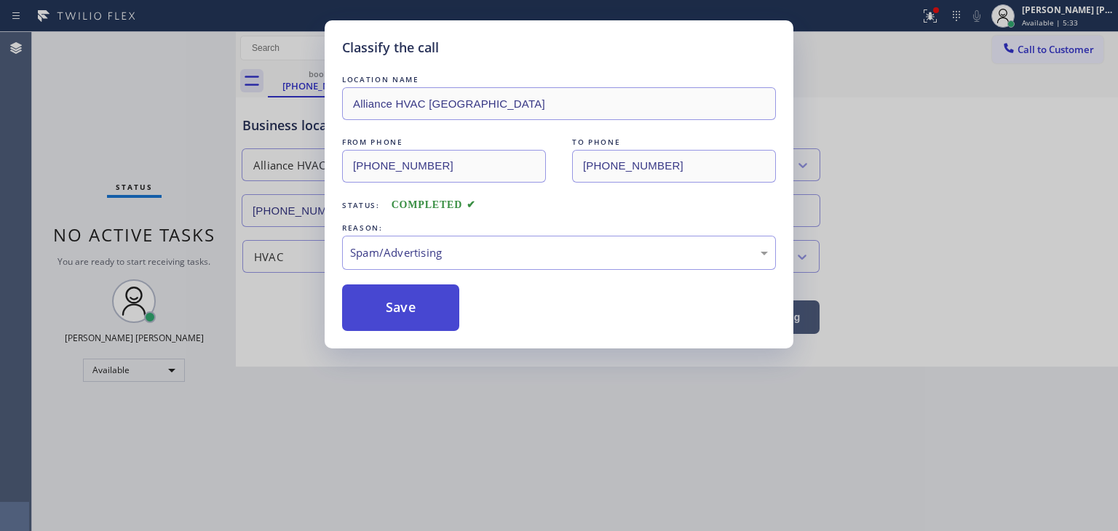
click at [402, 322] on button "Save" at bounding box center [400, 308] width 117 height 47
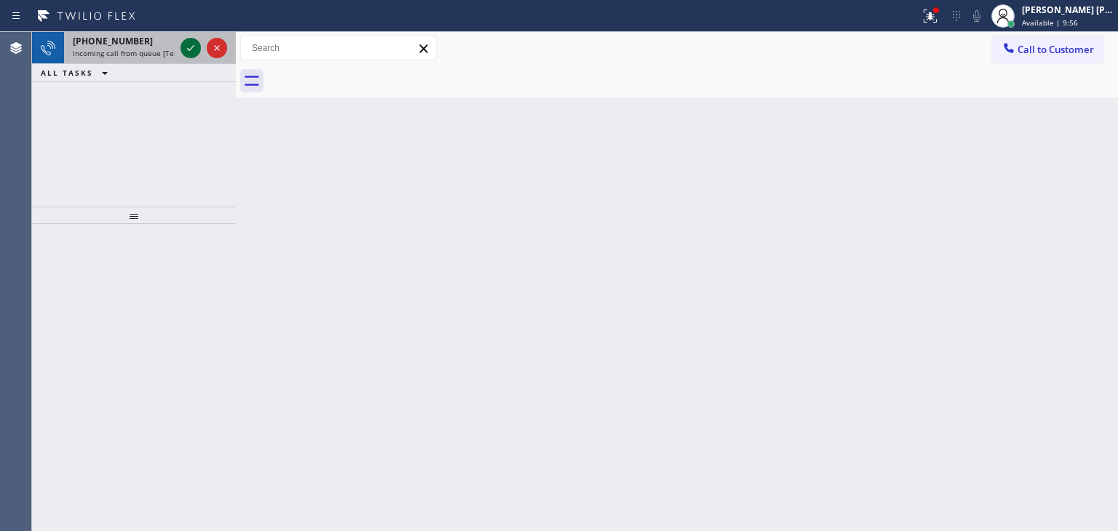
click at [193, 44] on icon at bounding box center [190, 47] width 17 height 17
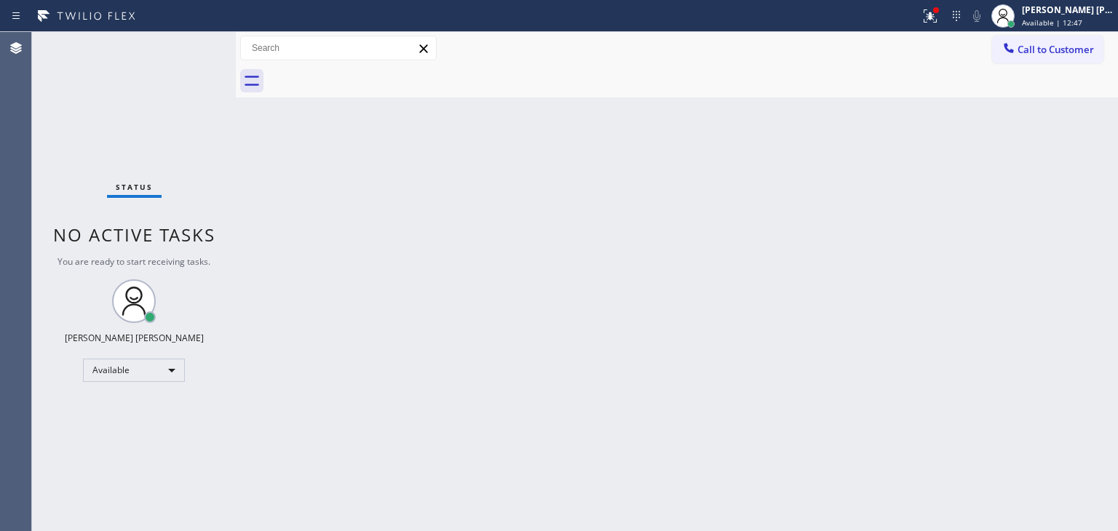
click at [196, 53] on div "Status No active tasks You are ready to start receiving tasks. [PERSON_NAME] [P…" at bounding box center [134, 281] width 204 height 499
click at [186, 47] on div "Status No active tasks You are ready to start receiving tasks. [PERSON_NAME] [P…" at bounding box center [134, 281] width 204 height 499
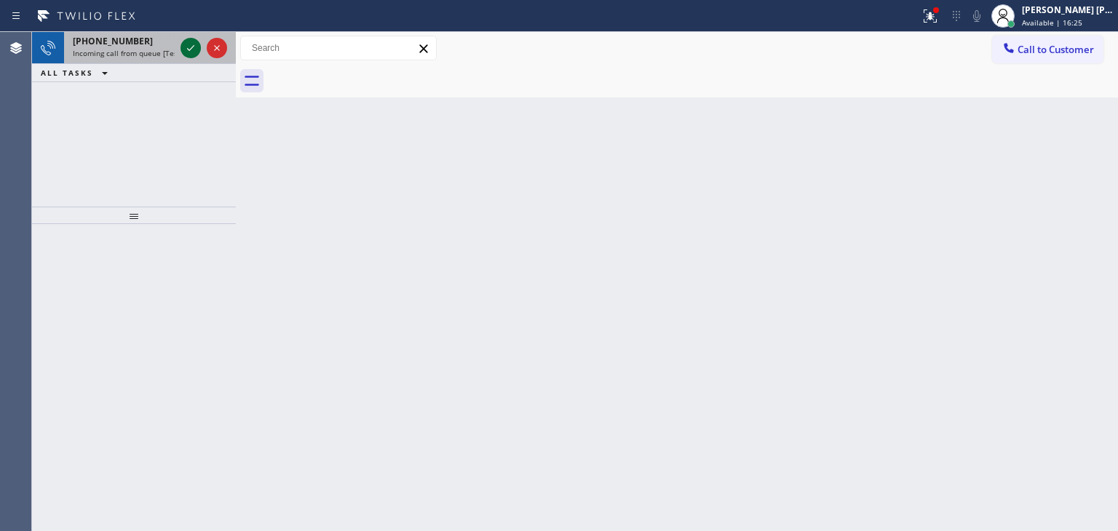
click at [194, 42] on icon at bounding box center [190, 47] width 17 height 17
click at [183, 46] on icon at bounding box center [190, 47] width 17 height 17
click at [190, 47] on icon at bounding box center [190, 47] width 17 height 17
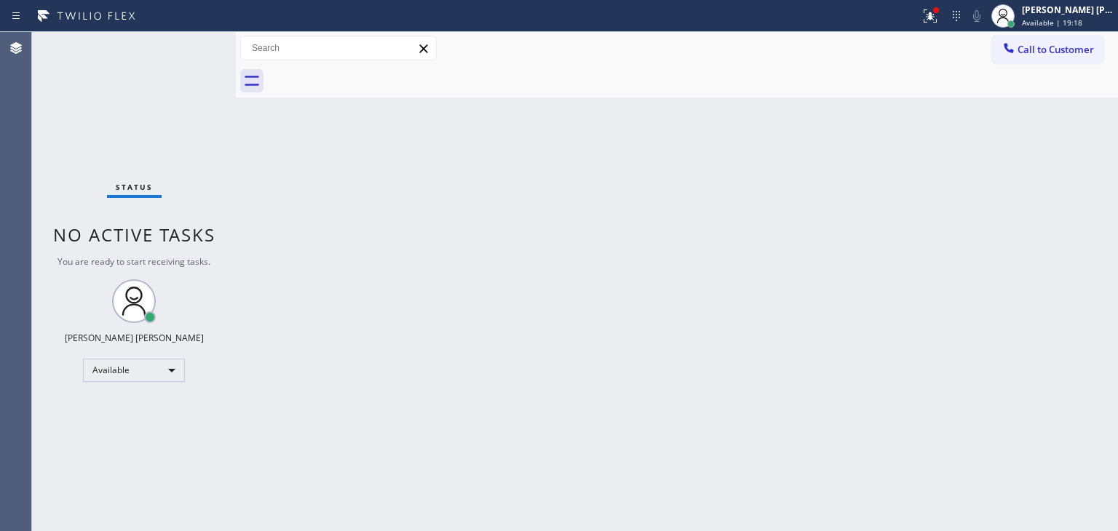
click at [186, 41] on div "Status No active tasks You are ready to start receiving tasks. [PERSON_NAME] [P…" at bounding box center [134, 281] width 204 height 499
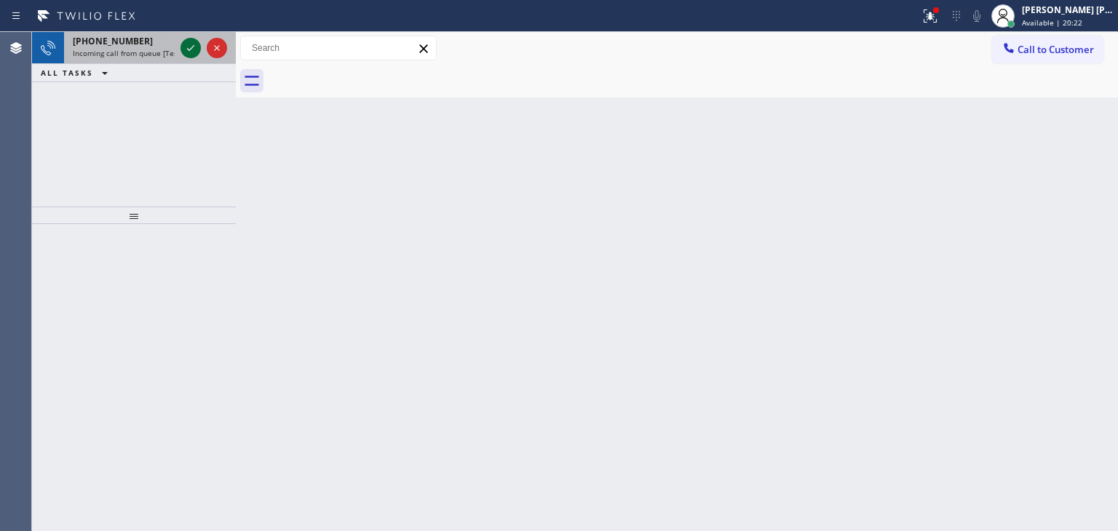
click at [185, 41] on icon at bounding box center [190, 47] width 17 height 17
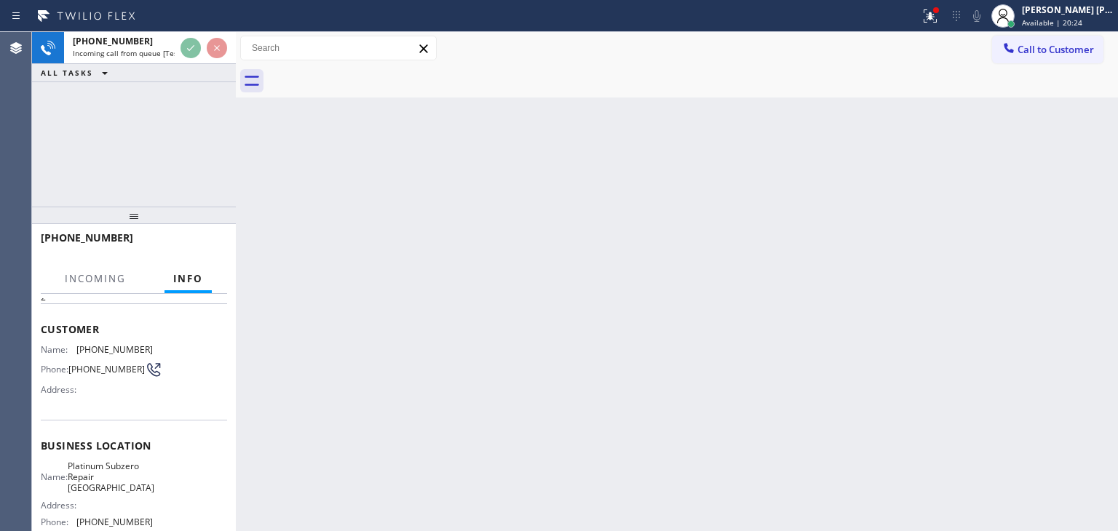
scroll to position [73, 0]
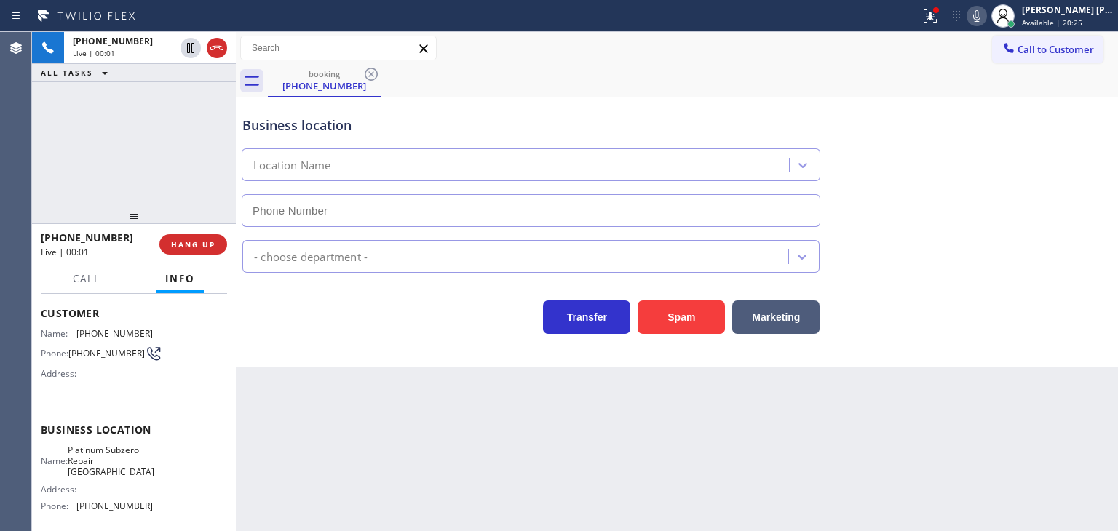
type input "[PHONE_NUMBER]"
click at [986, 18] on icon at bounding box center [976, 15] width 17 height 17
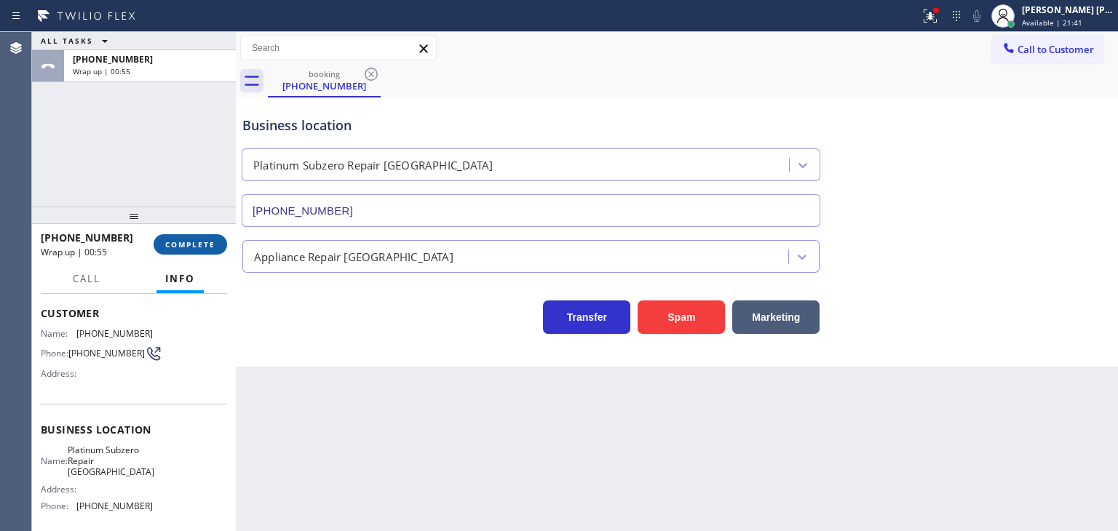
click at [189, 242] on span "COMPLETE" at bounding box center [190, 245] width 50 height 10
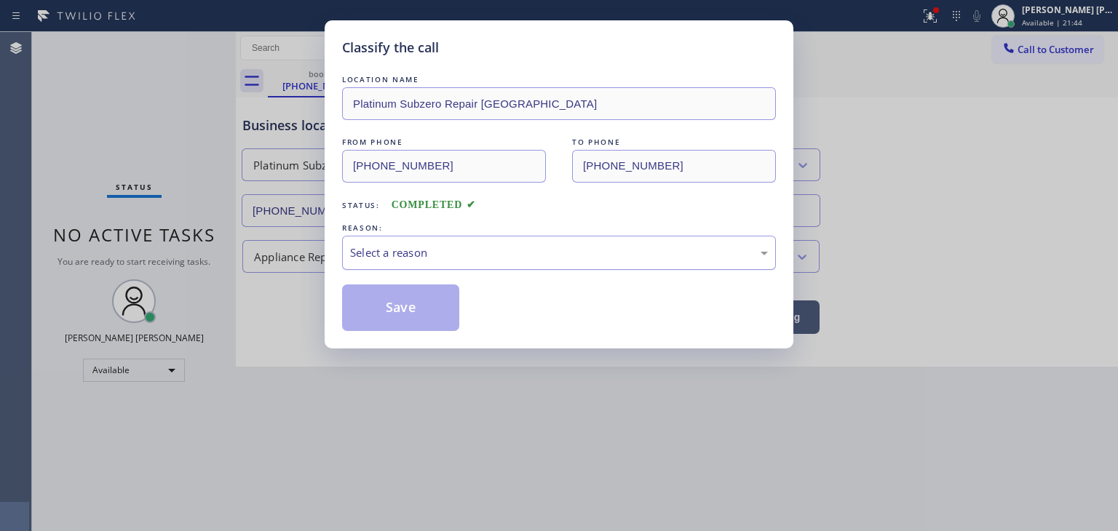
click at [466, 251] on div "Select a reason" at bounding box center [559, 253] width 418 height 17
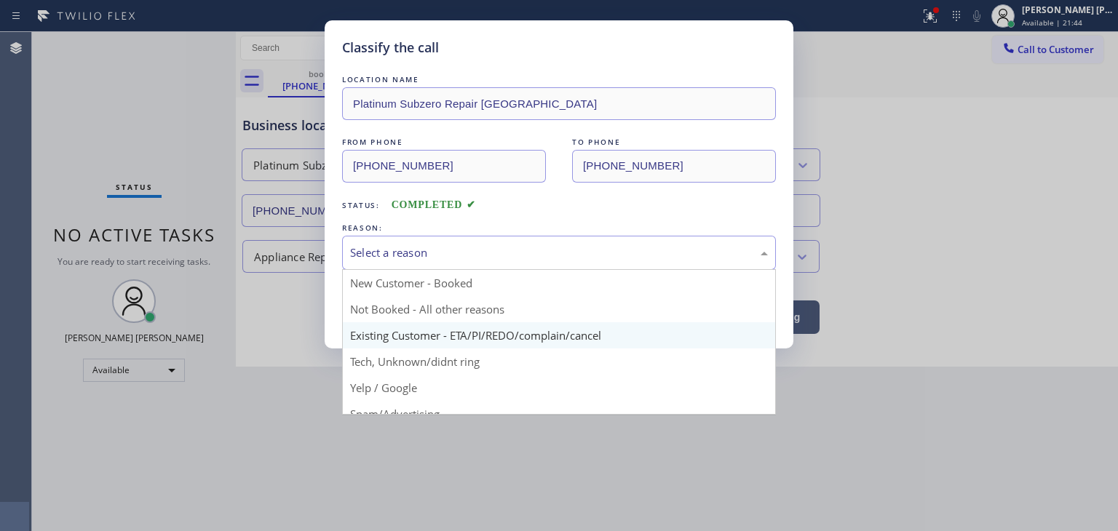
scroll to position [73, 0]
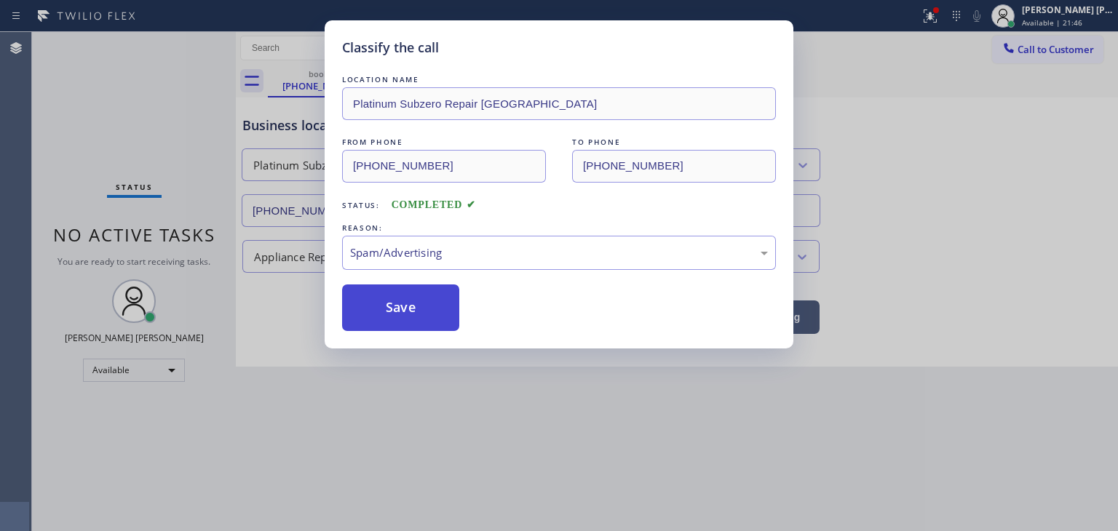
click at [400, 315] on button "Save" at bounding box center [400, 308] width 117 height 47
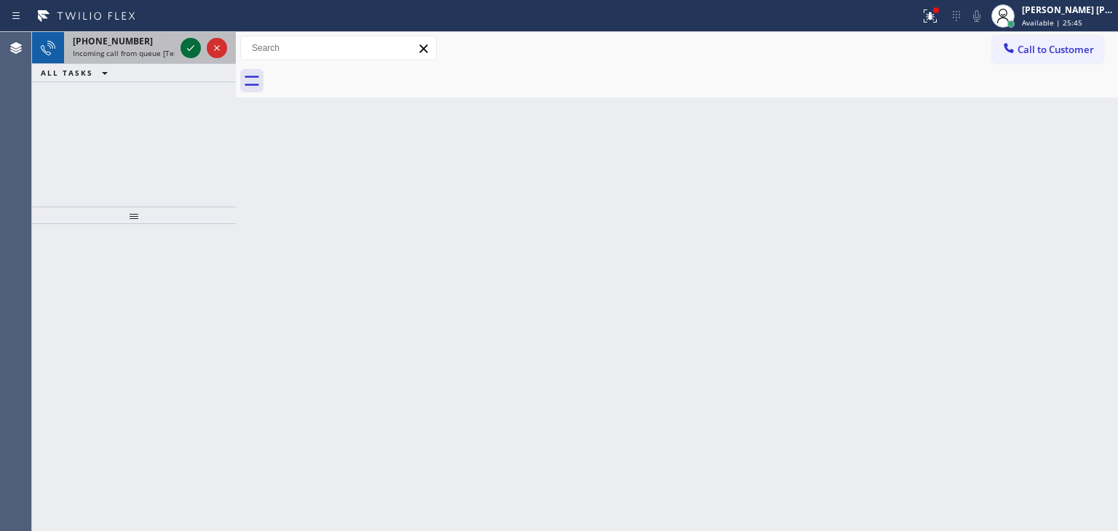
click at [188, 50] on icon at bounding box center [190, 48] width 7 height 6
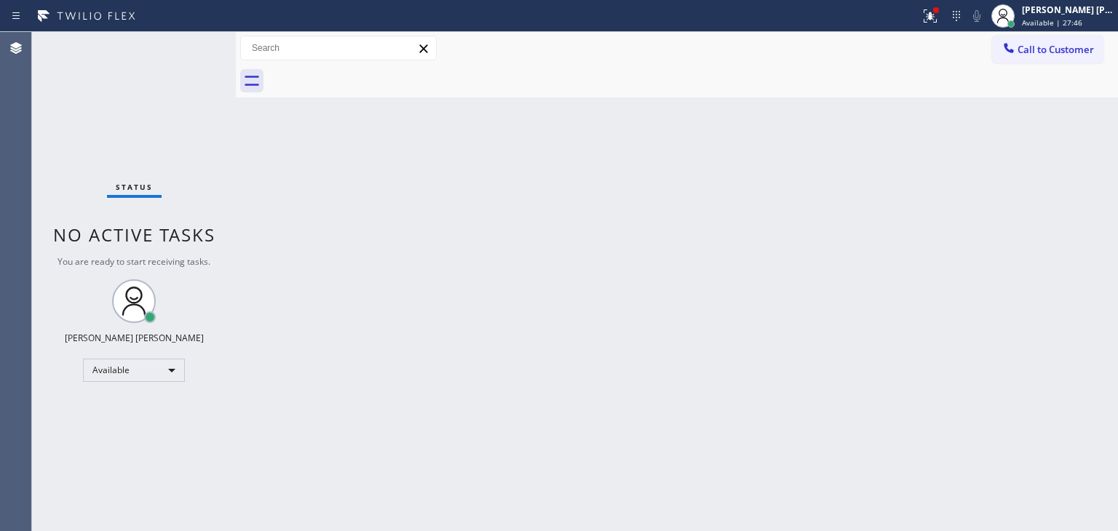
click at [192, 51] on div "Status No active tasks You are ready to start receiving tasks. [PERSON_NAME] [P…" at bounding box center [134, 281] width 204 height 499
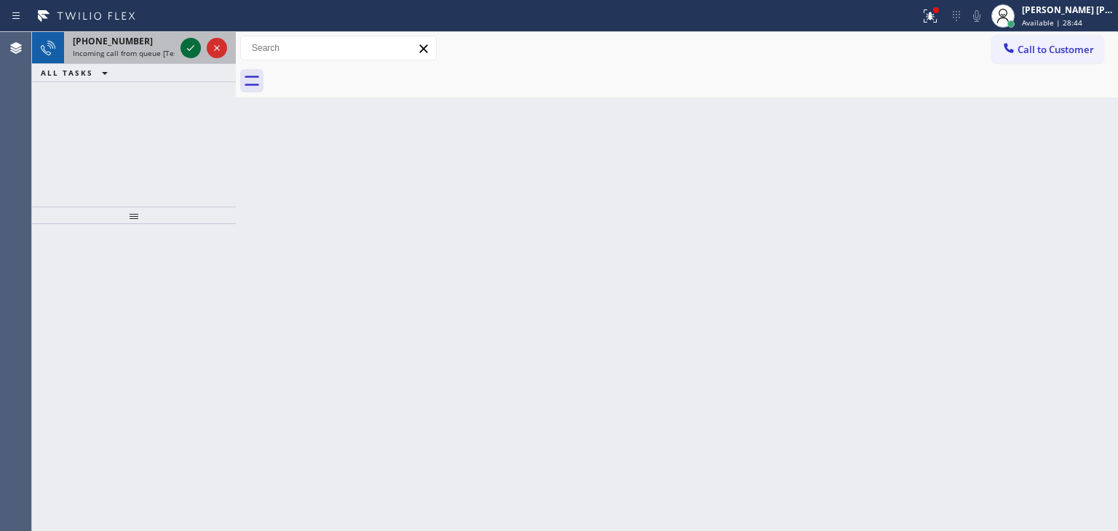
click at [192, 46] on icon at bounding box center [190, 47] width 17 height 17
click at [183, 50] on icon at bounding box center [190, 47] width 17 height 17
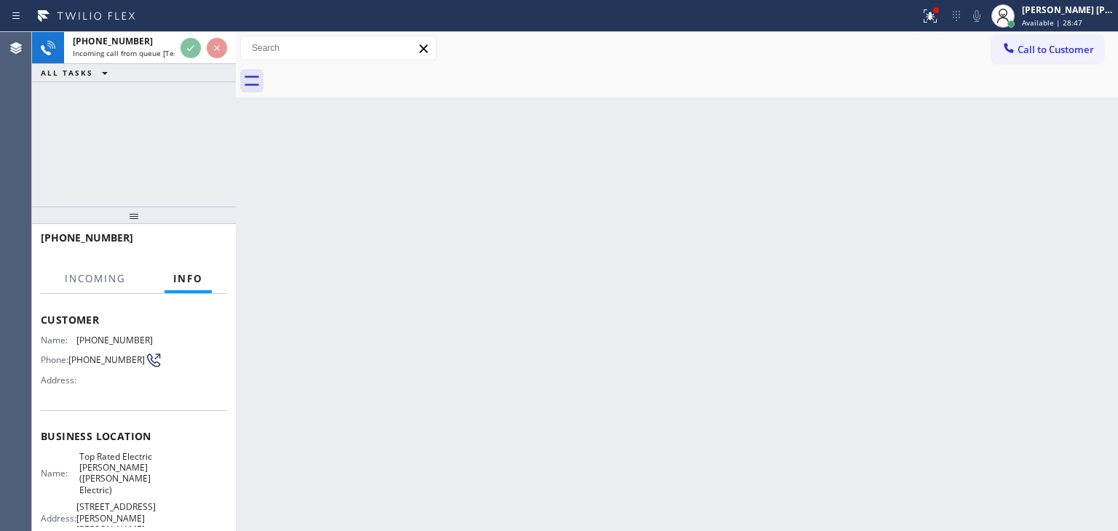
scroll to position [73, 0]
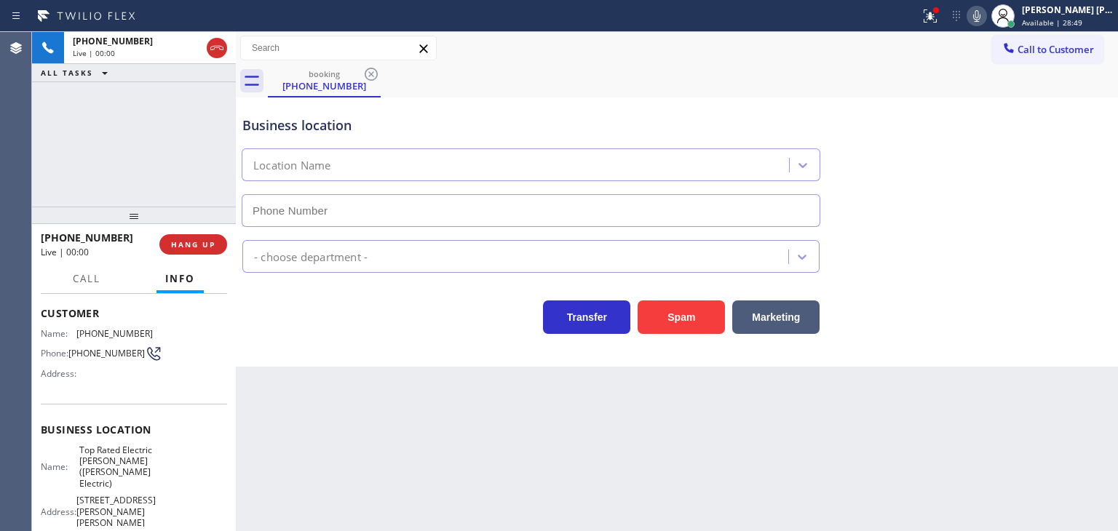
type input "[PHONE_NUMBER]"
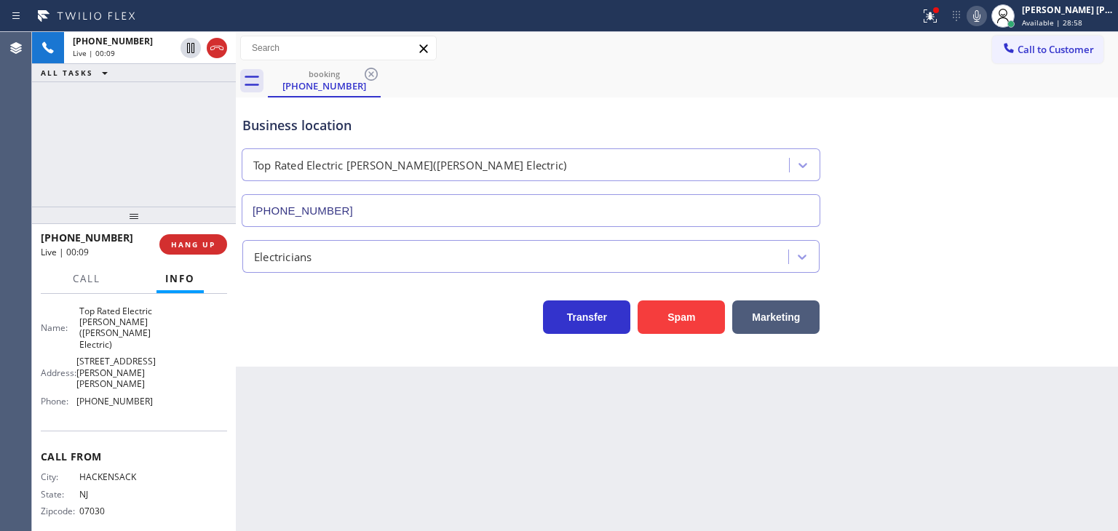
scroll to position [218, 0]
drag, startPoint x: 118, startPoint y: 236, endPoint x: 51, endPoint y: 236, distance: 67.0
click at [51, 236] on div "[PHONE_NUMBER]" at bounding box center [95, 238] width 108 height 14
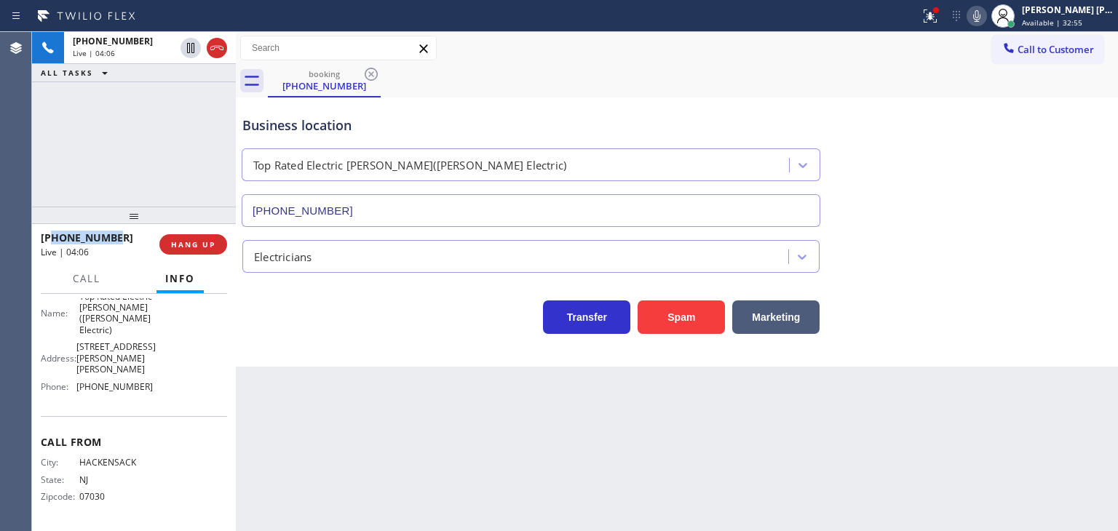
scroll to position [239, 0]
drag, startPoint x: 159, startPoint y: 386, endPoint x: 79, endPoint y: 385, distance: 80.8
click at [79, 385] on div "Name: Top Rated Electric [PERSON_NAME]([PERSON_NAME] Electric) Address: [STREET…" at bounding box center [134, 345] width 186 height 108
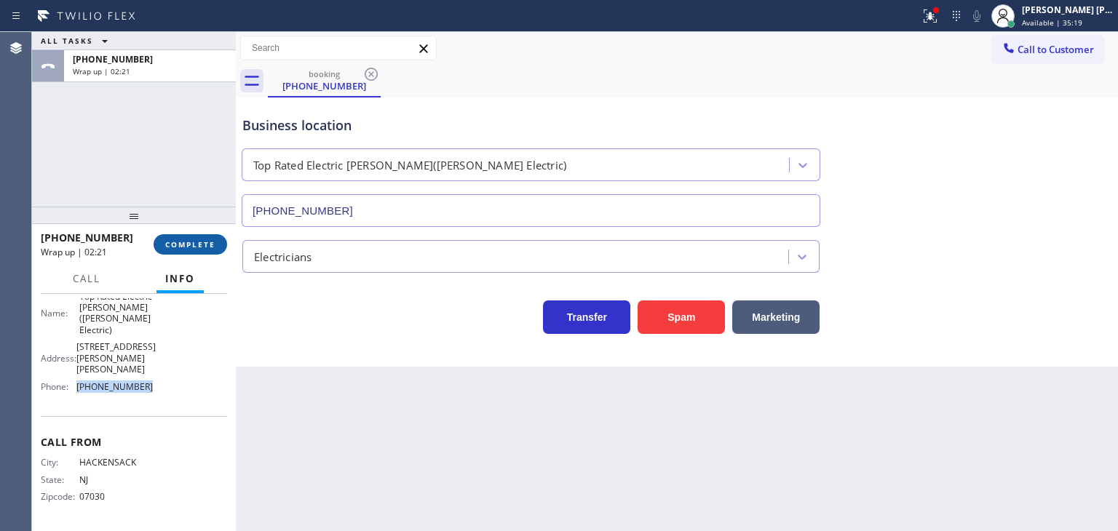
click at [207, 248] on span "COMPLETE" at bounding box center [190, 245] width 50 height 10
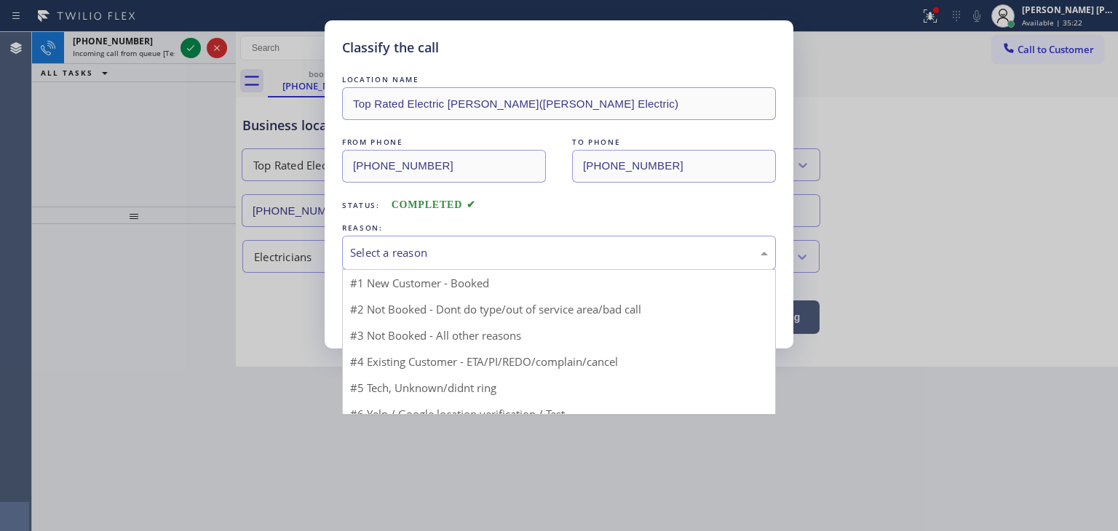
click at [407, 246] on div "Select a reason" at bounding box center [559, 253] width 418 height 17
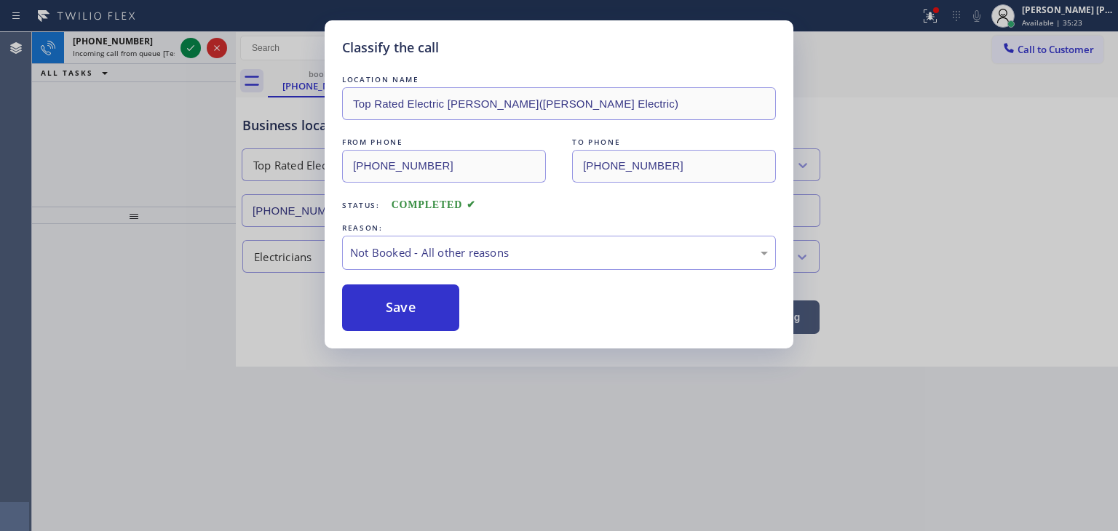
click at [396, 312] on button "Save" at bounding box center [400, 308] width 117 height 47
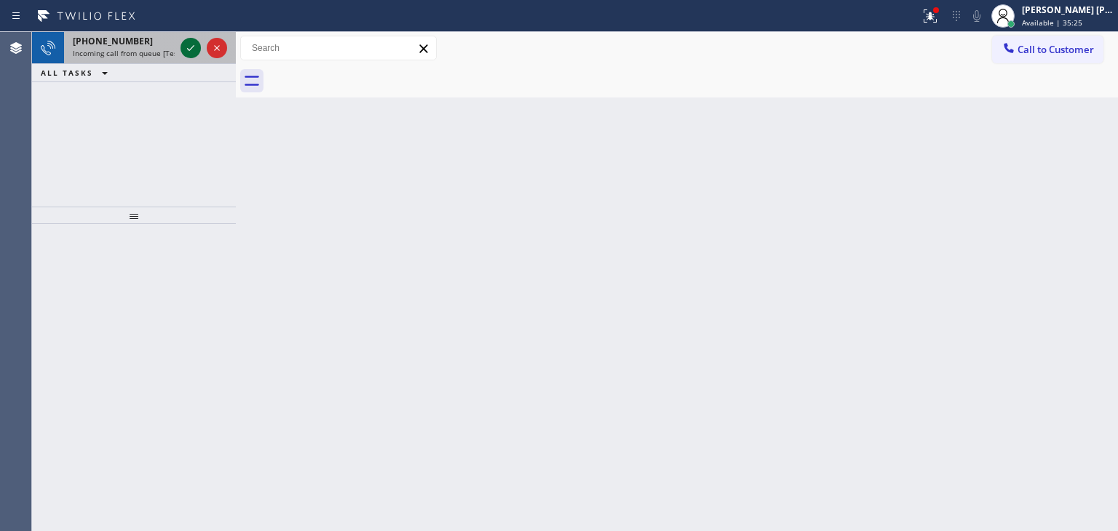
click at [195, 56] on icon at bounding box center [190, 47] width 17 height 17
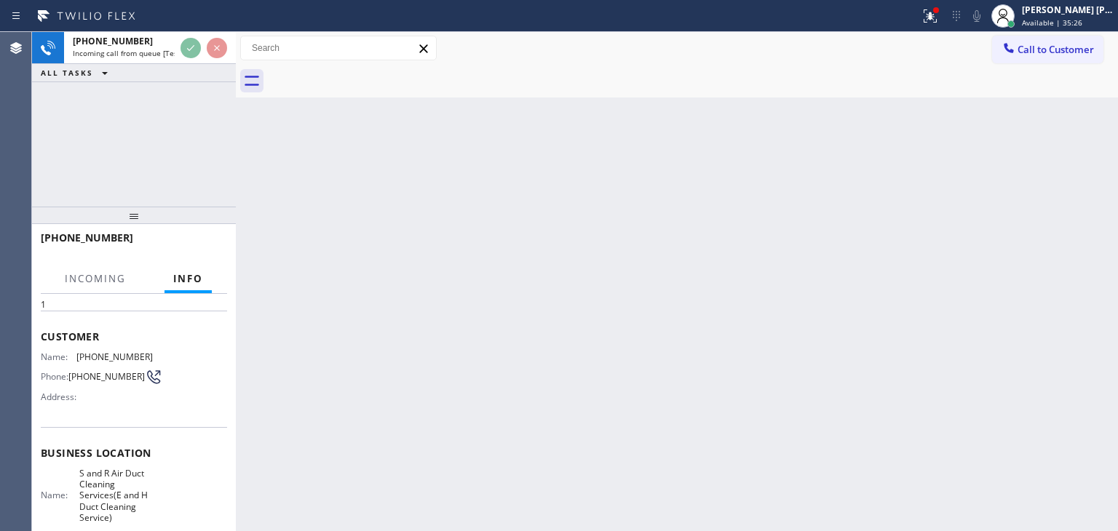
scroll to position [146, 0]
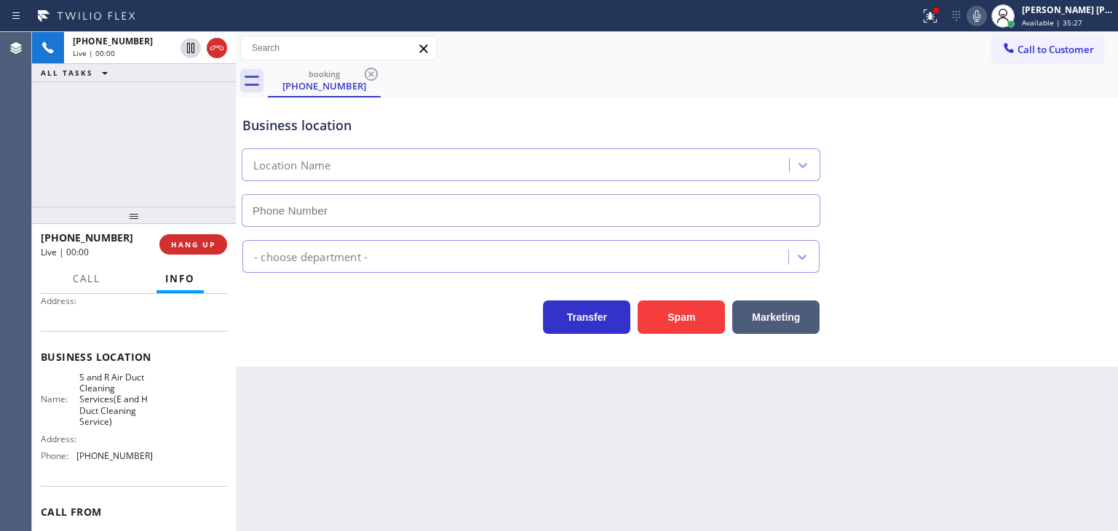
type input "[PHONE_NUMBER]"
drag, startPoint x: 126, startPoint y: 238, endPoint x: 50, endPoint y: 232, distance: 75.9
click at [50, 232] on div "[PHONE_NUMBER]" at bounding box center [95, 238] width 108 height 14
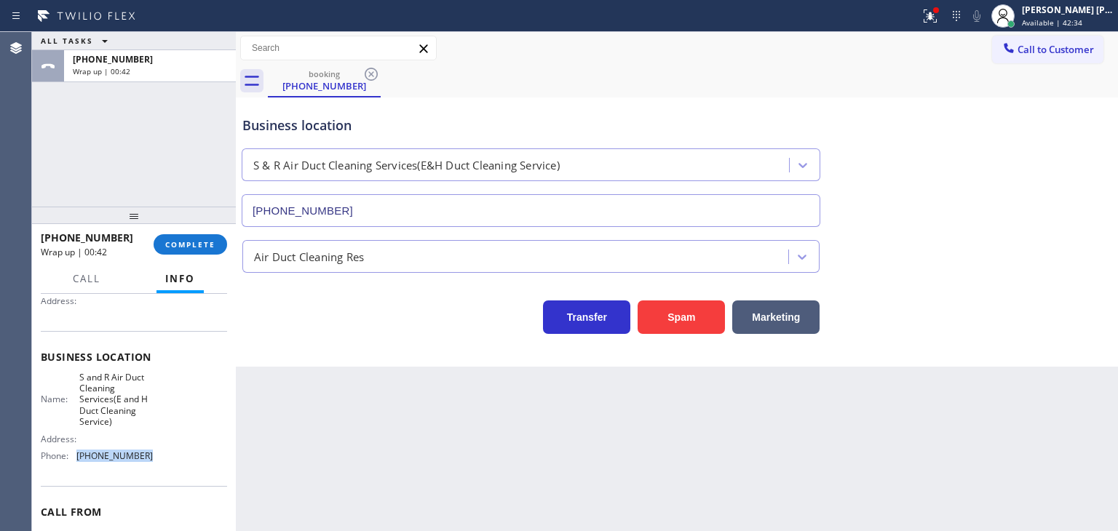
drag, startPoint x: 157, startPoint y: 464, endPoint x: 77, endPoint y: 464, distance: 79.4
click at [77, 464] on div "Name: S and R Air Duct Cleaning Services(E and H Duct Cleaning Service) Address…" at bounding box center [134, 420] width 186 height 96
click at [181, 240] on span "COMPLETE" at bounding box center [190, 245] width 50 height 10
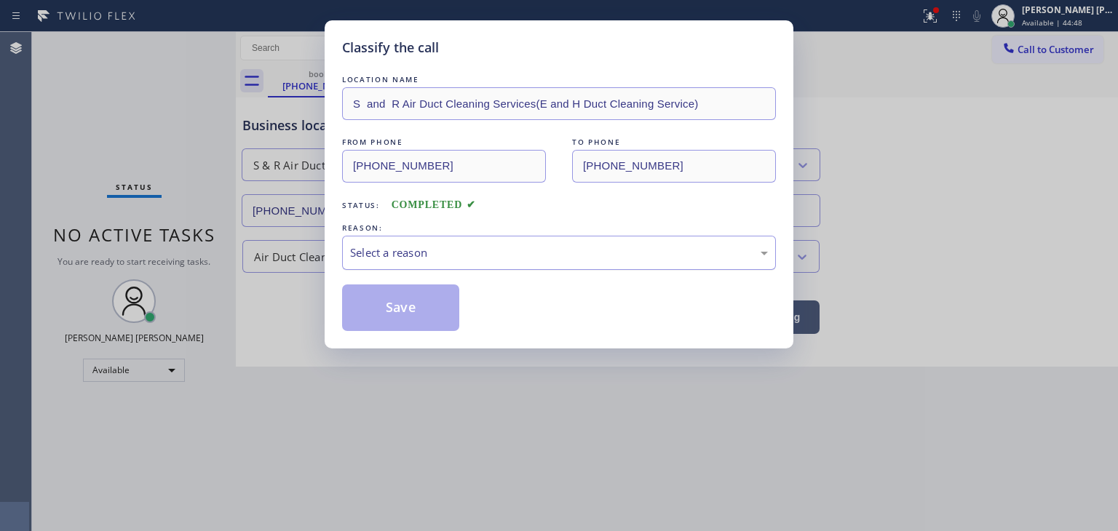
click at [462, 245] on div "Select a reason" at bounding box center [559, 253] width 418 height 17
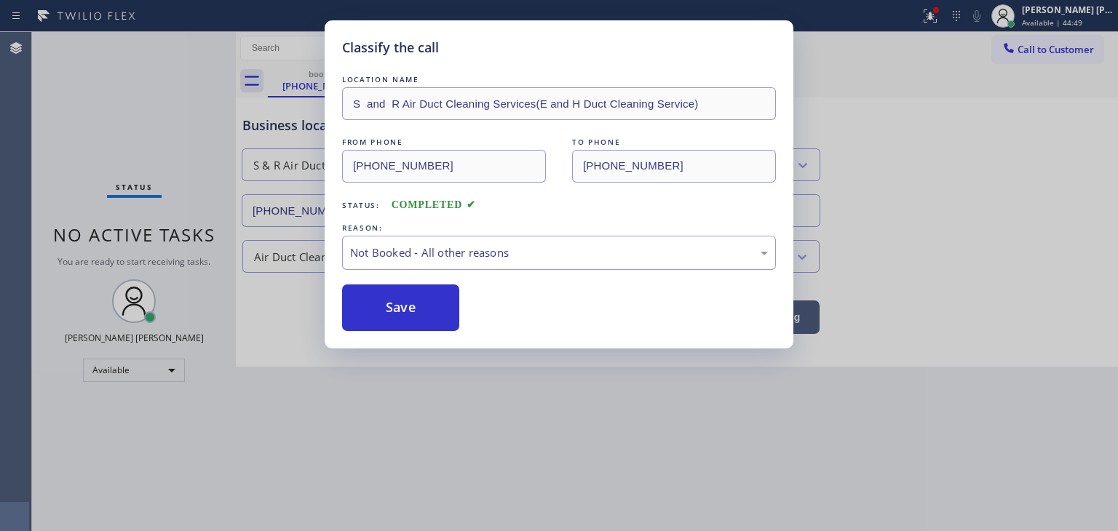
click at [414, 309] on button "Save" at bounding box center [400, 308] width 117 height 47
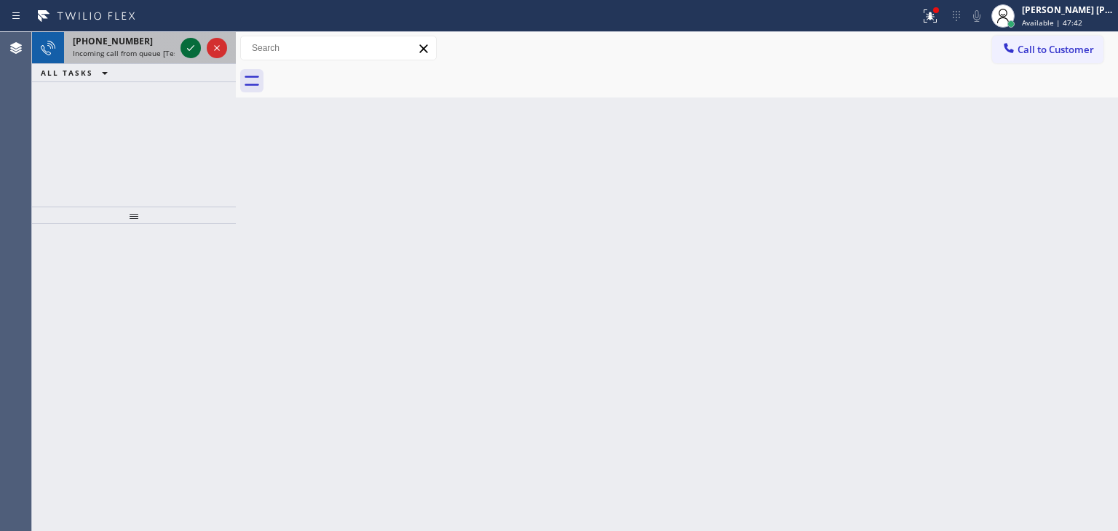
click at [188, 48] on icon at bounding box center [190, 47] width 17 height 17
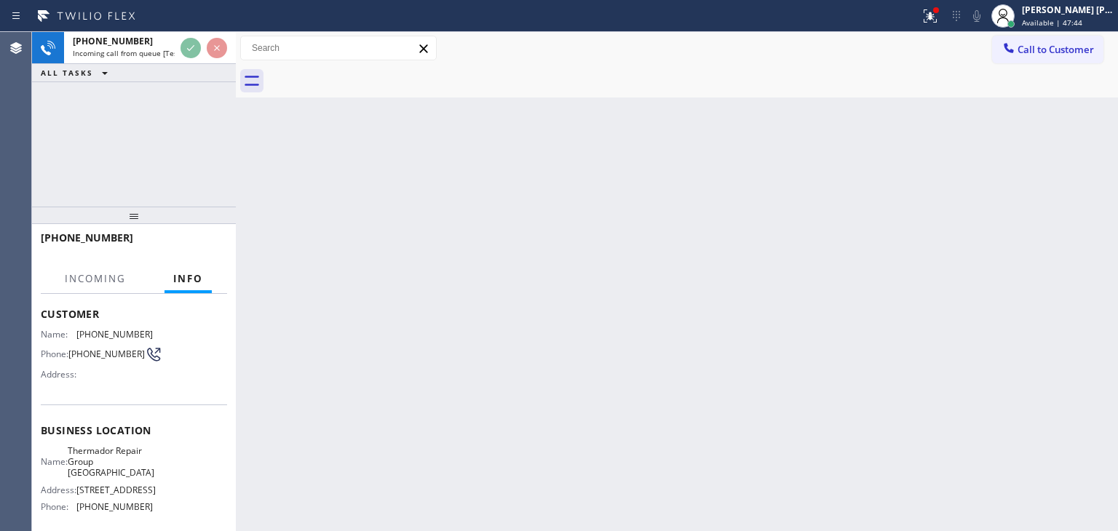
scroll to position [73, 0]
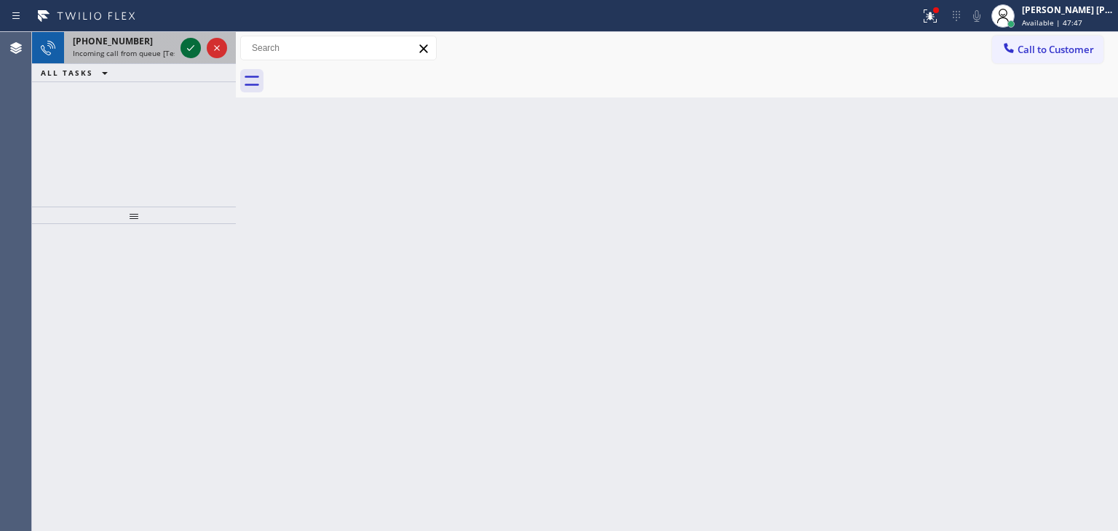
click at [192, 51] on icon at bounding box center [190, 47] width 17 height 17
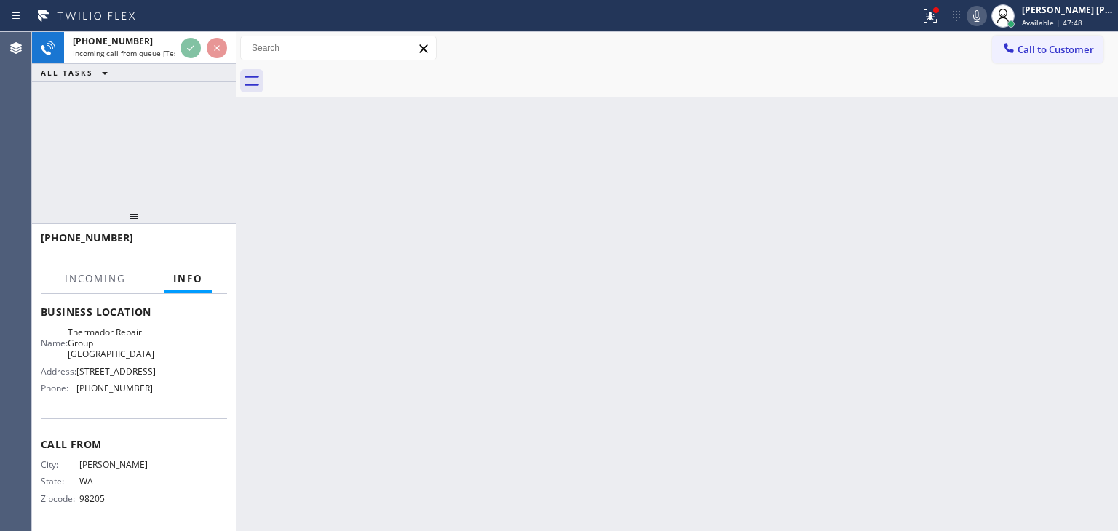
scroll to position [205, 0]
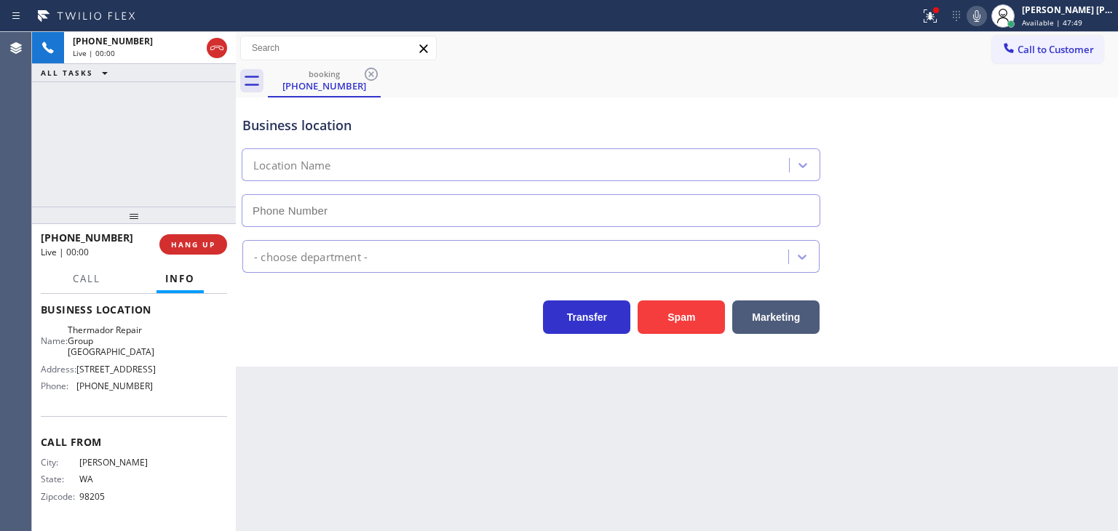
type input "[PHONE_NUMBER]"
click at [986, 15] on icon at bounding box center [976, 15] width 17 height 17
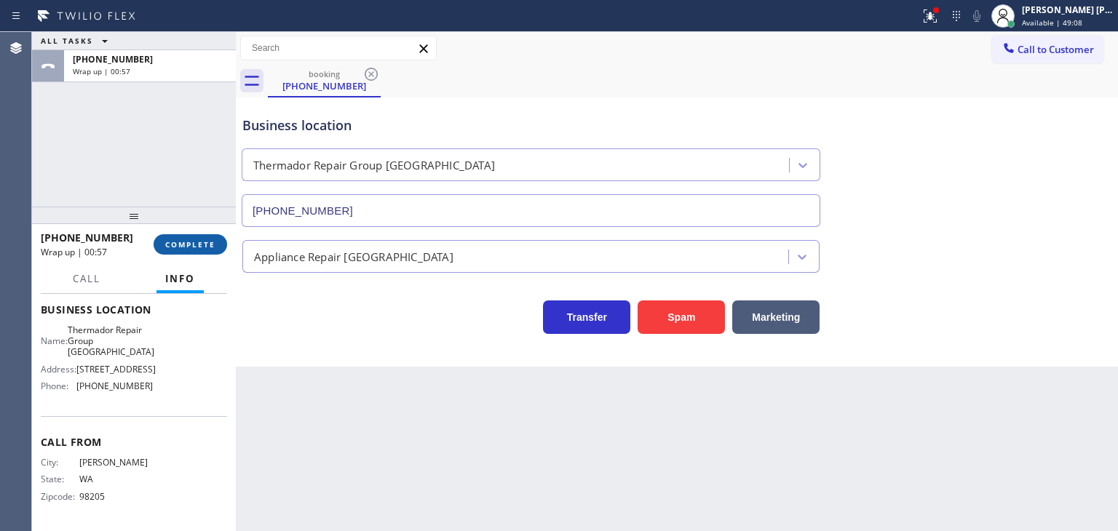
click at [194, 240] on span "COMPLETE" at bounding box center [190, 245] width 50 height 10
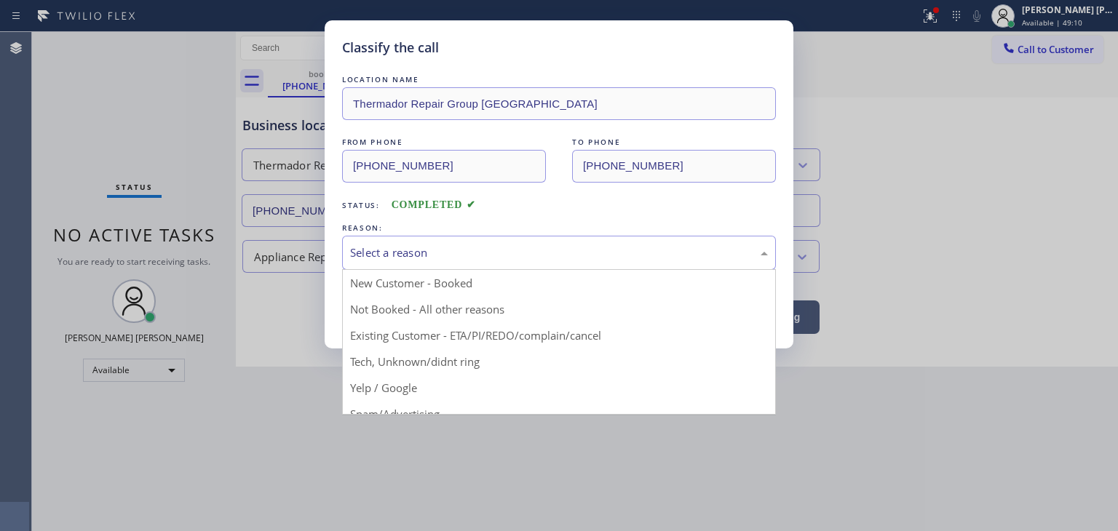
click at [418, 256] on div "Select a reason" at bounding box center [559, 253] width 418 height 17
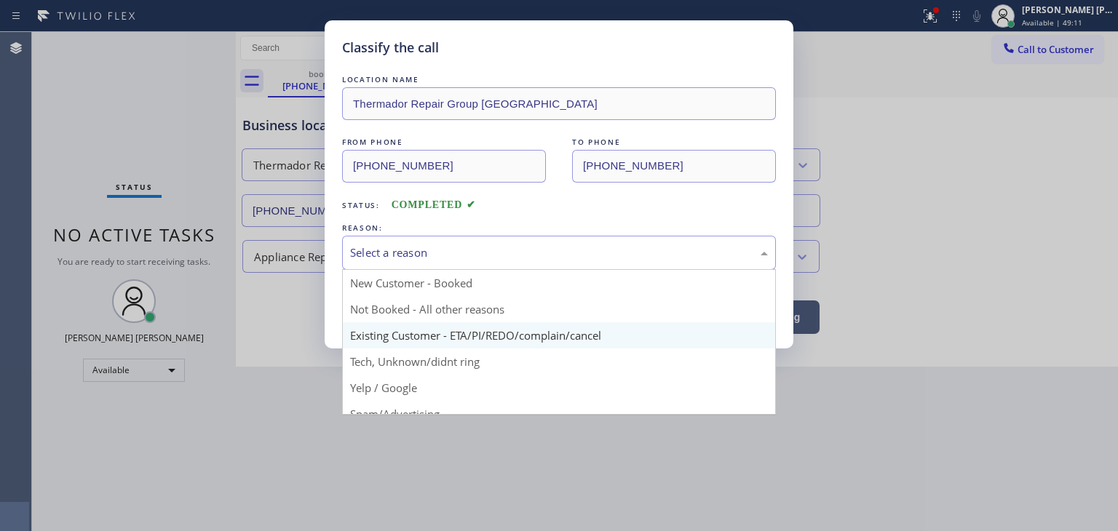
scroll to position [73, 0]
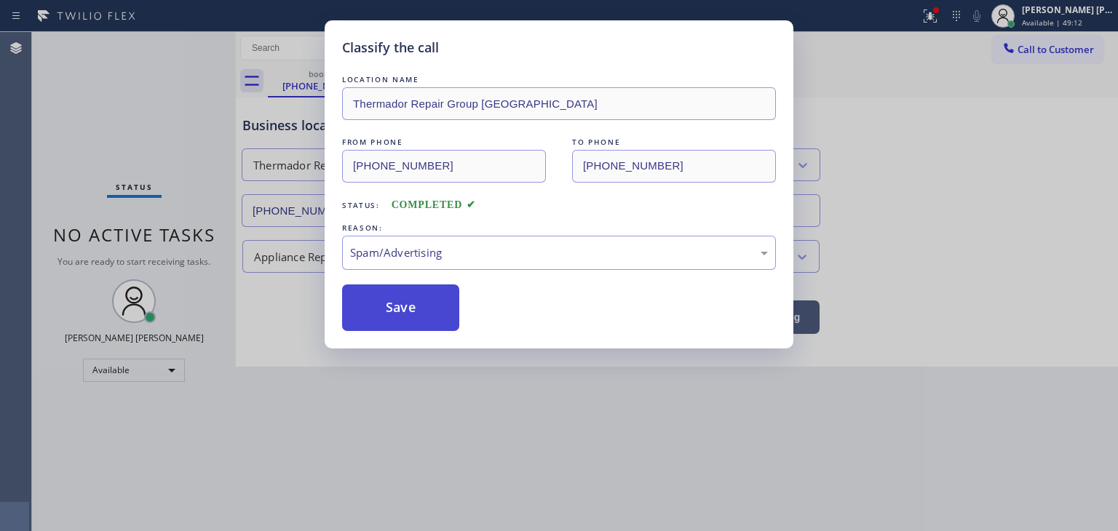
click at [401, 306] on button "Save" at bounding box center [400, 308] width 117 height 47
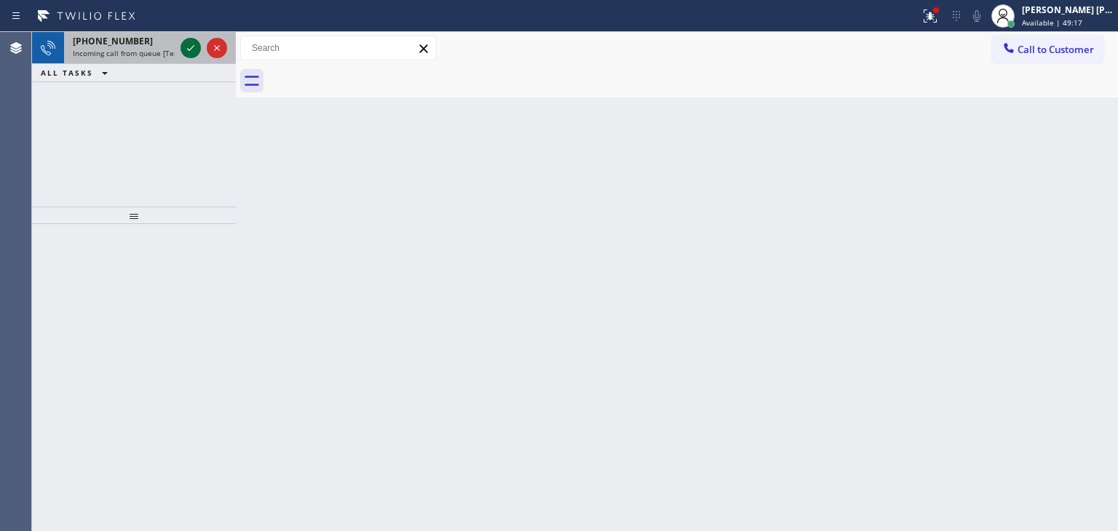
click at [191, 41] on icon at bounding box center [190, 47] width 17 height 17
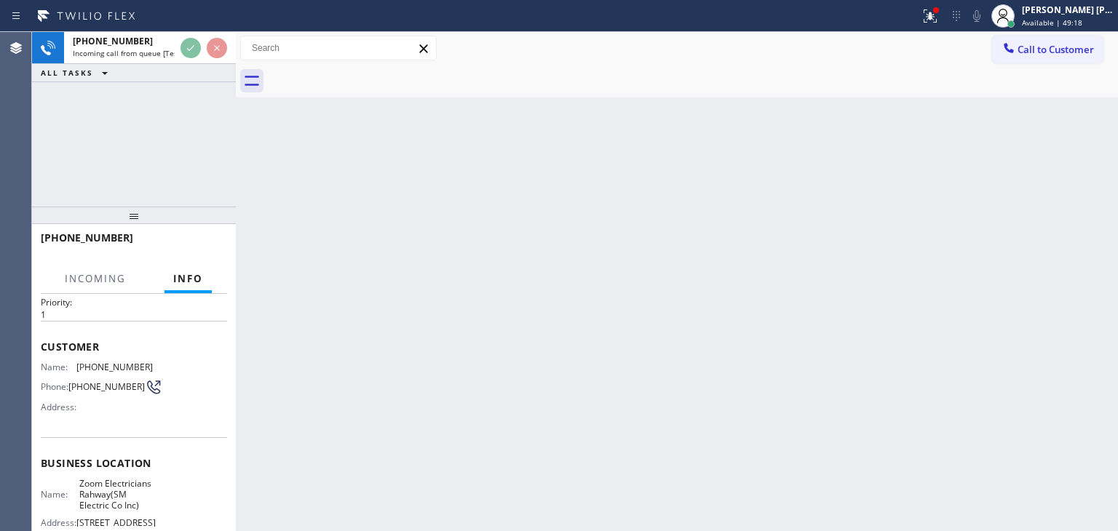
scroll to position [73, 0]
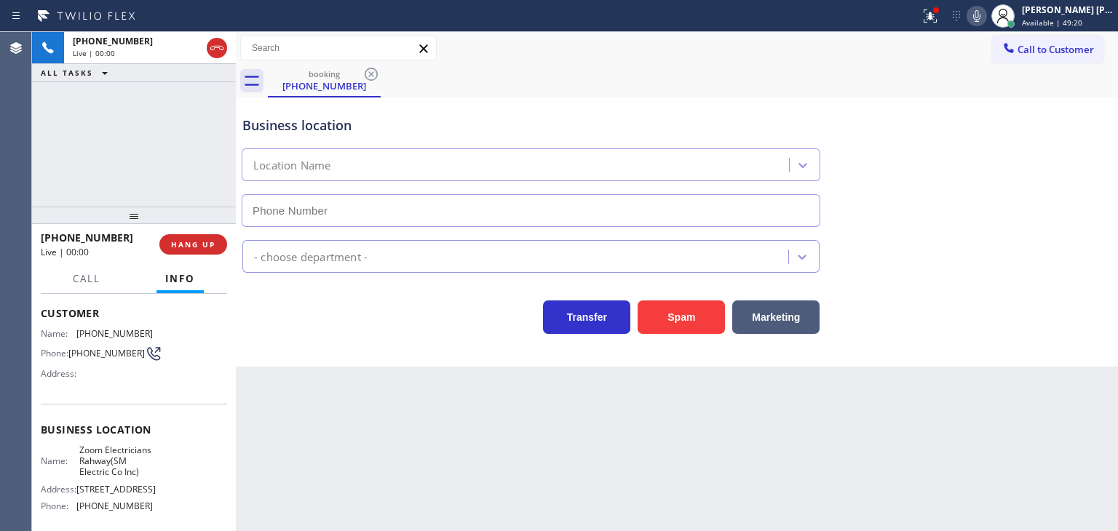
type input "[PHONE_NUMBER]"
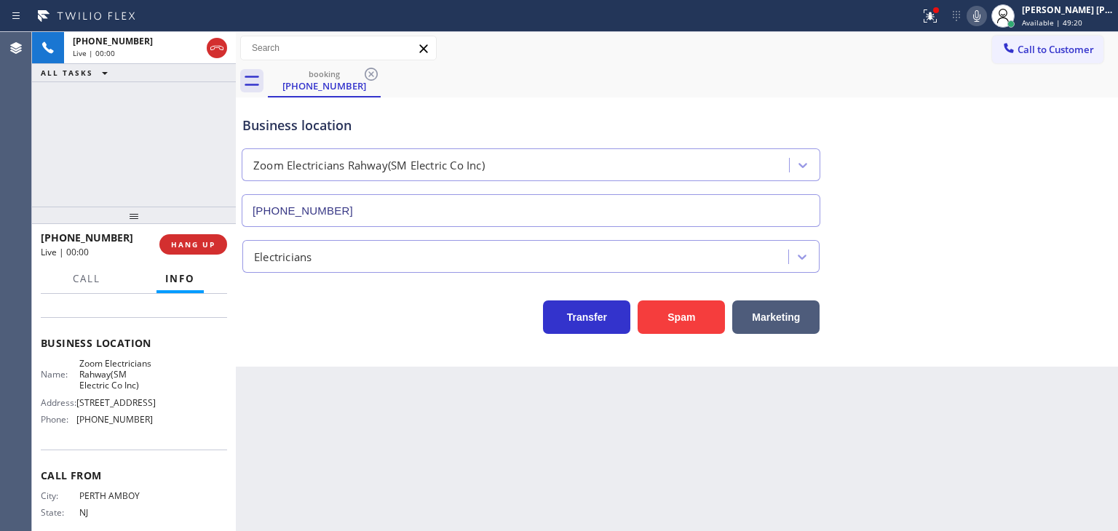
scroll to position [218, 0]
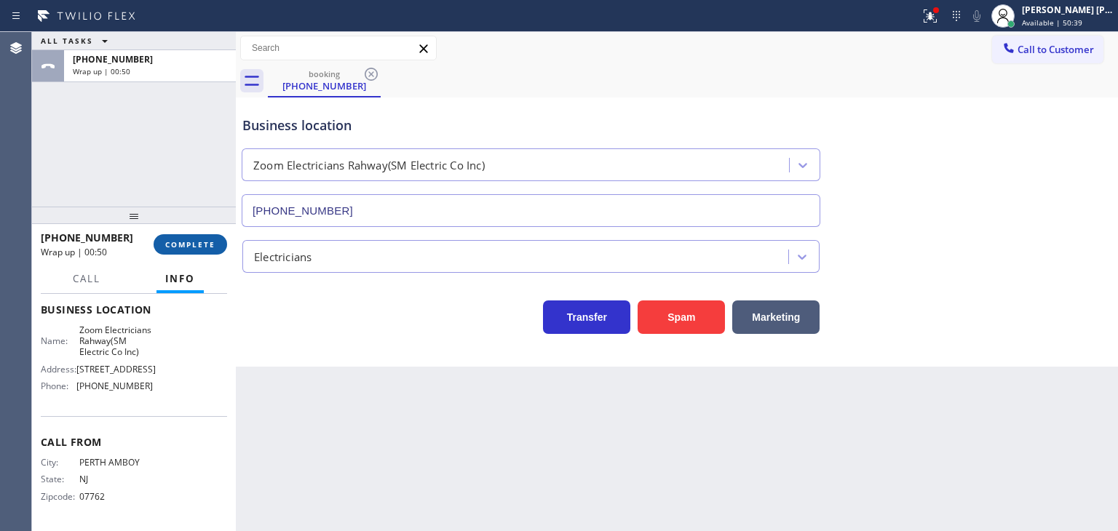
click at [207, 250] on button "COMPLETE" at bounding box center [191, 244] width 74 height 20
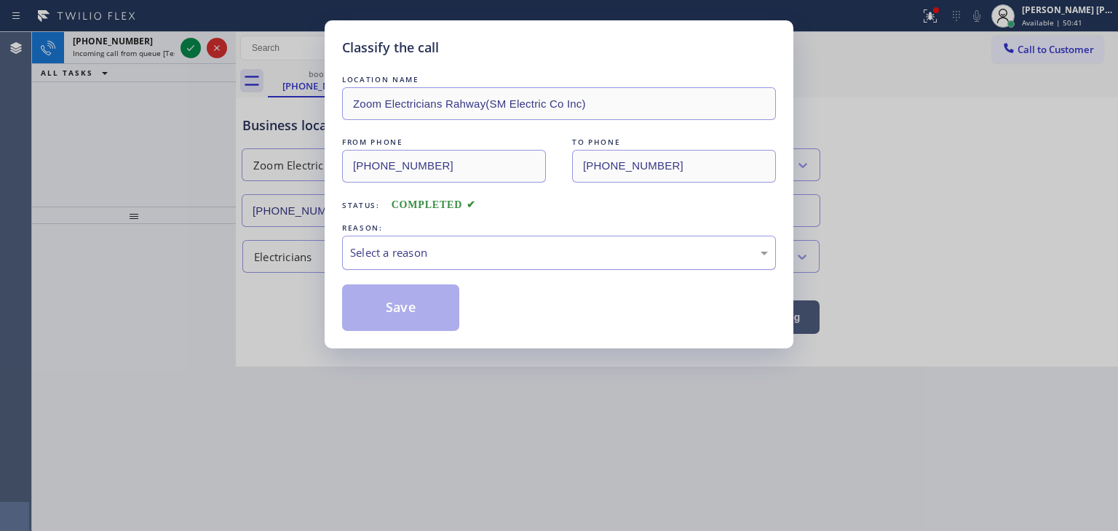
click at [406, 264] on div "Select a reason" at bounding box center [559, 253] width 434 height 34
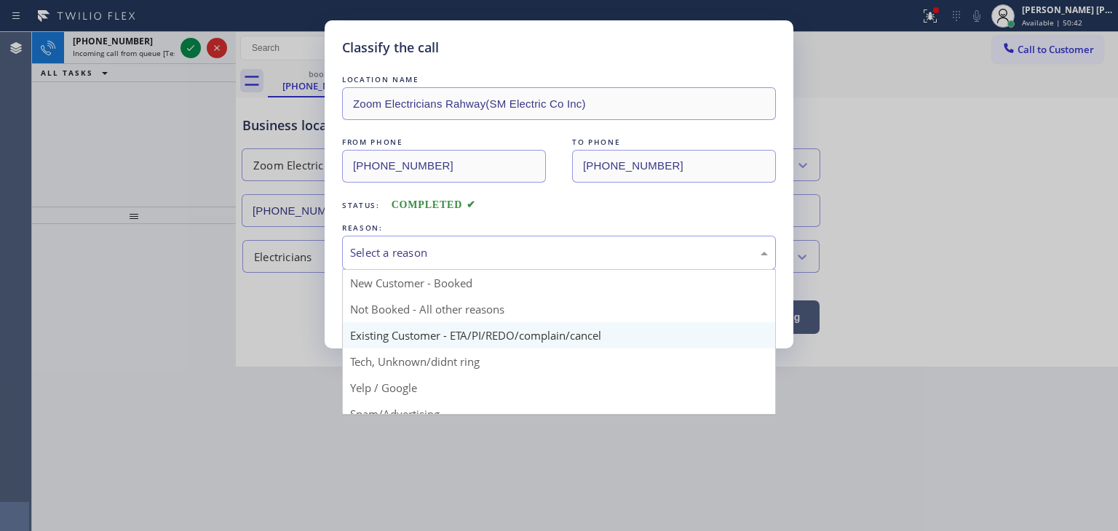
scroll to position [73, 0]
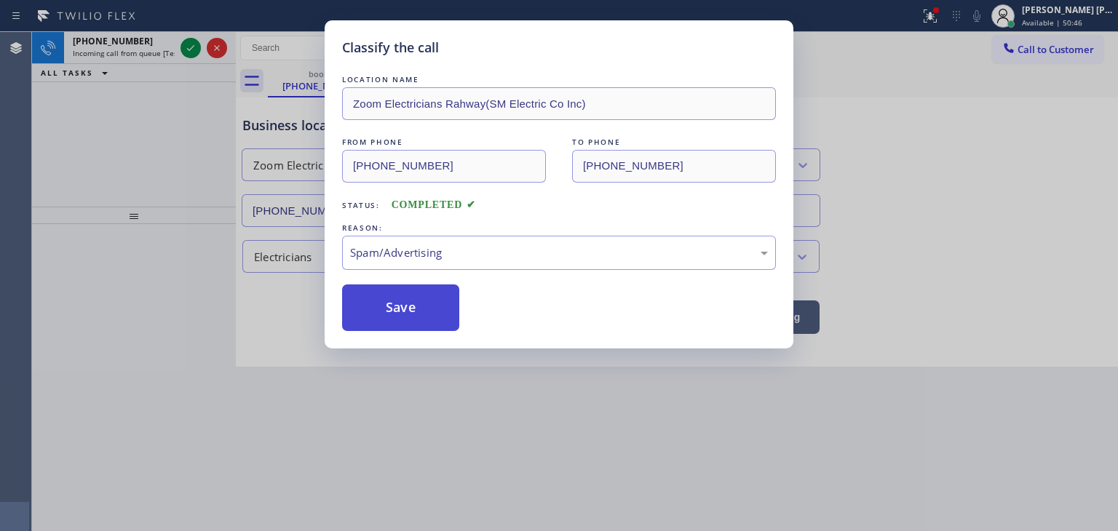
click at [403, 309] on button "Save" at bounding box center [400, 308] width 117 height 47
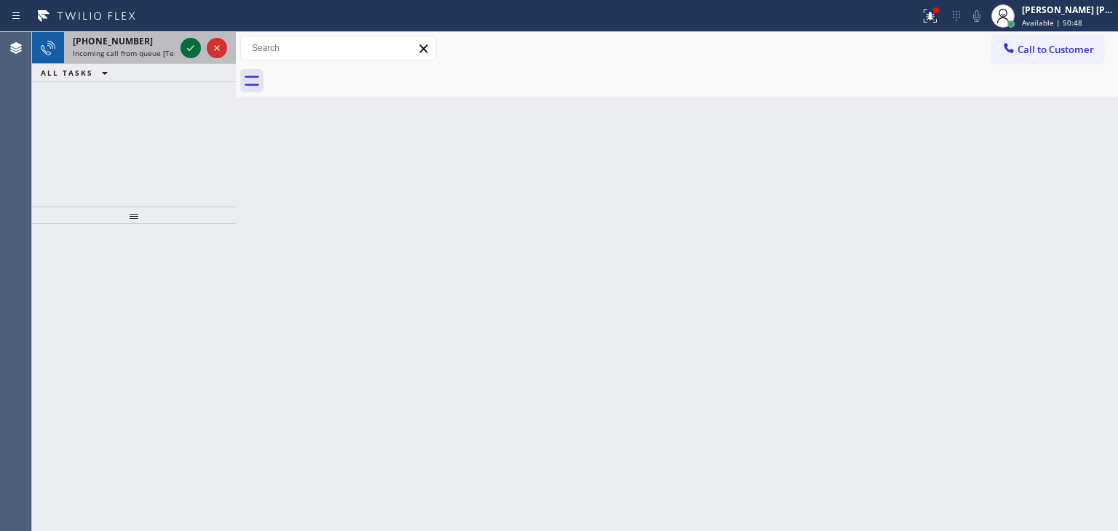
click at [195, 48] on icon at bounding box center [190, 47] width 17 height 17
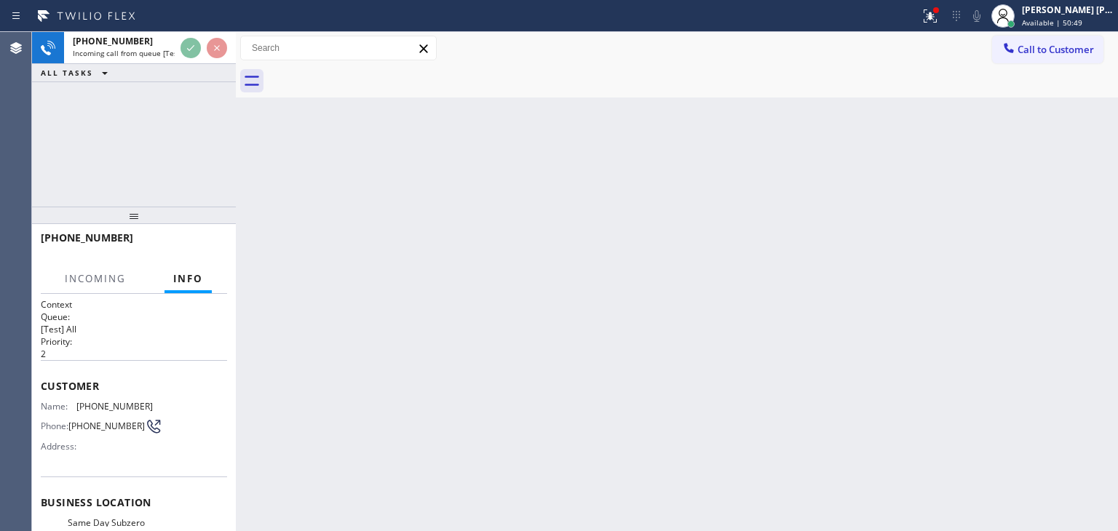
scroll to position [73, 0]
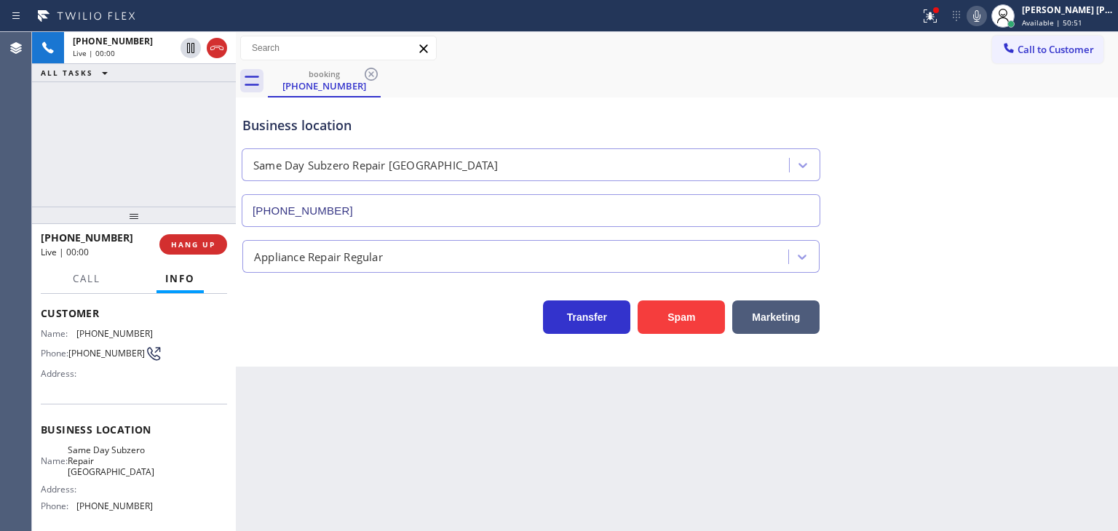
type input "[PHONE_NUMBER]"
click at [986, 11] on icon at bounding box center [976, 15] width 17 height 17
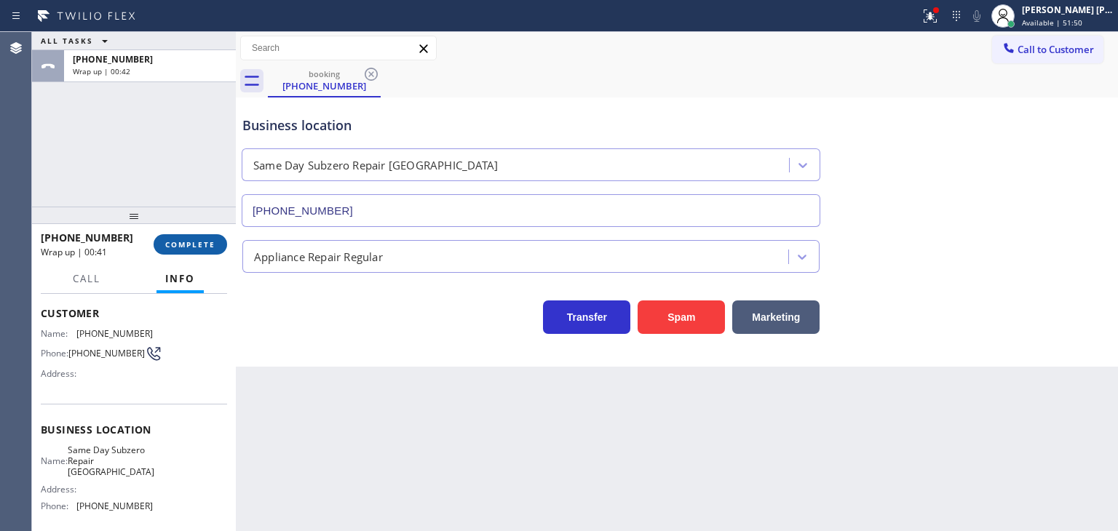
click at [189, 240] on span "COMPLETE" at bounding box center [190, 245] width 50 height 10
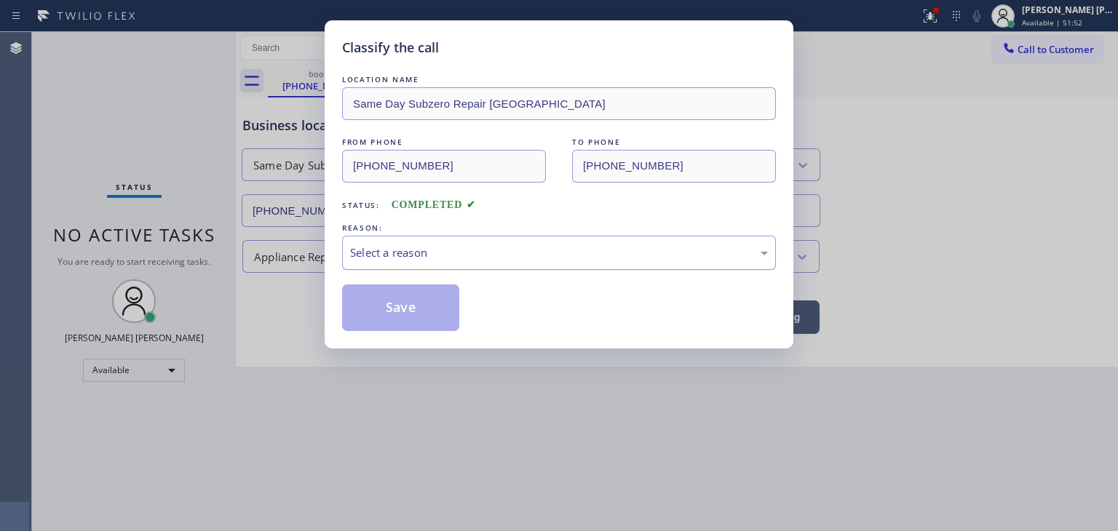
click at [439, 264] on div "Select a reason" at bounding box center [559, 253] width 434 height 34
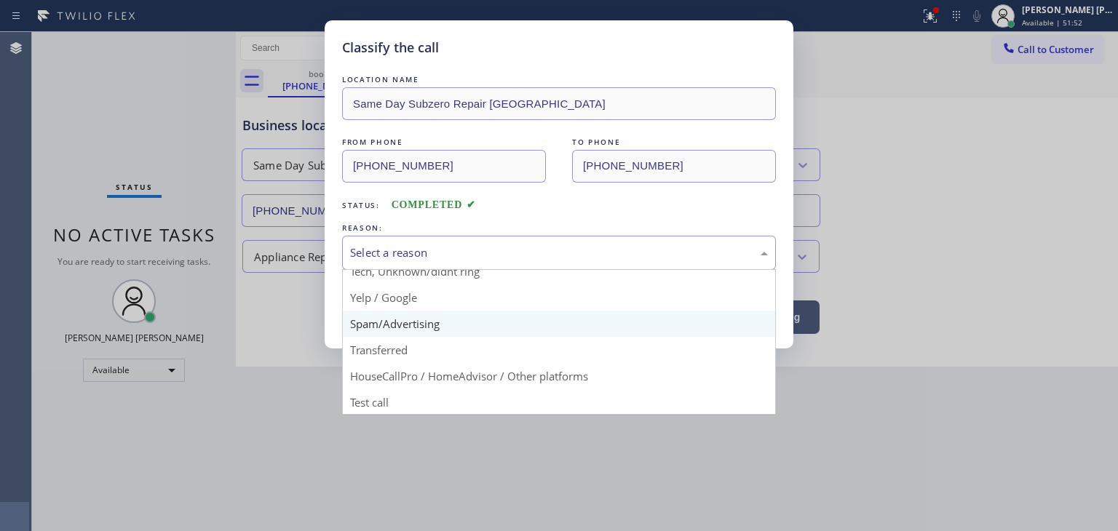
scroll to position [91, 0]
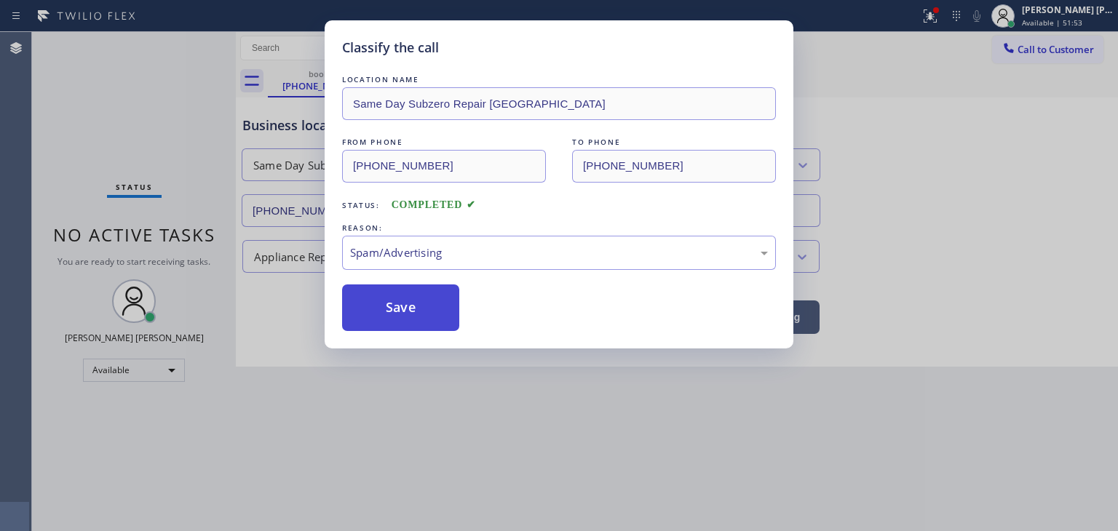
click at [412, 312] on button "Save" at bounding box center [400, 308] width 117 height 47
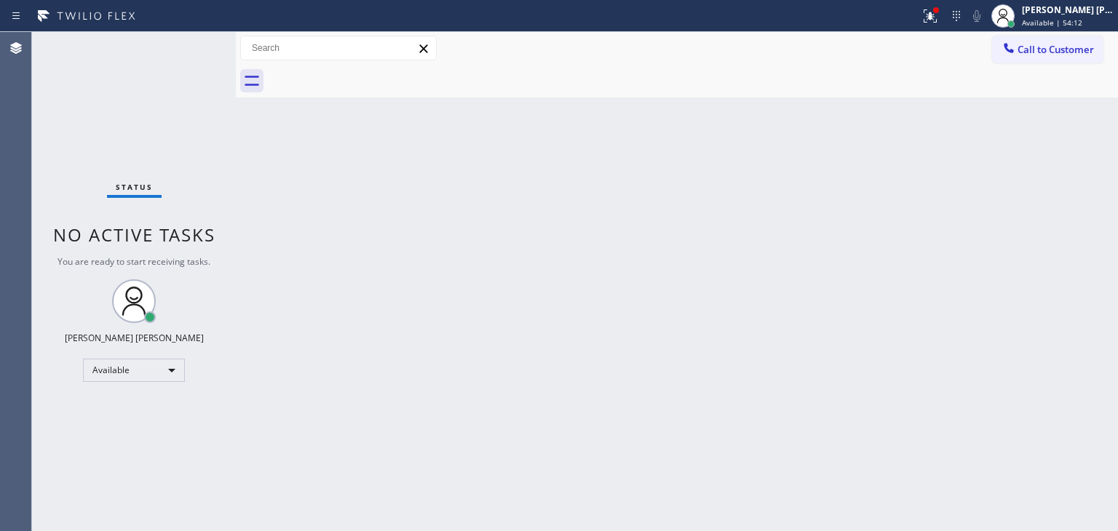
click at [187, 52] on div "Status No active tasks You are ready to start receiving tasks. [PERSON_NAME] [P…" at bounding box center [134, 281] width 204 height 499
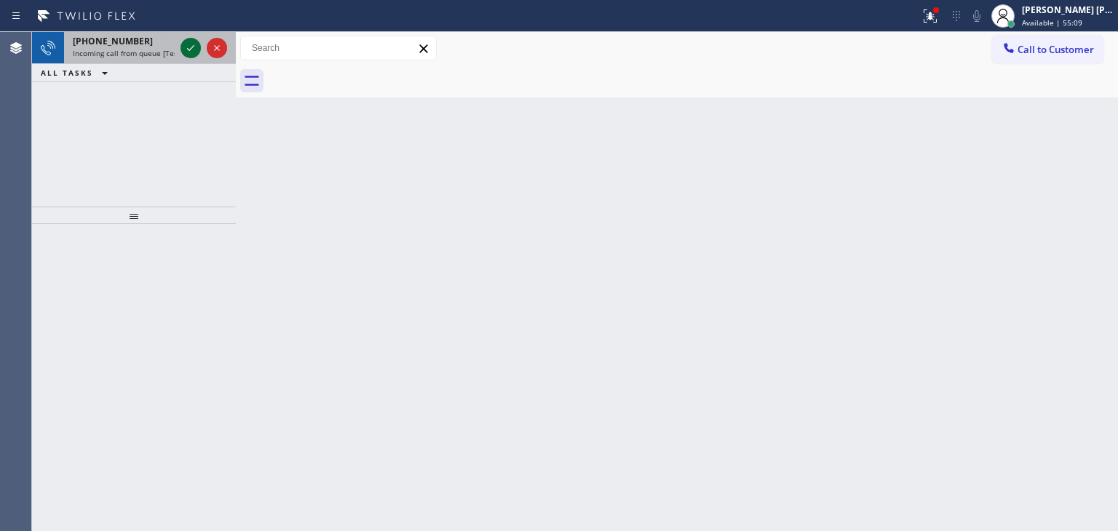
click at [187, 51] on icon at bounding box center [190, 47] width 17 height 17
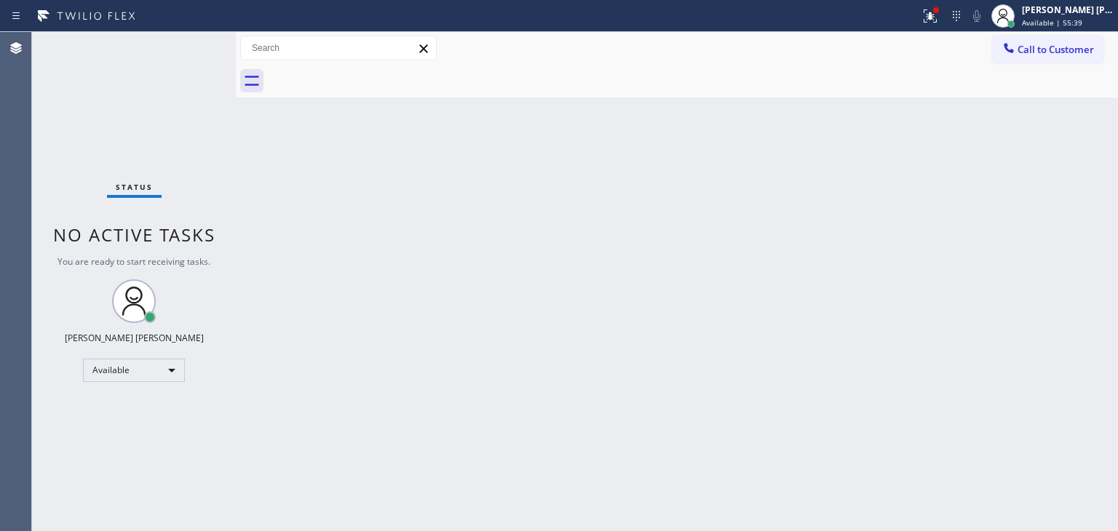
click at [191, 44] on div "Status No active tasks You are ready to start receiving tasks. [PERSON_NAME] [P…" at bounding box center [134, 281] width 204 height 499
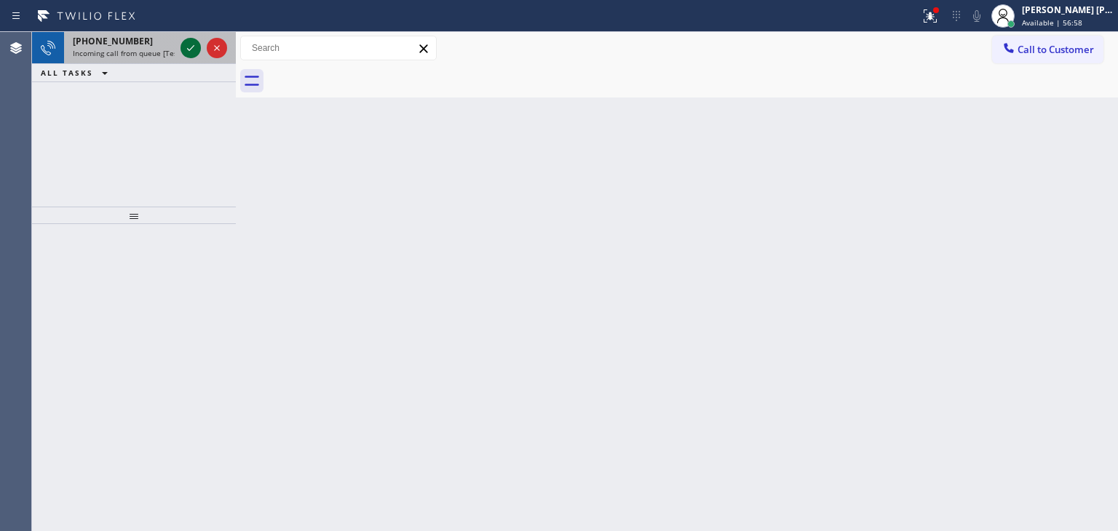
click at [187, 50] on icon at bounding box center [190, 47] width 17 height 17
click at [187, 44] on icon at bounding box center [190, 47] width 17 height 17
click at [192, 47] on icon at bounding box center [190, 48] width 7 height 6
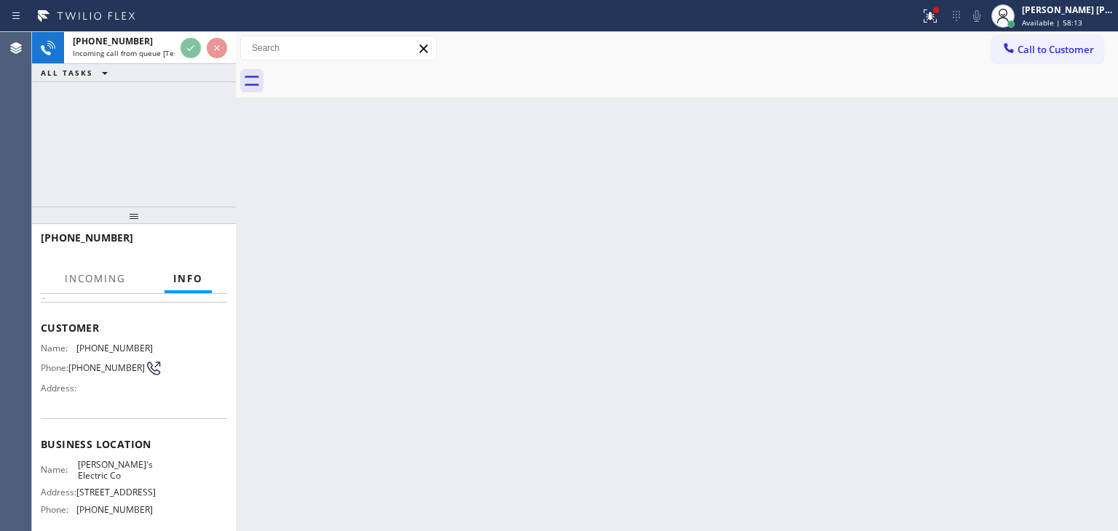
scroll to position [73, 0]
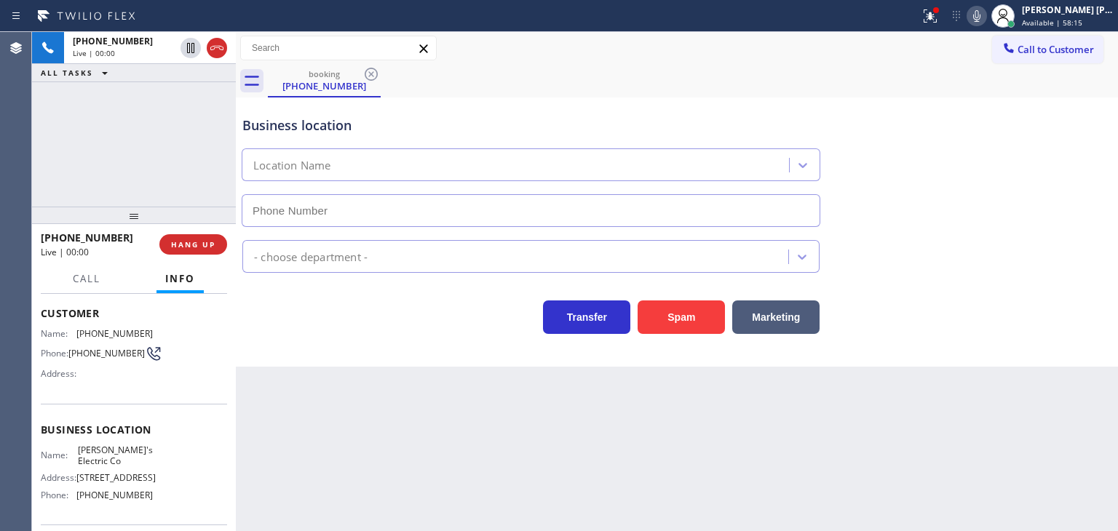
type input "[PHONE_NUMBER]"
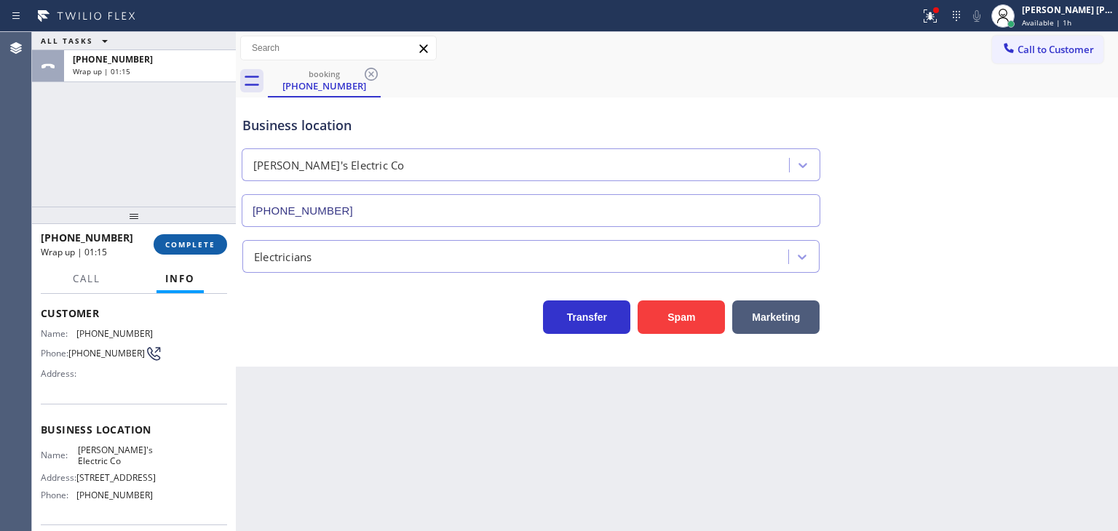
click at [191, 237] on button "COMPLETE" at bounding box center [191, 244] width 74 height 20
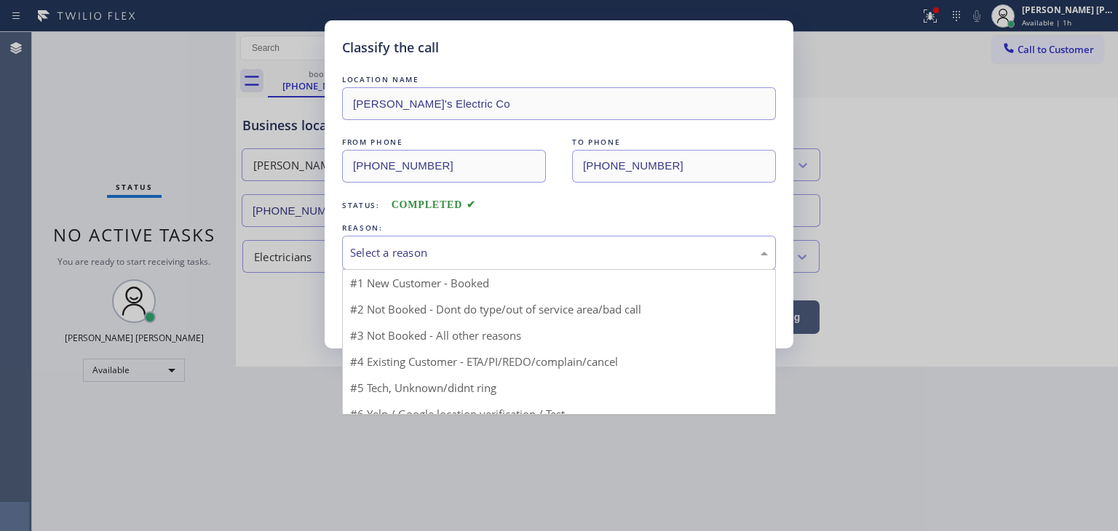
click at [435, 251] on div "Select a reason" at bounding box center [559, 253] width 418 height 17
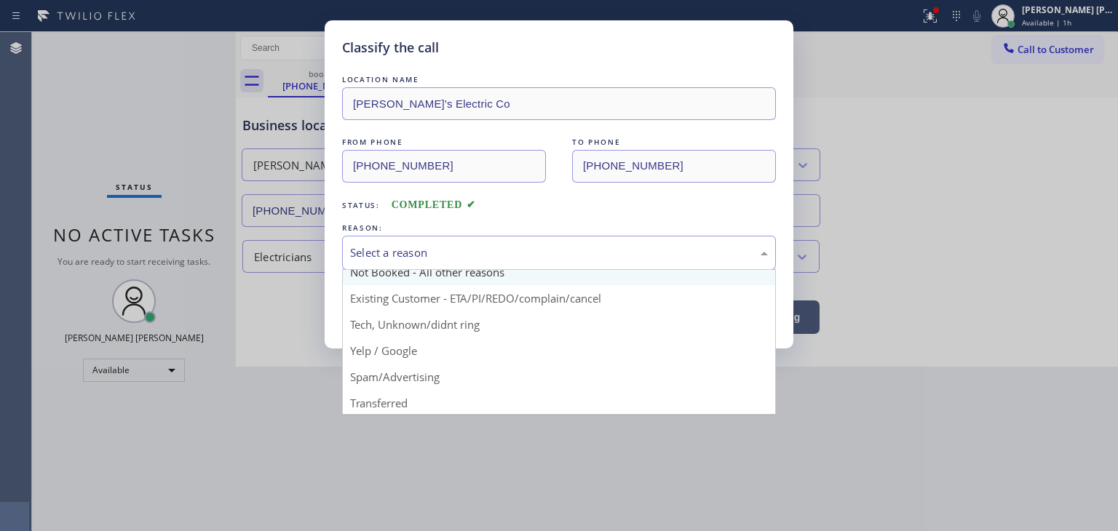
scroll to position [73, 0]
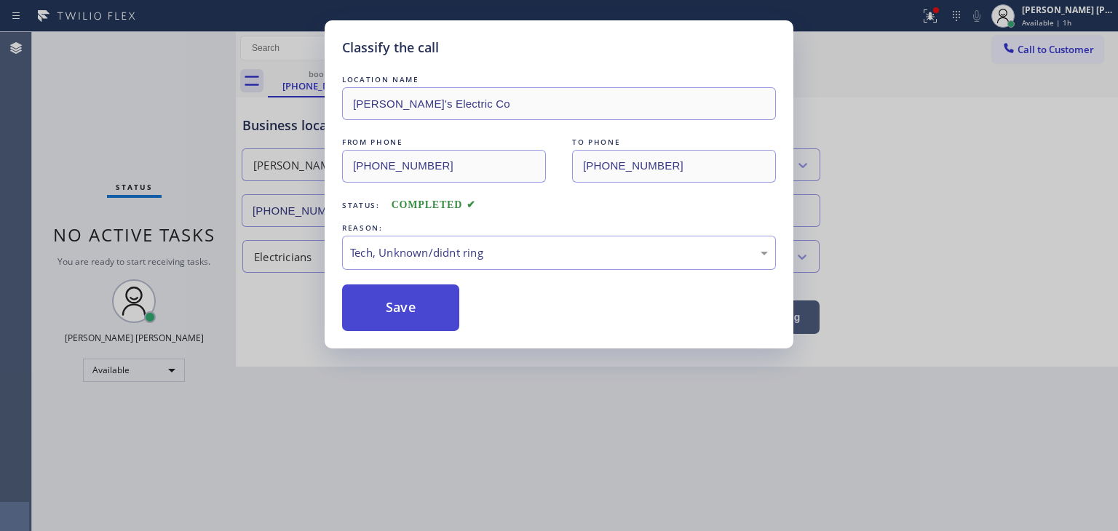
click at [414, 298] on button "Save" at bounding box center [400, 308] width 117 height 47
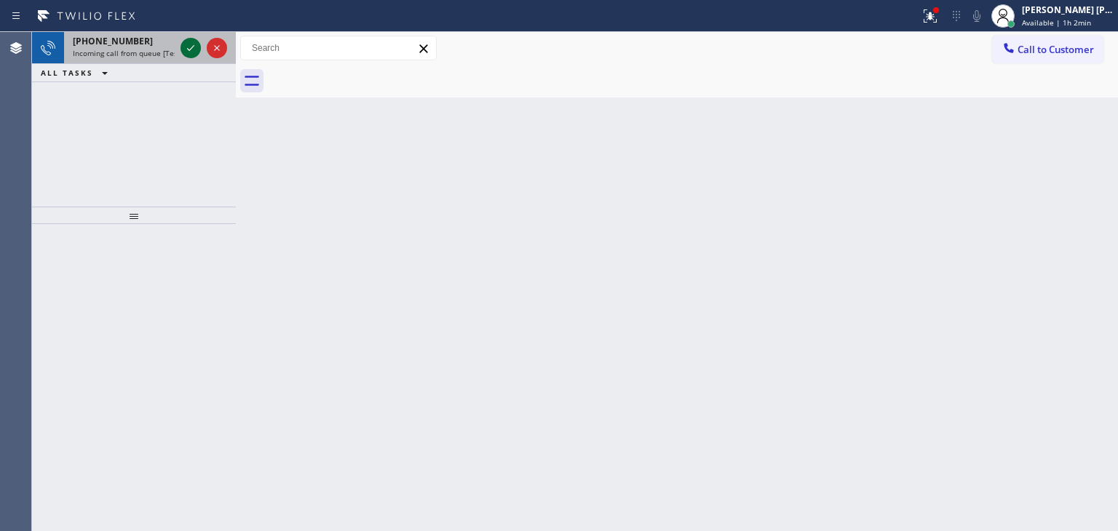
click at [196, 50] on icon at bounding box center [190, 47] width 17 height 17
click at [191, 45] on icon at bounding box center [190, 47] width 17 height 17
click at [189, 41] on icon at bounding box center [190, 47] width 17 height 17
click at [191, 54] on icon at bounding box center [190, 47] width 17 height 17
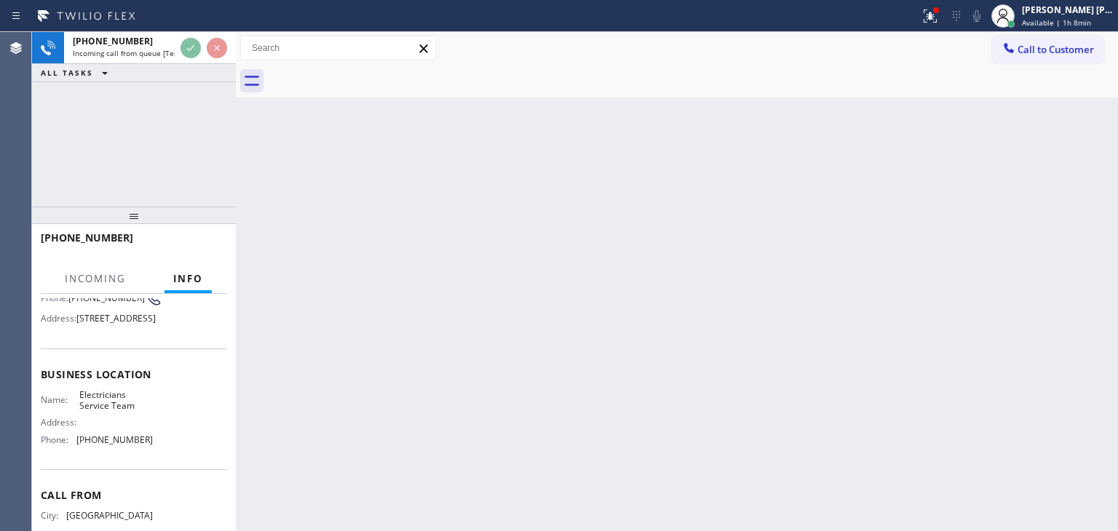
scroll to position [146, 0]
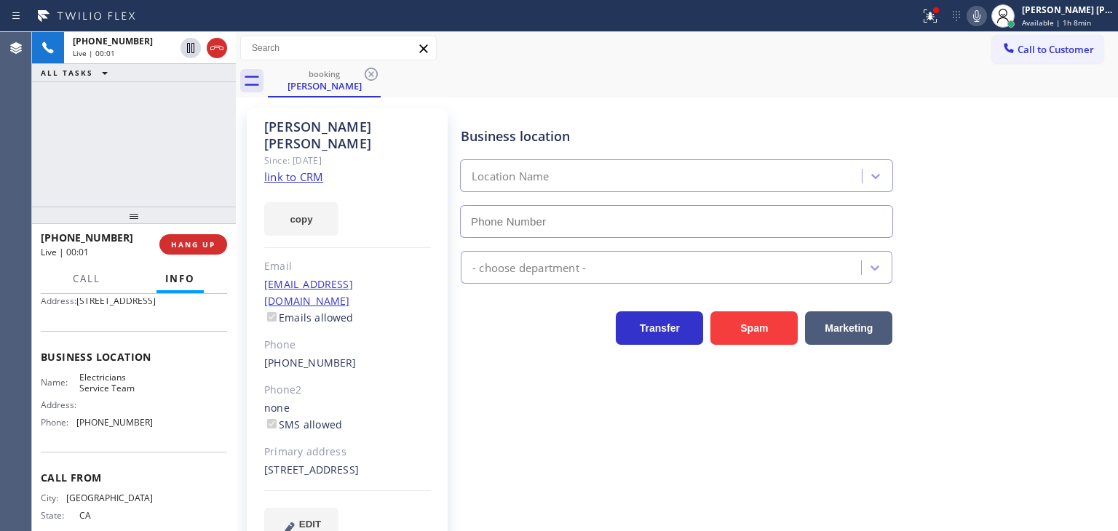
type input "[PHONE_NUMBER]"
click at [295, 170] on link "link to CRM" at bounding box center [293, 177] width 59 height 15
click at [986, 20] on icon at bounding box center [976, 15] width 17 height 17
click at [986, 9] on icon at bounding box center [976, 15] width 17 height 17
click at [986, 21] on icon at bounding box center [976, 15] width 17 height 17
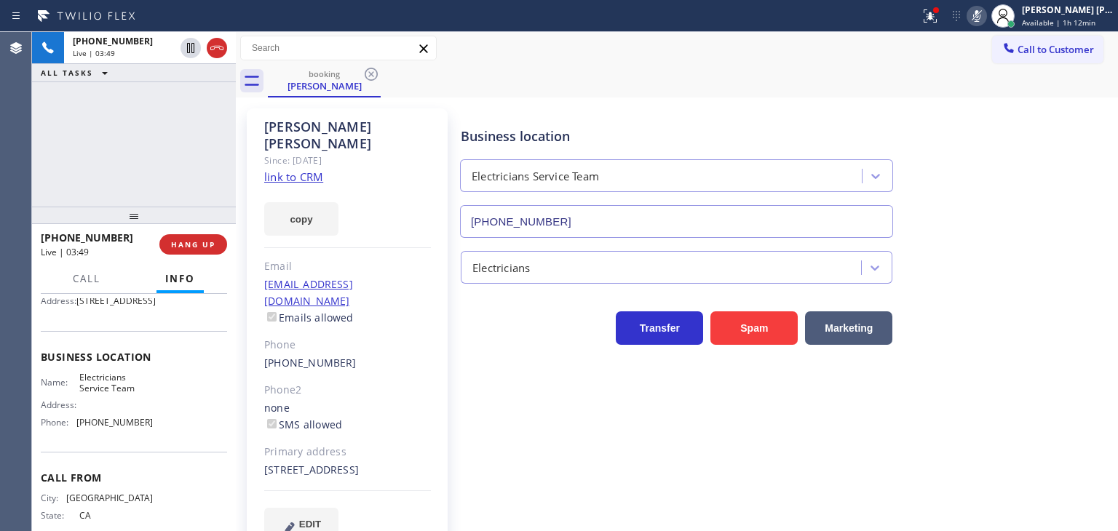
click at [981, 16] on icon at bounding box center [976, 16] width 7 height 12
click at [986, 18] on icon at bounding box center [976, 15] width 17 height 17
click at [986, 16] on icon at bounding box center [976, 15] width 17 height 17
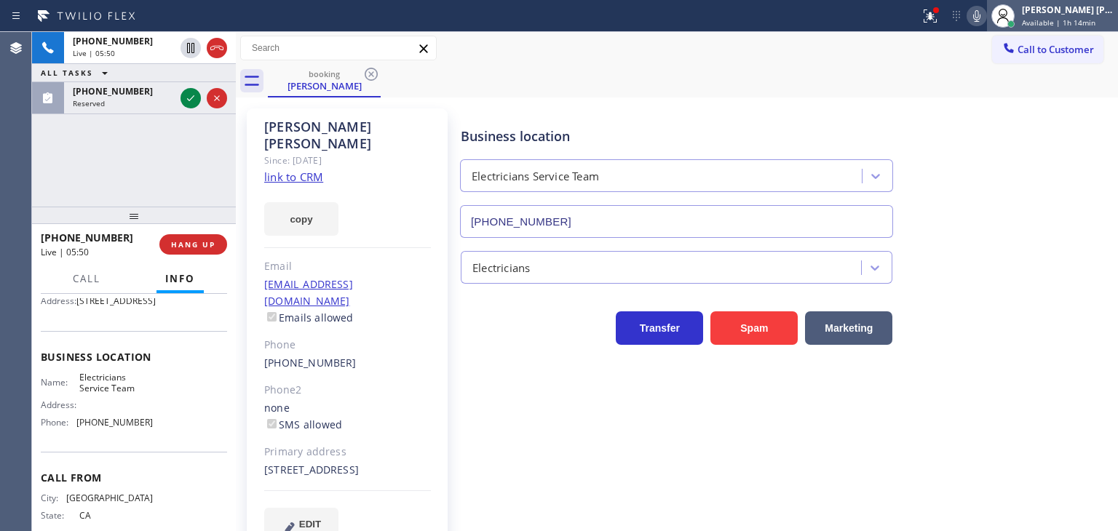
click at [1080, 15] on div "[PERSON_NAME] [PERSON_NAME]" at bounding box center [1068, 10] width 92 height 12
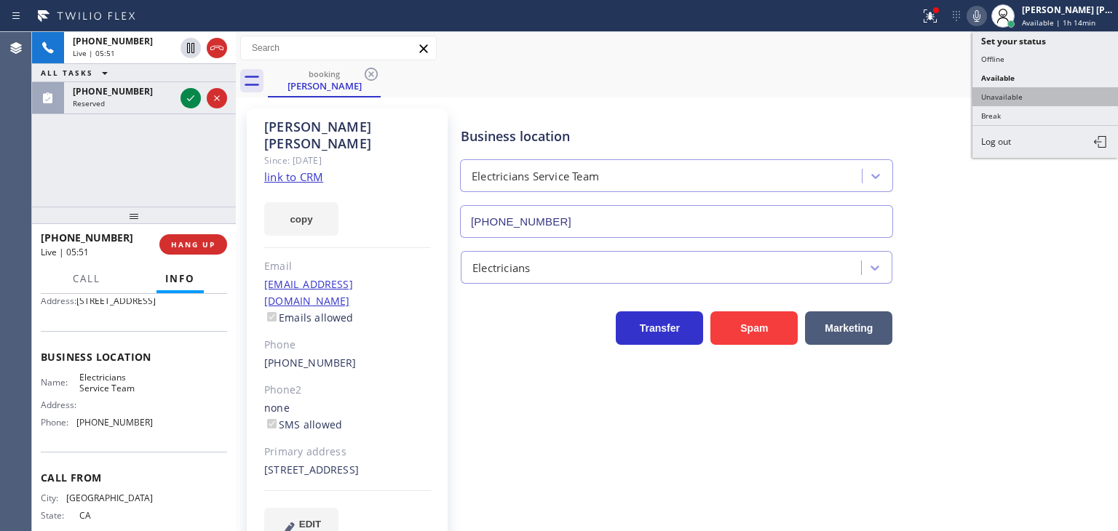
click at [1048, 100] on button "Unavailable" at bounding box center [1046, 96] width 146 height 19
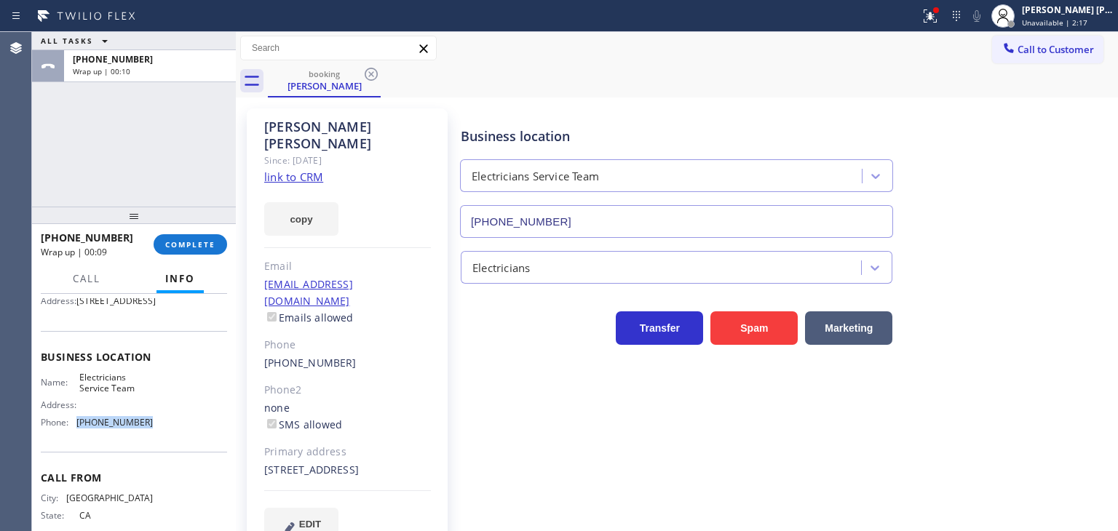
drag, startPoint x: 154, startPoint y: 462, endPoint x: 74, endPoint y: 458, distance: 80.2
click at [74, 435] on div "Name: Electricians Service Team Address: Phone: [PHONE_NUMBER]" at bounding box center [134, 403] width 186 height 63
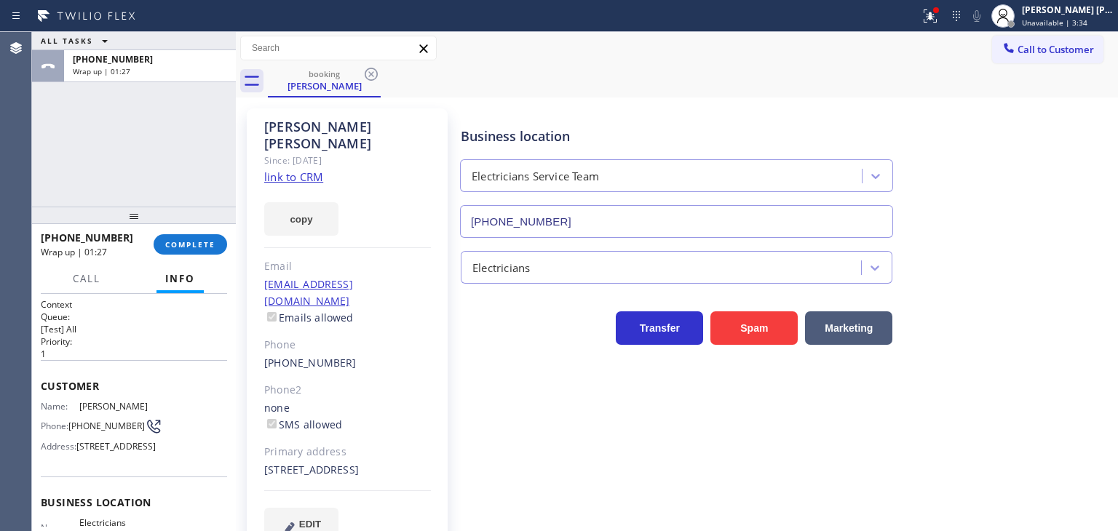
scroll to position [146, 0]
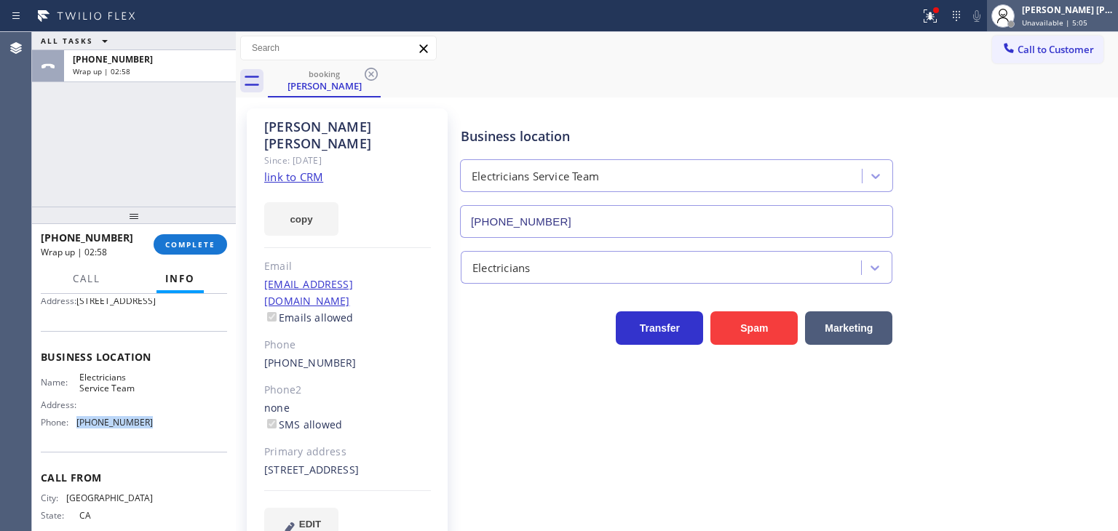
click at [1079, 17] on span "Unavailable | 5:05" at bounding box center [1055, 22] width 66 height 10
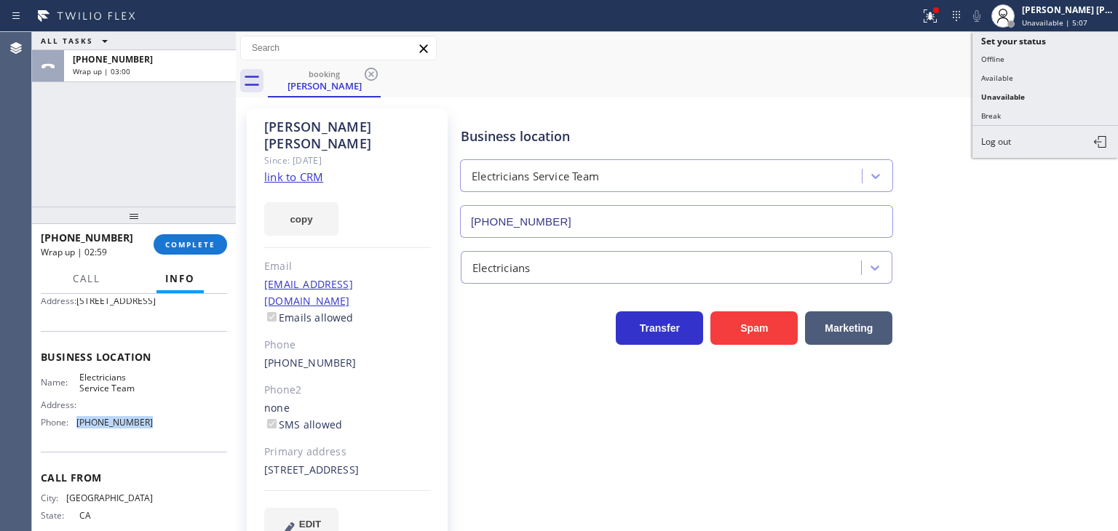
click at [1028, 82] on button "Available" at bounding box center [1046, 77] width 146 height 19
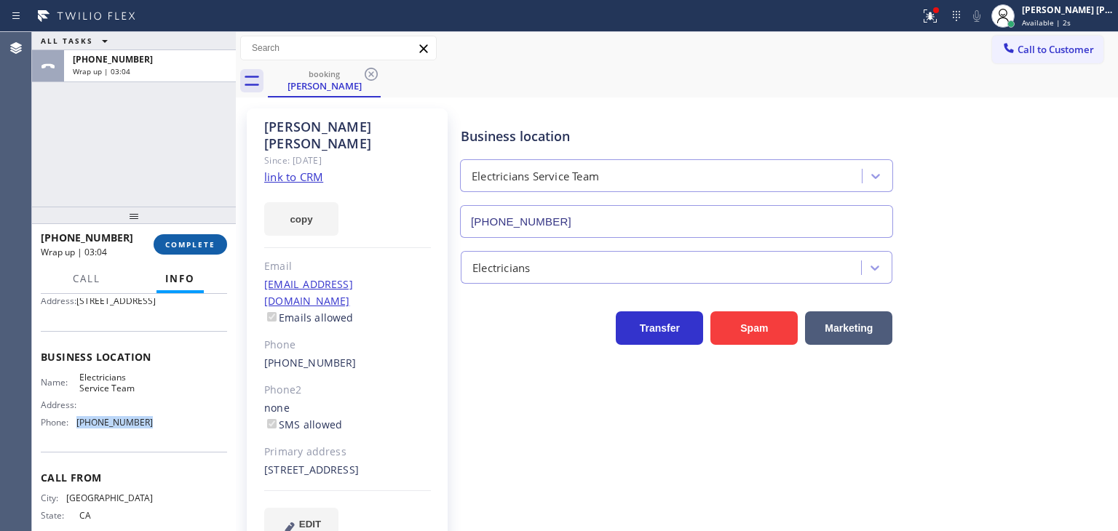
click at [195, 245] on span "COMPLETE" at bounding box center [190, 245] width 50 height 10
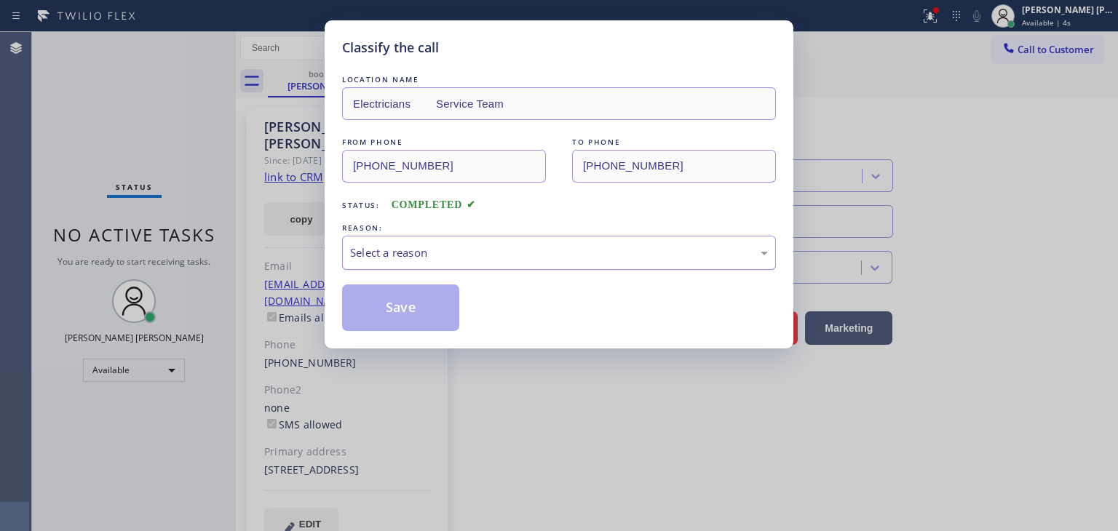
click at [380, 259] on div "Select a reason" at bounding box center [559, 253] width 418 height 17
click at [392, 304] on button "Save" at bounding box center [400, 308] width 117 height 47
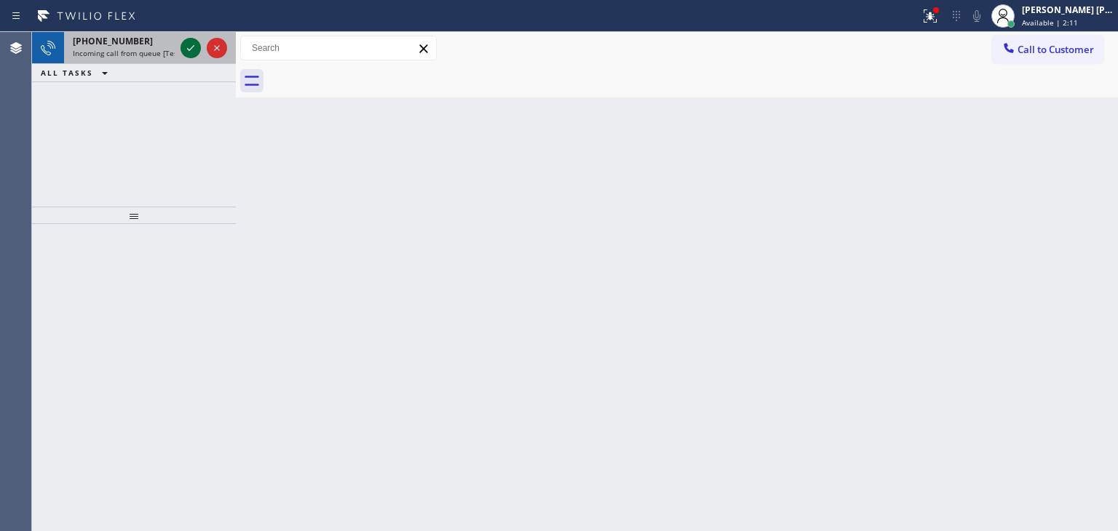
drag, startPoint x: 203, startPoint y: 53, endPoint x: 193, endPoint y: 46, distance: 12.5
click at [193, 46] on icon at bounding box center [190, 48] width 7 height 6
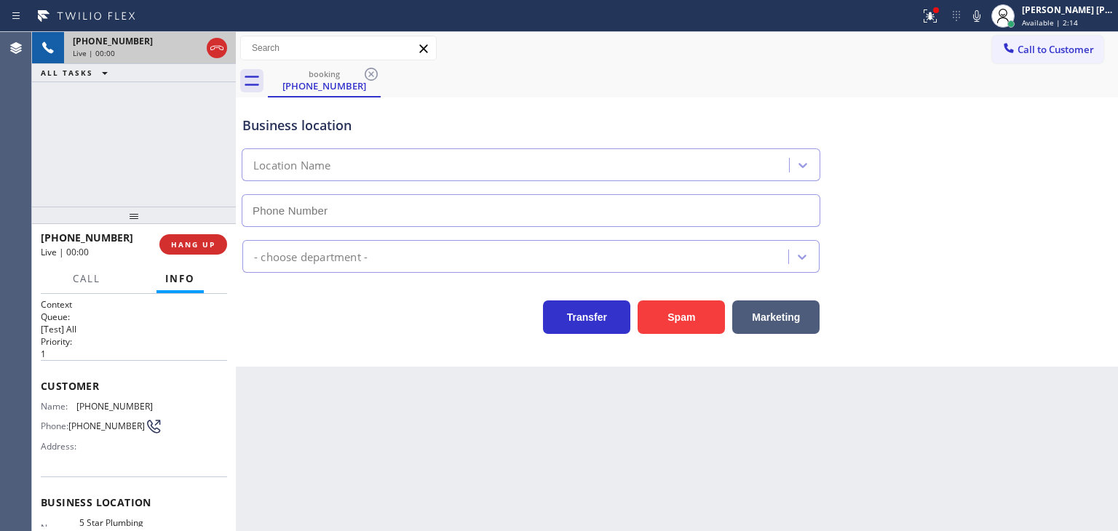
type input "(805) 549-5707"
click at [205, 248] on span "HANG UP" at bounding box center [193, 245] width 44 height 10
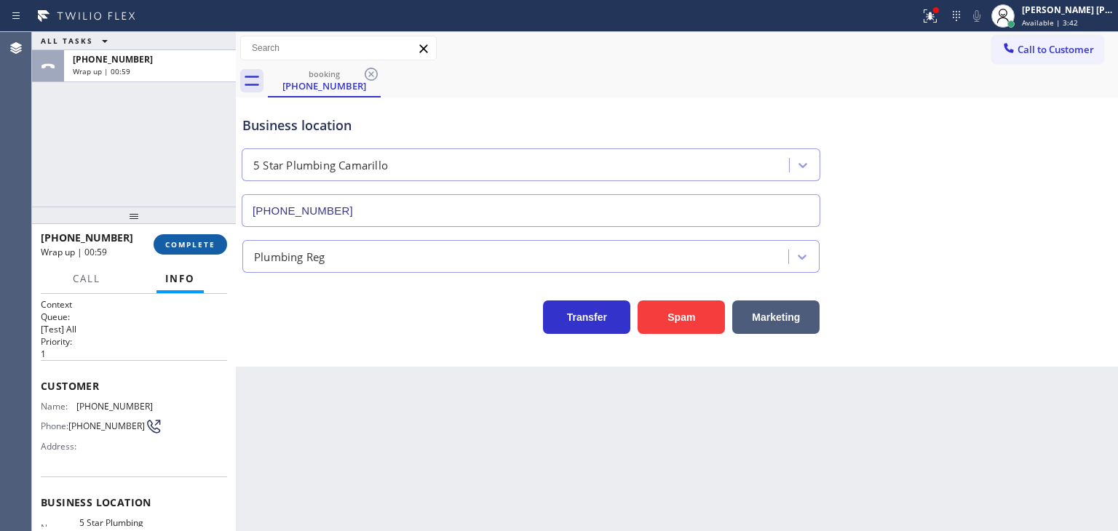
click at [186, 242] on span "COMPLETE" at bounding box center [190, 245] width 50 height 10
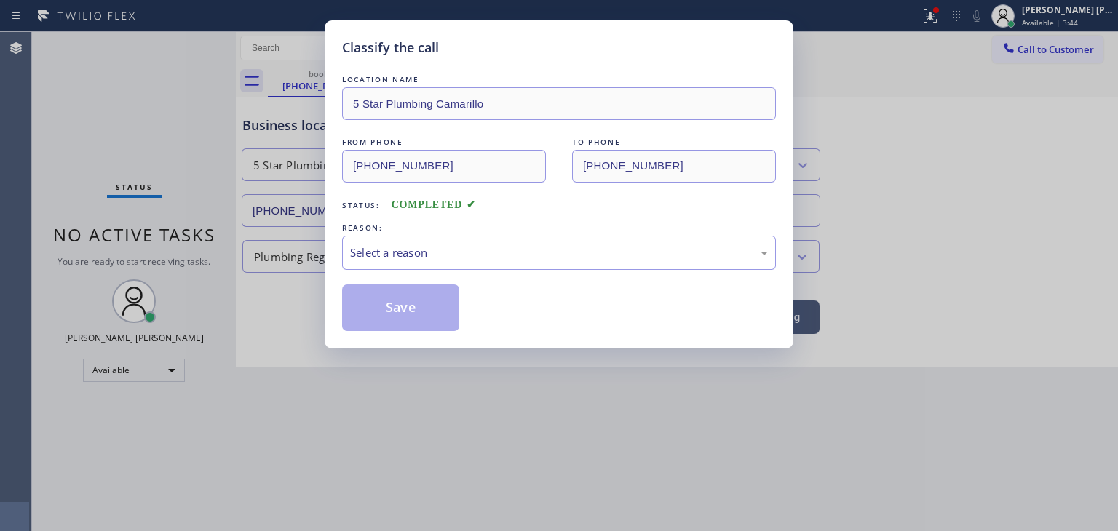
drag, startPoint x: 416, startPoint y: 251, endPoint x: 417, endPoint y: 258, distance: 7.4
click at [417, 251] on div "Select a reason" at bounding box center [559, 253] width 418 height 17
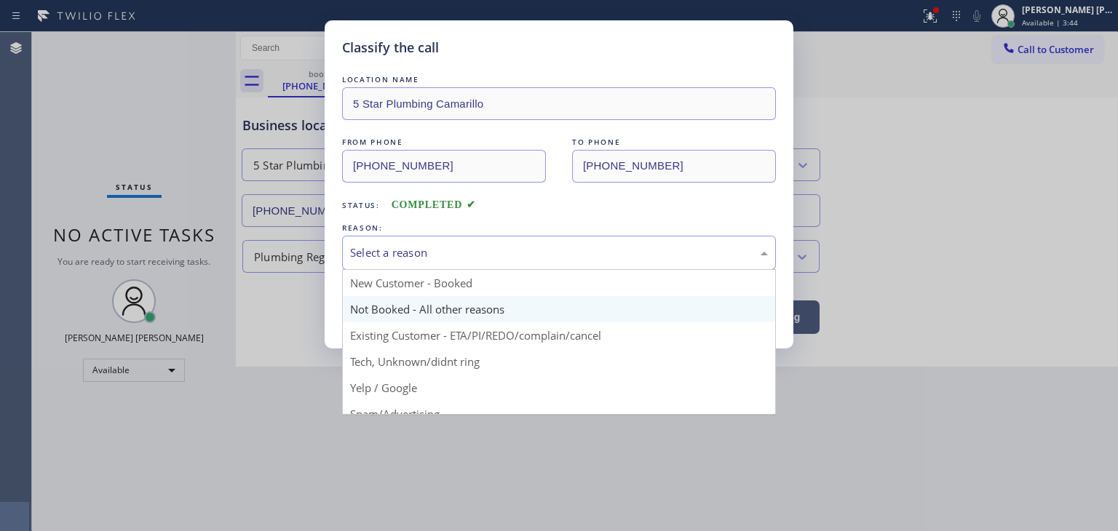
scroll to position [73, 0]
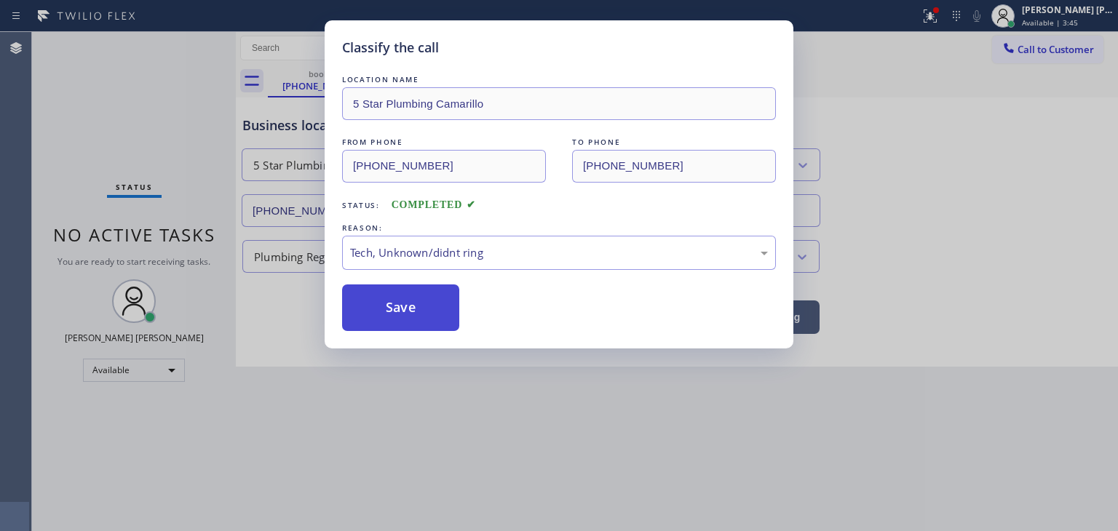
click at [425, 301] on button "Save" at bounding box center [400, 308] width 117 height 47
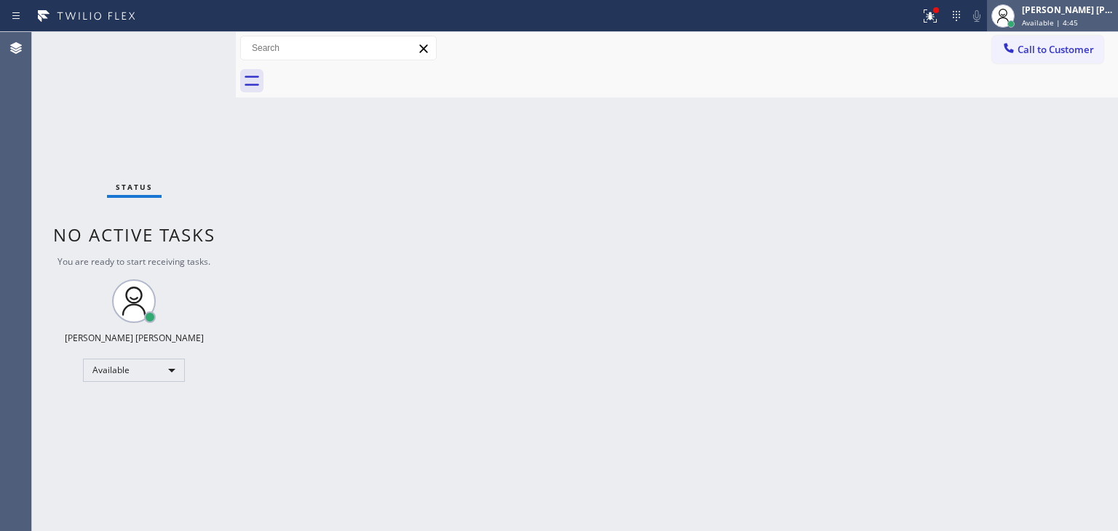
click at [1101, 23] on div "Available | 4:45" at bounding box center [1068, 22] width 92 height 10
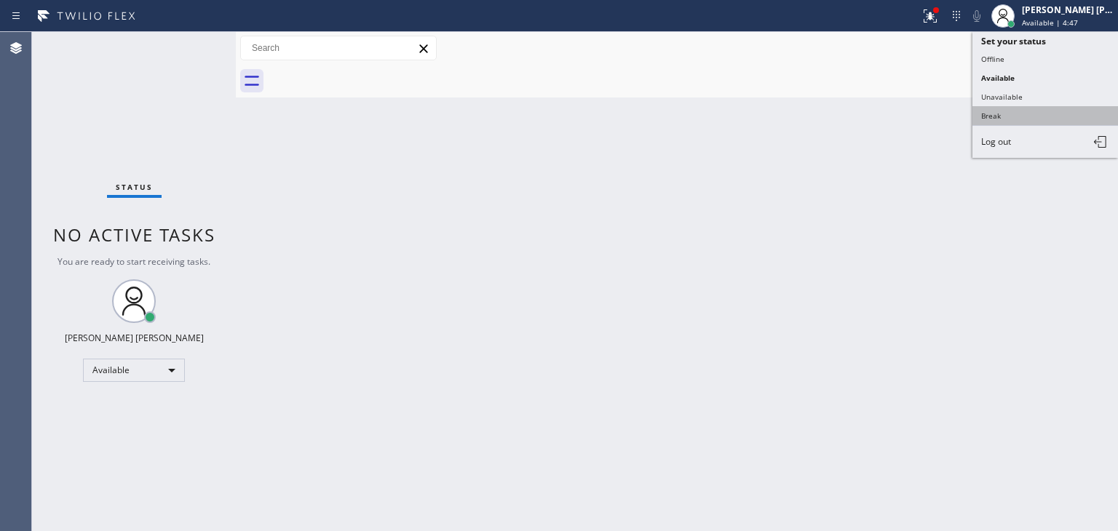
click at [1041, 108] on button "Break" at bounding box center [1046, 115] width 146 height 19
